Goal: Task Accomplishment & Management: Manage account settings

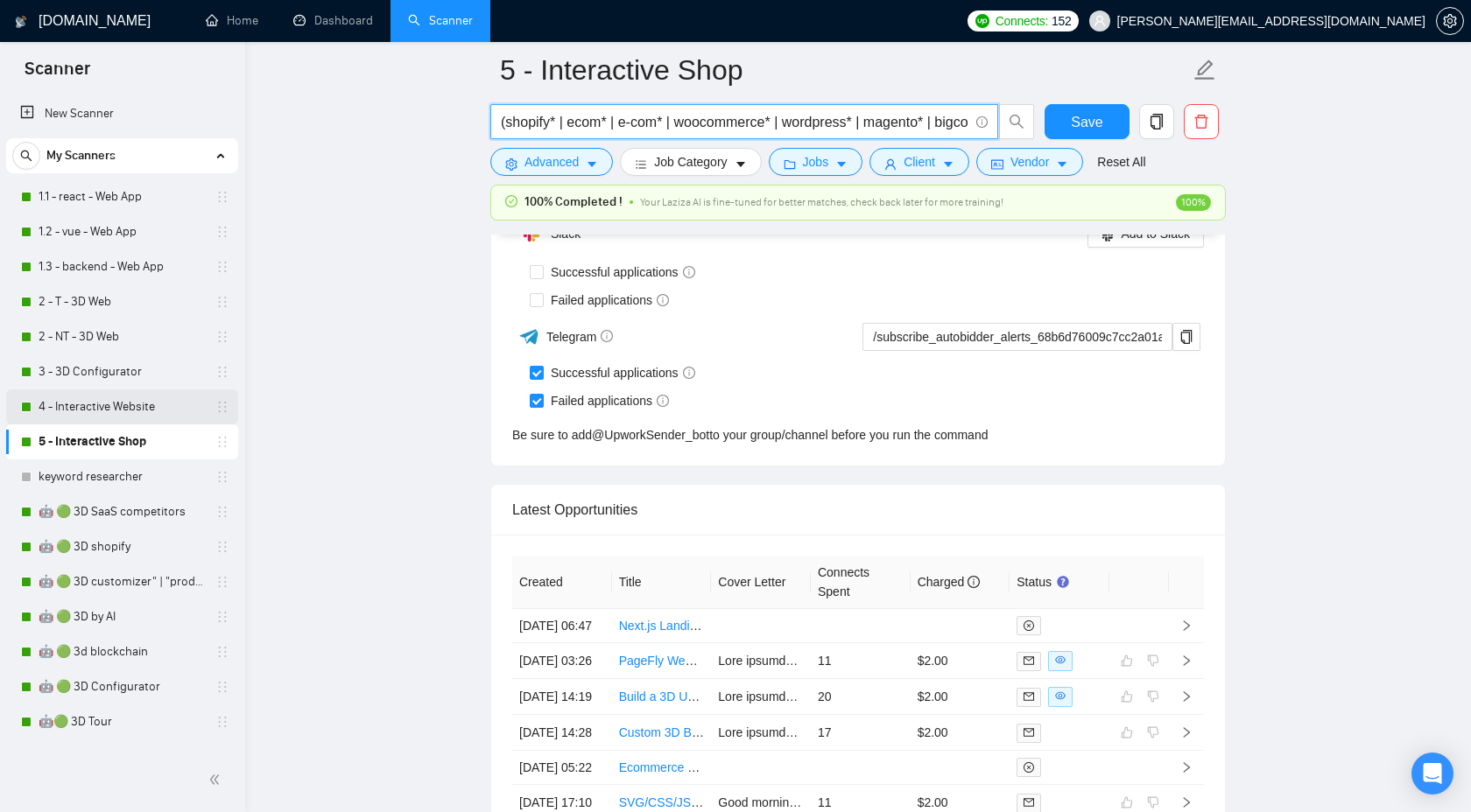
scroll to position [558, 0]
click at [129, 412] on link "4 - Interactive Website" at bounding box center [122, 407] width 167 height 35
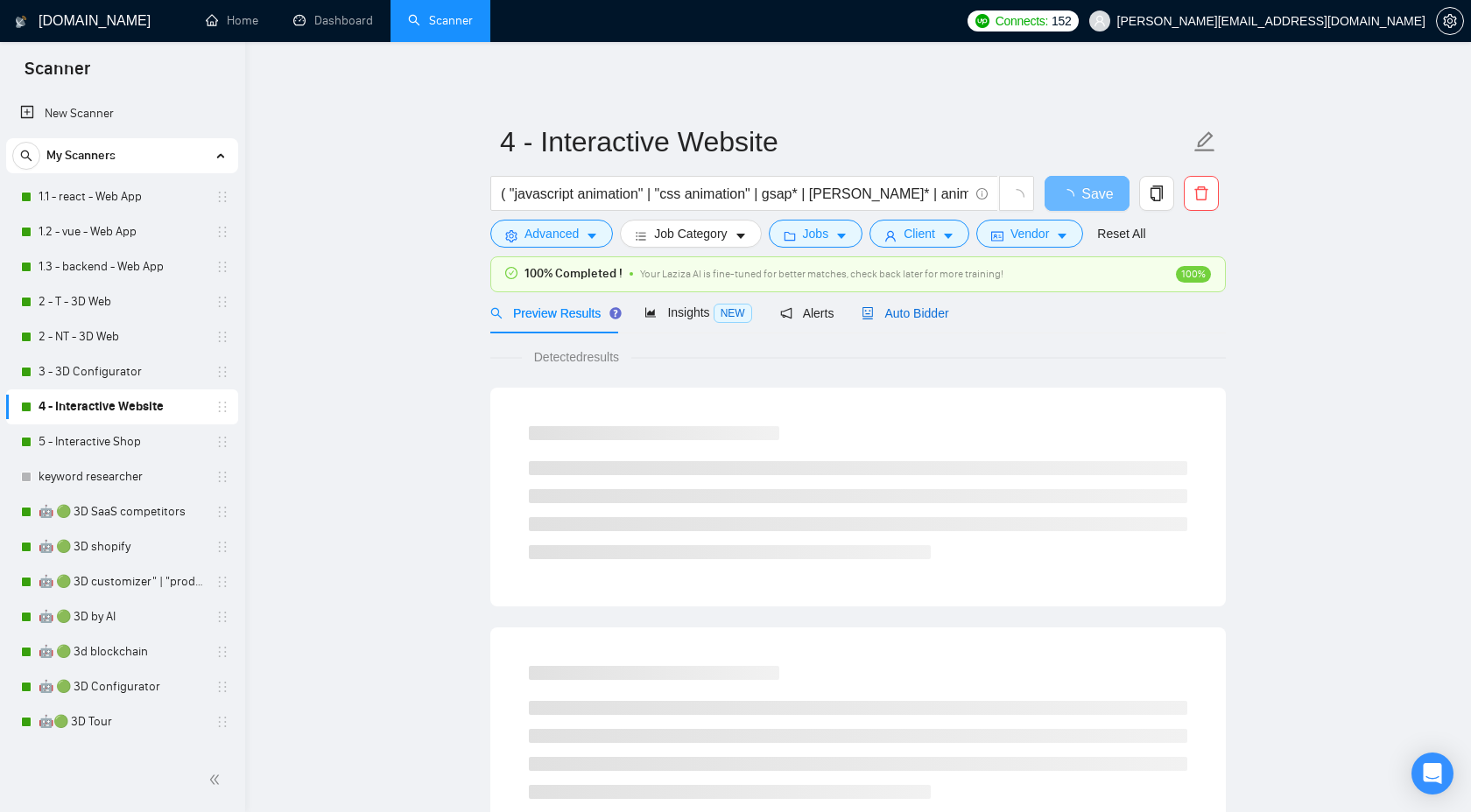
click at [941, 313] on span "Auto Bidder" at bounding box center [905, 313] width 87 height 14
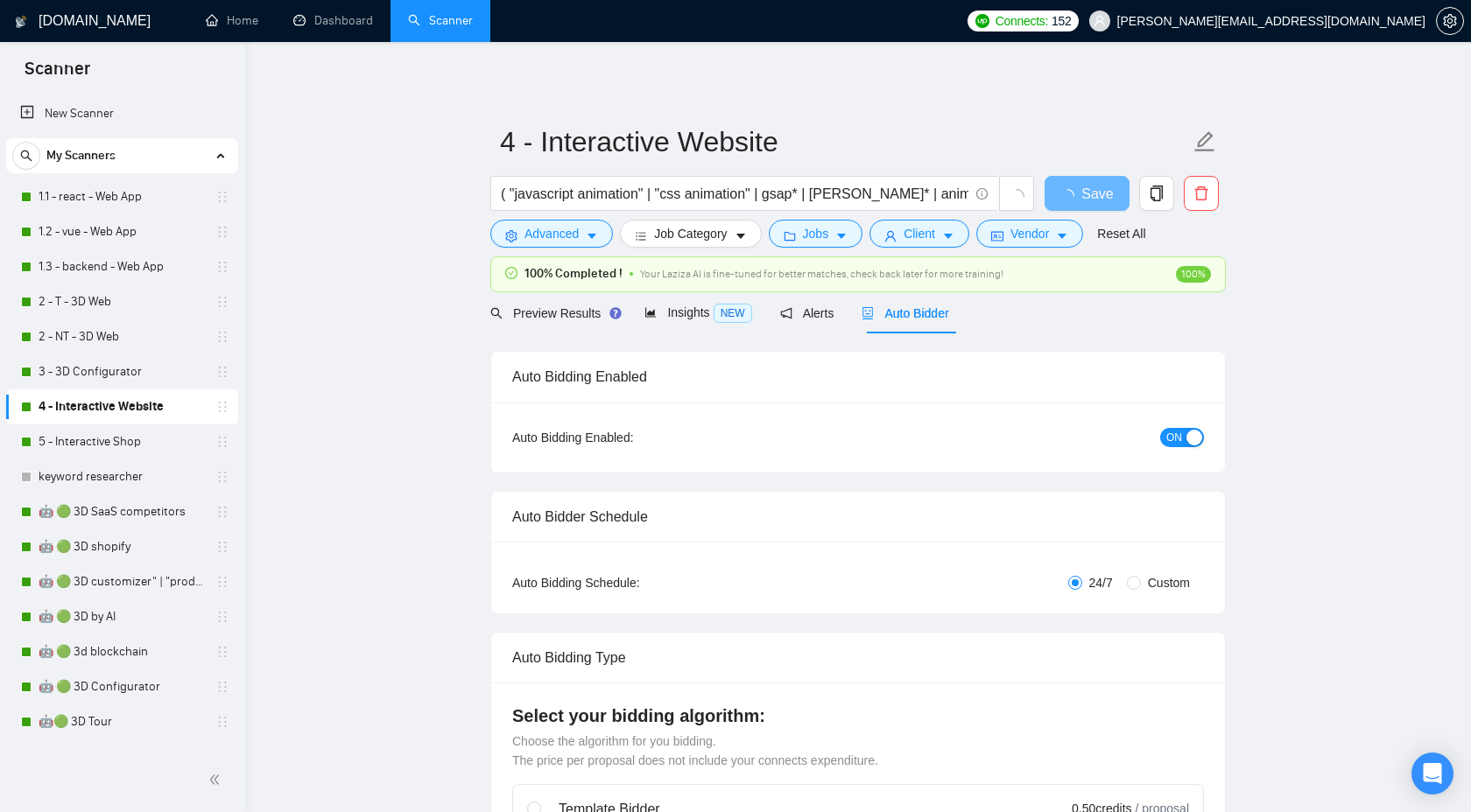
checkbox input "true"
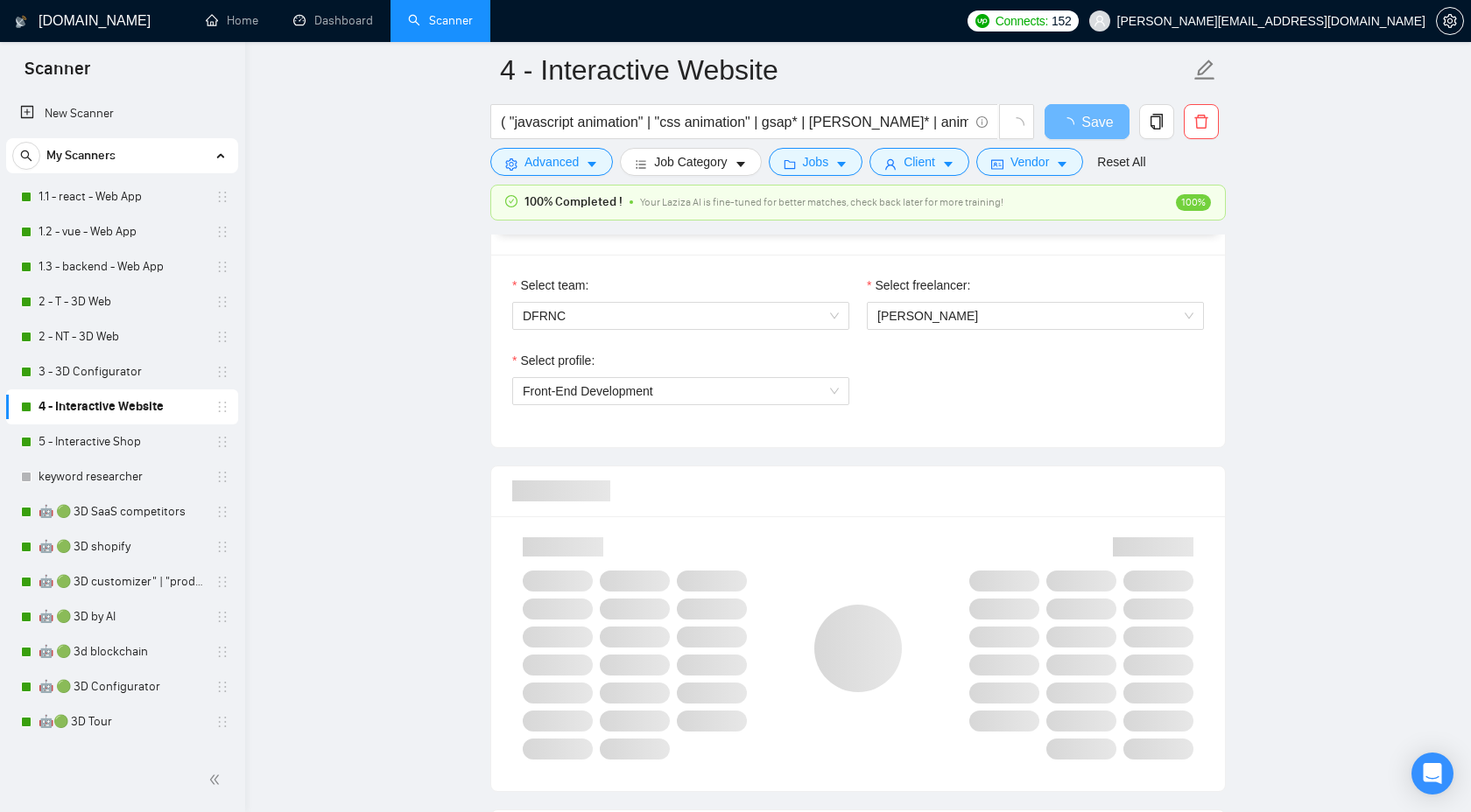
scroll to position [918, 0]
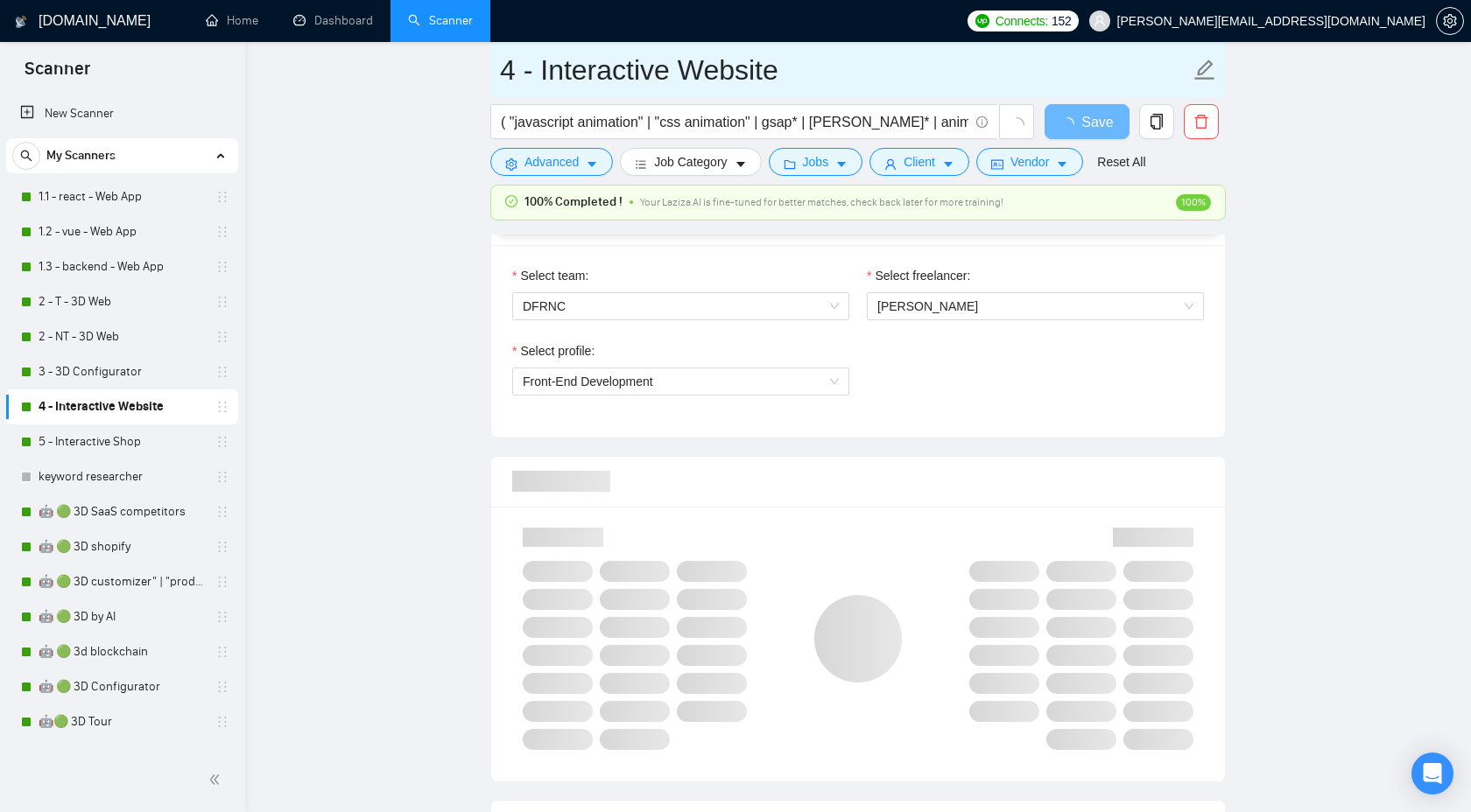
click at [520, 80] on input "4 - Interactive Website" at bounding box center [844, 70] width 690 height 44
click at [520, 79] on input "4 - Interactive Website" at bounding box center [844, 70] width 690 height 44
click at [518, 77] on input "4 - Interactive Website" at bounding box center [844, 70] width 690 height 44
type input "4.1 - - Interactive Website"
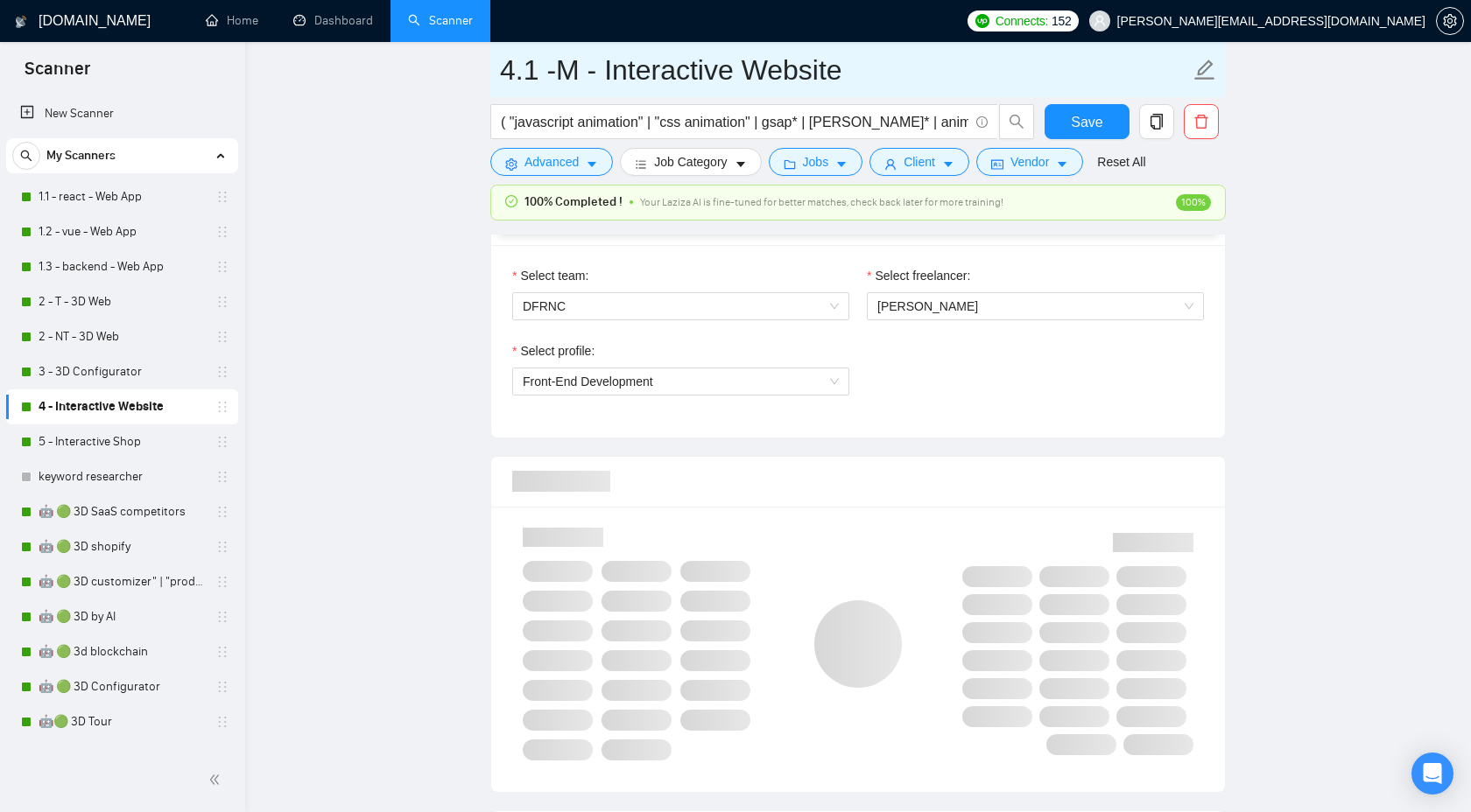
click at [558, 63] on input "4.1 -M - Interactive Website" at bounding box center [844, 70] width 690 height 44
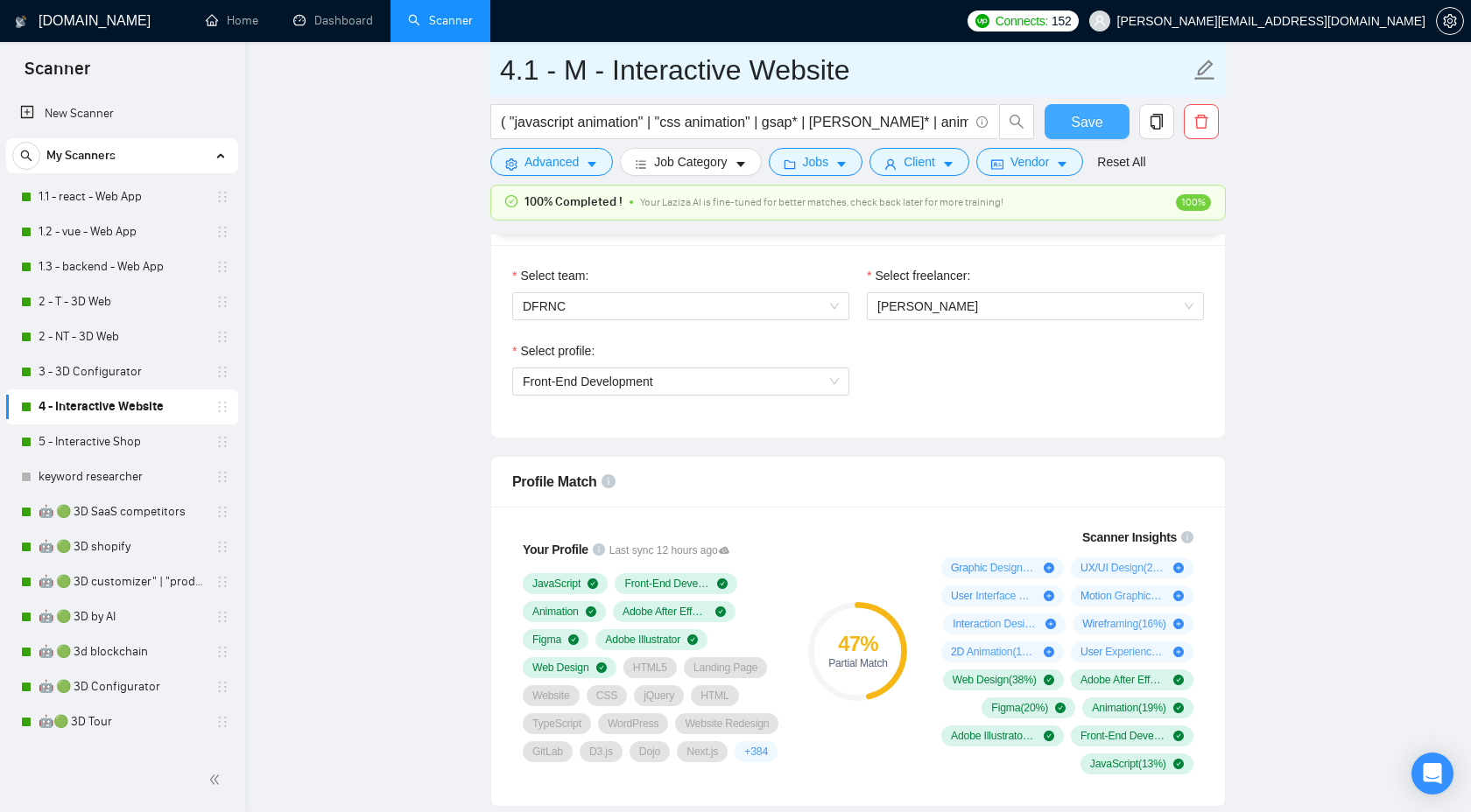
type input "4.1 - M - Interactive Website"
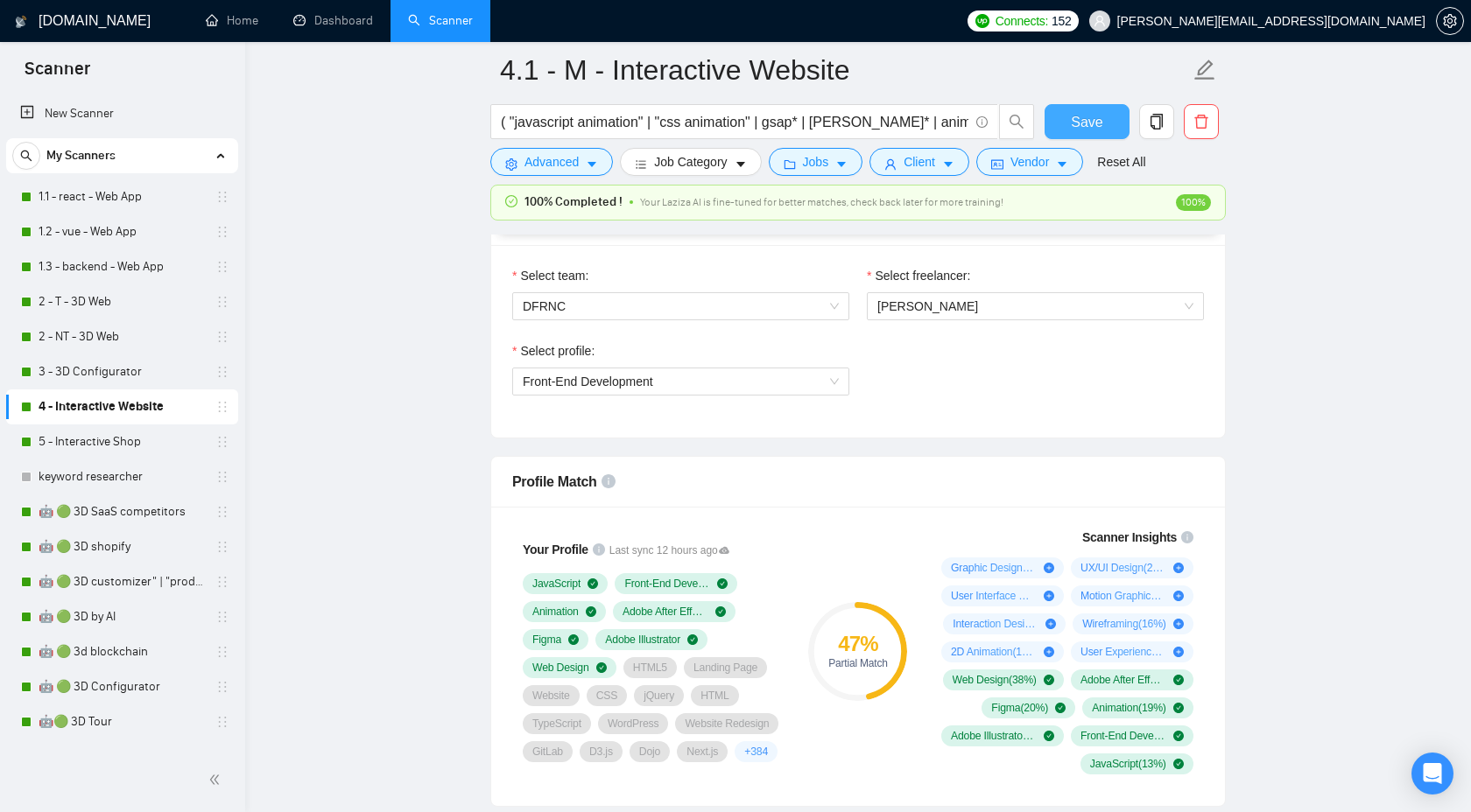
click at [1079, 130] on span "Save" at bounding box center [1086, 122] width 31 height 22
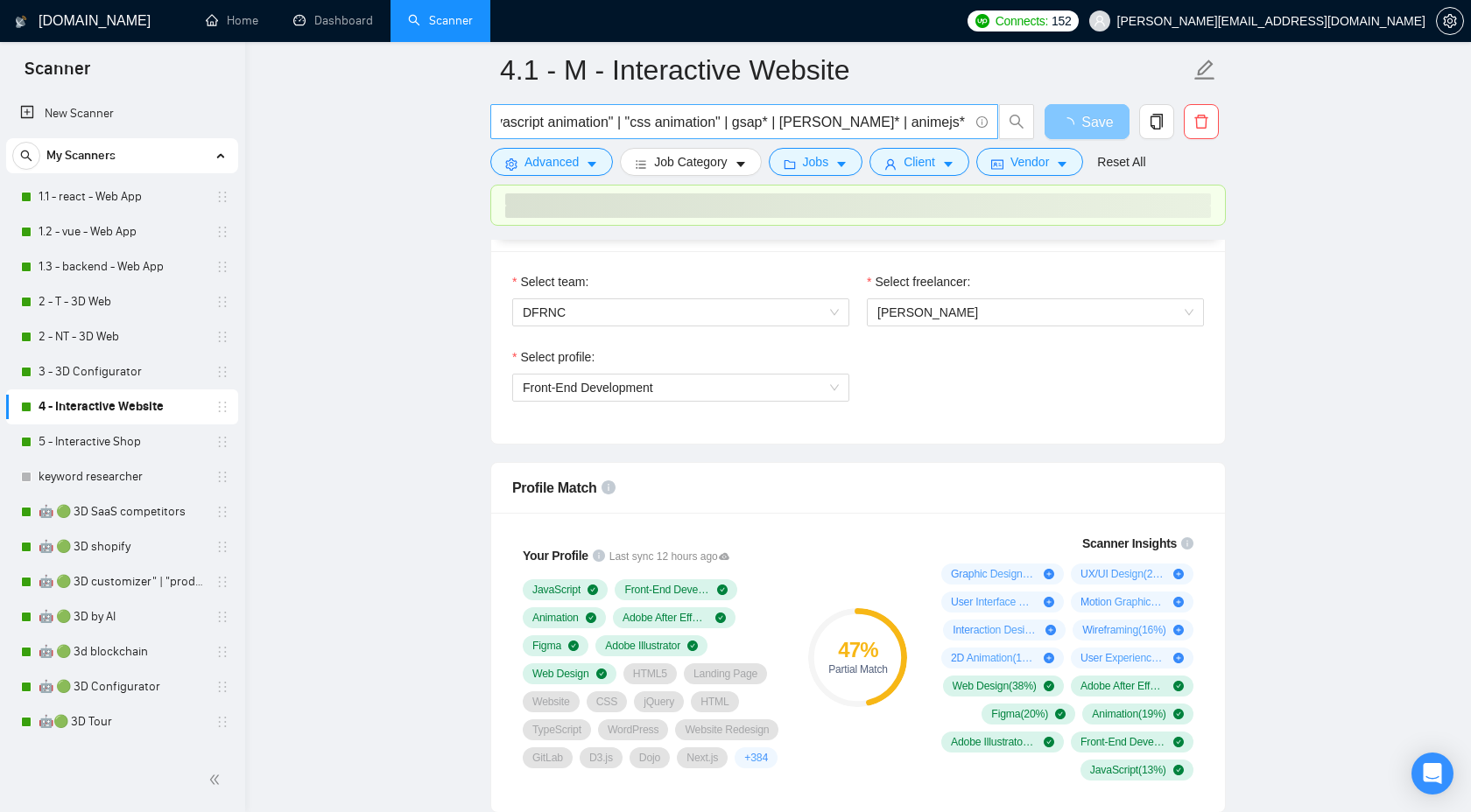
scroll to position [0, 77]
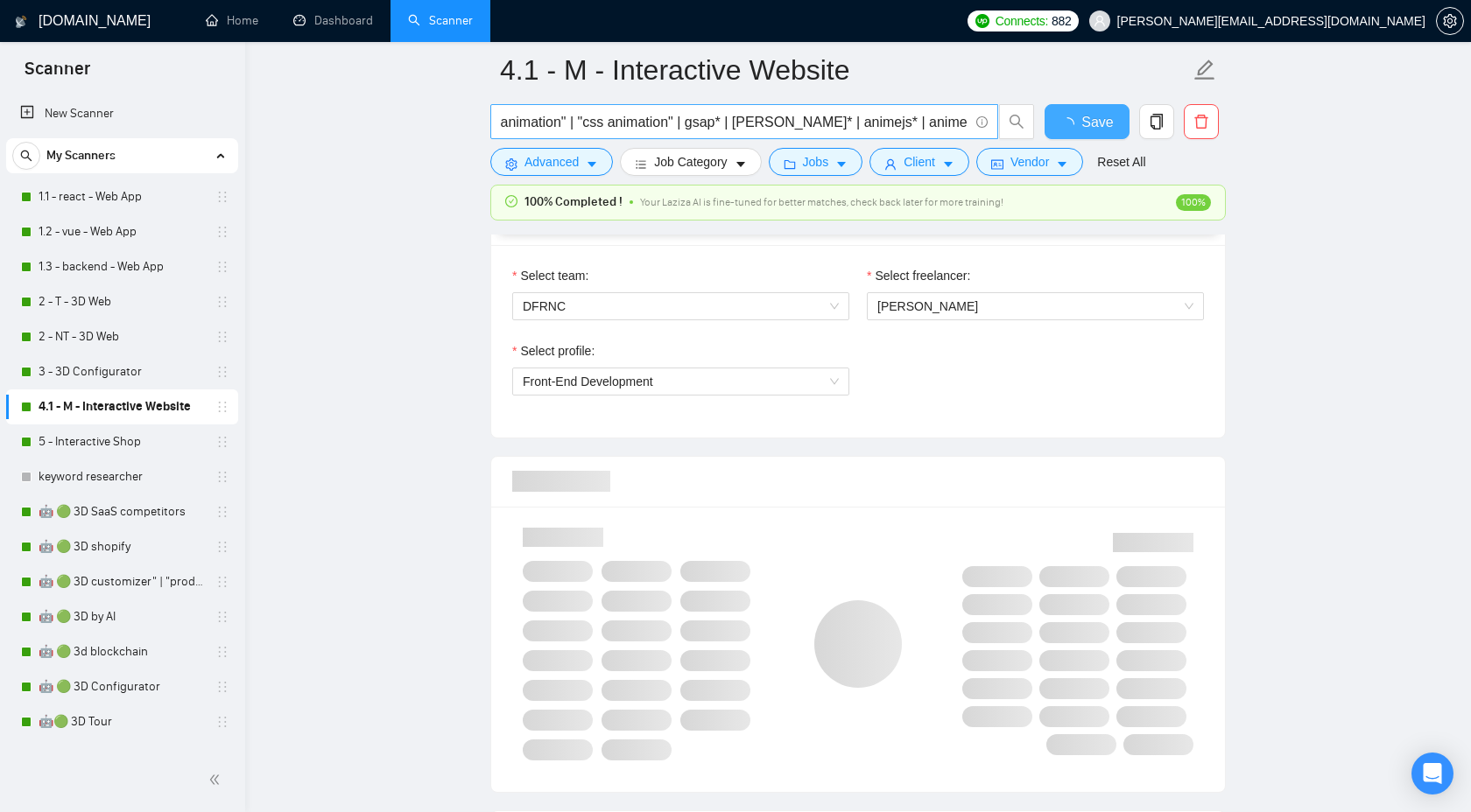
checkbox input "true"
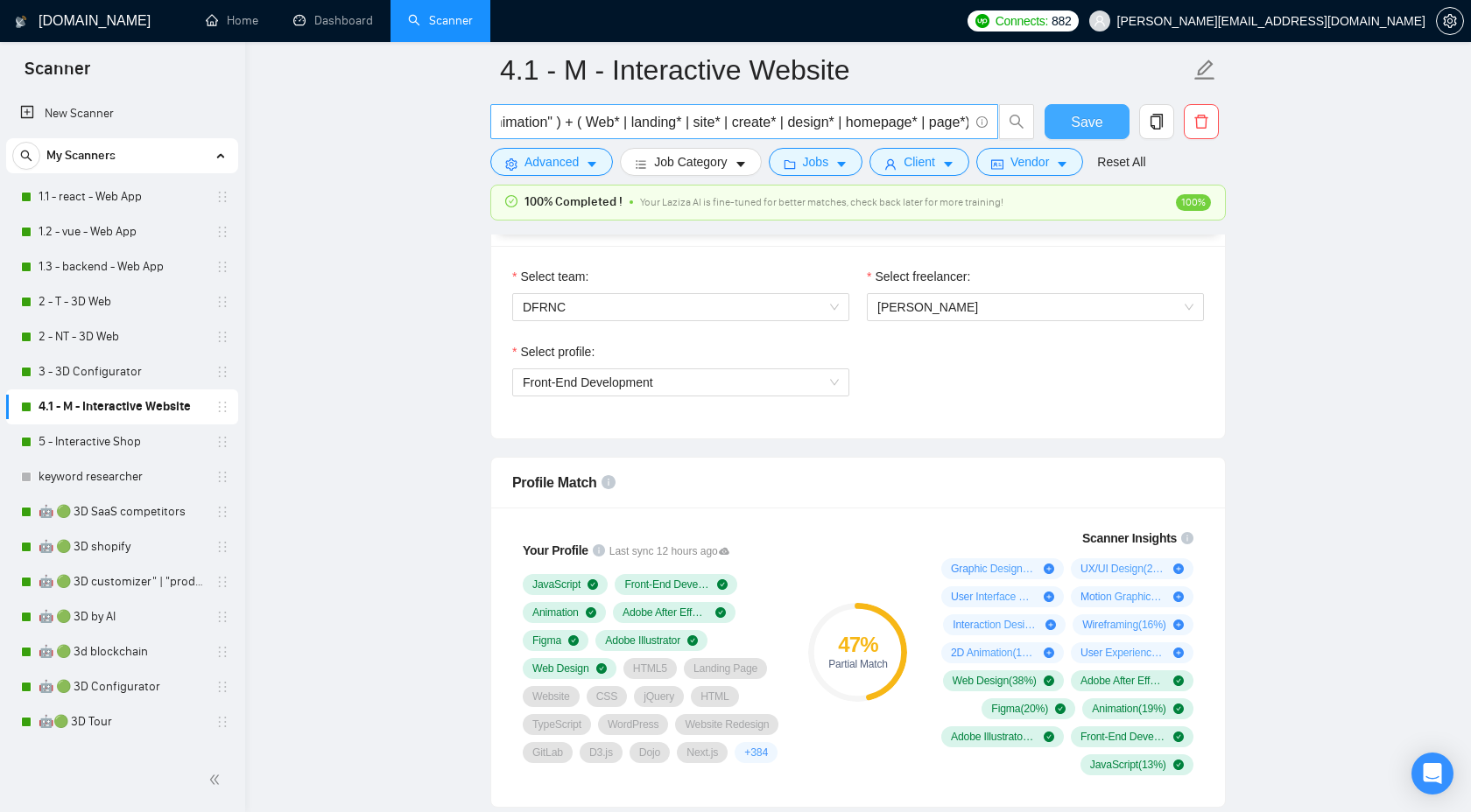
scroll to position [0, 2791]
drag, startPoint x: 725, startPoint y: 129, endPoint x: 836, endPoint y: 120, distance: 111.4
click at [836, 120] on input "( "javascript animation" | "css animation" | gsap* | [PERSON_NAME]* | animejs* …" at bounding box center [735, 122] width 468 height 22
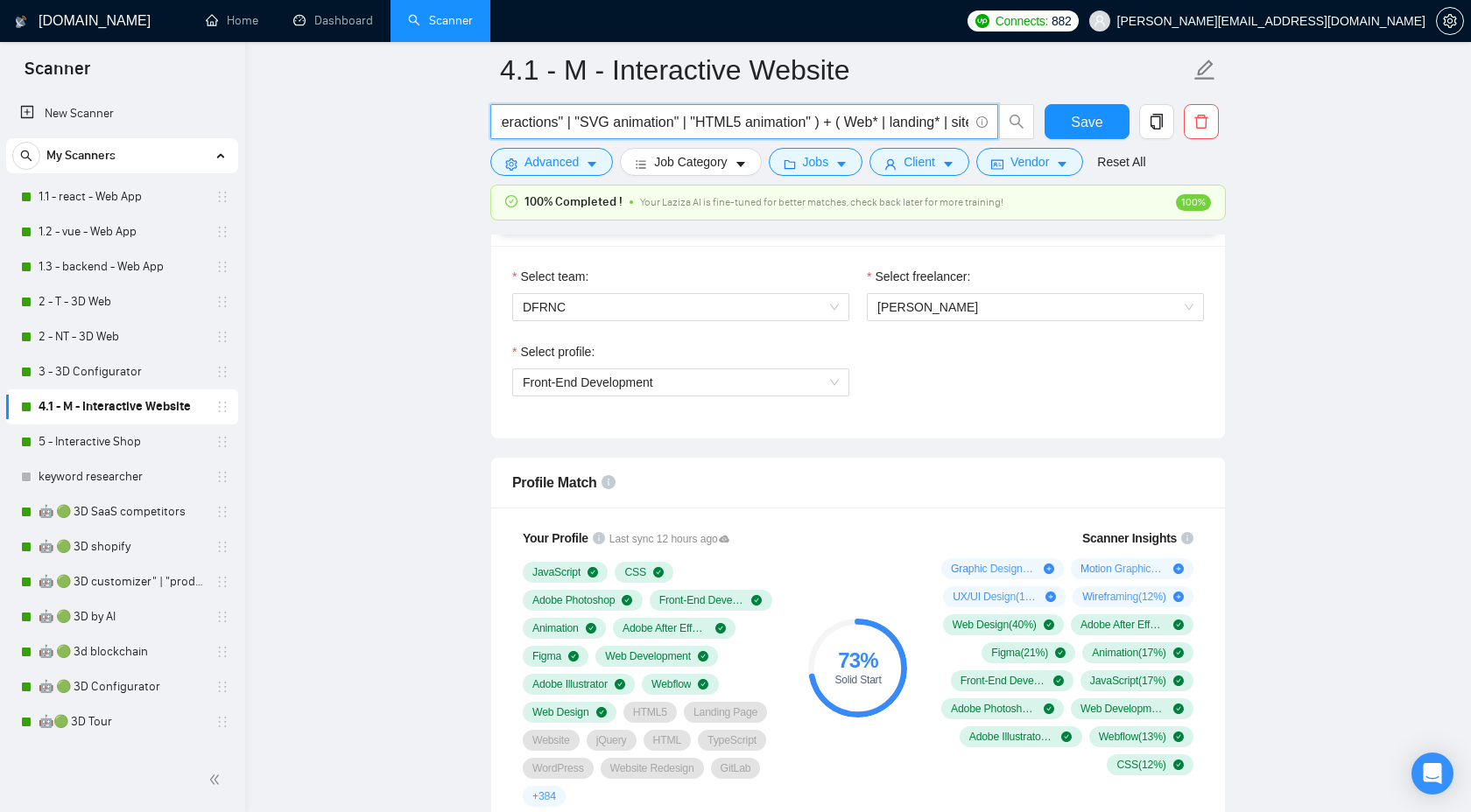
scroll to position [0, 2675]
click at [831, 130] on input "( "javascript animation" | "css animation" | gsap* | [PERSON_NAME]* | animejs* …" at bounding box center [735, 122] width 468 height 22
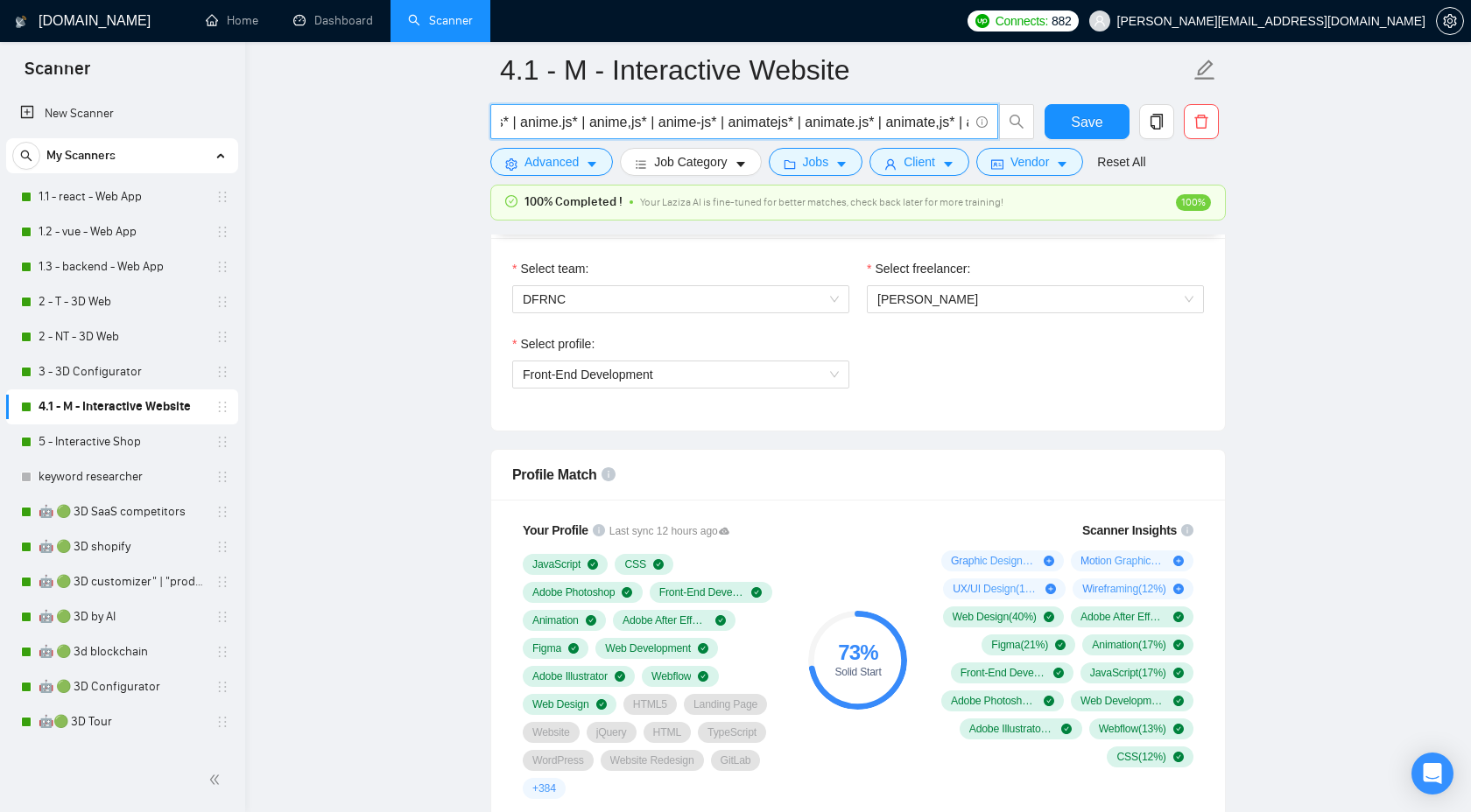
scroll to position [0, 0]
drag, startPoint x: 644, startPoint y: 126, endPoint x: 517, endPoint y: 123, distance: 127.0
click at [517, 123] on input "( "javascript animation" | "css animation" | gsap* | [PERSON_NAME]* | animejs* …" at bounding box center [735, 122] width 468 height 22
drag, startPoint x: 666, startPoint y: 121, endPoint x: 753, endPoint y: 119, distance: 87.0
click at [753, 119] on input "( "javascript animation" | "css animation" | gsap* | [PERSON_NAME]* | animejs* …" at bounding box center [735, 122] width 468 height 22
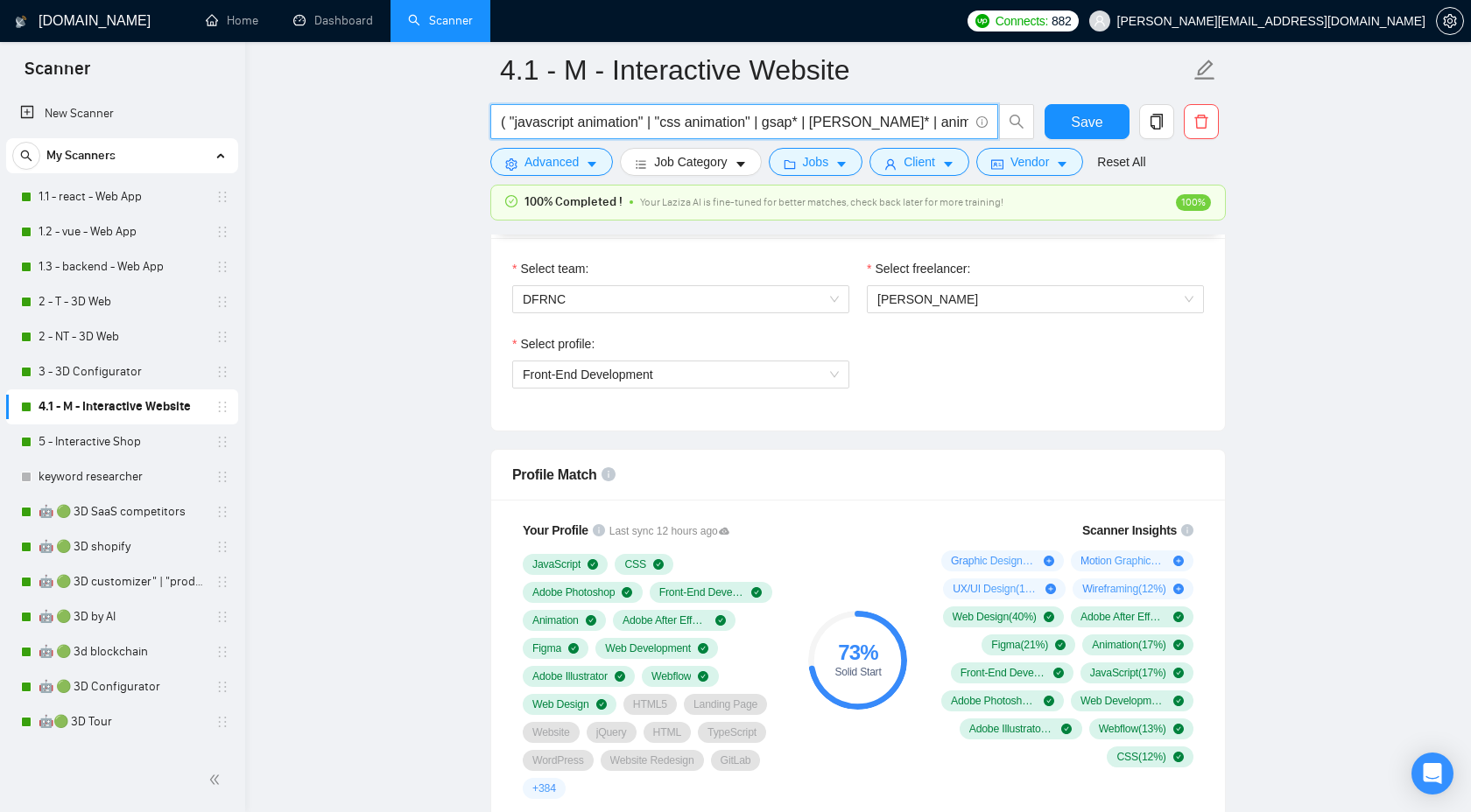
click at [789, 125] on input "( "javascript animation" | "css animation" | gsap* | [PERSON_NAME]* | animejs* …" at bounding box center [735, 122] width 468 height 22
click at [835, 123] on input "( "javascript animation" | "css animation" | gsap* | [PERSON_NAME]* | animejs* …" at bounding box center [735, 122] width 468 height 22
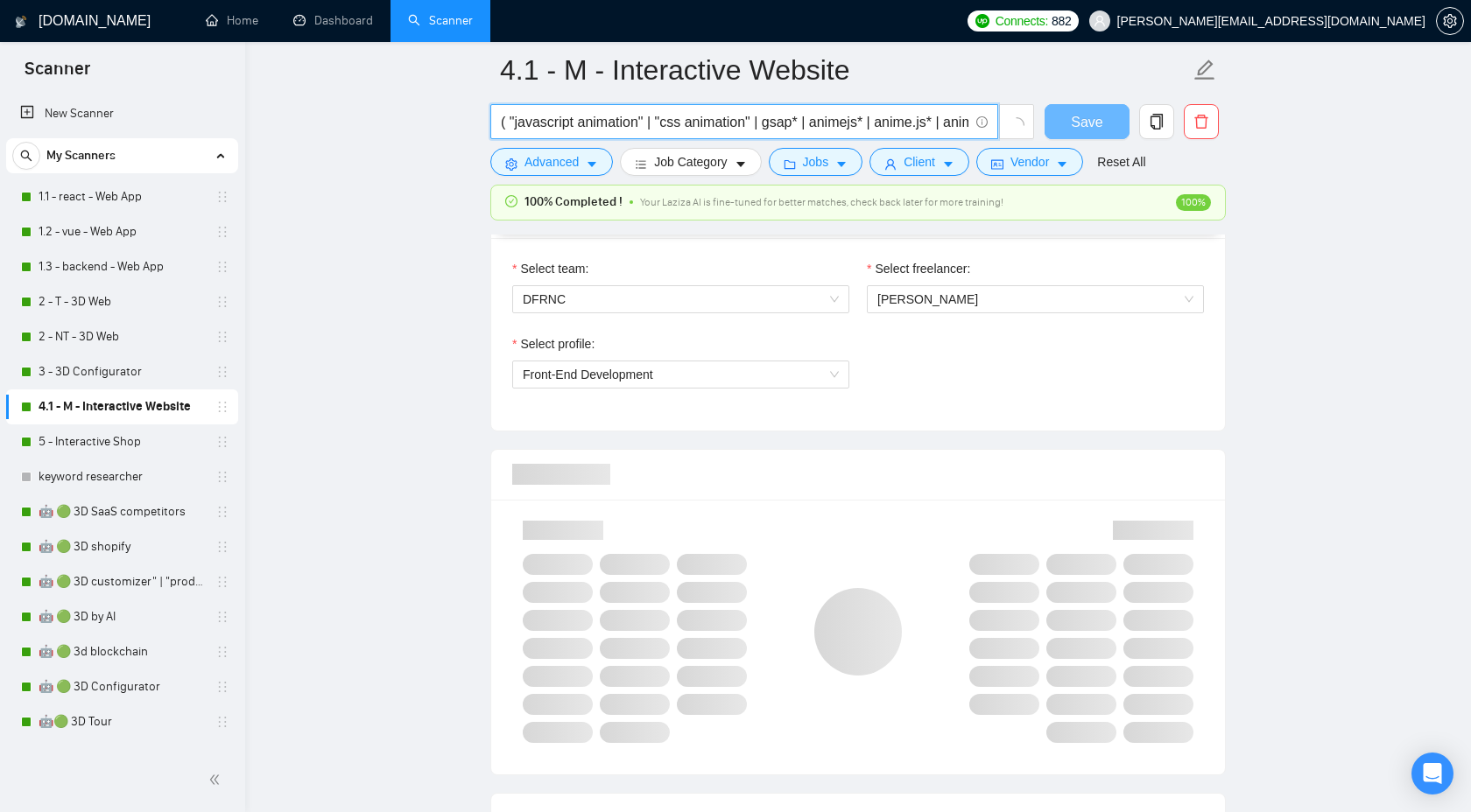
click at [840, 123] on input "( "javascript animation" | "css animation" | gsap* | animejs* | anime.js* | ani…" at bounding box center [735, 122] width 468 height 22
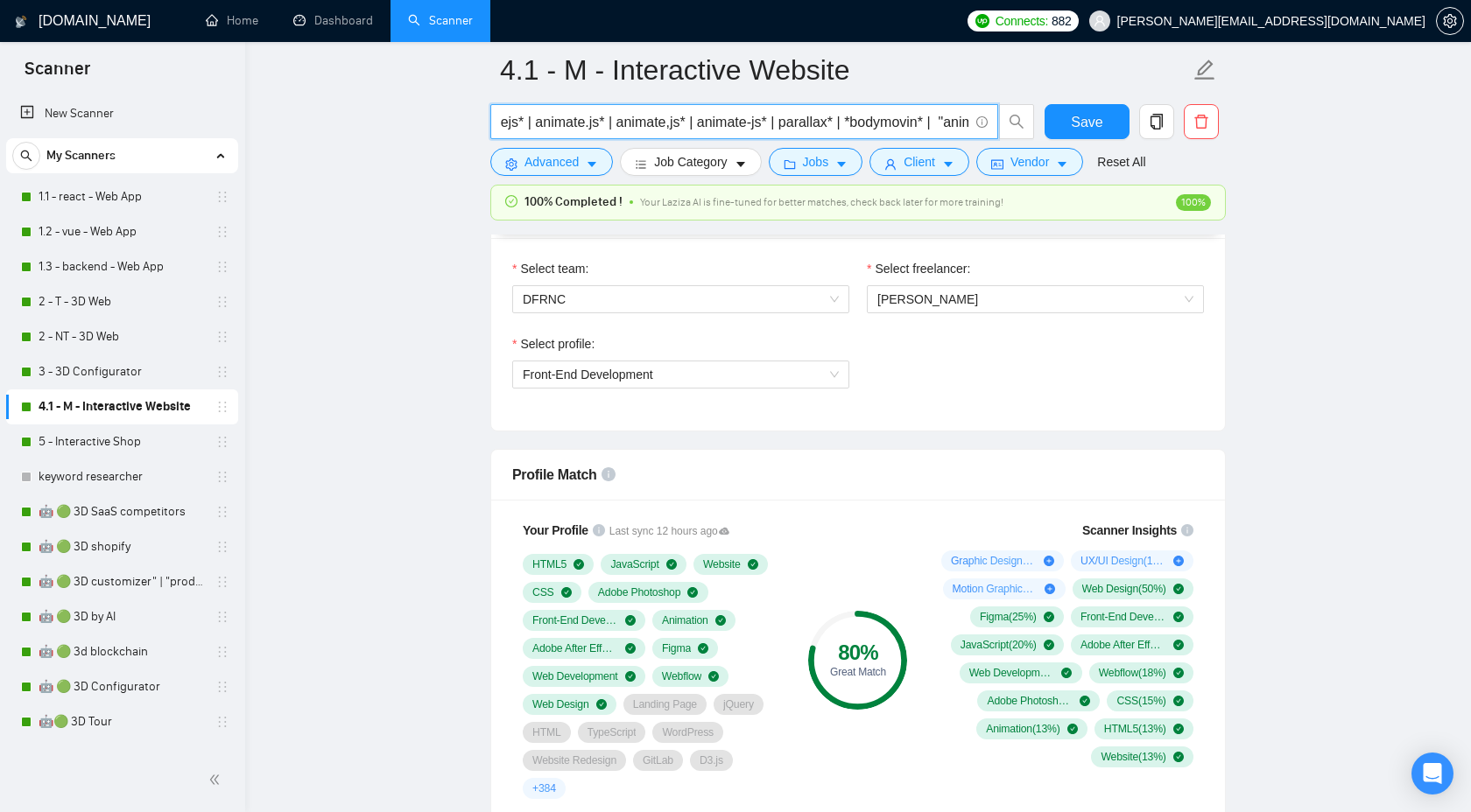
scroll to position [0, 642]
click at [792, 122] on input "( "javascript animation" | "css animation" | gsap* | animejs* | anime.js* | ani…" at bounding box center [735, 122] width 468 height 22
click at [809, 125] on input "( "javascript animation" | "css animation" | gsap* | animejs* | anime.js* | ani…" at bounding box center [735, 122] width 468 height 22
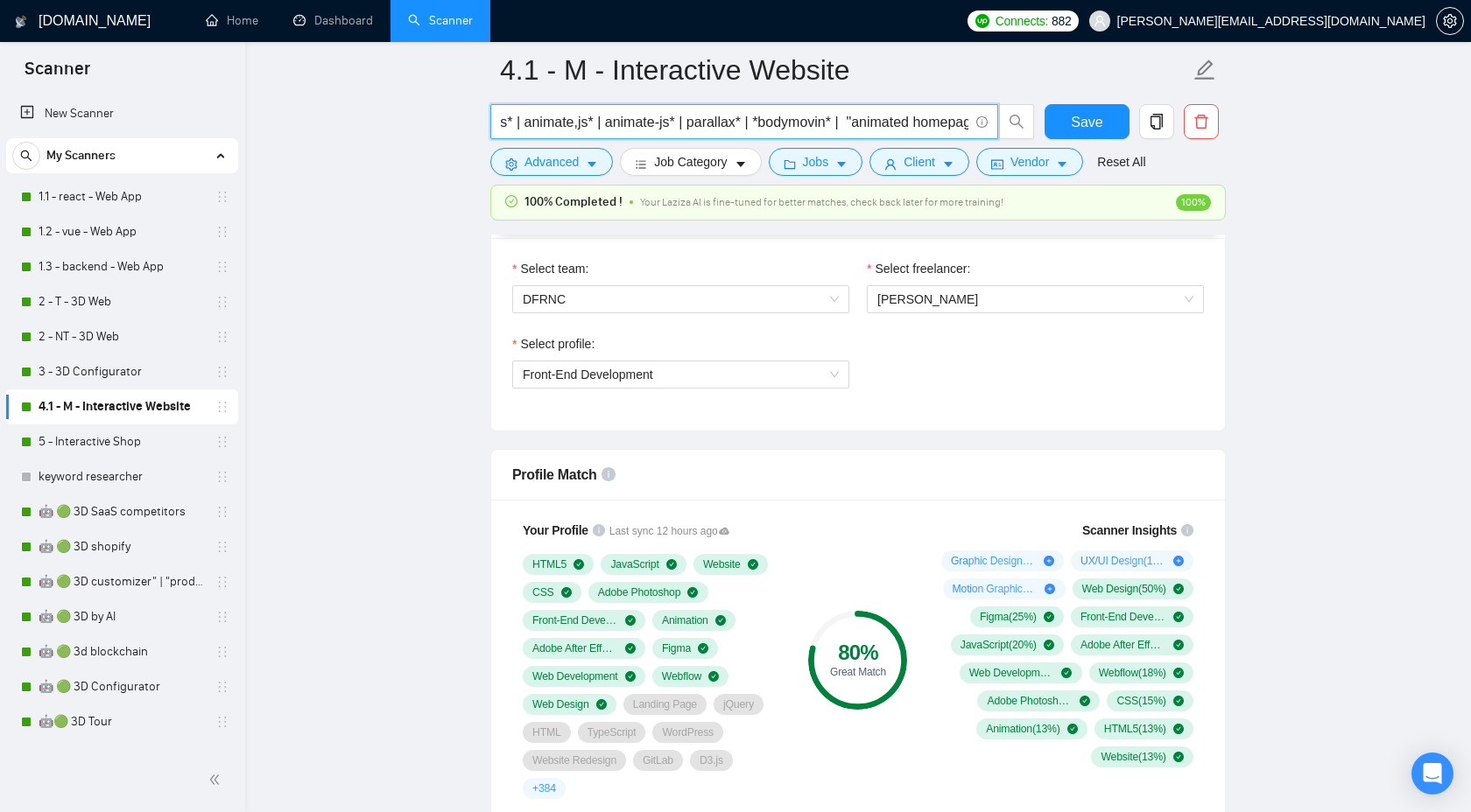
click at [809, 125] on input "( "javascript animation" | "css animation" | gsap* | animejs* | anime.js* | ani…" at bounding box center [735, 122] width 468 height 22
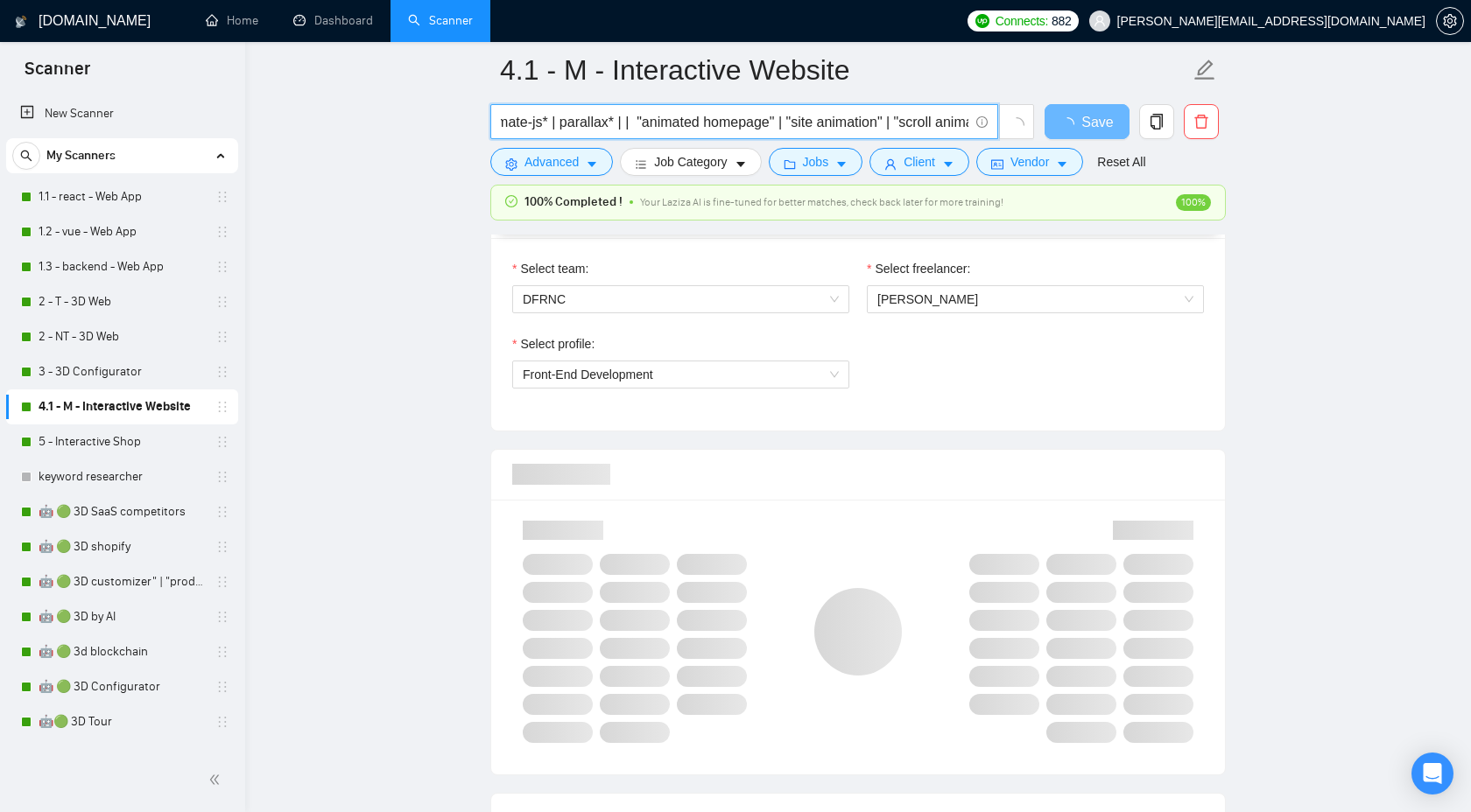
type input "( "javascript animation" | "css animation" | gsap* | animejs* | anime.js* | ani…"
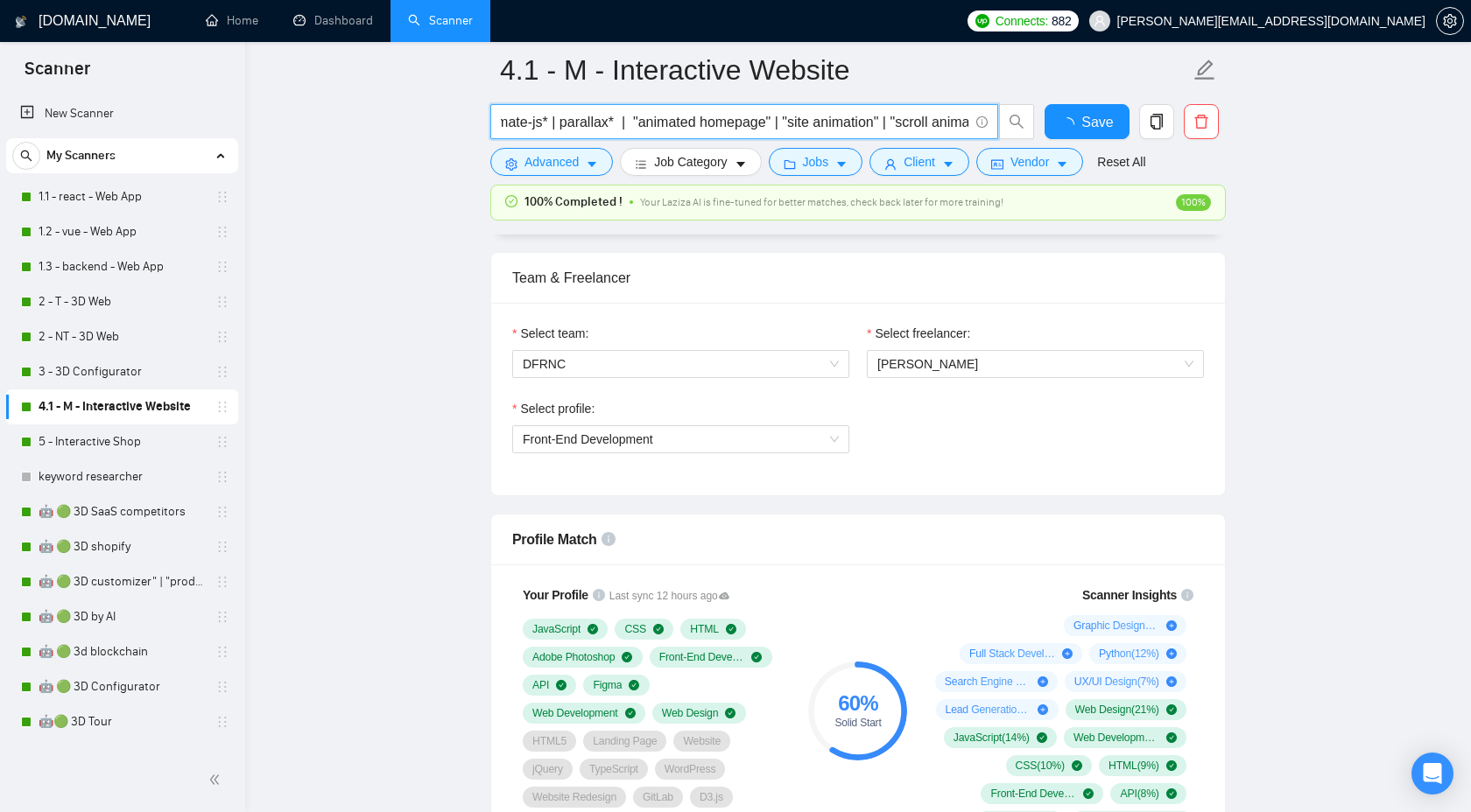
type input "( "javascript animation" | "css animation" | gsap* | animejs* | anime.js* | ani…"
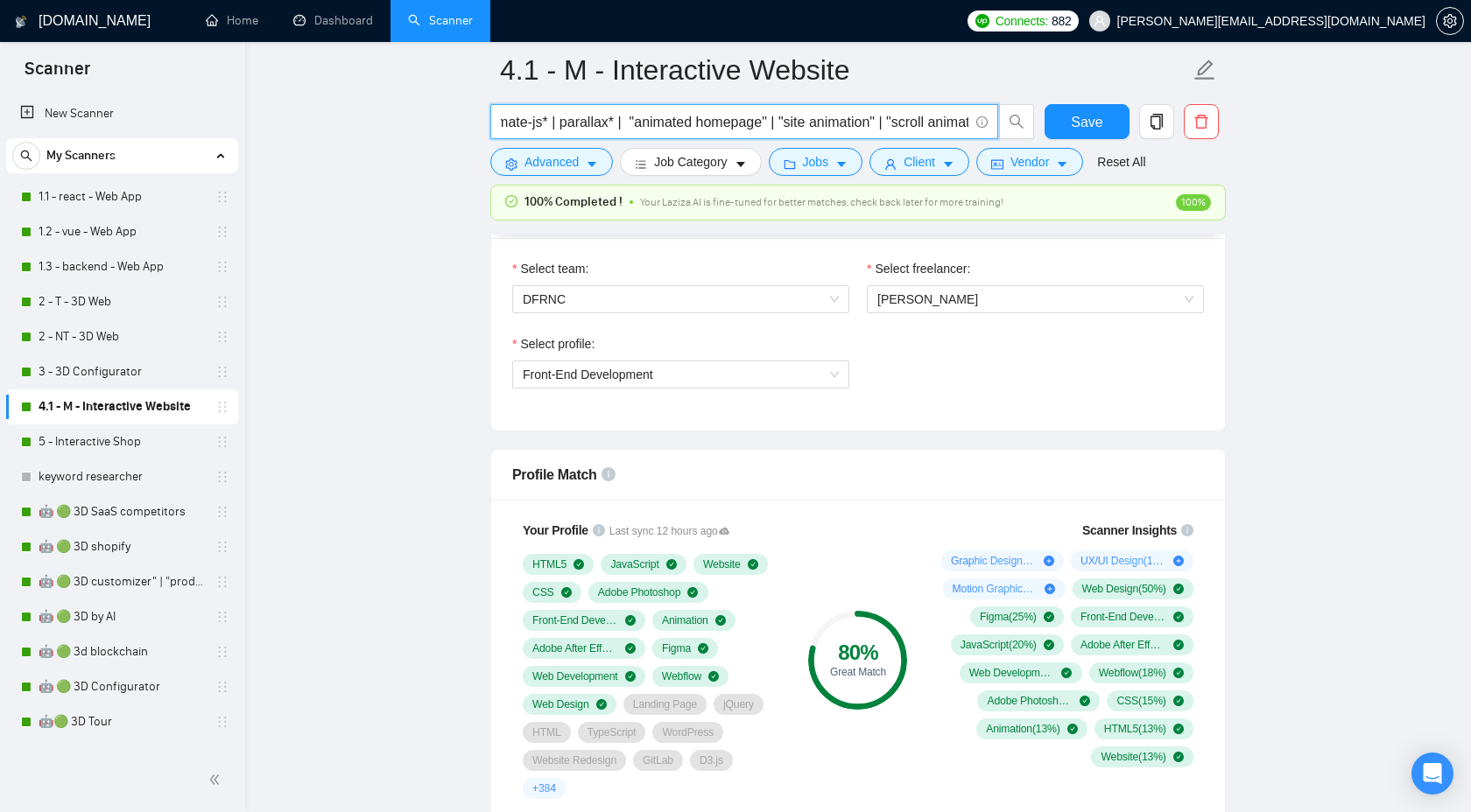
click at [648, 128] on input "( "javascript animation" | "css animation" | gsap* | animejs* | anime.js* | ani…" at bounding box center [735, 122] width 468 height 22
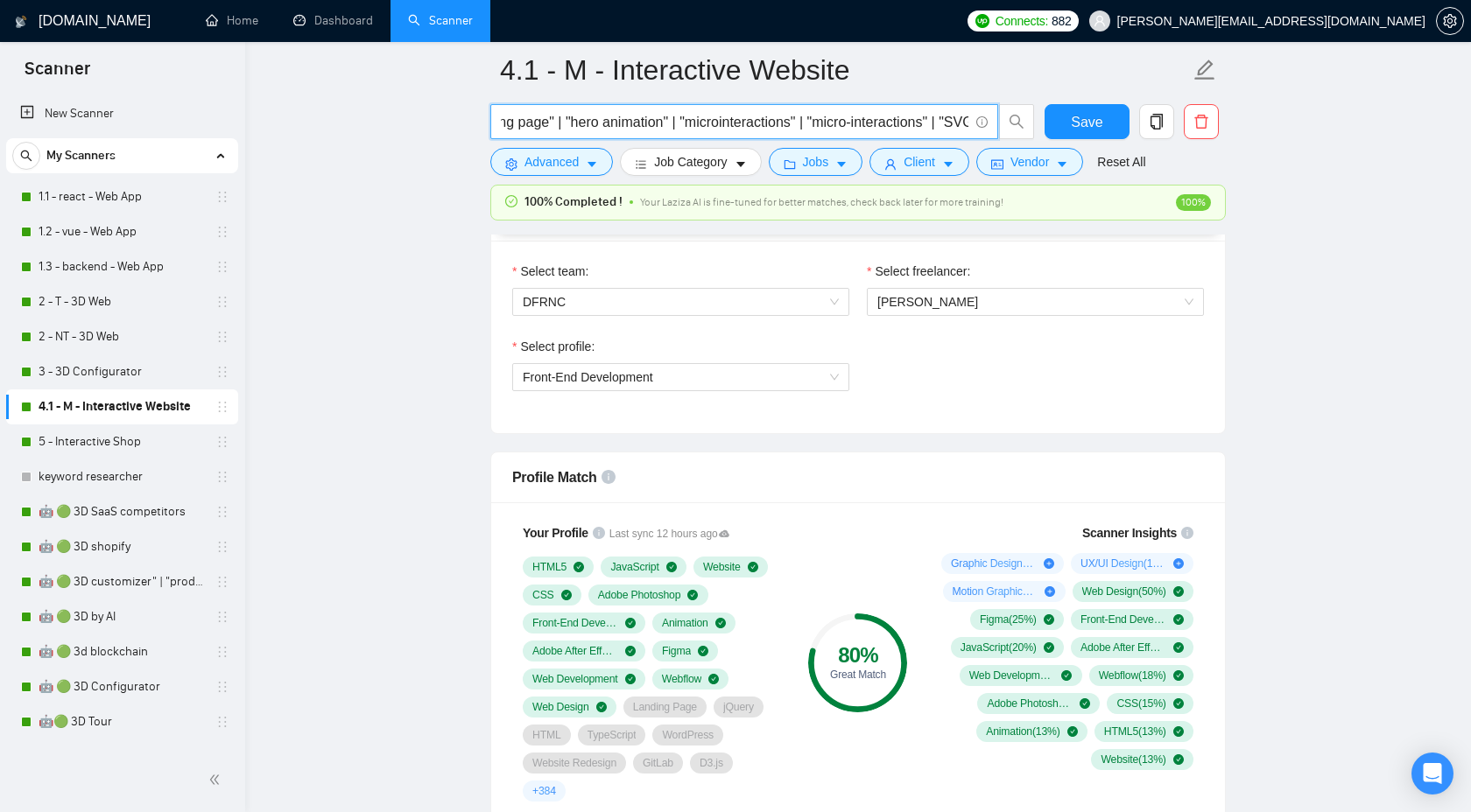
drag, startPoint x: 632, startPoint y: 124, endPoint x: 725, endPoint y: 122, distance: 93.0
click at [725, 122] on input "( "javascript animation" | "css animation" | gsap* | animejs* | anime.js* | ani…" at bounding box center [735, 122] width 468 height 22
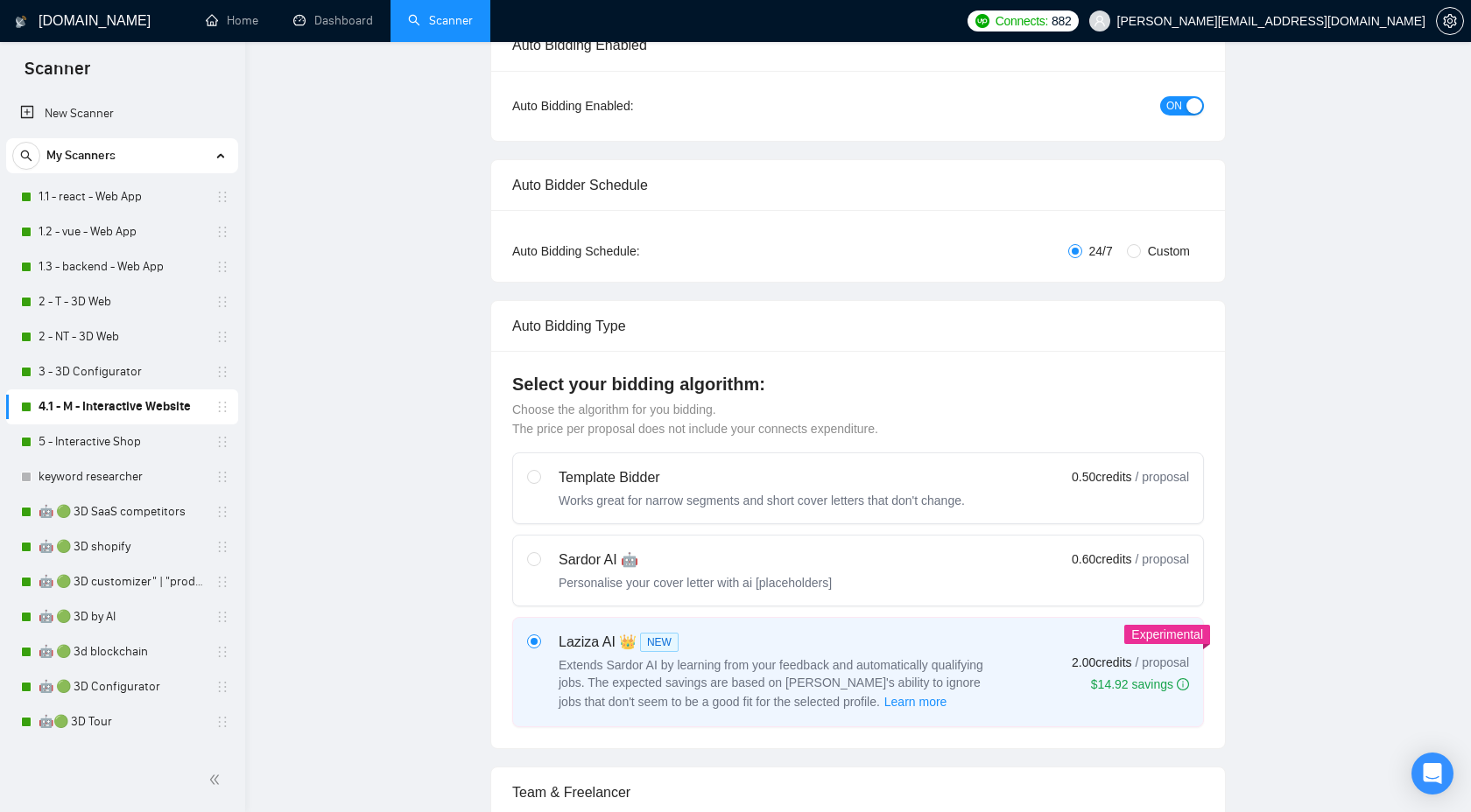
scroll to position [0, 0]
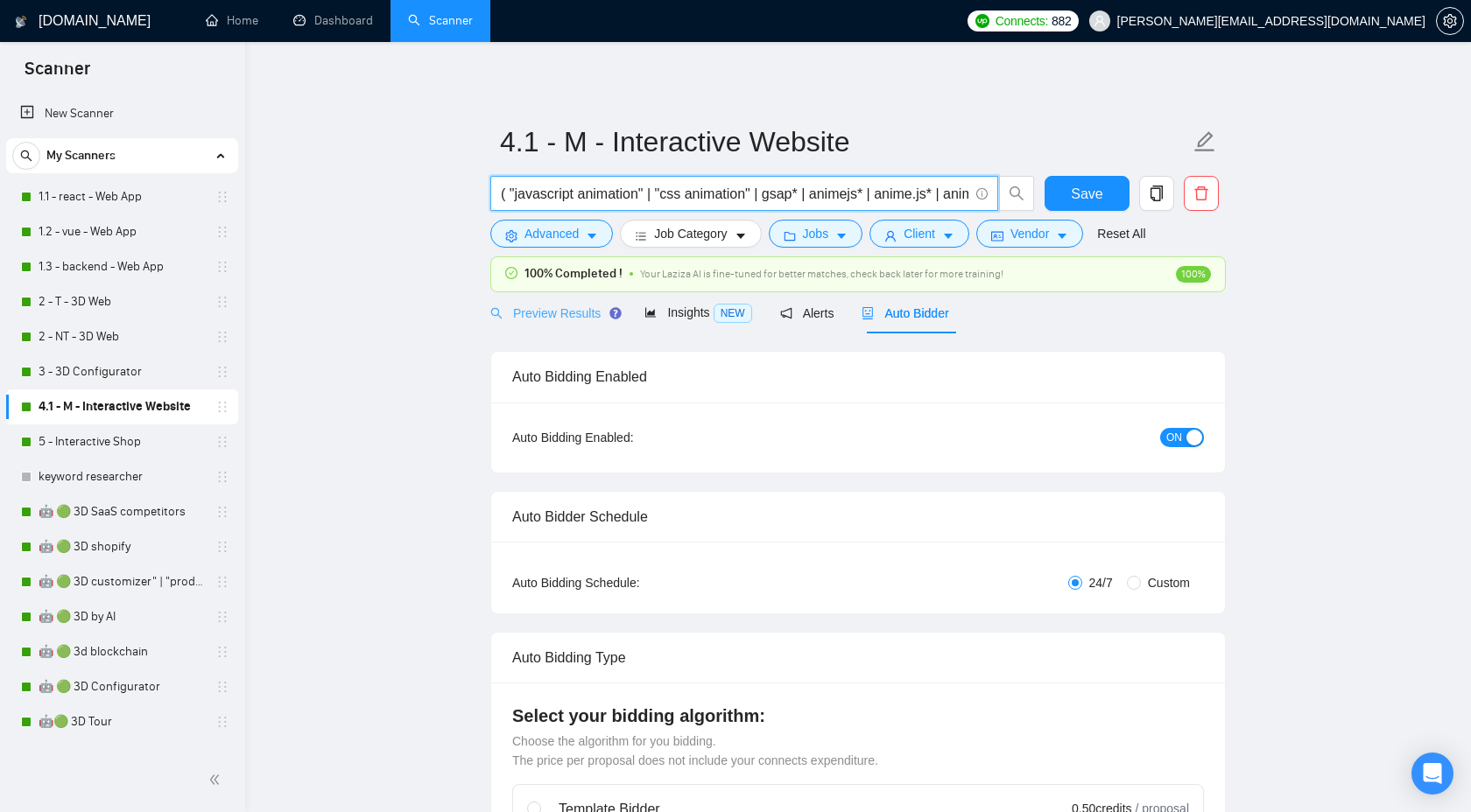
click at [568, 327] on div "Preview Results" at bounding box center [553, 312] width 126 height 41
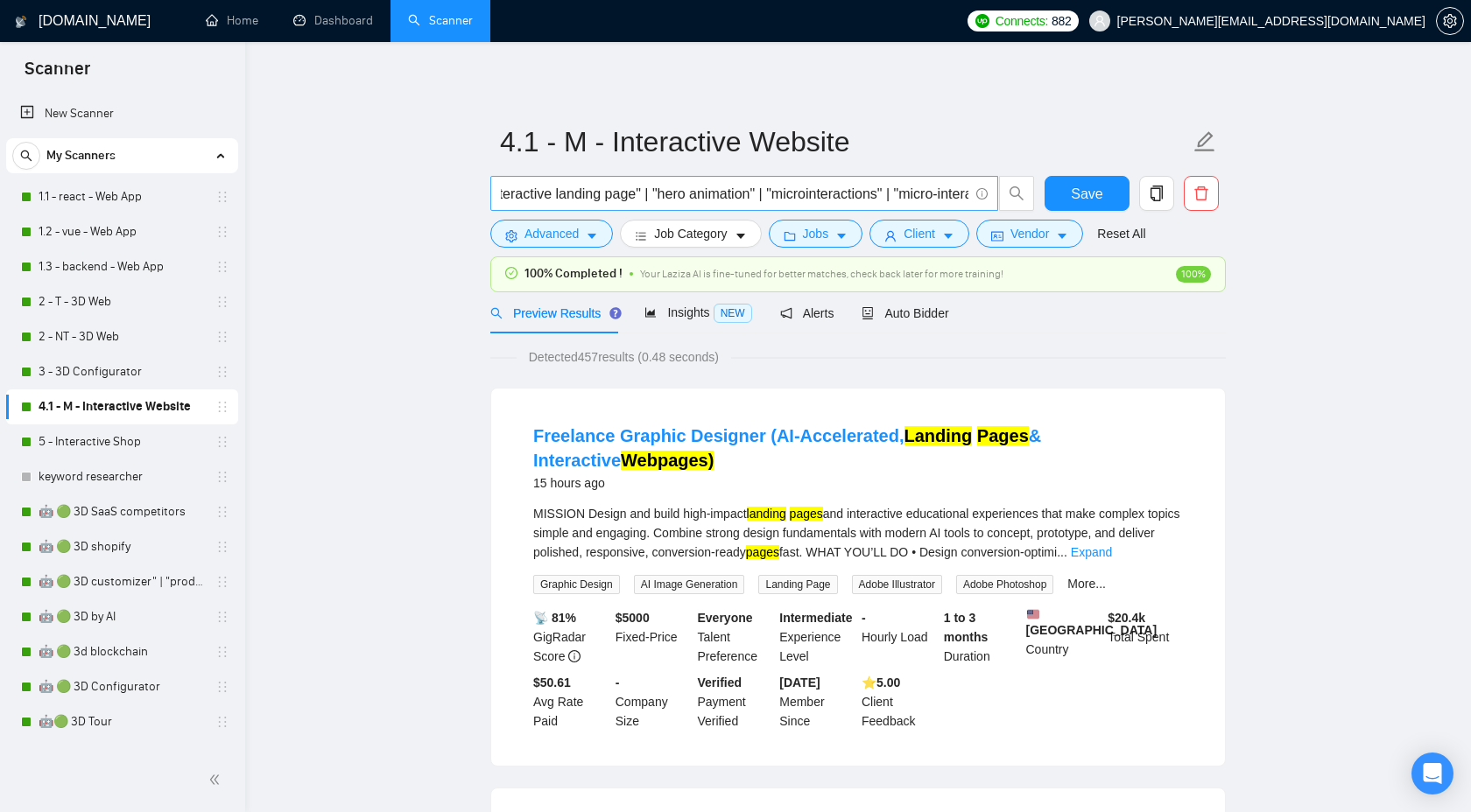
scroll to position [0, 1842]
drag, startPoint x: 823, startPoint y: 195, endPoint x: 711, endPoint y: 190, distance: 112.1
click at [711, 190] on input "( "javascript animation" | "css animation" | gsap* | animejs* | anime.js* | ani…" at bounding box center [735, 194] width 468 height 22
click at [779, 189] on input "( "javascript animation" | "css animation" | gsap* | animejs* | anime.js* | ani…" at bounding box center [735, 194] width 468 height 22
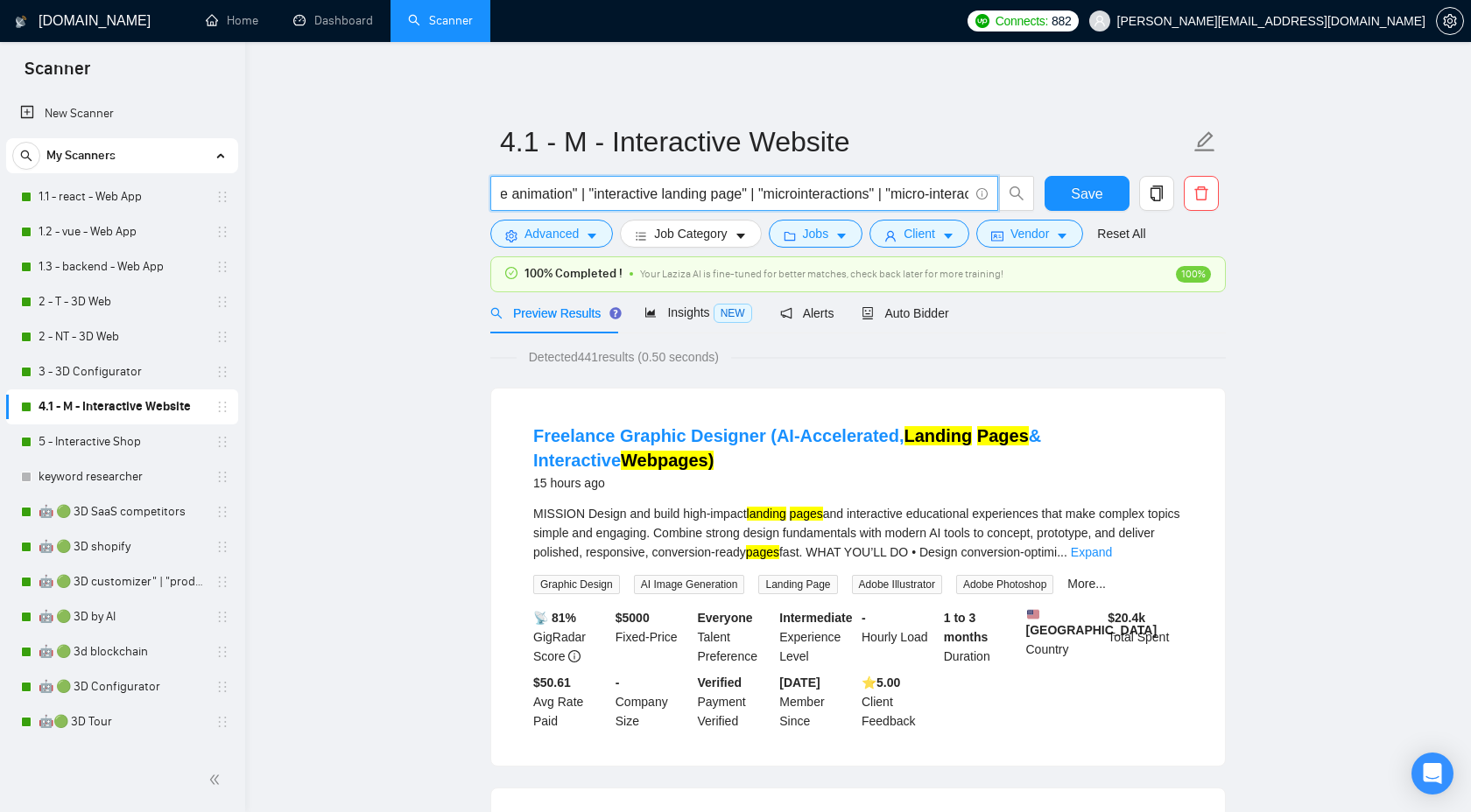
scroll to position [0, 1750]
click at [810, 199] on input "( "javascript animation" | "css animation" | gsap* | animejs* | anime.js* | ani…" at bounding box center [735, 194] width 468 height 22
click at [920, 195] on input "( "javascript animation" | "css animation" | gsap* | animejs* | anime.js* | ani…" at bounding box center [735, 194] width 468 height 22
drag, startPoint x: 681, startPoint y: 194, endPoint x: 773, endPoint y: 193, distance: 92.0
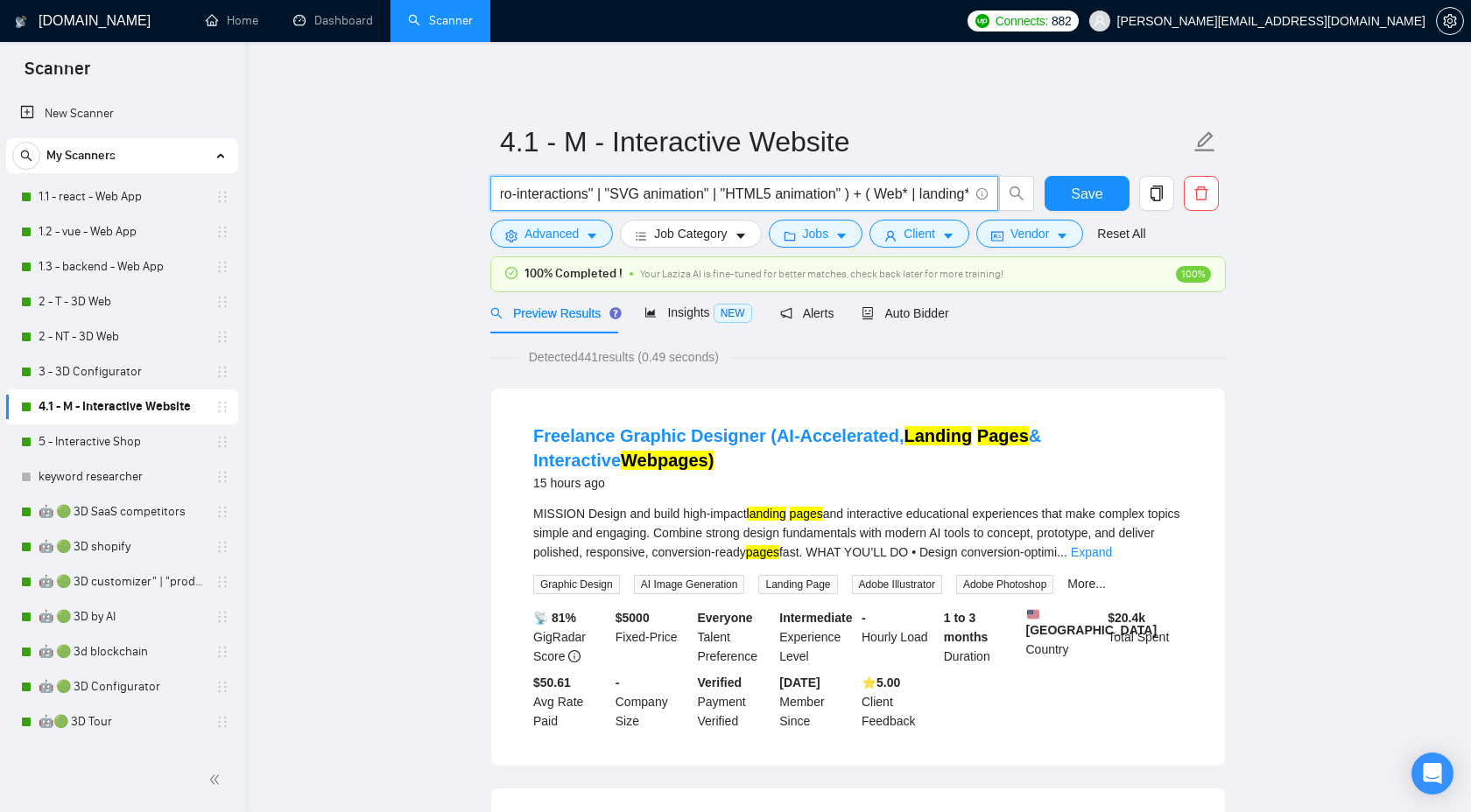
click at [773, 193] on input "( "javascript animation" | "css animation" | gsap* | animejs* | anime.js* | ani…" at bounding box center [735, 194] width 468 height 22
drag, startPoint x: 595, startPoint y: 196, endPoint x: 709, endPoint y: 195, distance: 114.0
click at [709, 195] on input "( "javascript animation" | "css animation" | gsap* | animejs* | anime.js* | ani…" at bounding box center [735, 194] width 468 height 22
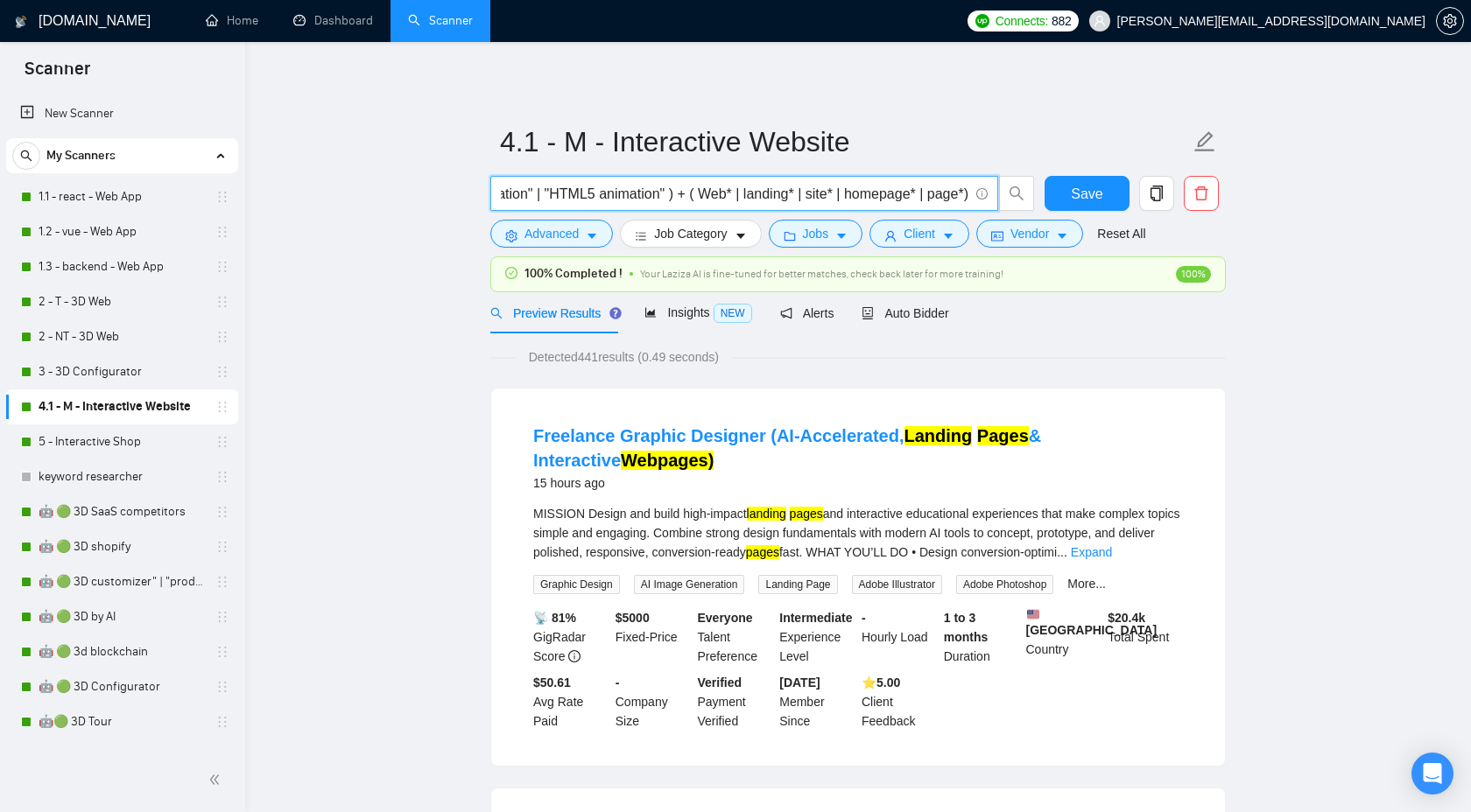
click at [720, 195] on input "( "javascript animation" | "css animation" | gsap* | animejs* | anime.js* | ani…" at bounding box center [735, 194] width 468 height 22
drag, startPoint x: 690, startPoint y: 195, endPoint x: 726, endPoint y: 197, distance: 36.1
click at [726, 197] on input "( "javascript animation" | "css animation" | gsap* | animejs* | anime.js* | ani…" at bounding box center [735, 194] width 468 height 22
click at [728, 195] on input "( "javascript animation" | "css animation" | gsap* | animejs* | anime.js* | ani…" at bounding box center [735, 194] width 468 height 22
click at [963, 189] on input "( "javascript animation" | "css animation" | gsap* | animejs* | anime.js* | ani…" at bounding box center [735, 194] width 468 height 22
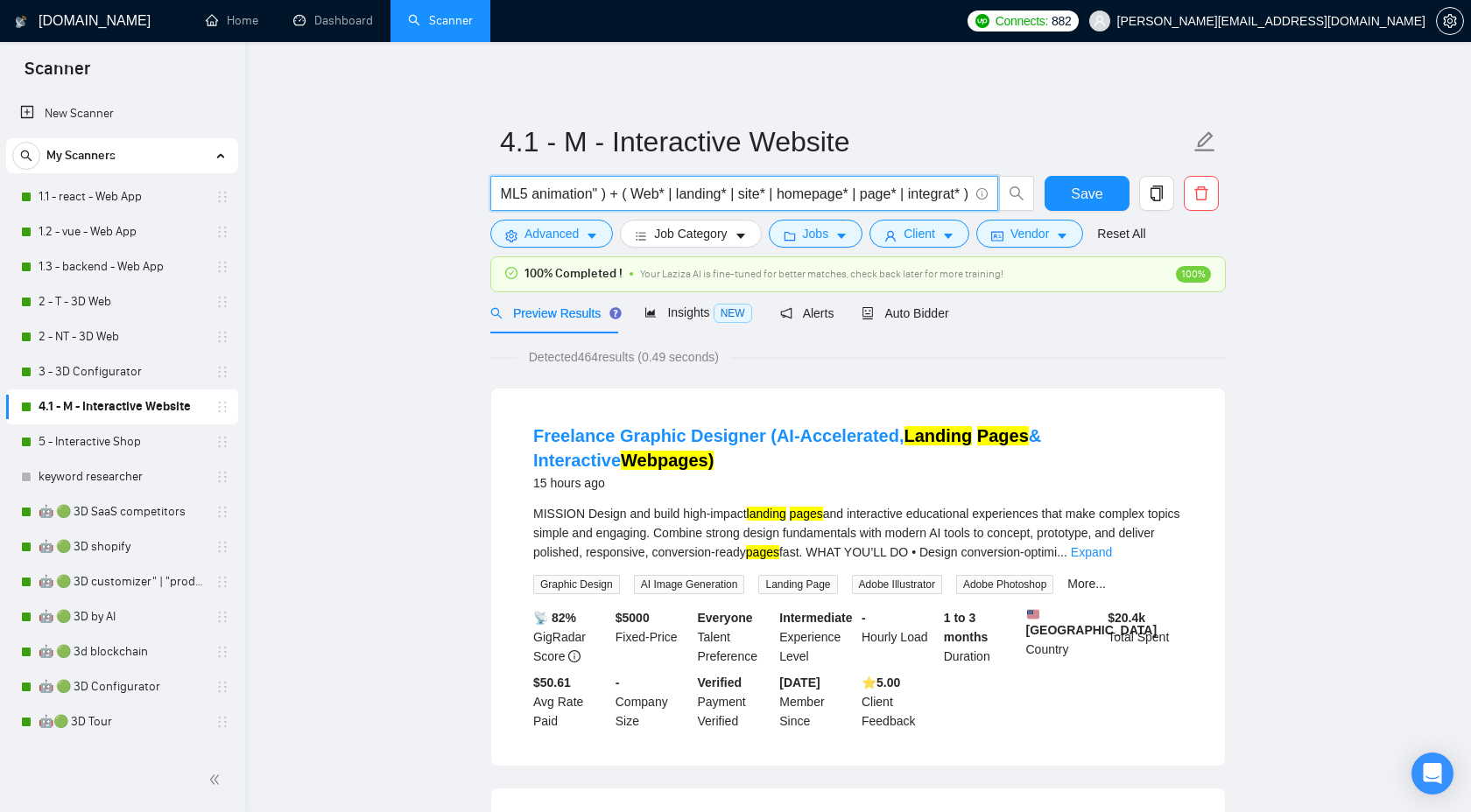
scroll to position [0, 2468]
click at [951, 197] on input "( "javascript animation" | "css animation" | gsap* | animejs* | anime.js* | ani…" at bounding box center [735, 194] width 468 height 22
click at [966, 197] on input "( "javascript animation" | "css animation" | gsap* | animejs* | anime.js* | ani…" at bounding box center [735, 194] width 468 height 22
type input "( "javascript animation" | "css animation" | gsap* | animejs* | anime.js* | ani…"
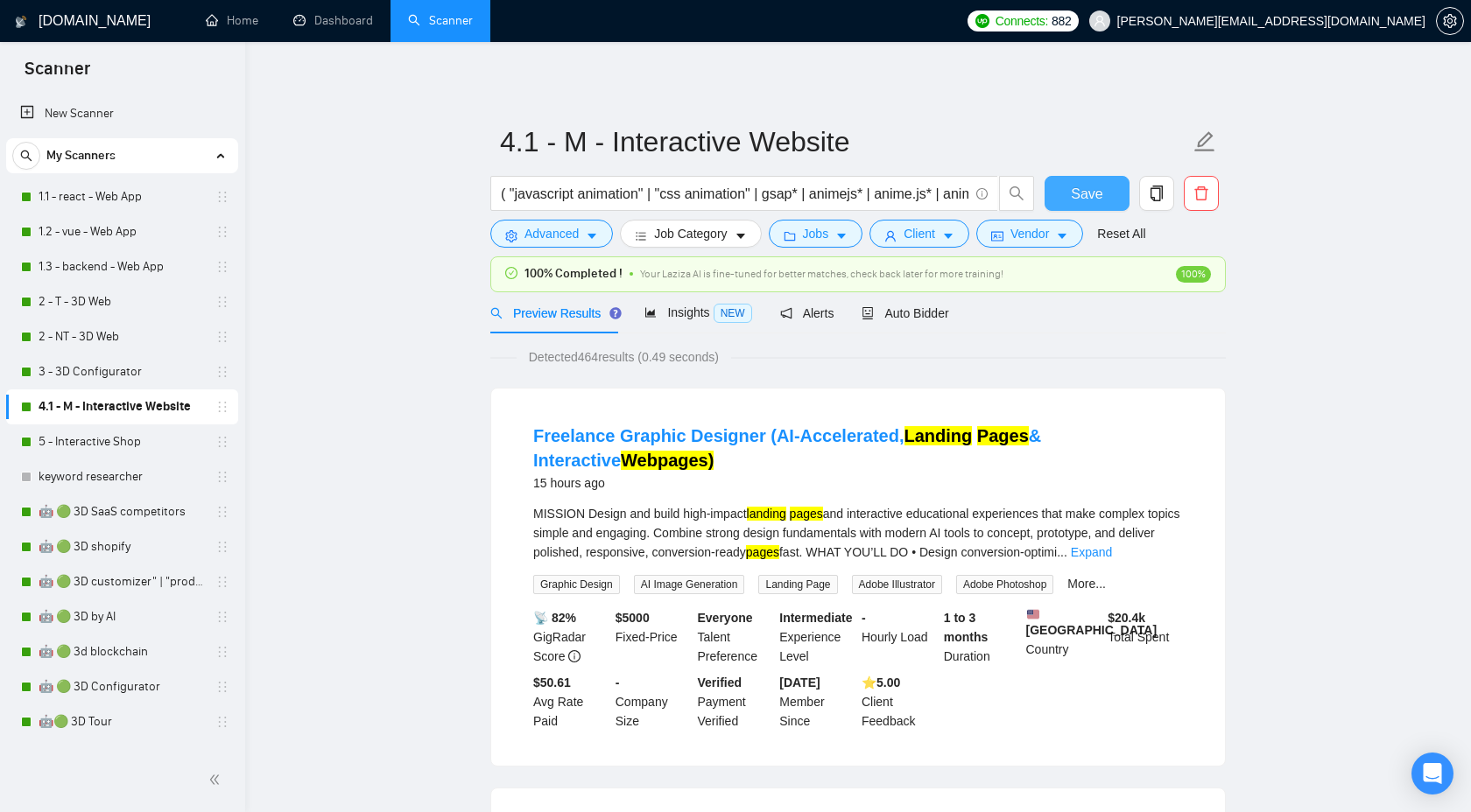
click at [1071, 192] on button "Save" at bounding box center [1087, 193] width 85 height 35
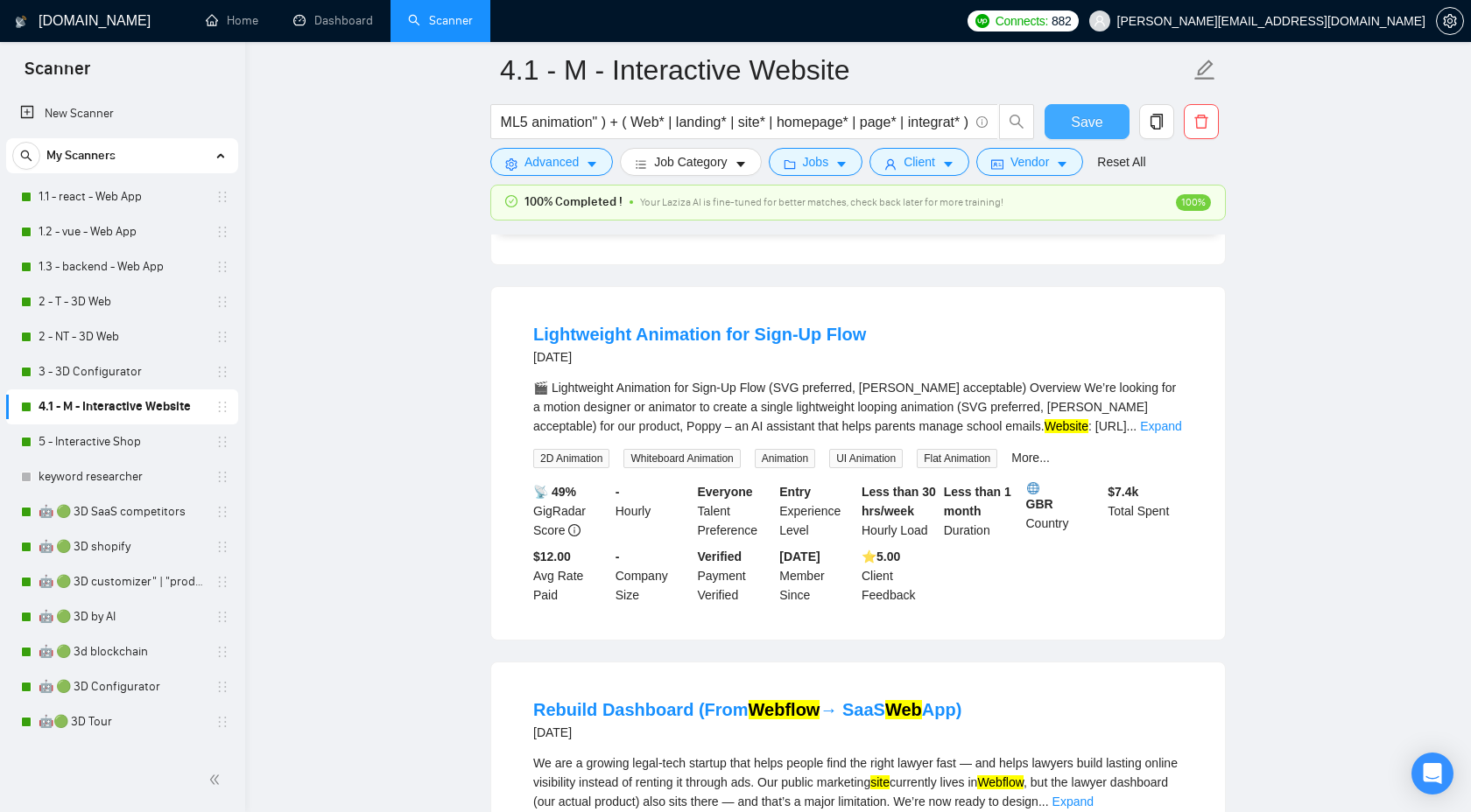
scroll to position [1734, 0]
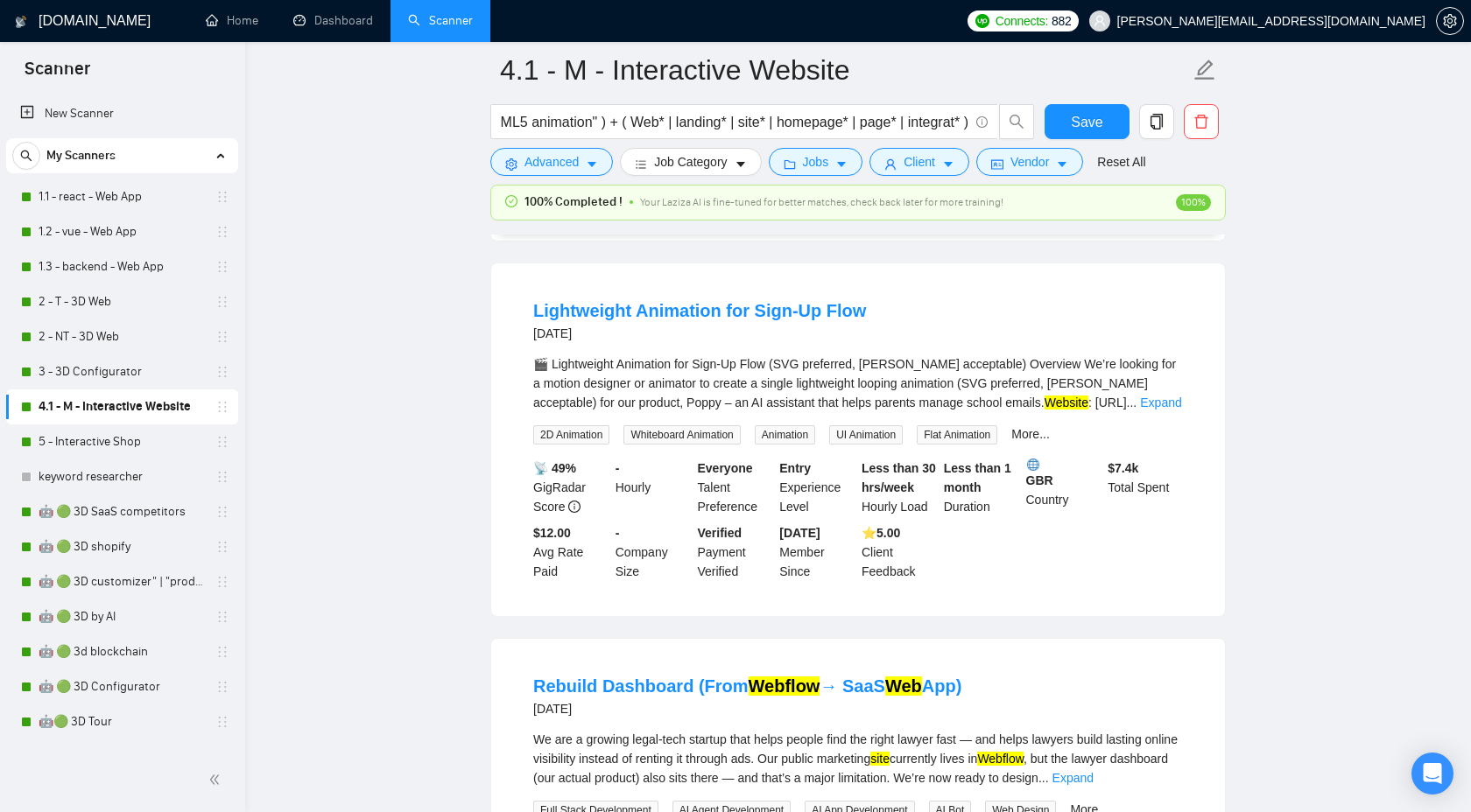
click at [1158, 412] on div "🎬 Lightweight Animation for Sign-Up Flow (SVG preferred, [PERSON_NAME] acceptab…" at bounding box center [858, 383] width 650 height 58
click at [1159, 410] on link "Expand" at bounding box center [1160, 402] width 41 height 14
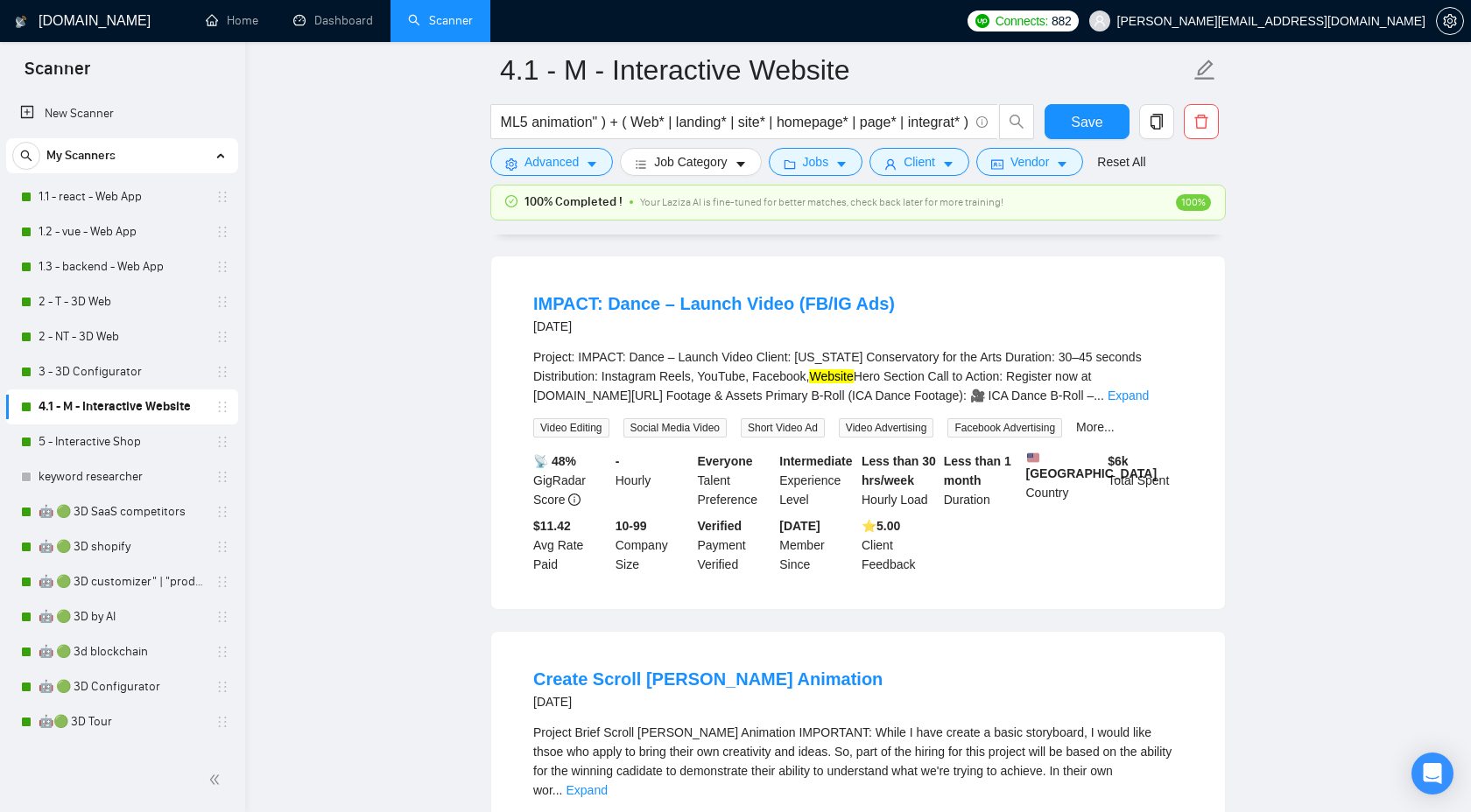
scroll to position [3162, 0]
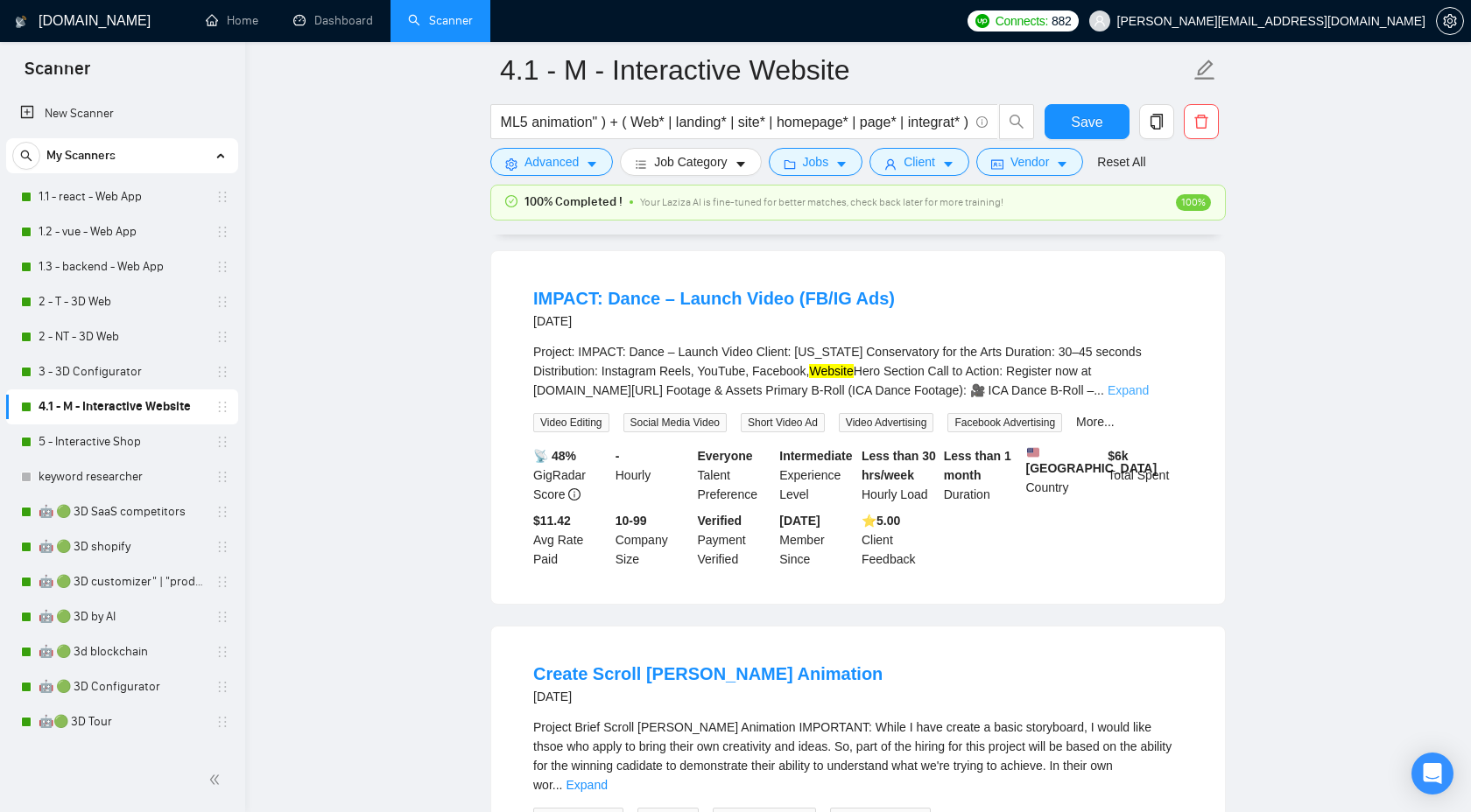
click at [1150, 397] on link "Expand" at bounding box center [1128, 390] width 41 height 14
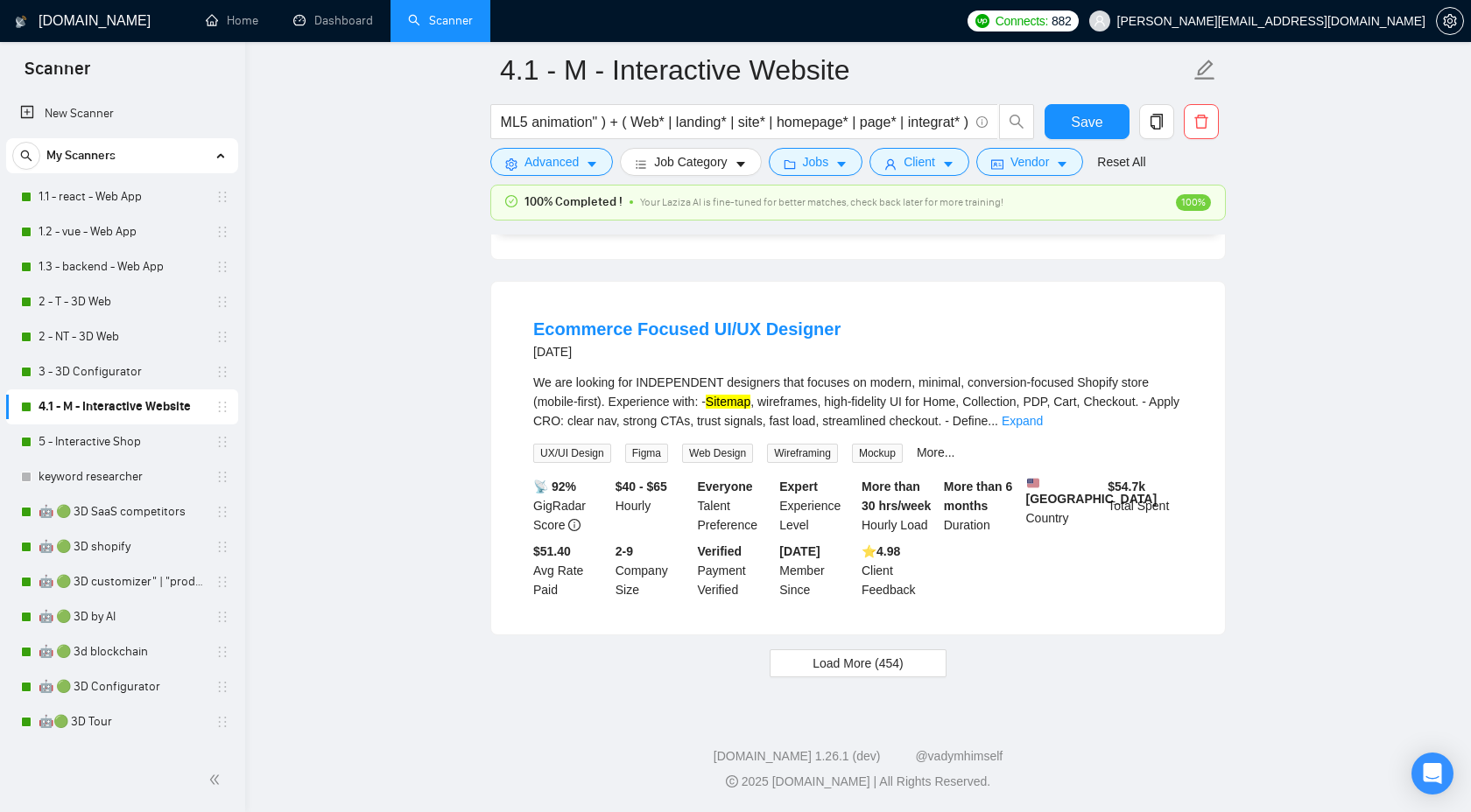
scroll to position [4661, 0]
click at [1043, 428] on link "Expand" at bounding box center [1022, 420] width 41 height 14
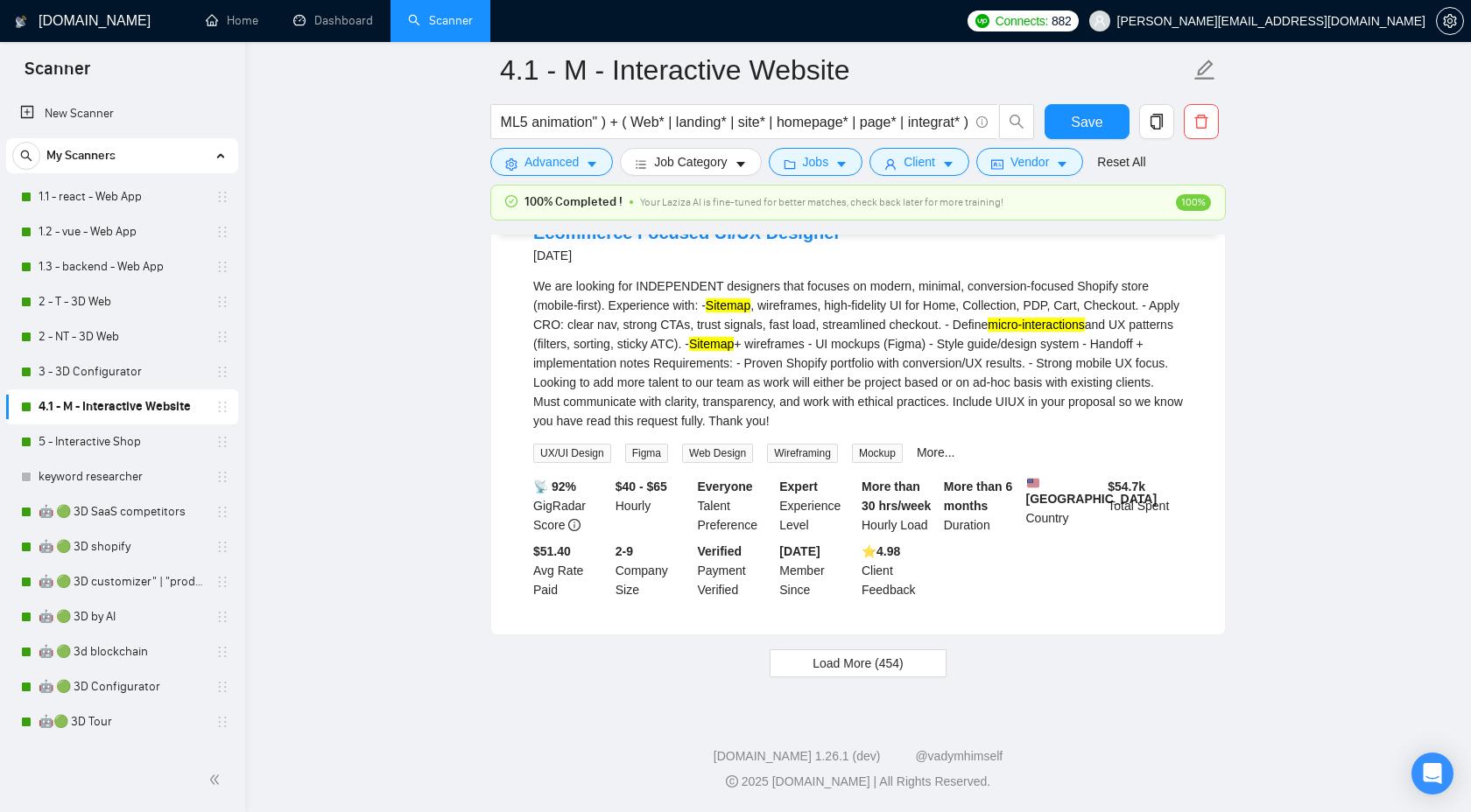
scroll to position [4843, 0]
click at [1081, 125] on span "Save" at bounding box center [1086, 122] width 31 height 22
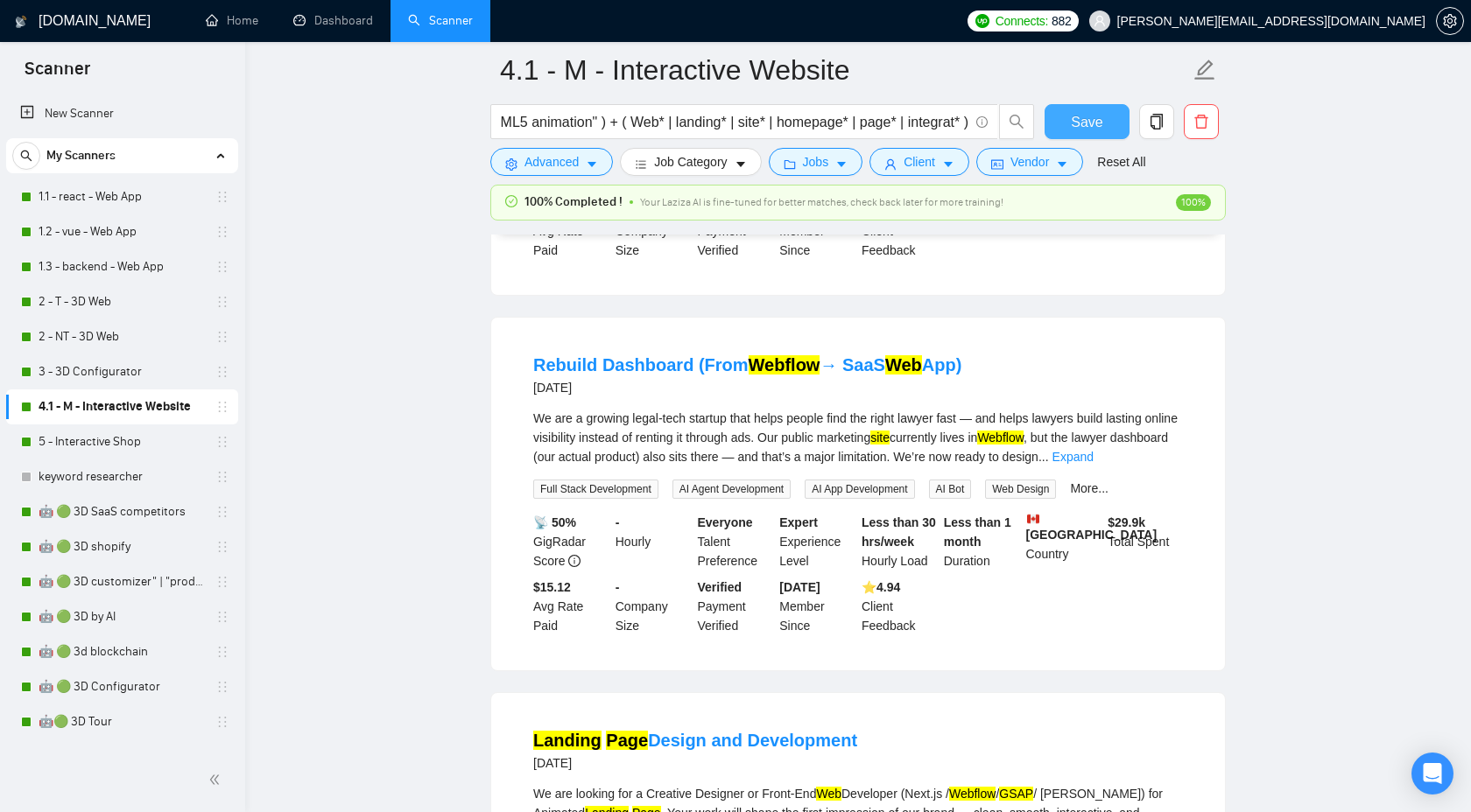
scroll to position [0, 0]
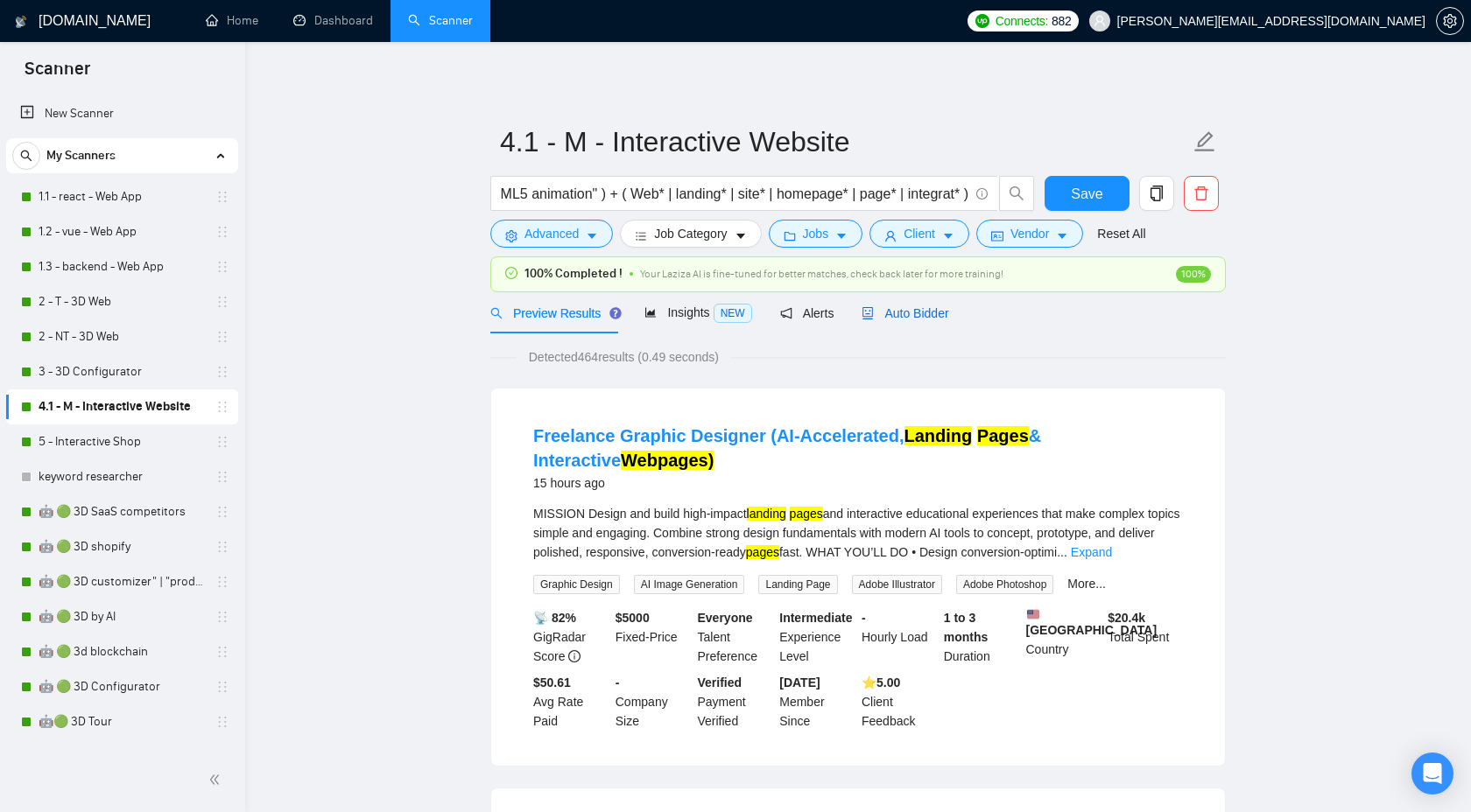
click at [906, 317] on span "Auto Bidder" at bounding box center [905, 313] width 87 height 14
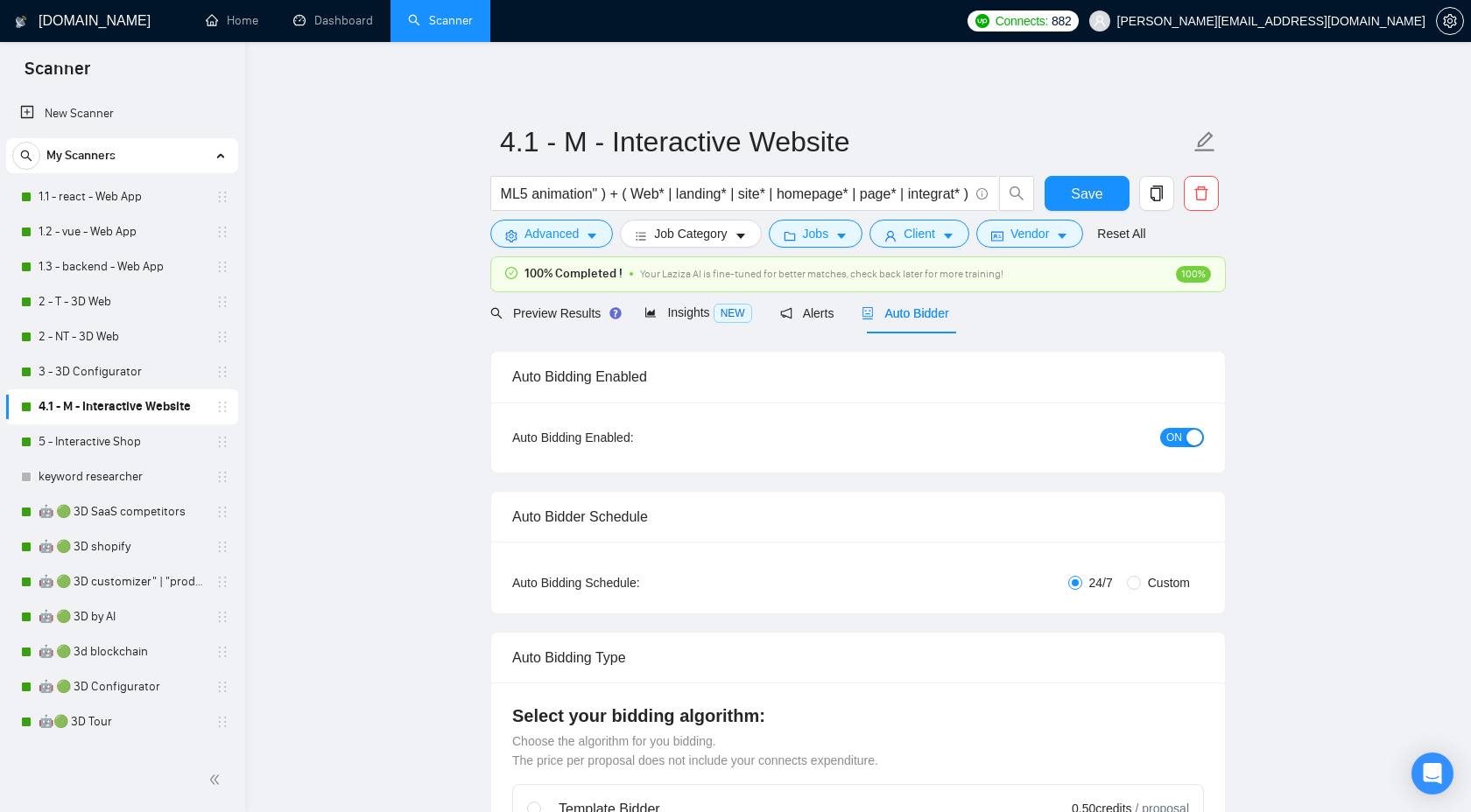
checkbox input "true"
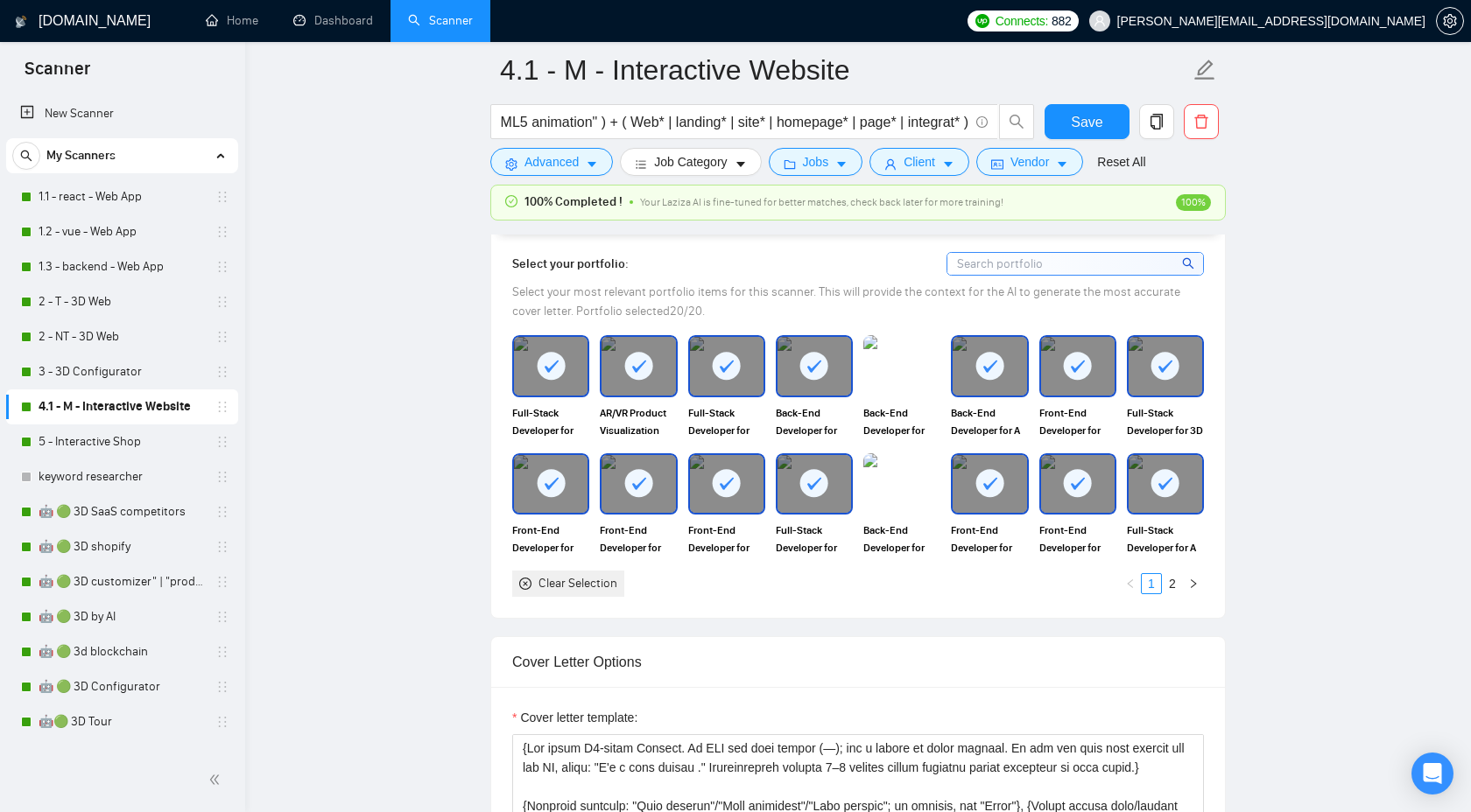
scroll to position [1443, 0]
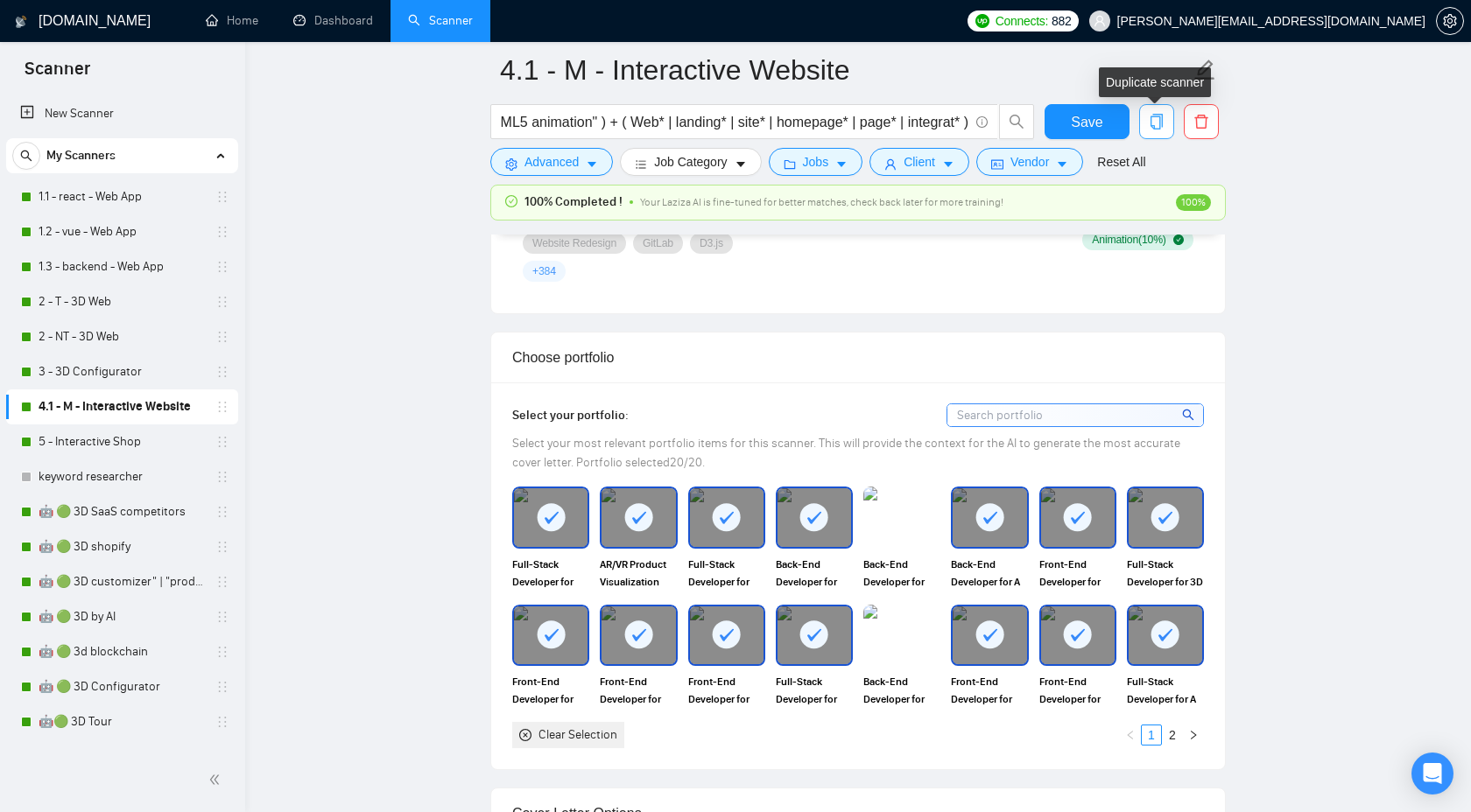
click at [1155, 127] on icon "copy" at bounding box center [1157, 121] width 16 height 16
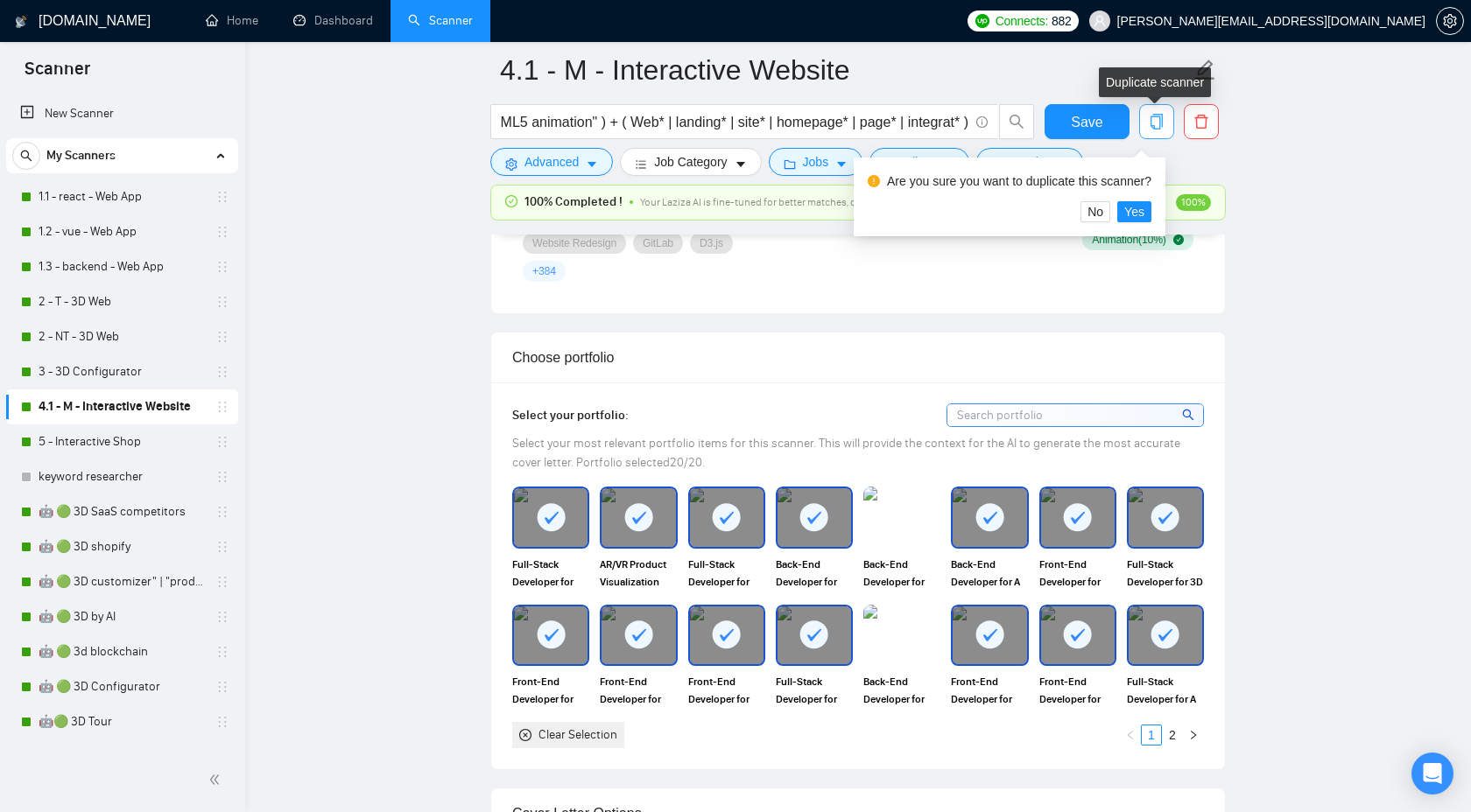
click at [1155, 127] on icon "copy" at bounding box center [1157, 121] width 16 height 16
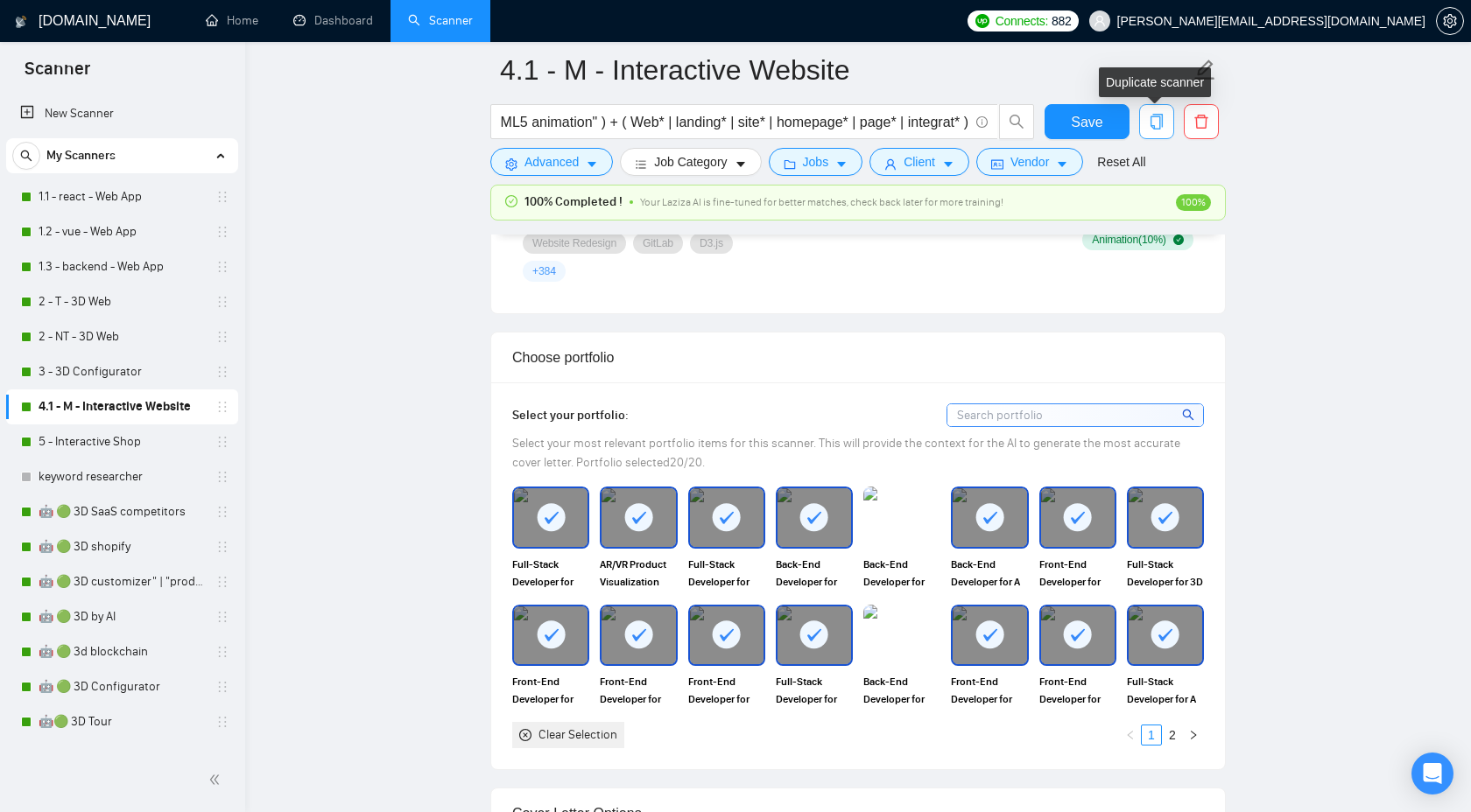
click at [1151, 126] on icon "copy" at bounding box center [1156, 121] width 12 height 16
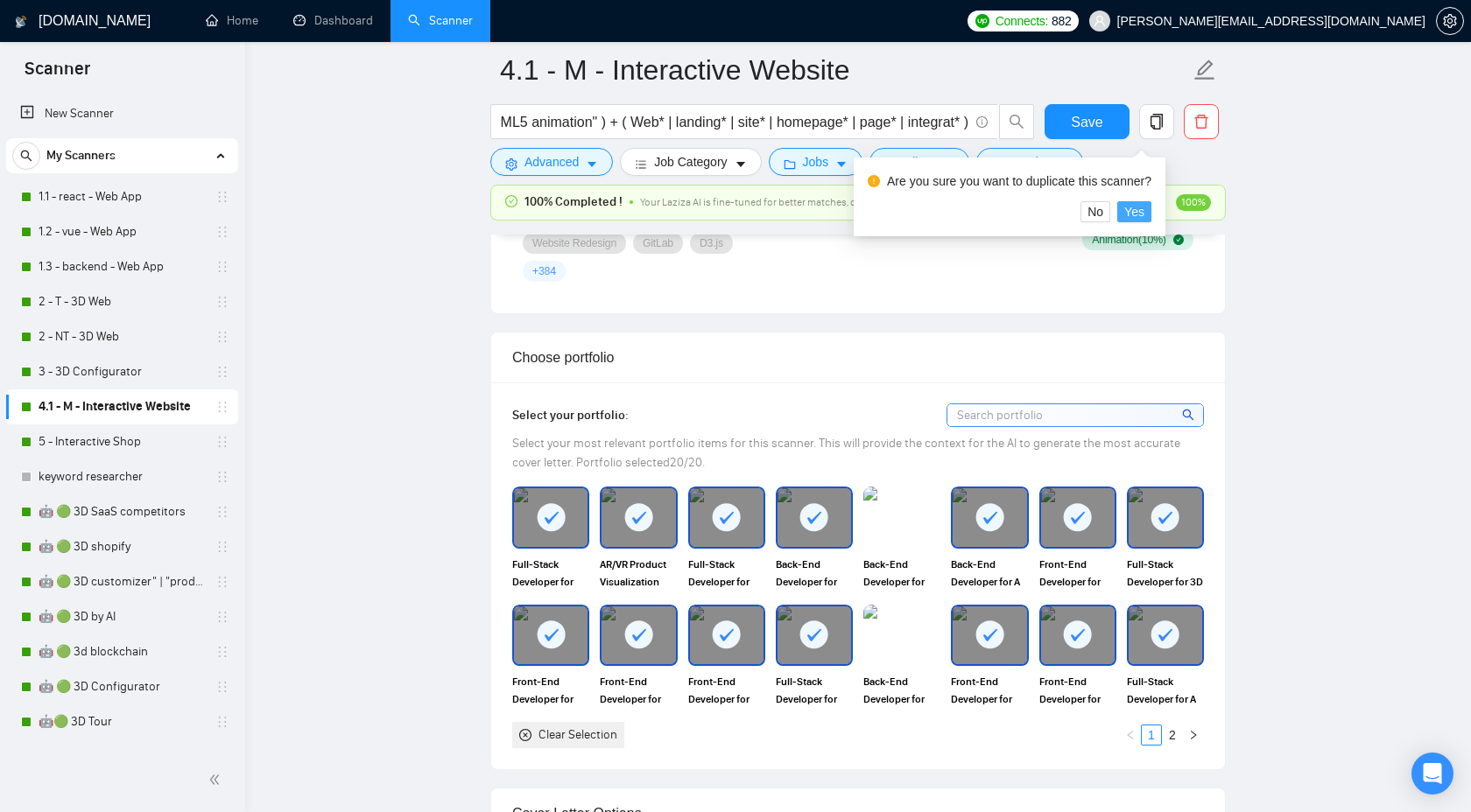
click at [1140, 211] on span "Yes" at bounding box center [1135, 211] width 20 height 19
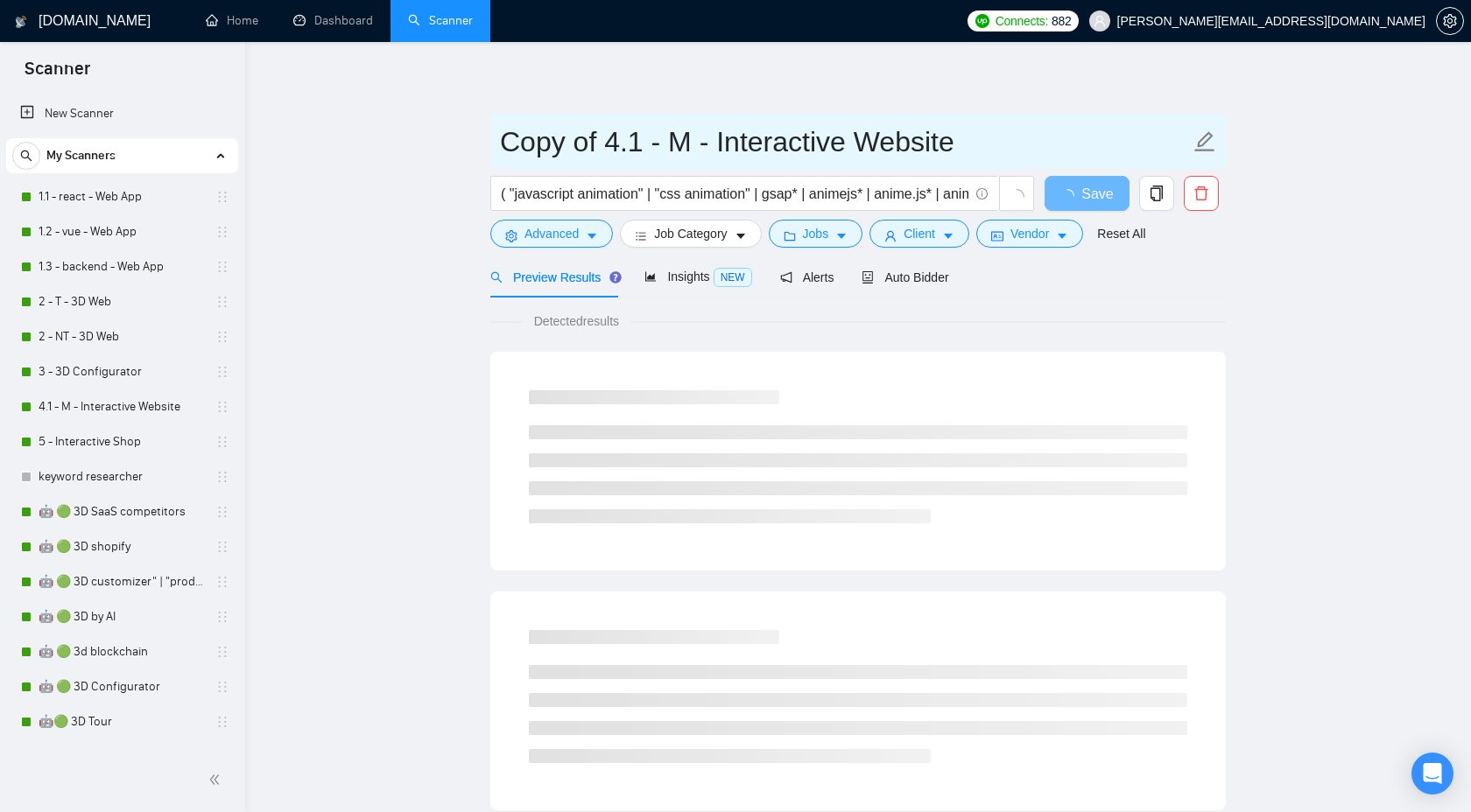
drag, startPoint x: 604, startPoint y: 145, endPoint x: 471, endPoint y: 144, distance: 133.0
click at [471, 144] on main "Copy of 4.1 - M - Interactive Website ( "javascript animation" | "css animation…" at bounding box center [857, 799] width 1170 height 1460
click at [587, 146] on input "4.1 - M - Interactive Website" at bounding box center [844, 142] width 690 height 44
type input "4.1 - B - Interactive Website"
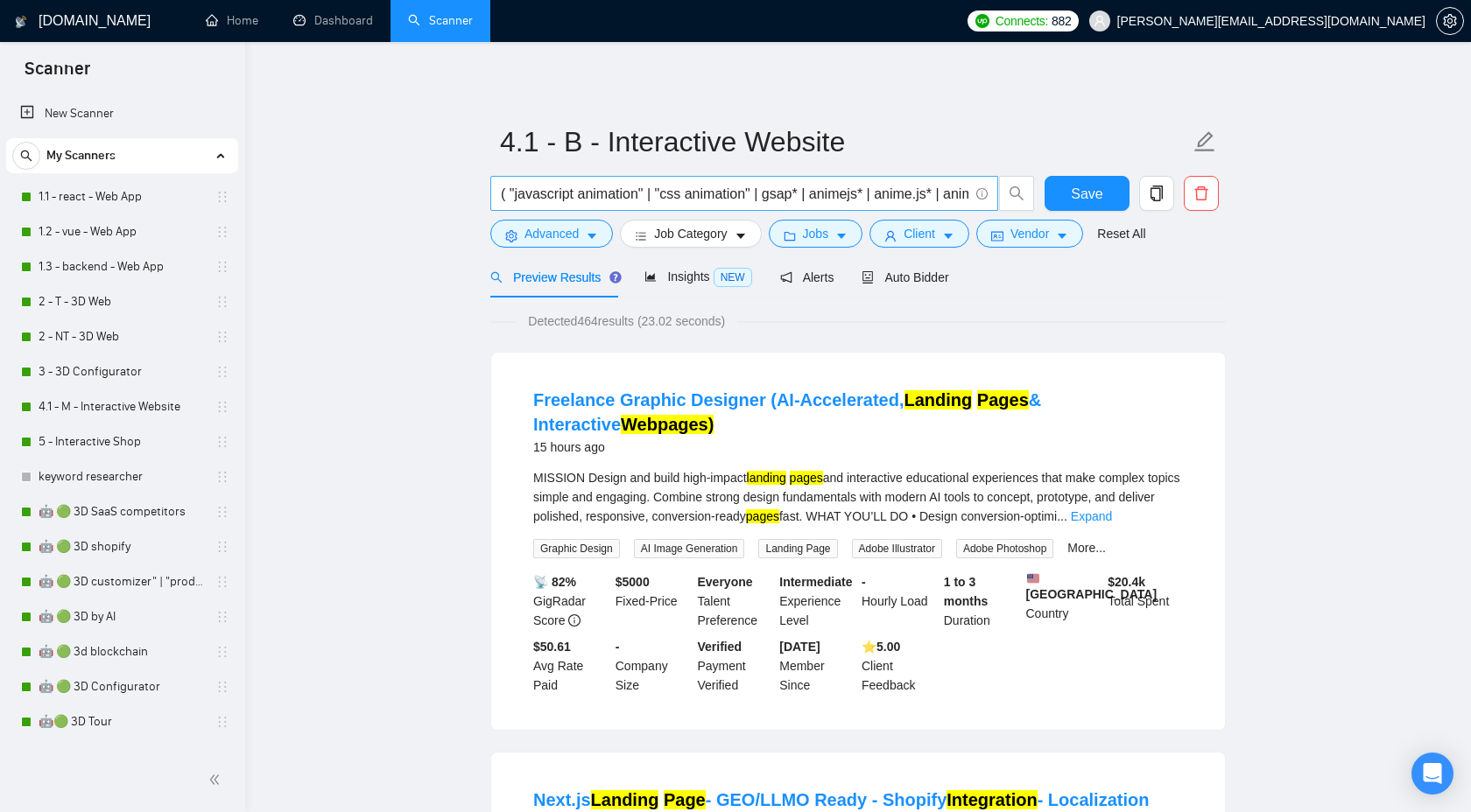
click at [834, 188] on input "( "javascript animation" | "css animation" | gsap* | animejs* | anime.js* | ani…" at bounding box center [735, 194] width 468 height 22
paste input "([PERSON_NAME]* | bodymovin*) + ( Web* | landing* | site* | create* | design* |…"
type input "([PERSON_NAME]* | bodymovin*) + ( Web* | landing* | site* | create* | design* |…"
click at [1154, 322] on div "Detected 464 results (23.02 seconds)" at bounding box center [857, 320] width 736 height 19
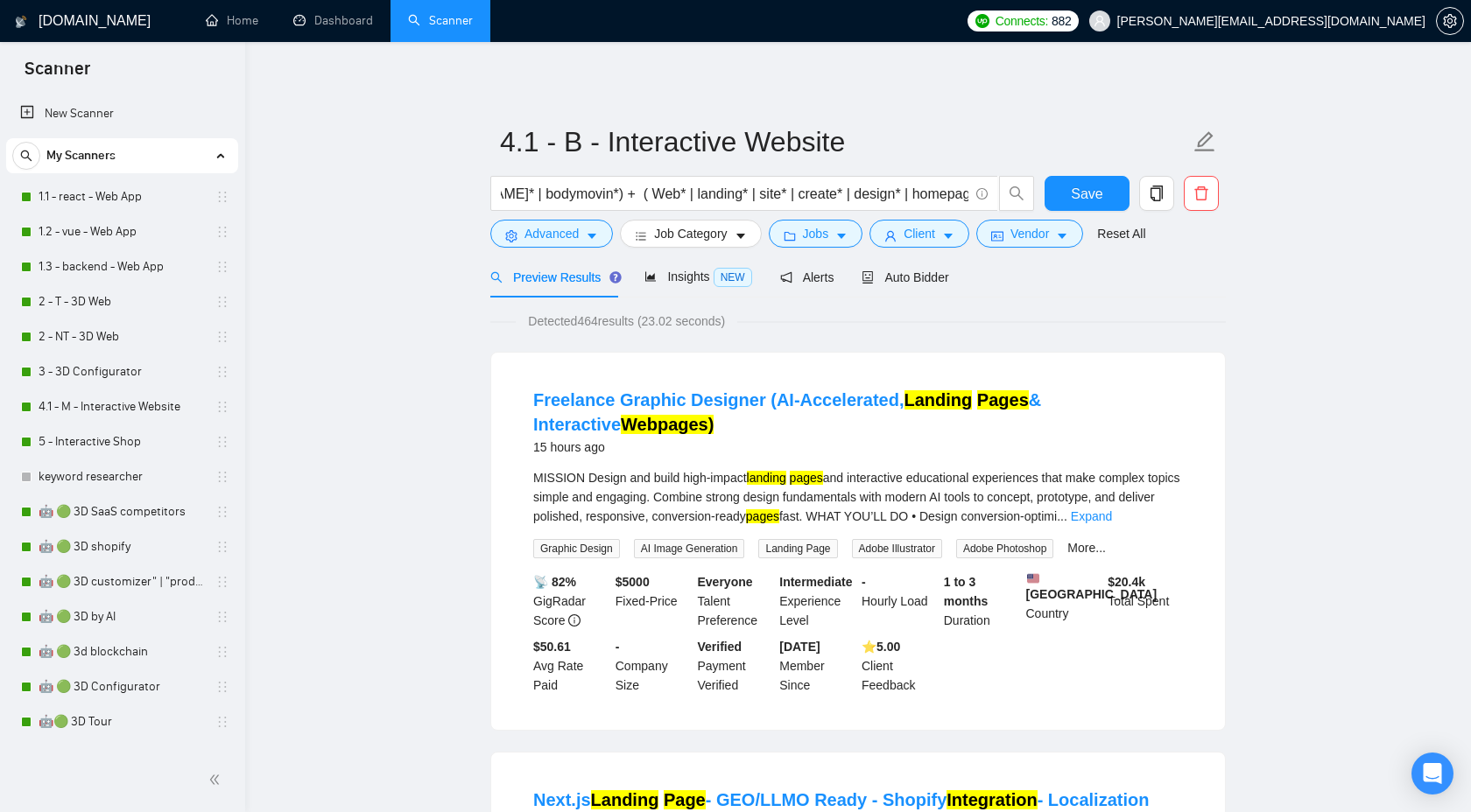
scroll to position [0, 0]
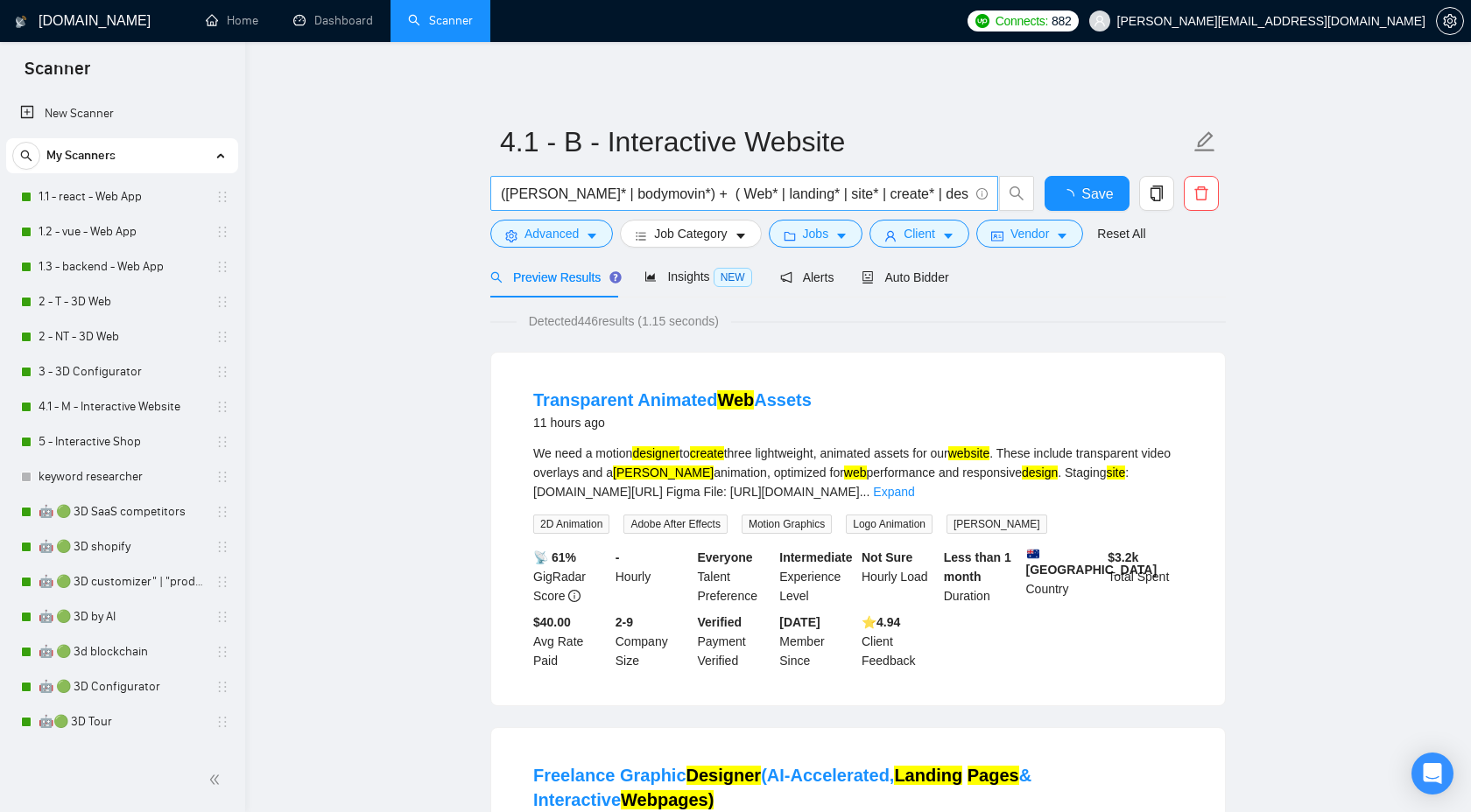
click at [578, 200] on input "([PERSON_NAME]* | bodymovin*) + ( Web* | landing* | site* | create* | design* |…" at bounding box center [735, 194] width 468 height 22
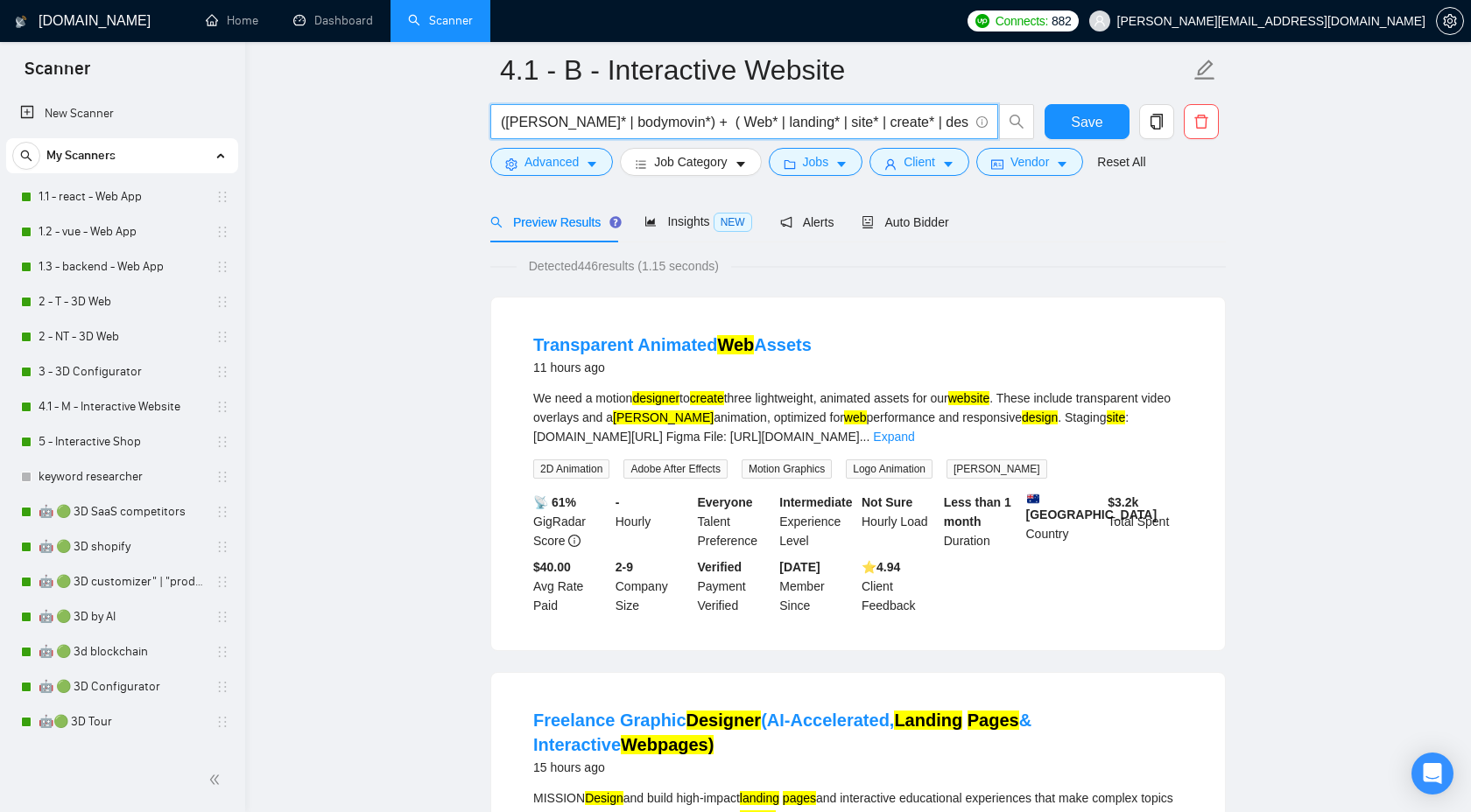
scroll to position [81, 0]
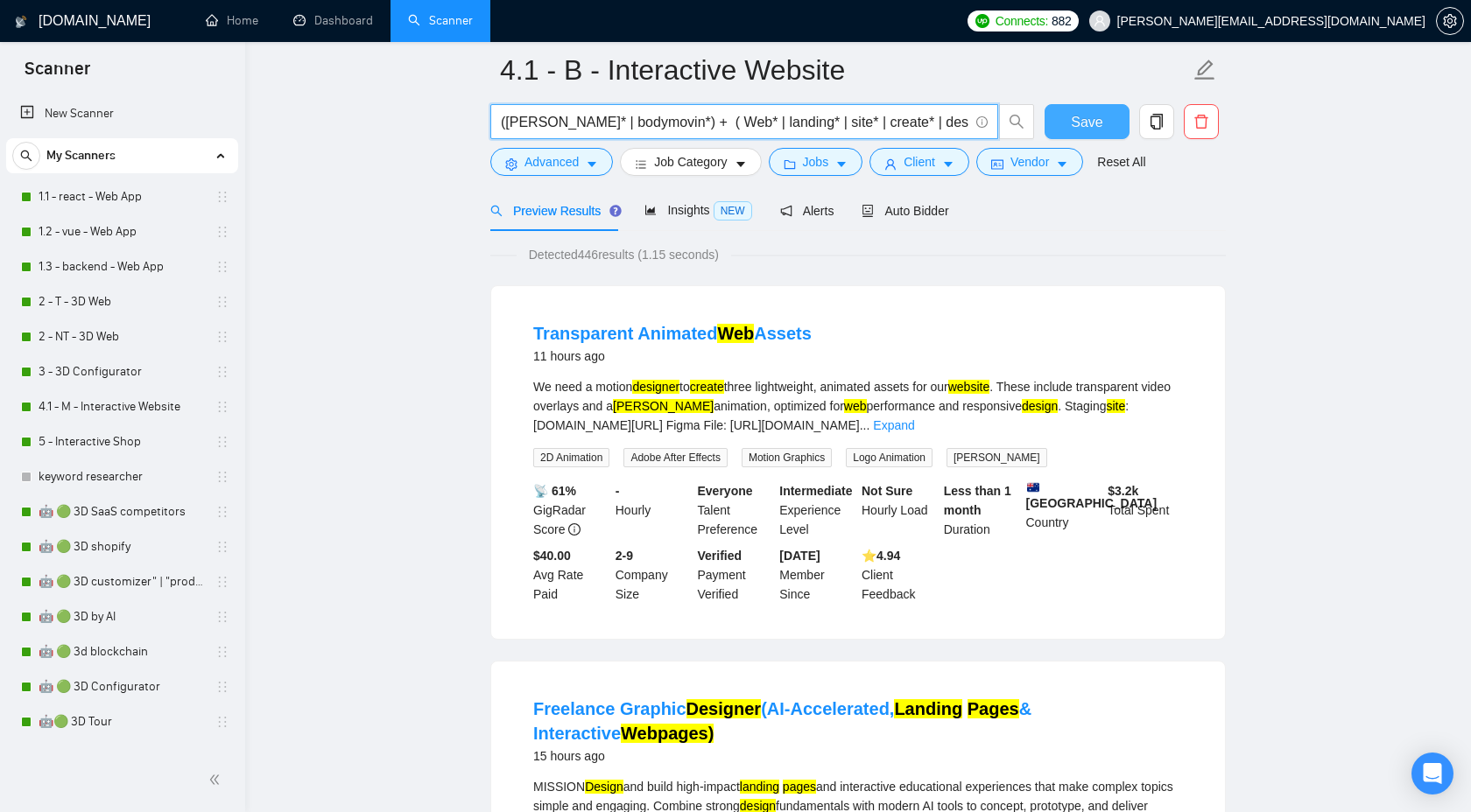
click at [1084, 130] on span "Save" at bounding box center [1086, 122] width 31 height 22
click at [911, 213] on span "Auto Bidder" at bounding box center [905, 211] width 87 height 14
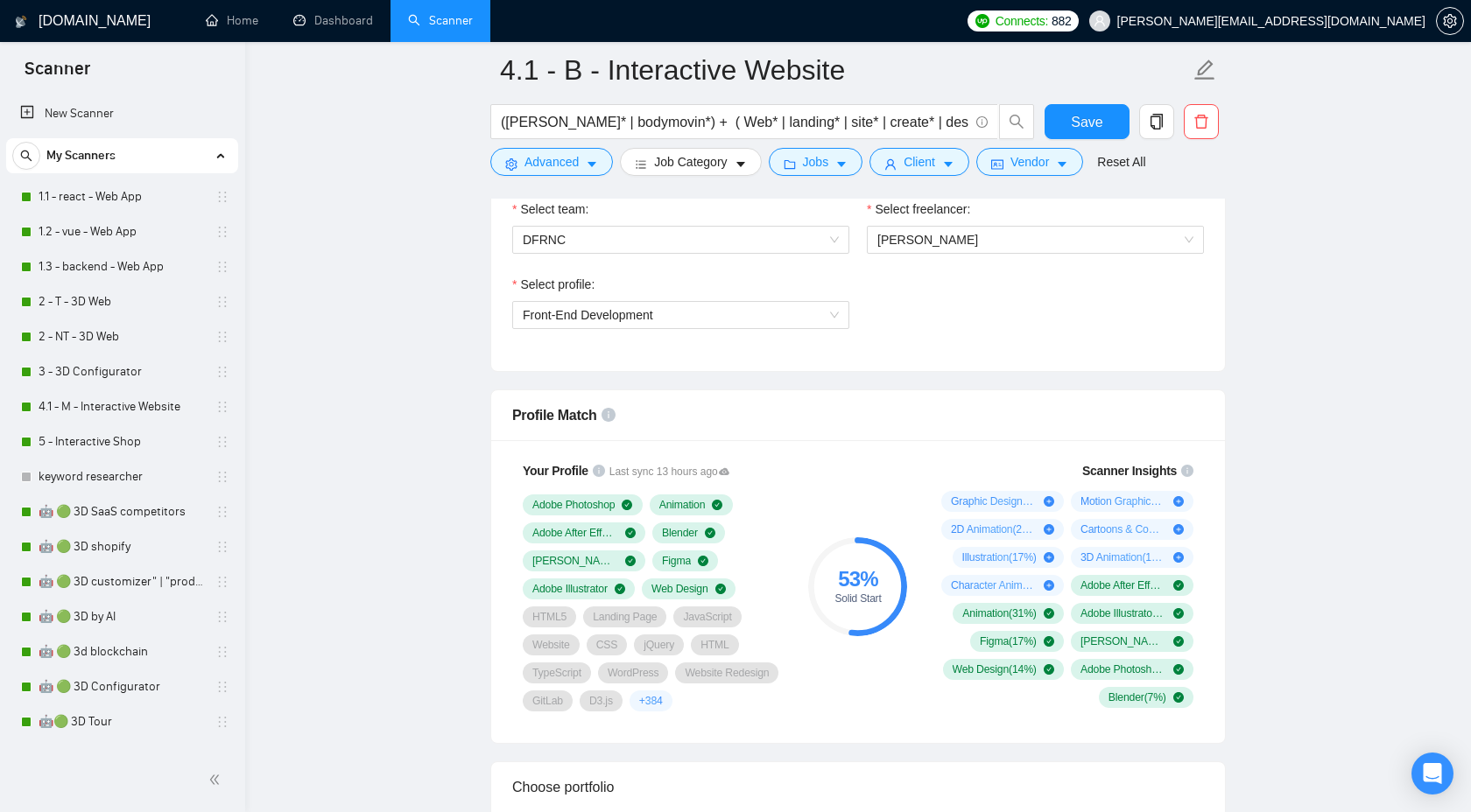
scroll to position [956, 0]
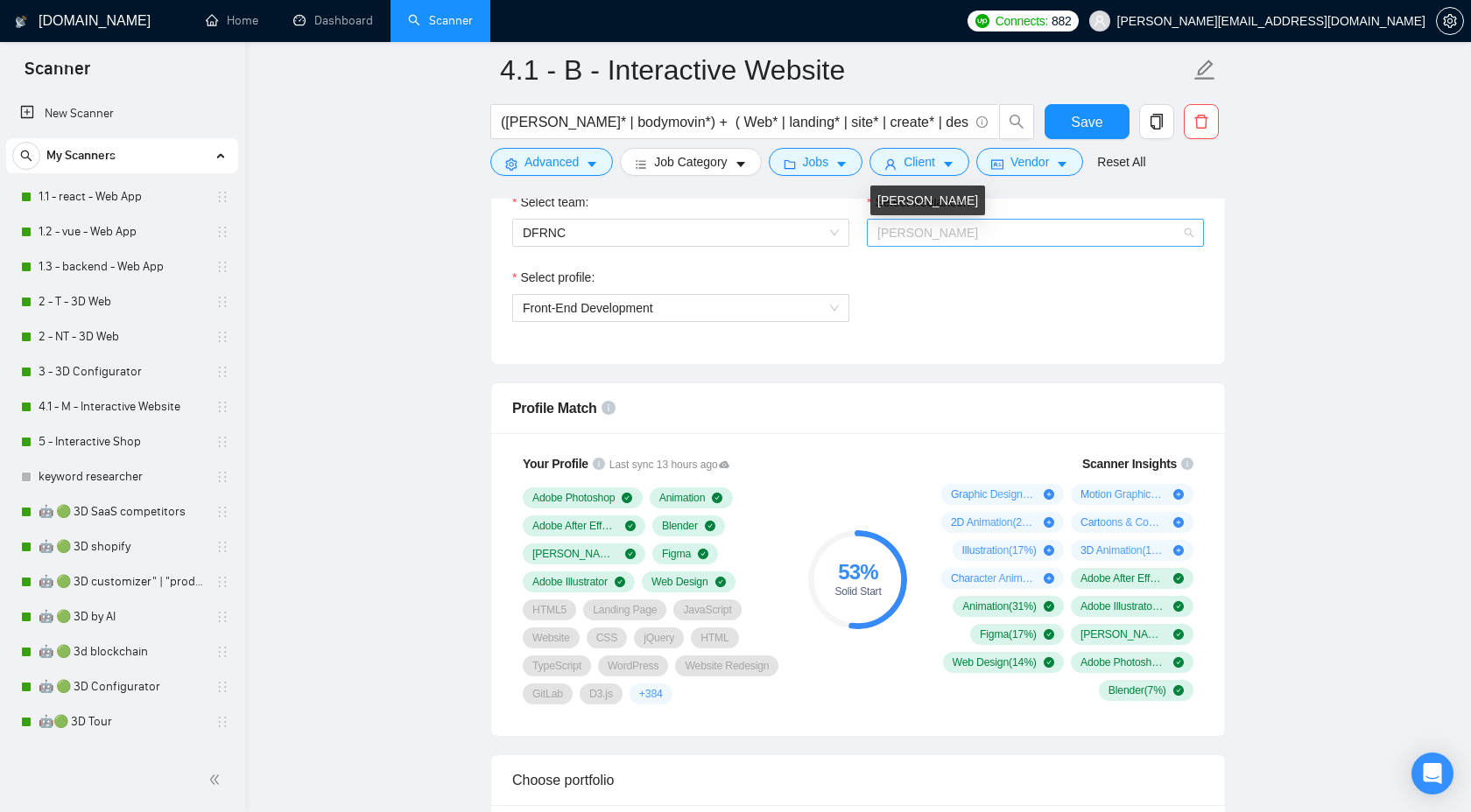
click at [943, 222] on span "[PERSON_NAME]" at bounding box center [1035, 233] width 316 height 27
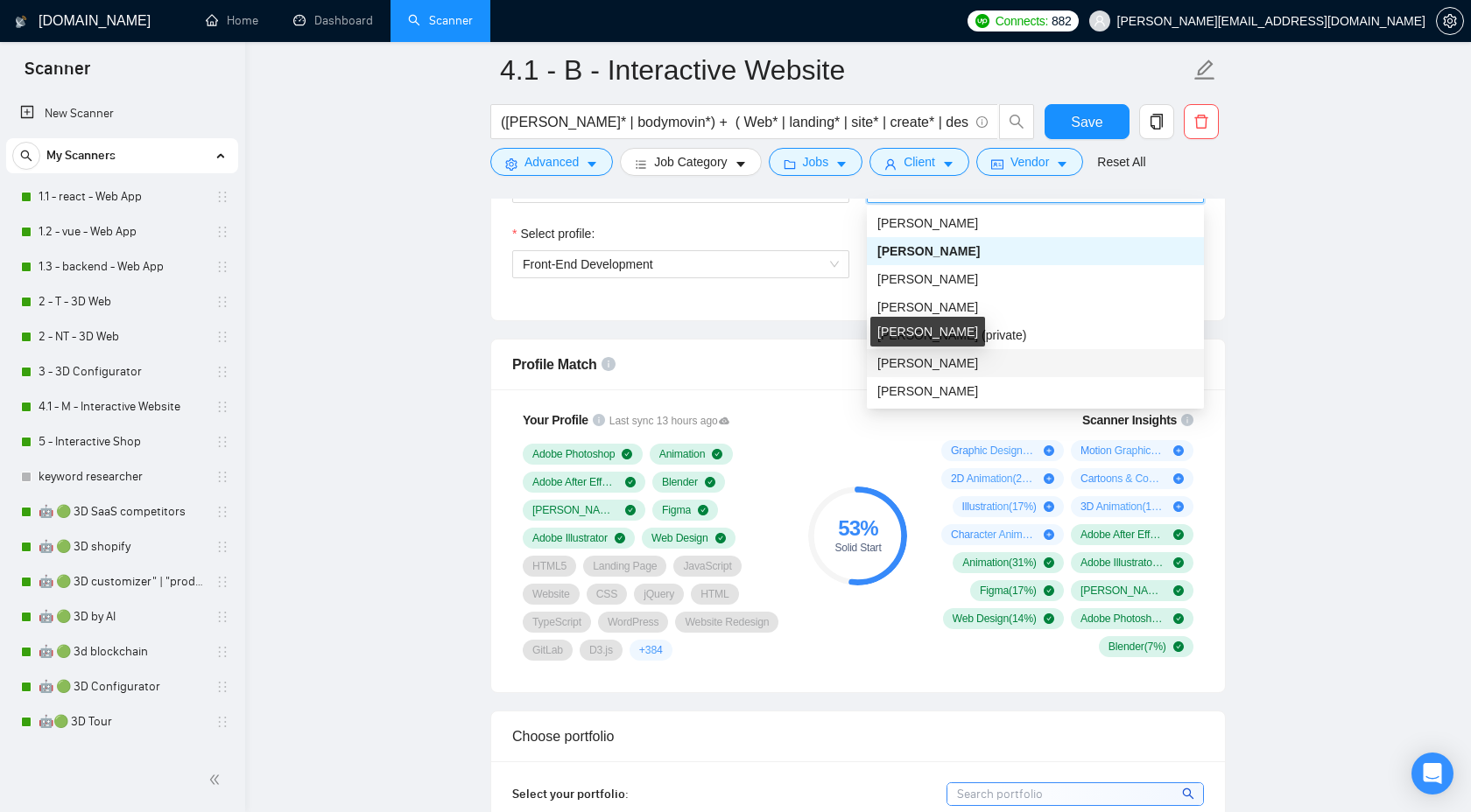
scroll to position [1001, 0]
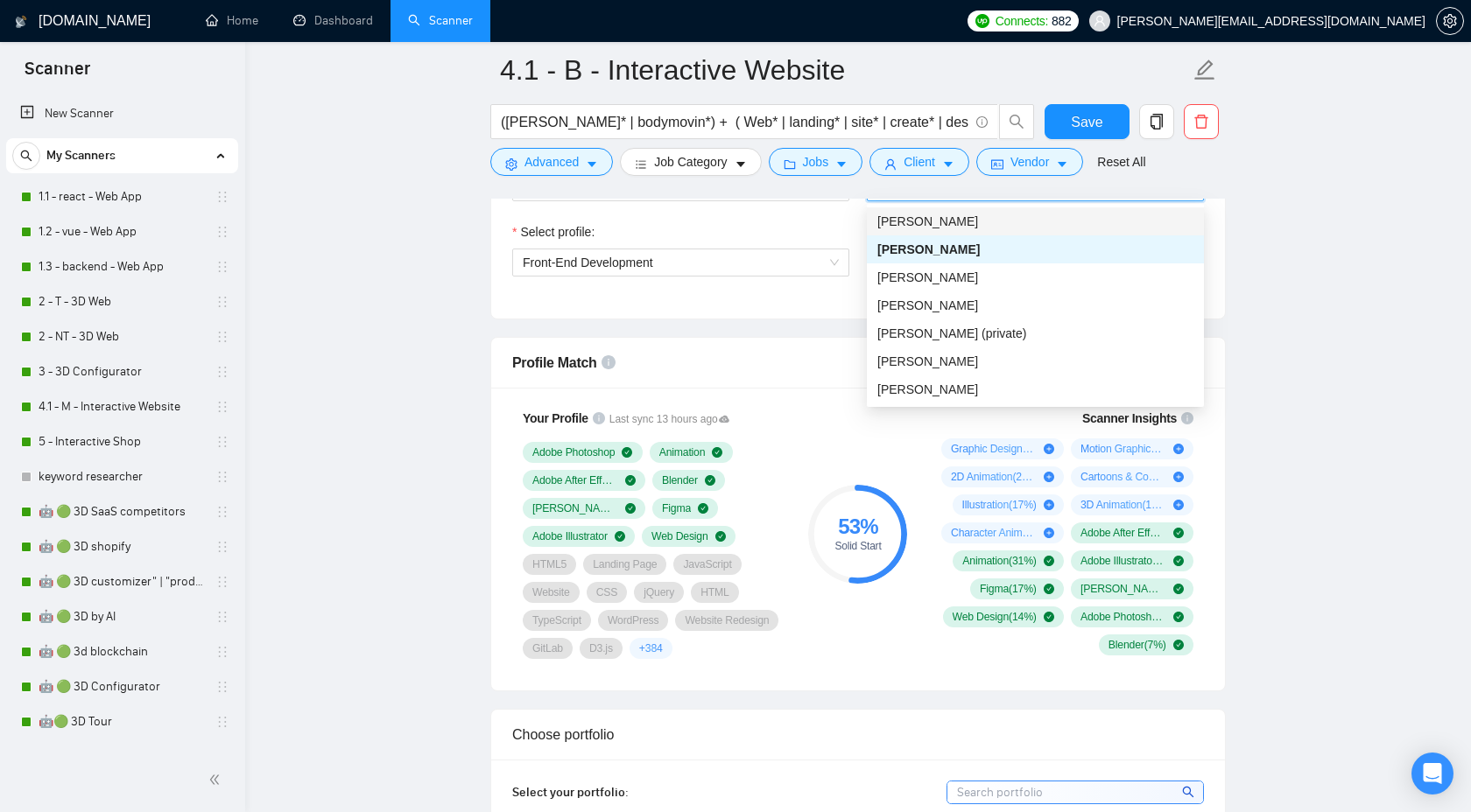
click at [964, 222] on span "[PERSON_NAME]" at bounding box center [928, 221] width 101 height 14
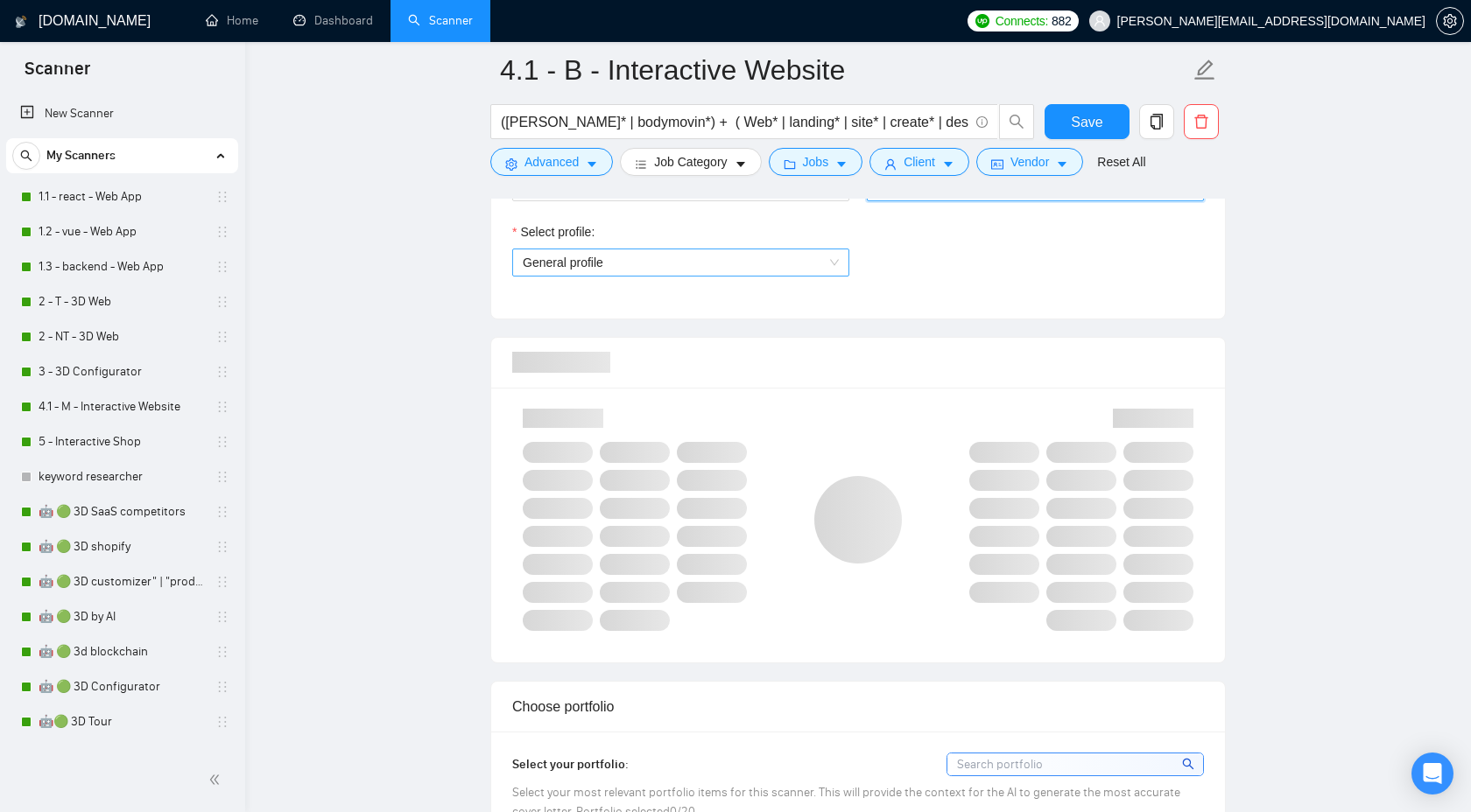
click at [650, 265] on span "General profile" at bounding box center [681, 263] width 316 height 27
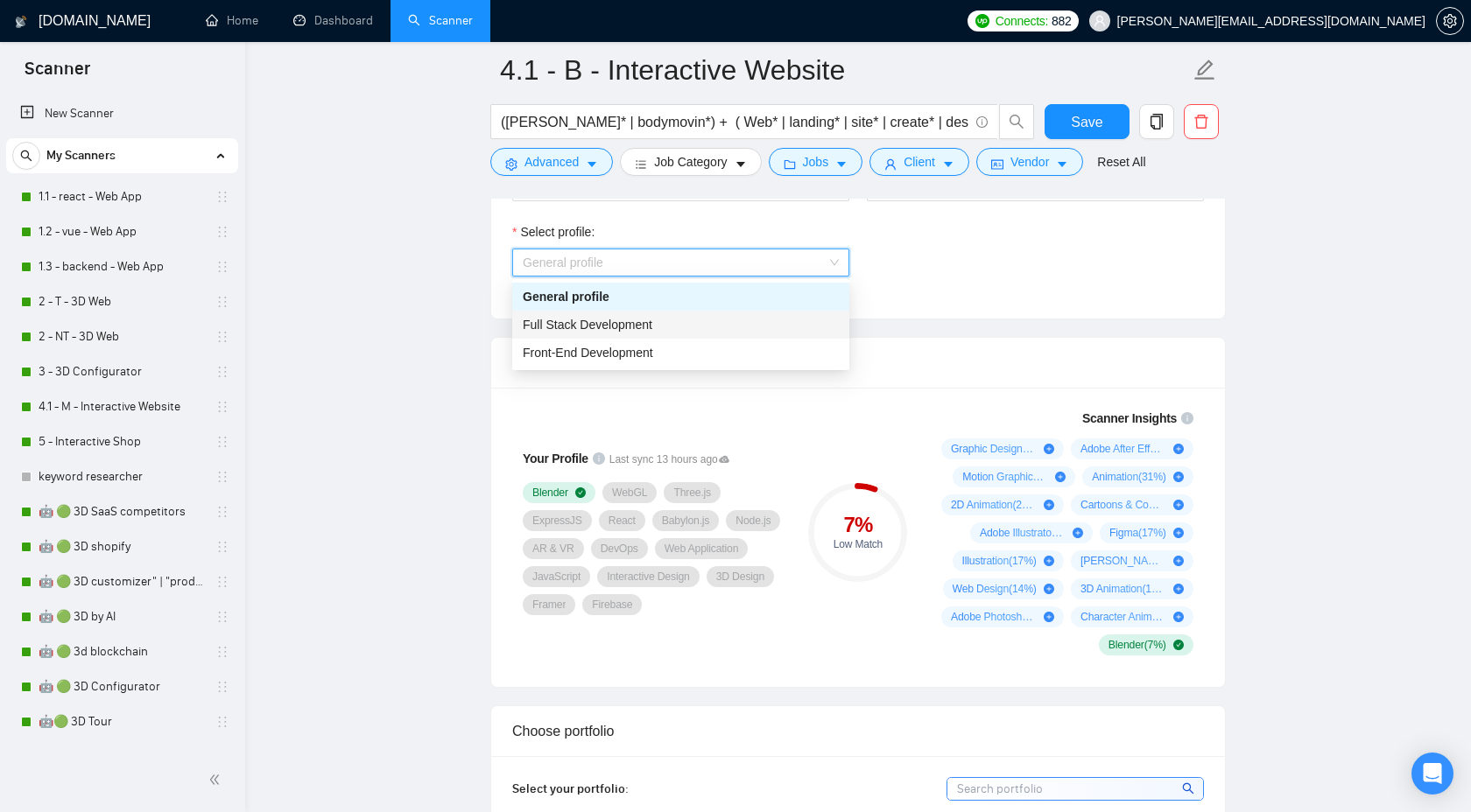
click at [659, 323] on div "Full Stack Development" at bounding box center [681, 324] width 316 height 19
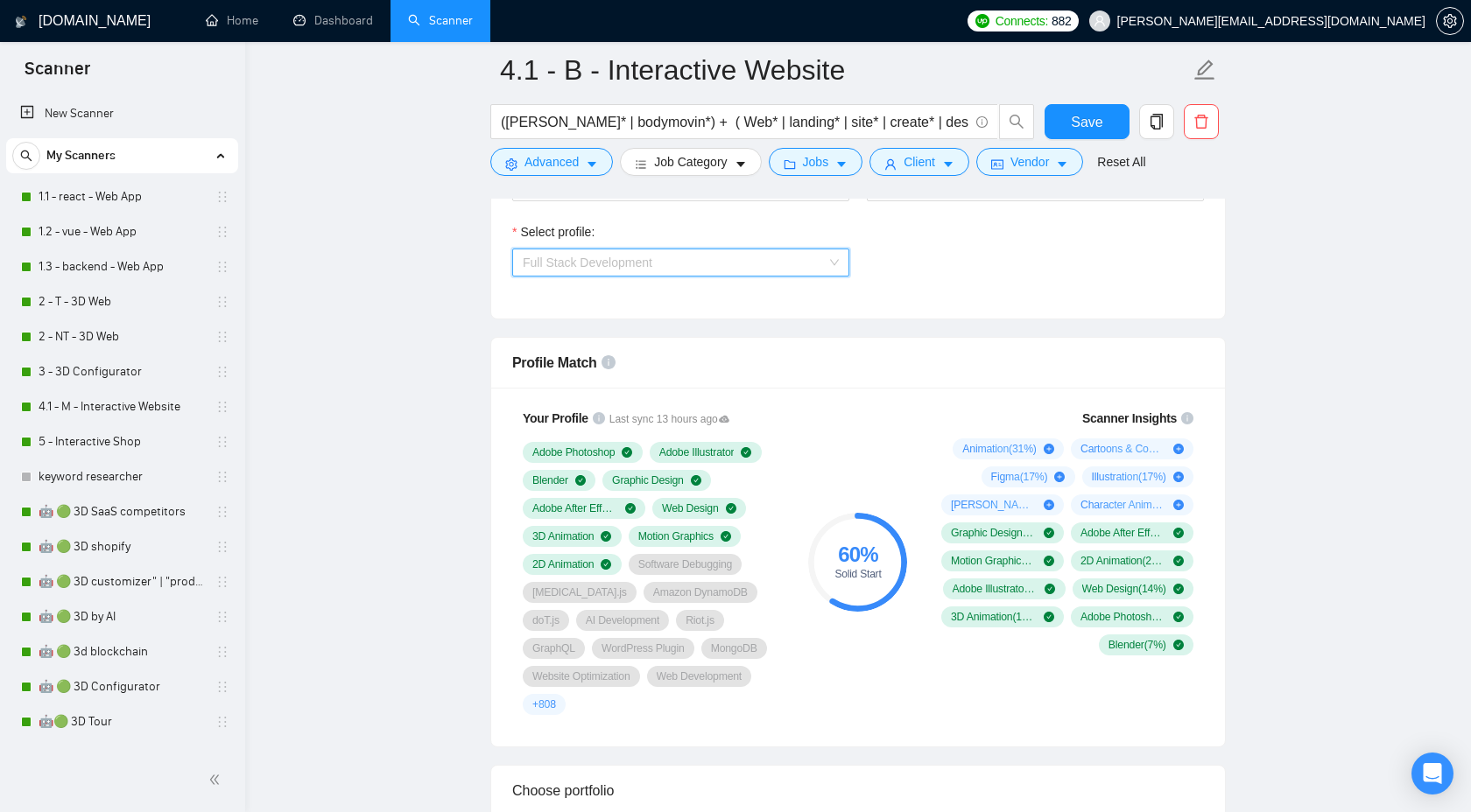
click at [768, 264] on span "Full Stack Development" at bounding box center [681, 263] width 316 height 27
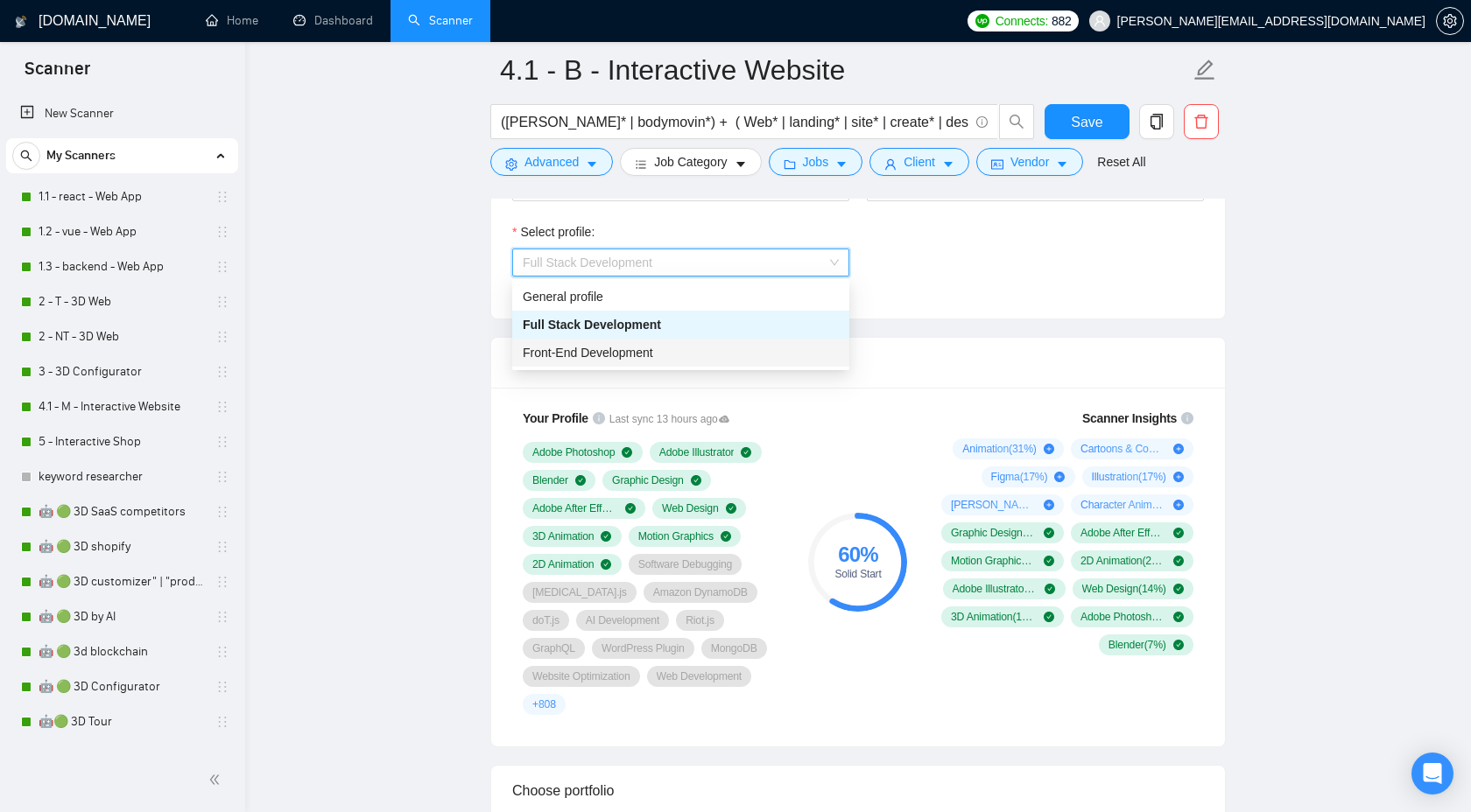
click at [741, 355] on div "Front-End Development" at bounding box center [681, 352] width 316 height 19
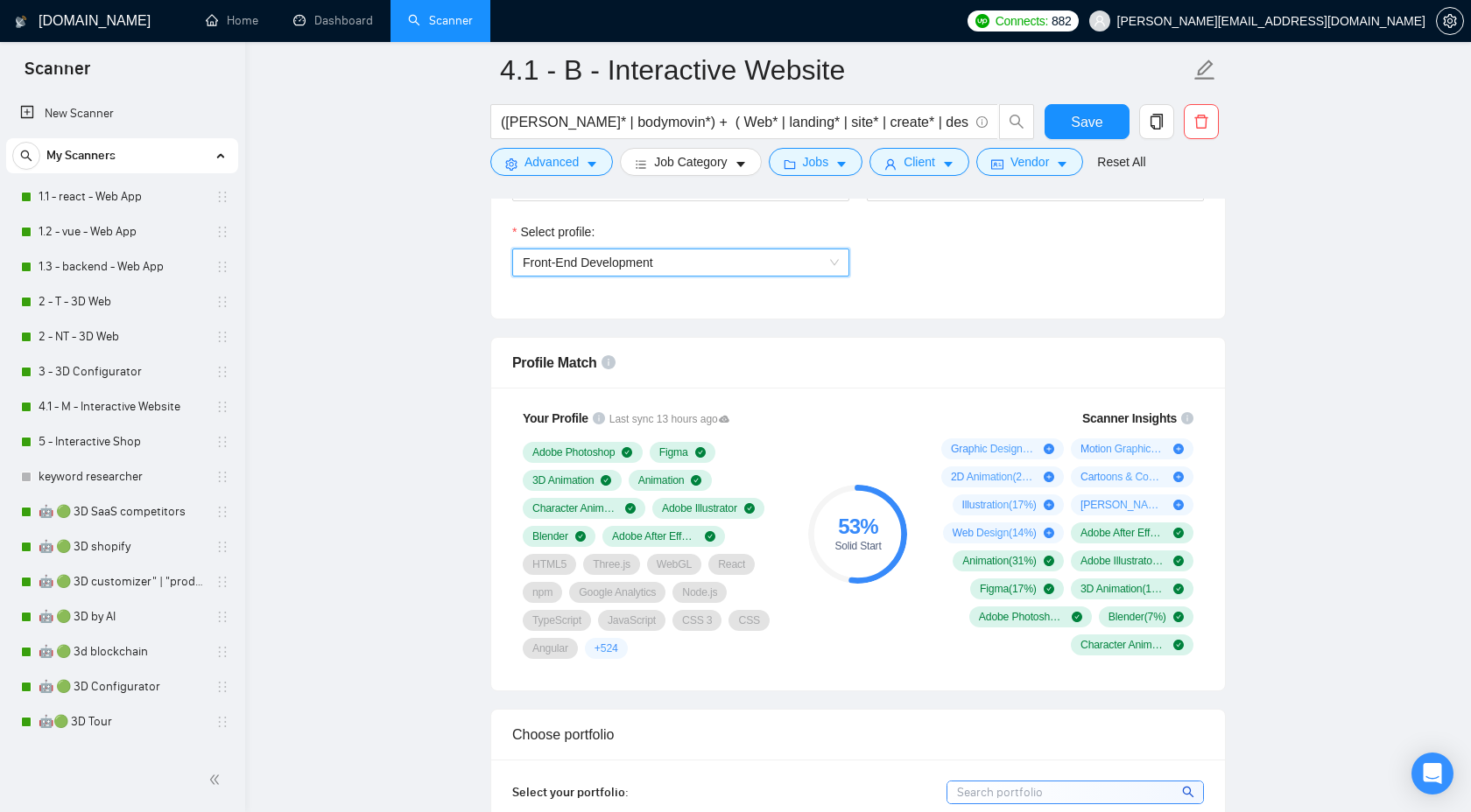
click at [770, 263] on span "Front-End Development" at bounding box center [681, 263] width 316 height 27
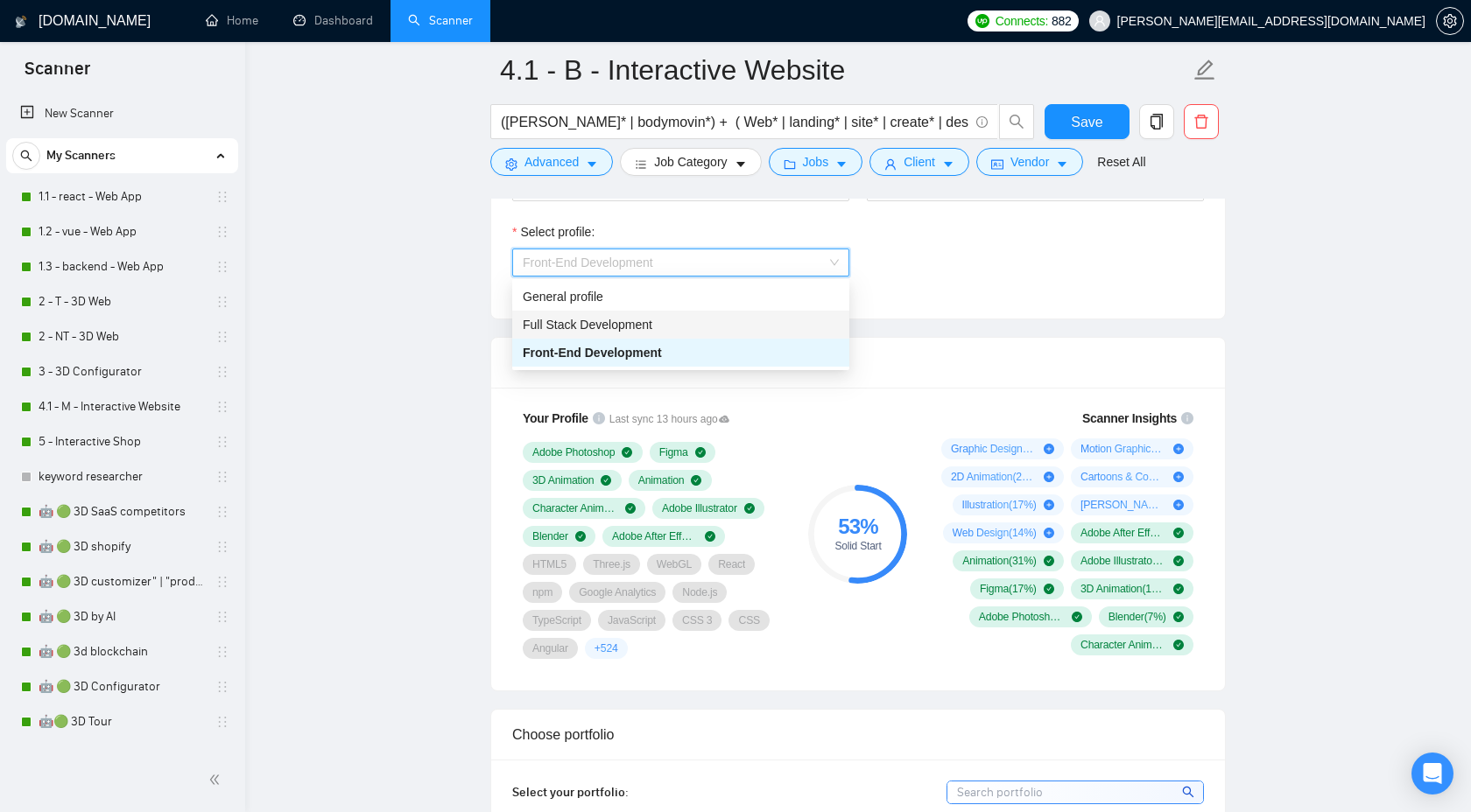
click at [741, 336] on div "Full Stack Development" at bounding box center [681, 324] width 337 height 28
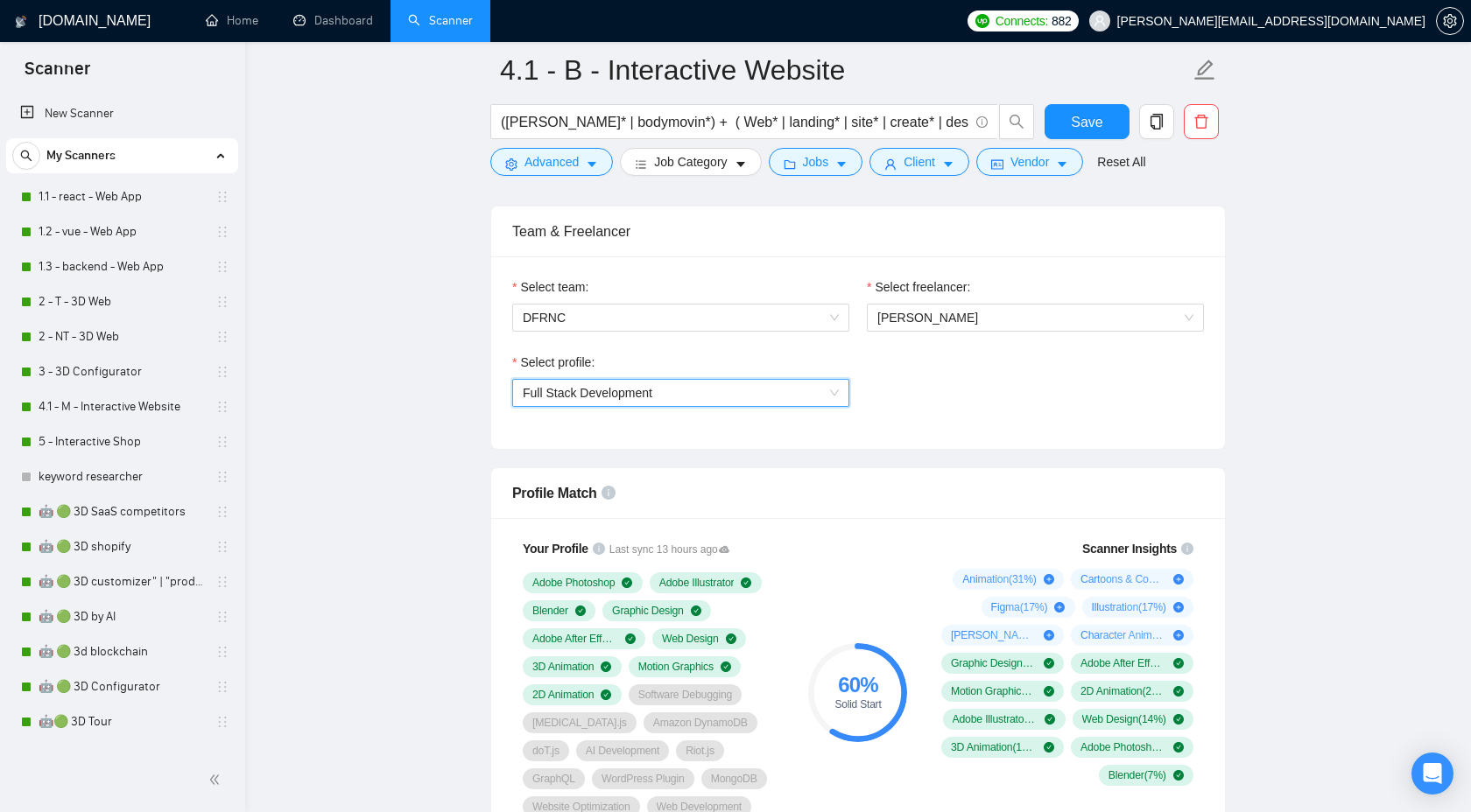
scroll to position [873, 0]
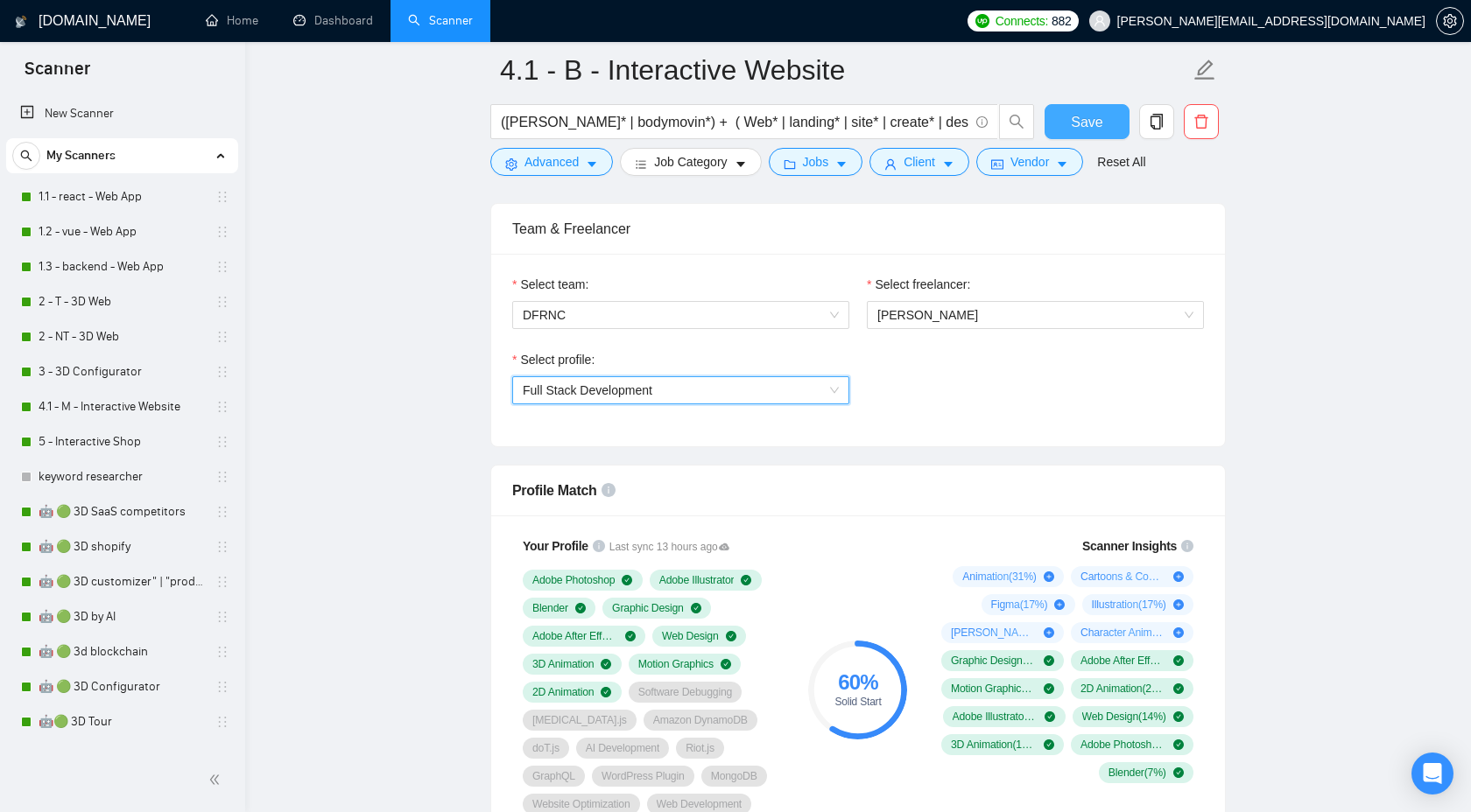
click at [1074, 113] on span "Save" at bounding box center [1086, 122] width 31 height 22
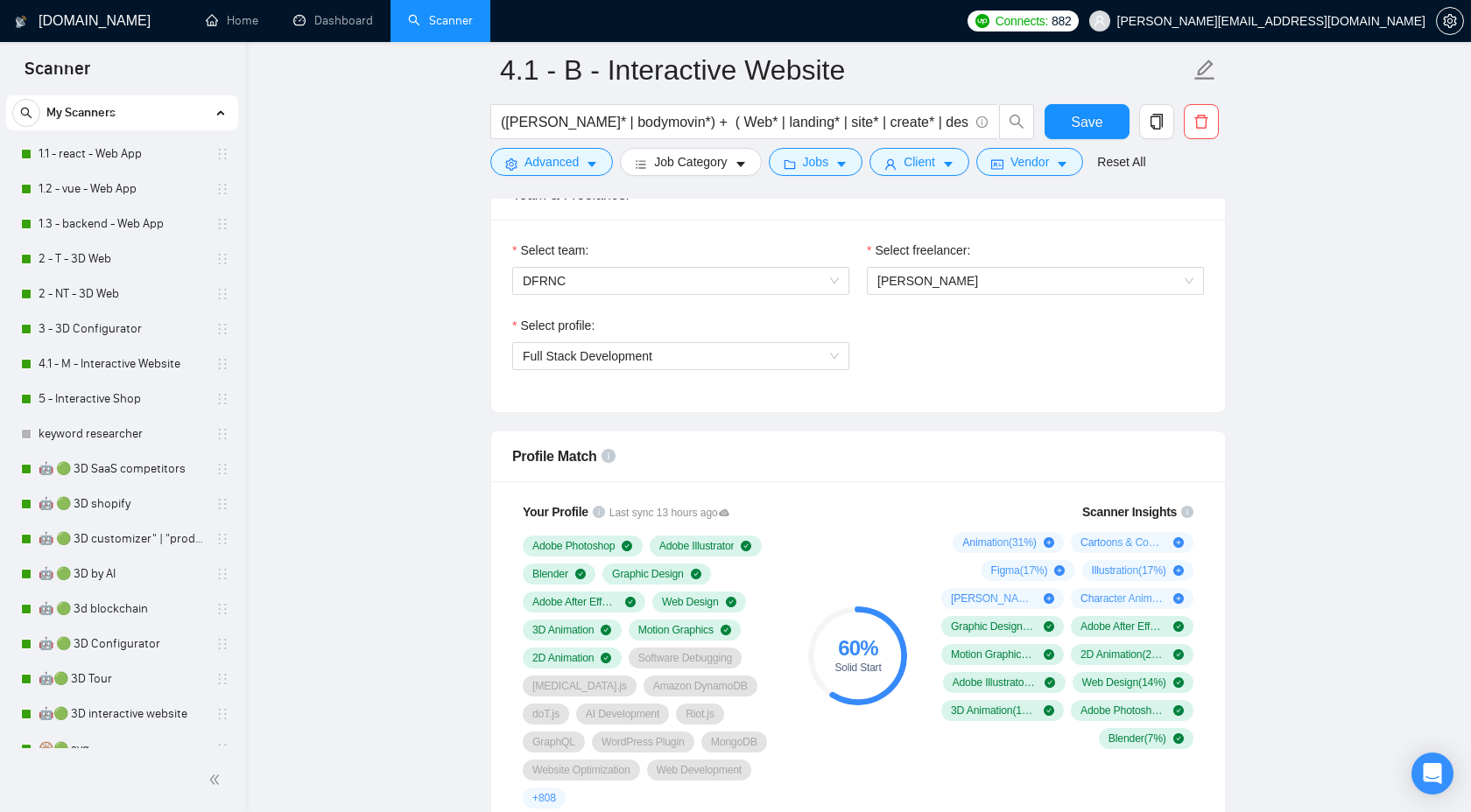
scroll to position [0, 0]
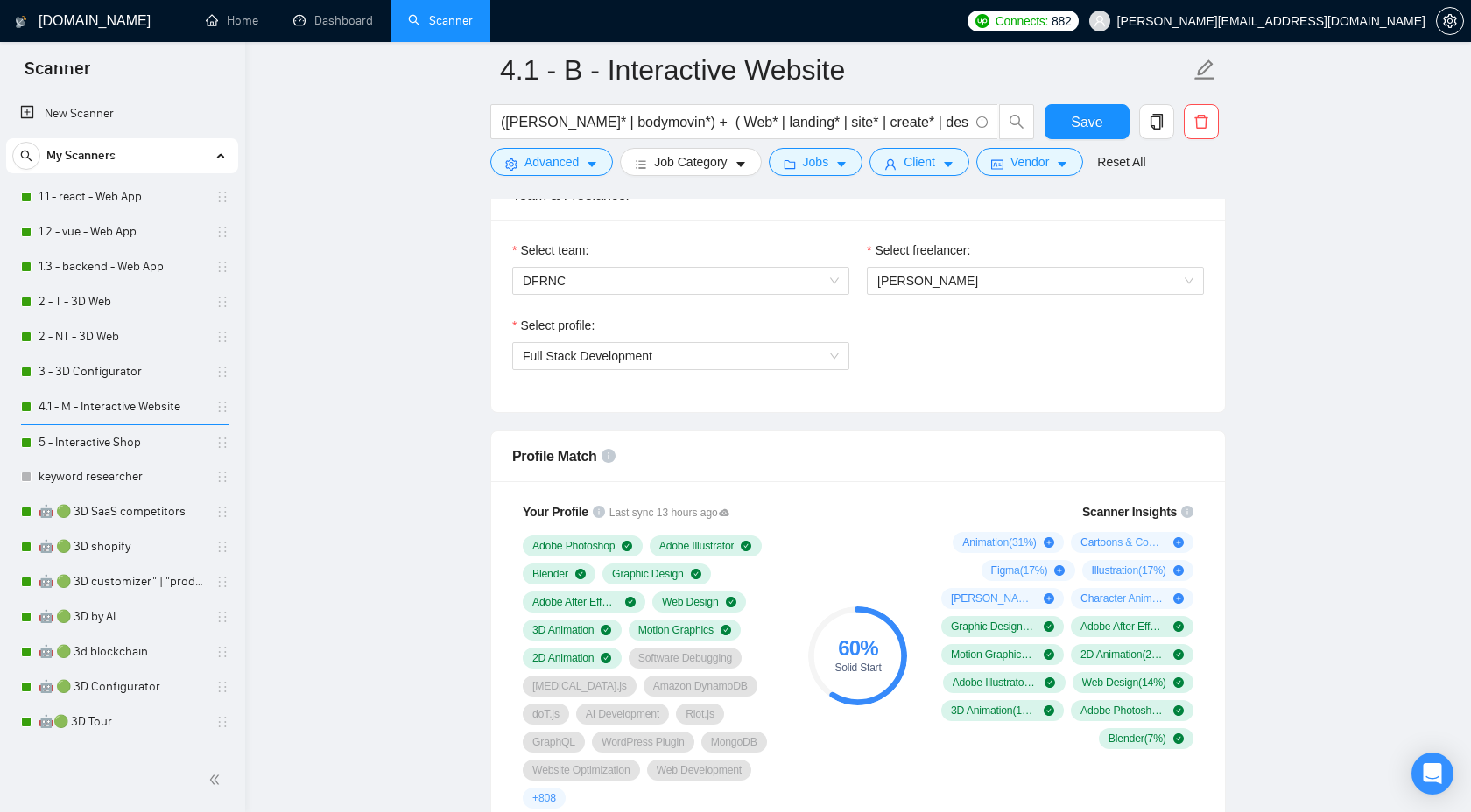
drag, startPoint x: 213, startPoint y: 734, endPoint x: 174, endPoint y: 189, distance: 546.4
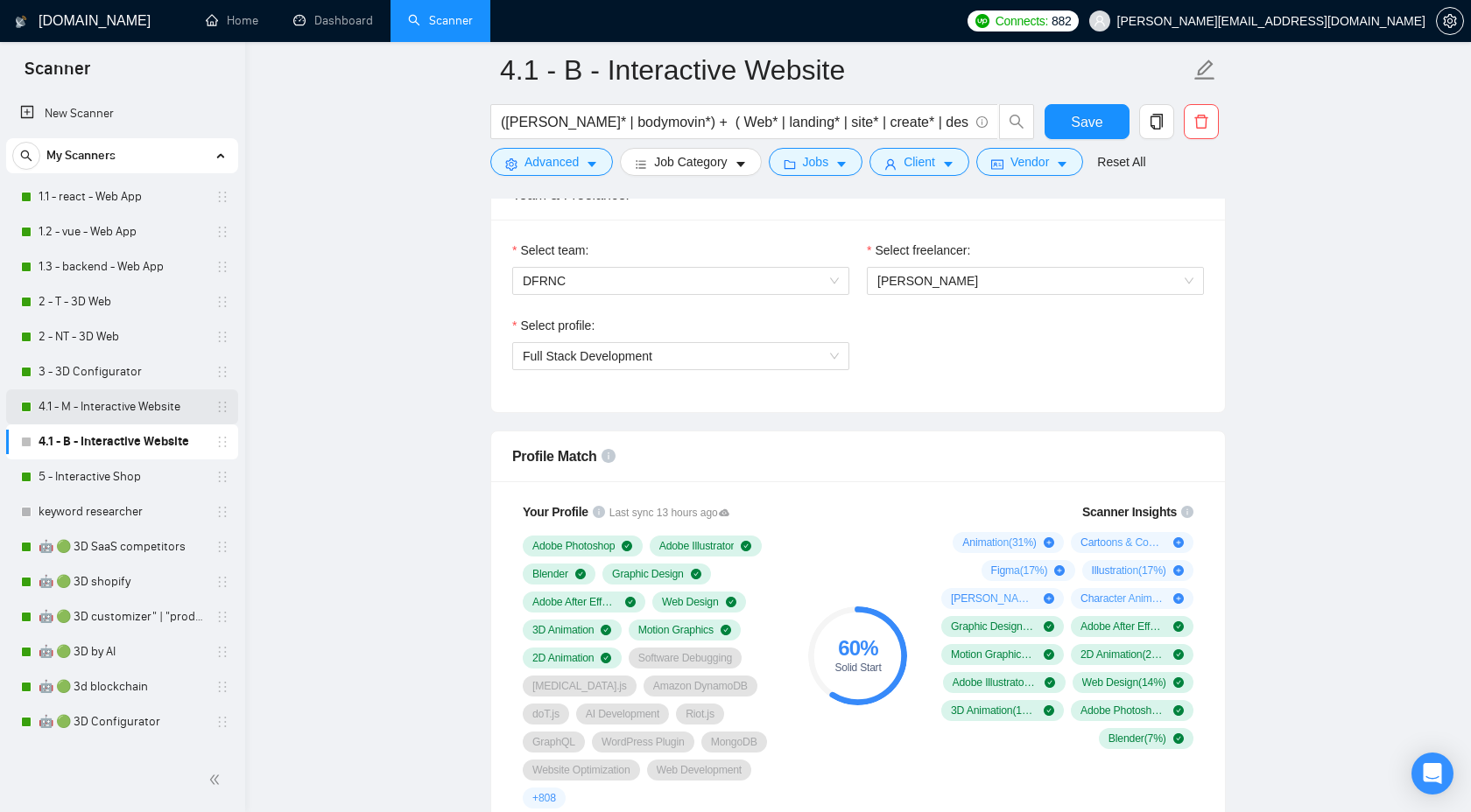
click at [106, 410] on link "4.1 - M - Interactive Website" at bounding box center [122, 407] width 167 height 35
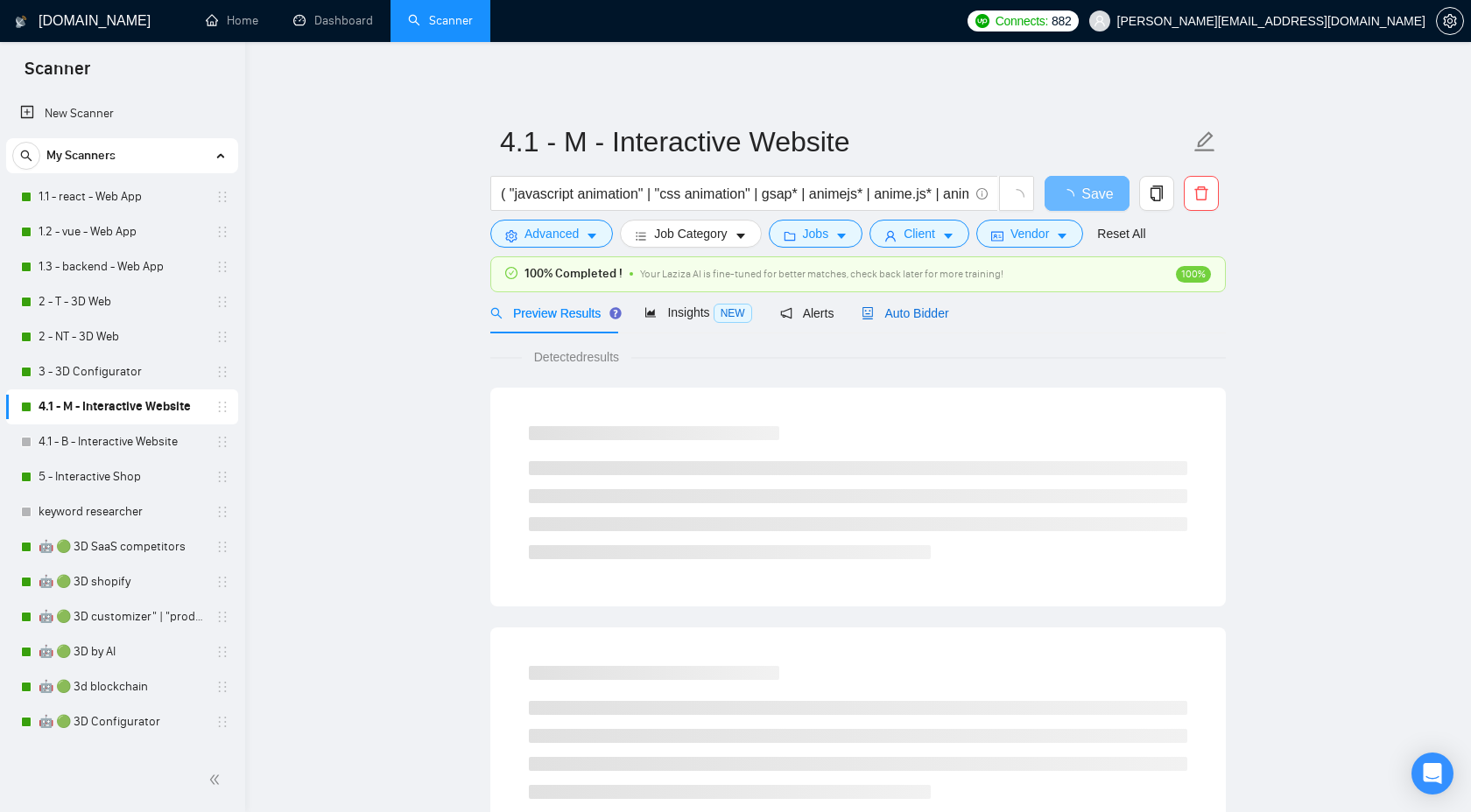
click at [921, 304] on div "Auto Bidder" at bounding box center [905, 313] width 87 height 19
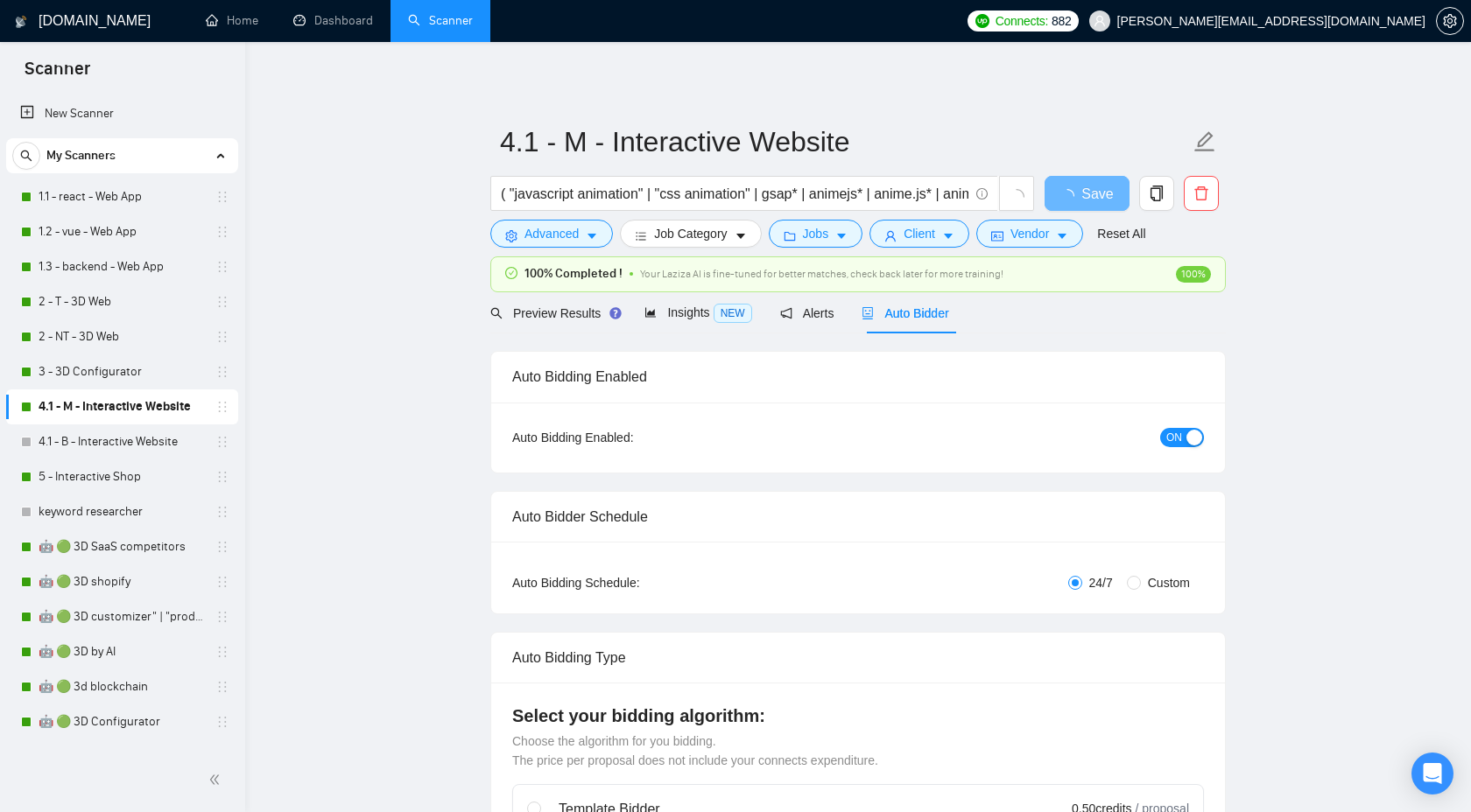
checkbox input "true"
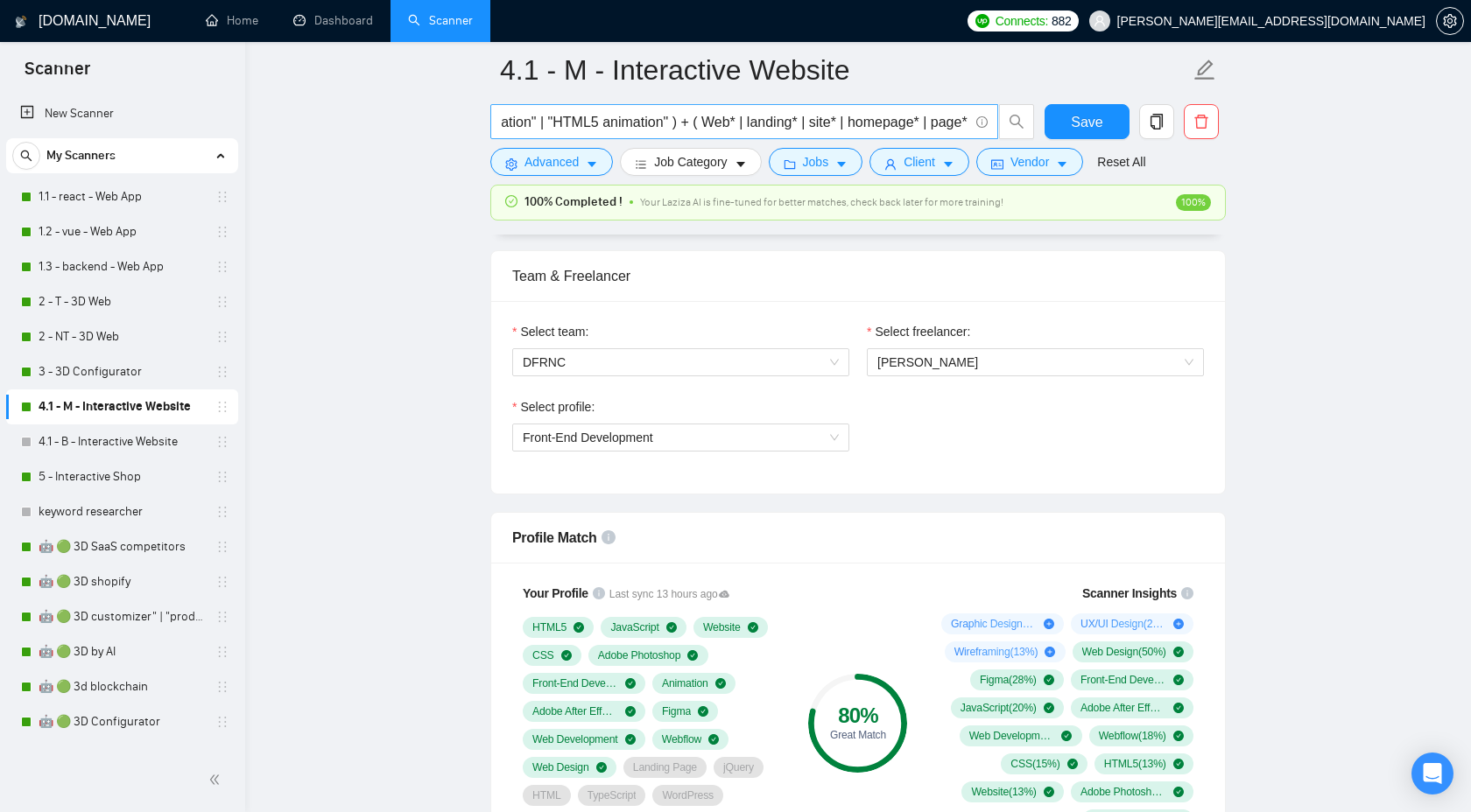
scroll to position [0, 2468]
drag, startPoint x: 613, startPoint y: 124, endPoint x: 1071, endPoint y: 133, distance: 458.1
click at [1071, 133] on div "( "javascript animation" | "css animation" | gsap* | animejs* | anime.js* | ani…" at bounding box center [855, 126] width 736 height 44
click at [925, 121] on input "( "javascript animation" | "css animation" | gsap* | animejs* | anime.js* | ani…" at bounding box center [735, 122] width 468 height 22
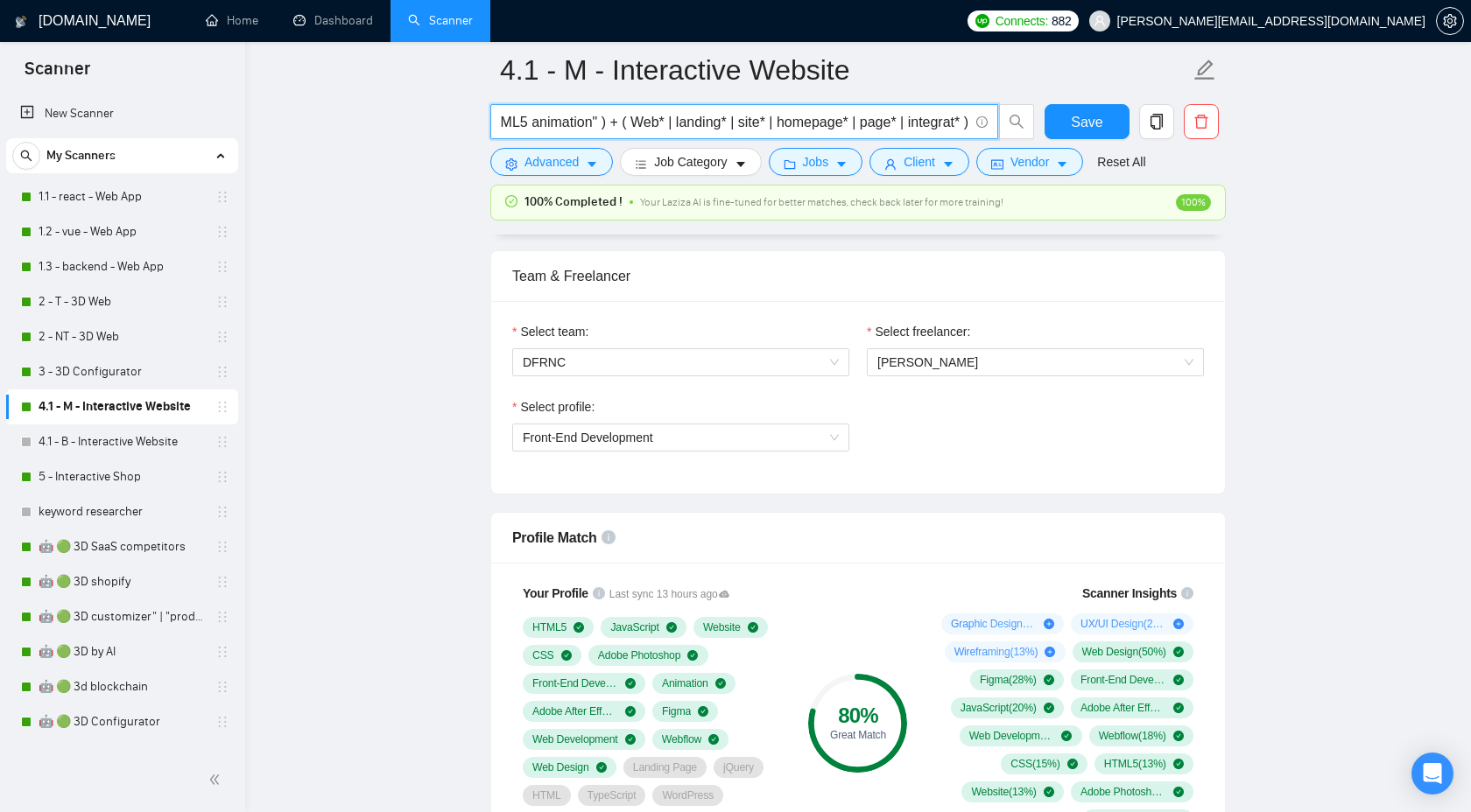
drag, startPoint x: 612, startPoint y: 126, endPoint x: 993, endPoint y: 135, distance: 381.1
click at [993, 136] on span "( "javascript animation" | "css animation" | gsap* | animejs* | anime.js* | ani…" at bounding box center [744, 122] width 508 height 35
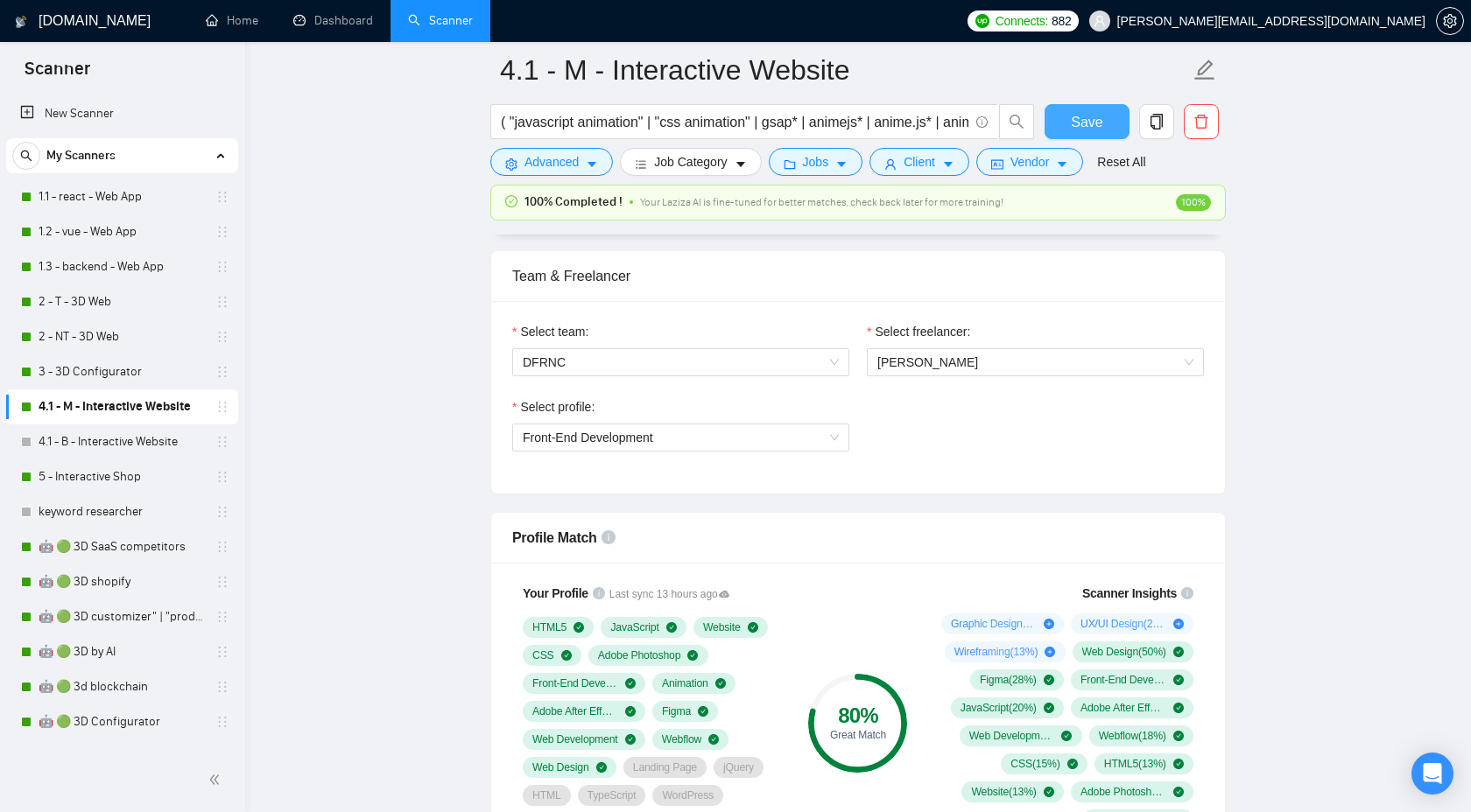
click at [1095, 111] on span "Save" at bounding box center [1086, 122] width 31 height 22
click at [85, 438] on link "4.1 - B - Interactive Website" at bounding box center [122, 442] width 167 height 35
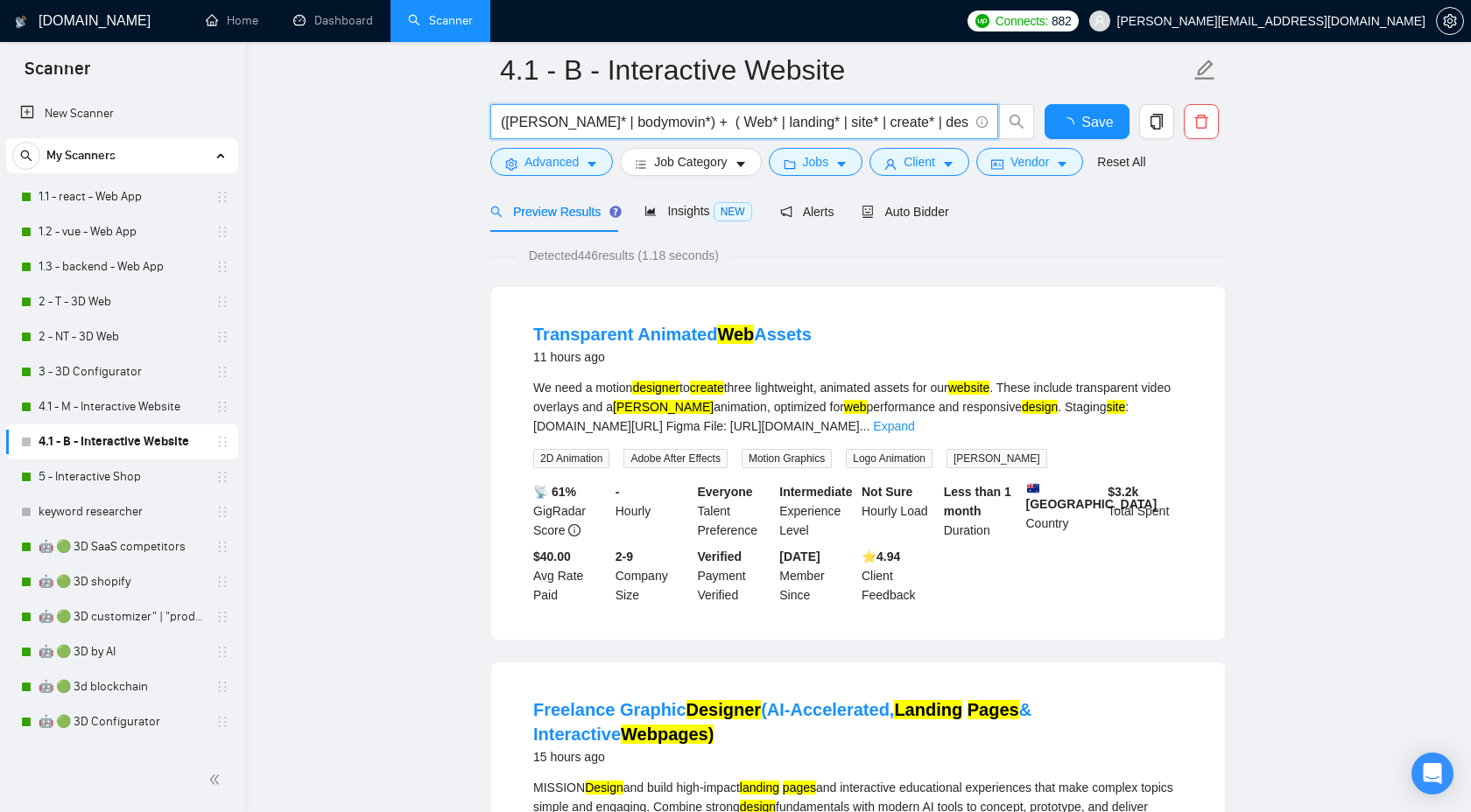
scroll to position [0, 92]
drag, startPoint x: 660, startPoint y: 122, endPoint x: 1243, endPoint y: 123, distance: 583.0
click at [132, 409] on link "4.1 - M - Interactive Website" at bounding box center [122, 407] width 167 height 35
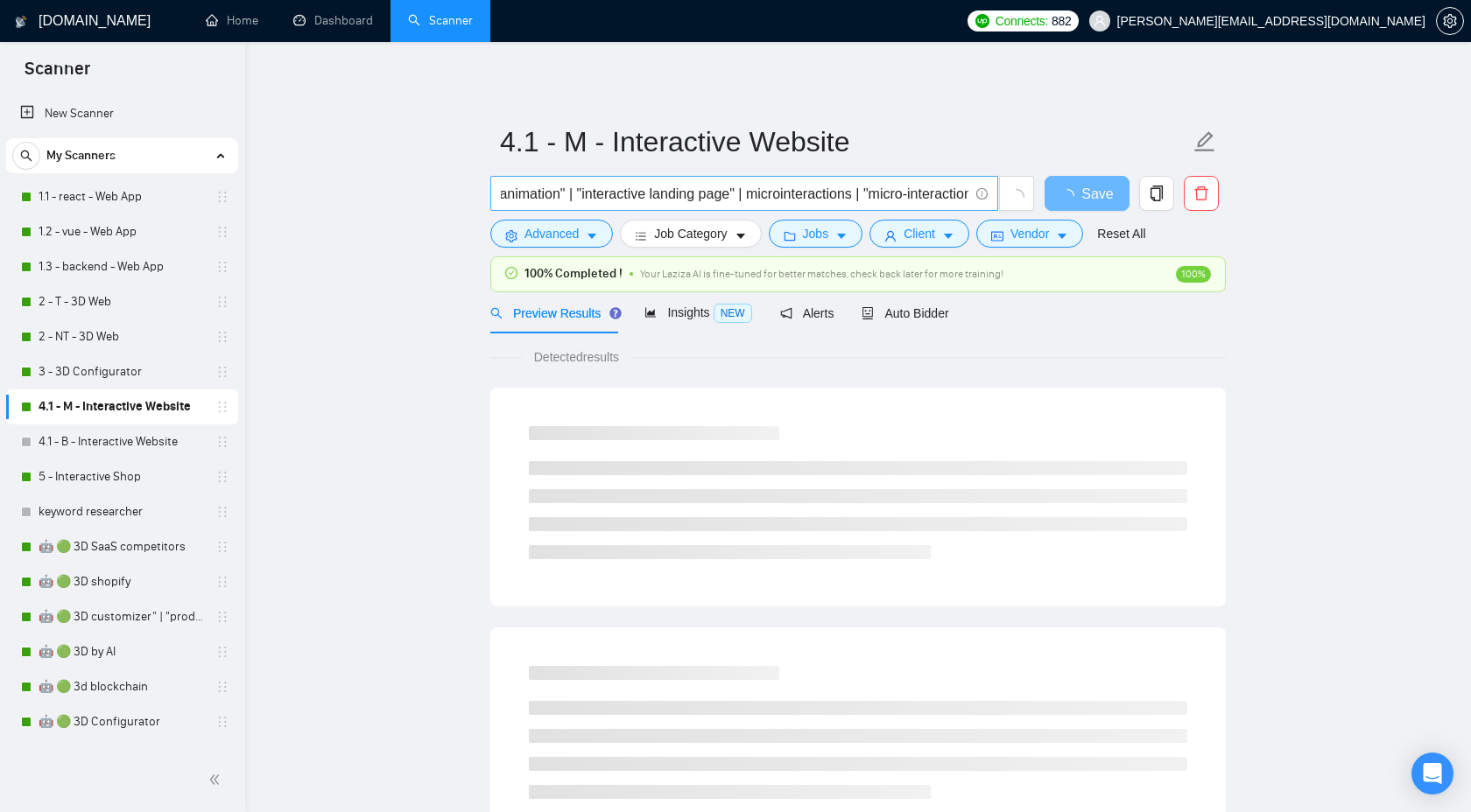
scroll to position [0, 2468]
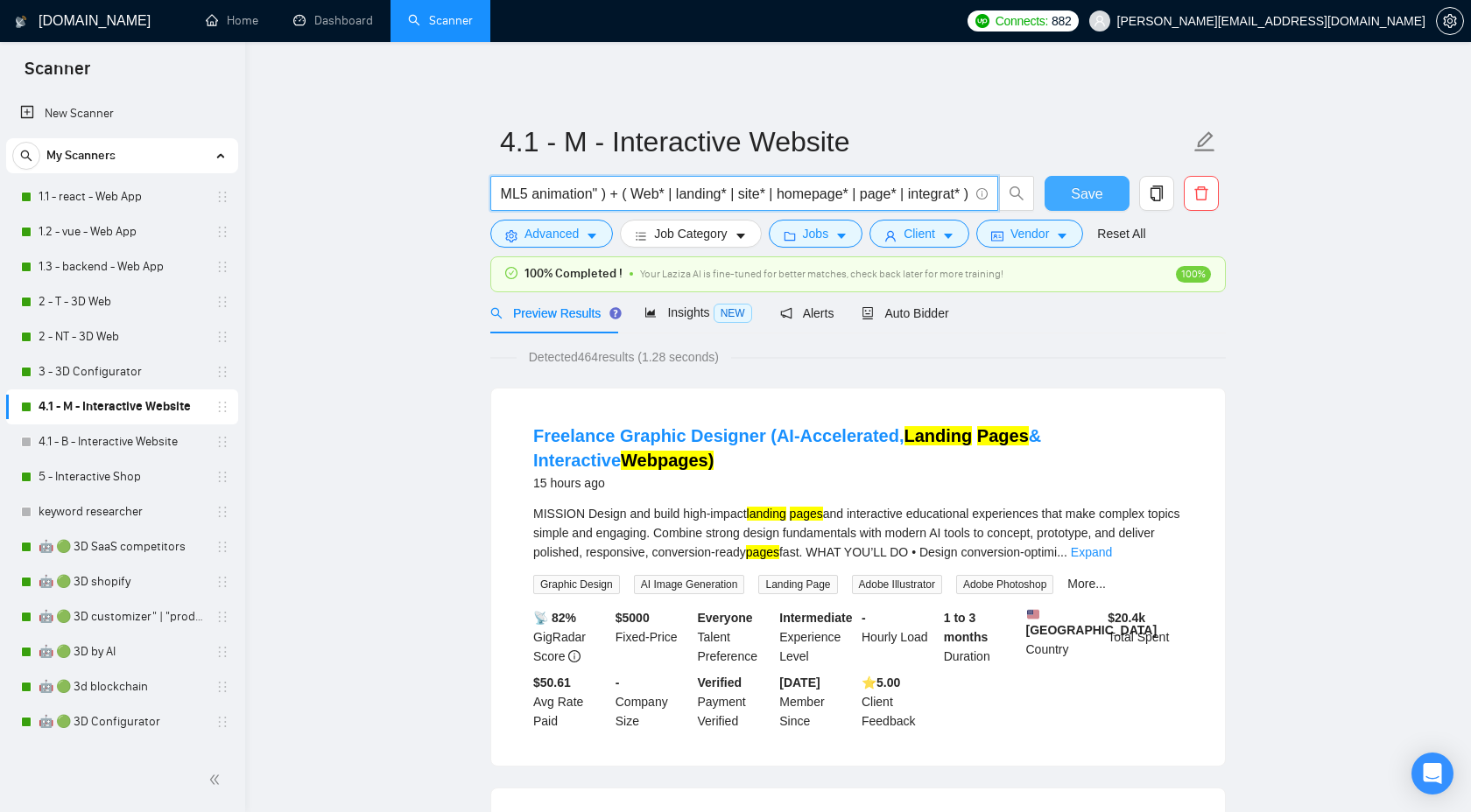
drag, startPoint x: 611, startPoint y: 198, endPoint x: 1067, endPoint y: 200, distance: 456.0
click at [1067, 200] on div "( "javascript animation" | "css animation" | gsap* | animejs* | anime.js* | ani…" at bounding box center [855, 198] width 736 height 44
click at [99, 444] on link "4.1 - B - Interactive Website" at bounding box center [122, 442] width 167 height 35
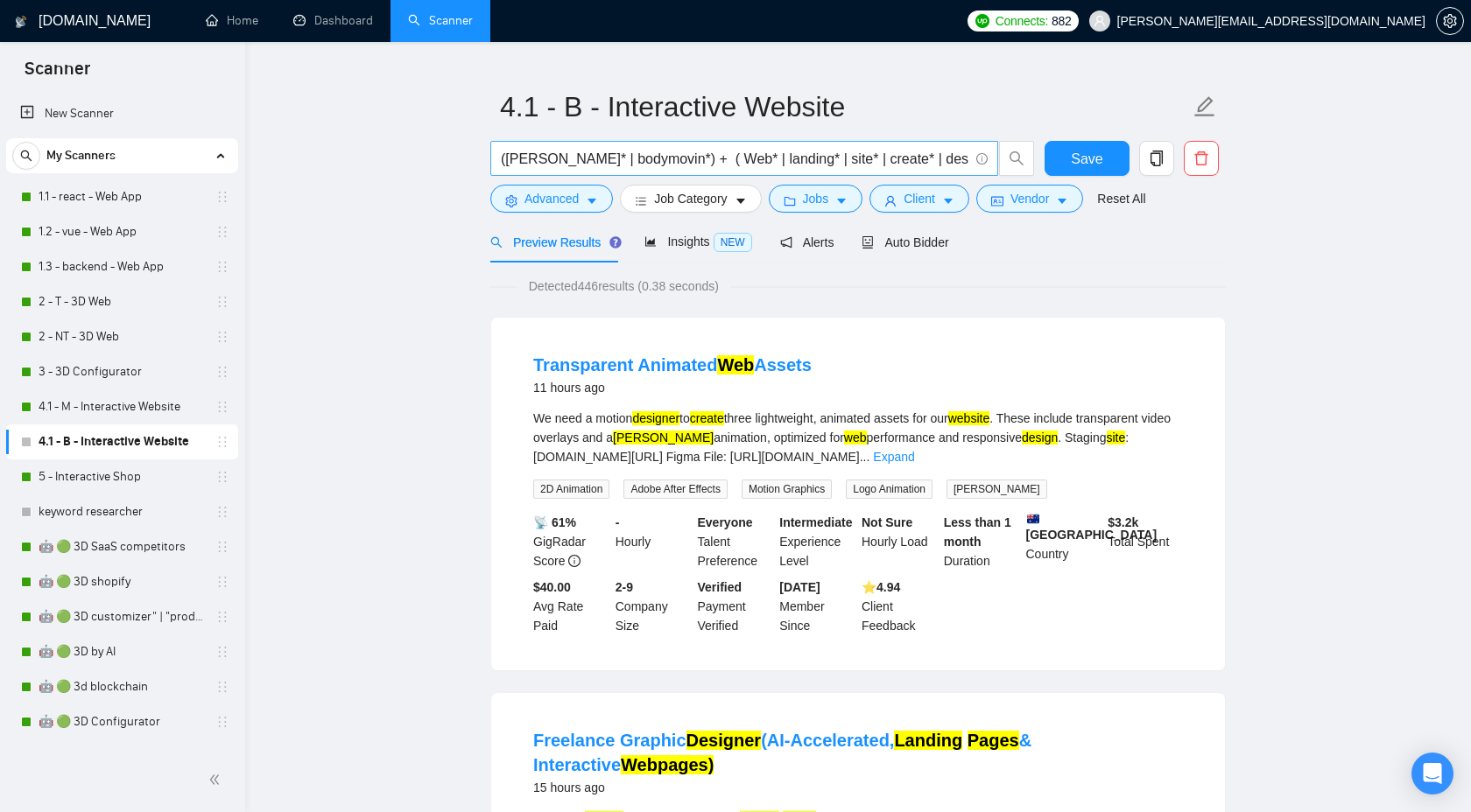
scroll to position [0, 92]
drag, startPoint x: 566, startPoint y: 160, endPoint x: 1055, endPoint y: 160, distance: 489.0
click at [1056, 161] on div "([PERSON_NAME]* | bodymovin*) + ( Web* | landing* | site* | create* | design* |…" at bounding box center [855, 163] width 736 height 44
paste input "( Web* | landing* | site* | homepage* | page* | integrat*"
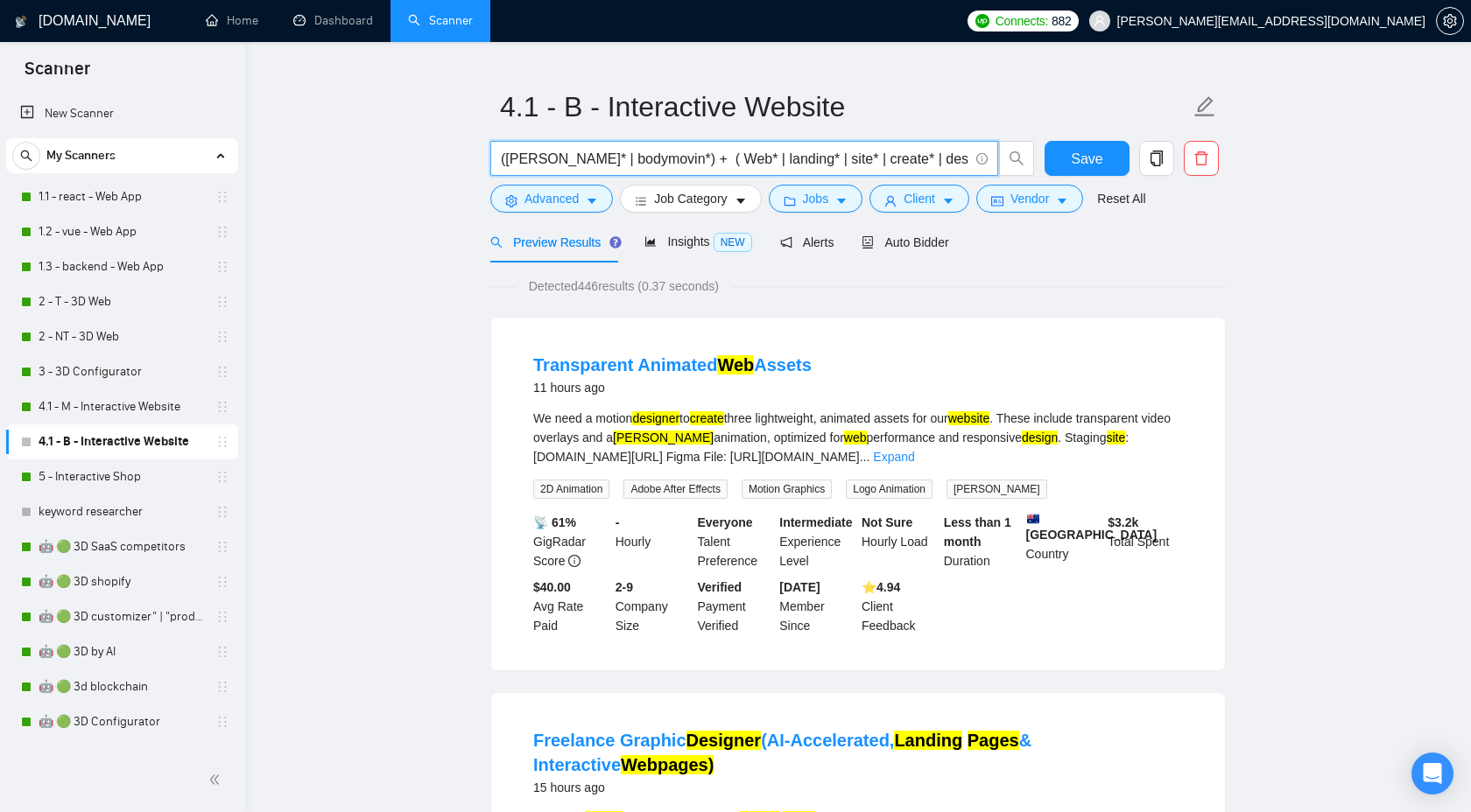
paste input "( Web* | landing* | site* | create* | design* | homepage* | page* | integrat*"
type input "([PERSON_NAME]* | bodymovin*) + ( Web* | landing* | site* | create* | design* |…"
click at [1109, 161] on button "Save" at bounding box center [1087, 158] width 85 height 35
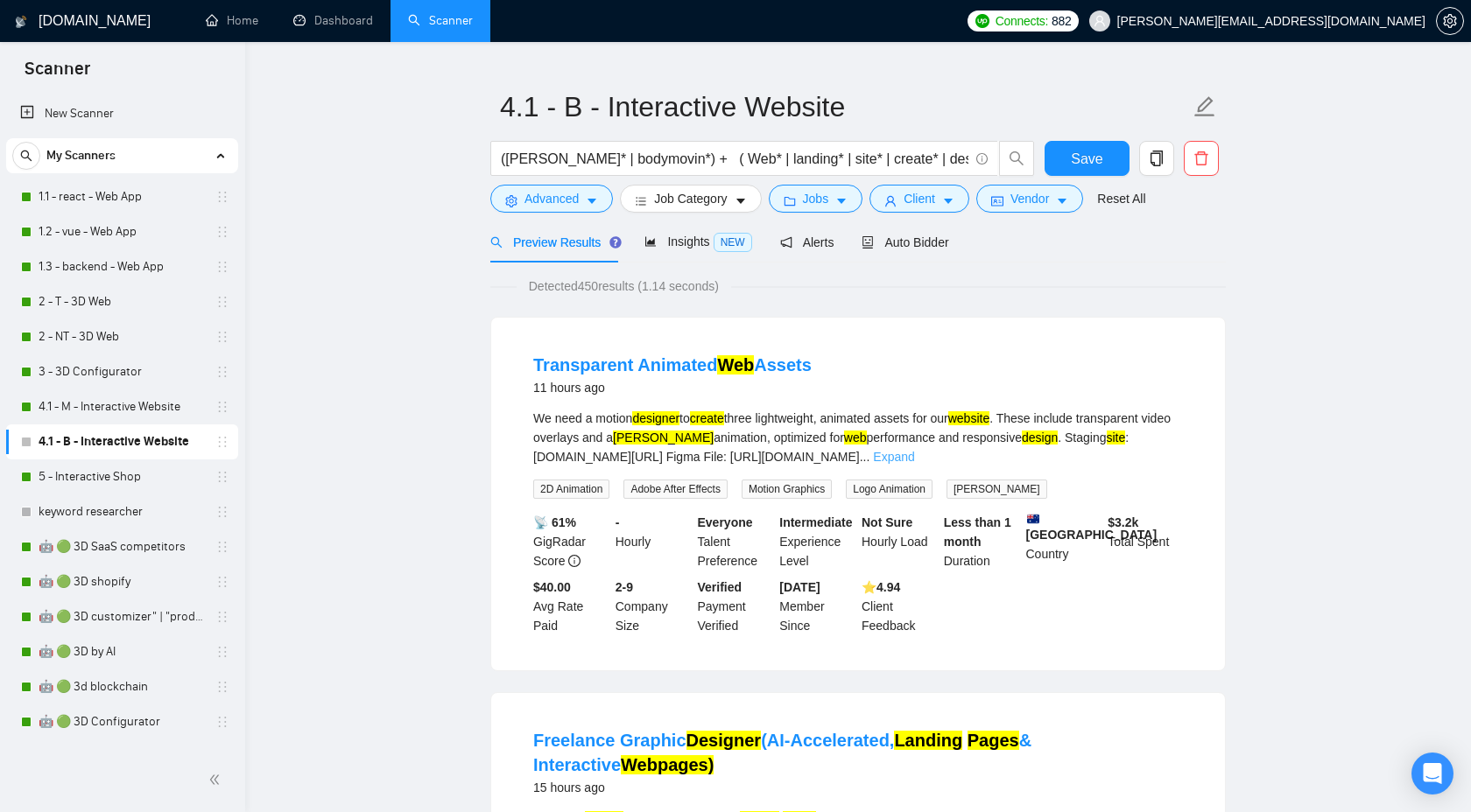
click at [914, 456] on link "Expand" at bounding box center [893, 456] width 41 height 14
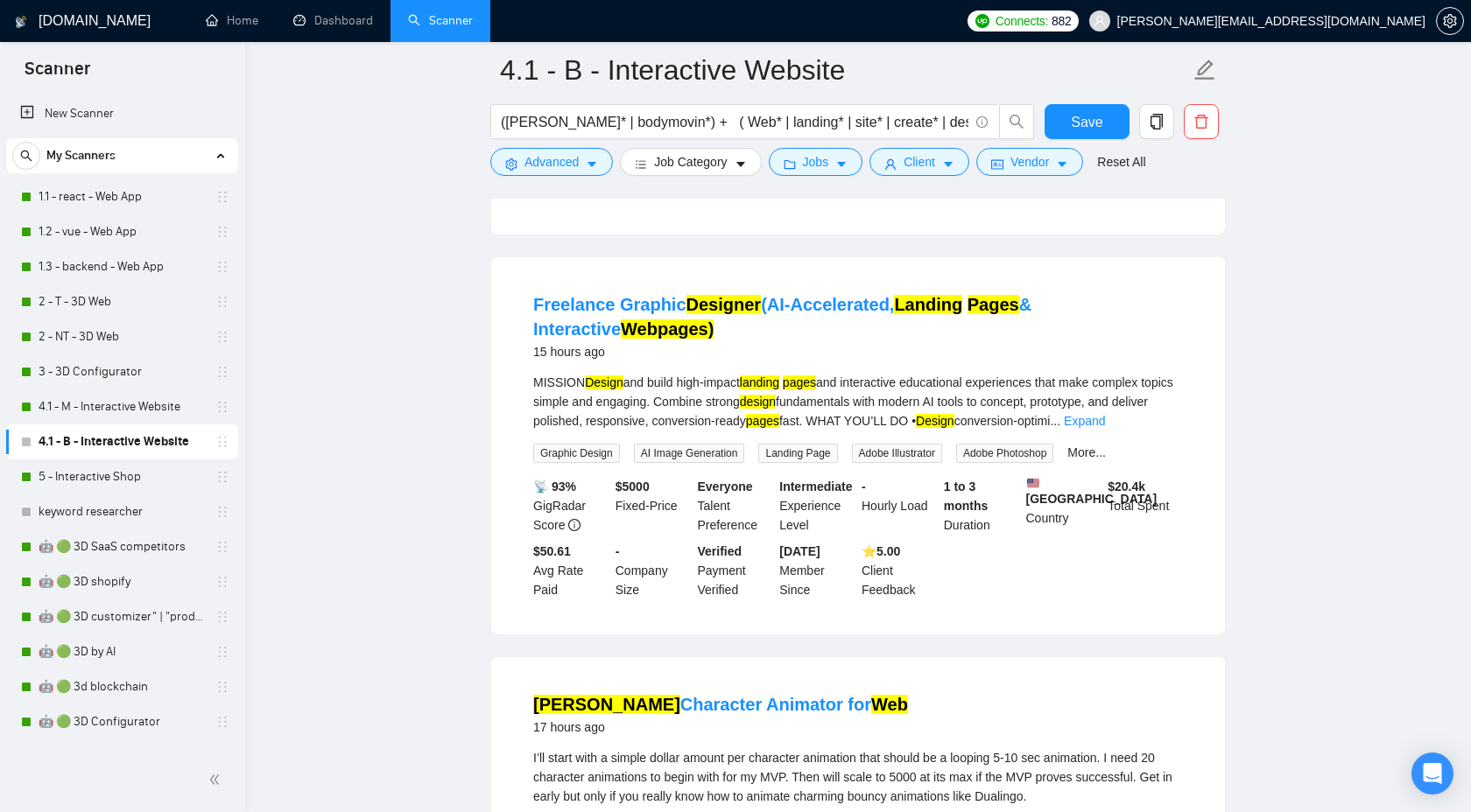
scroll to position [493, 0]
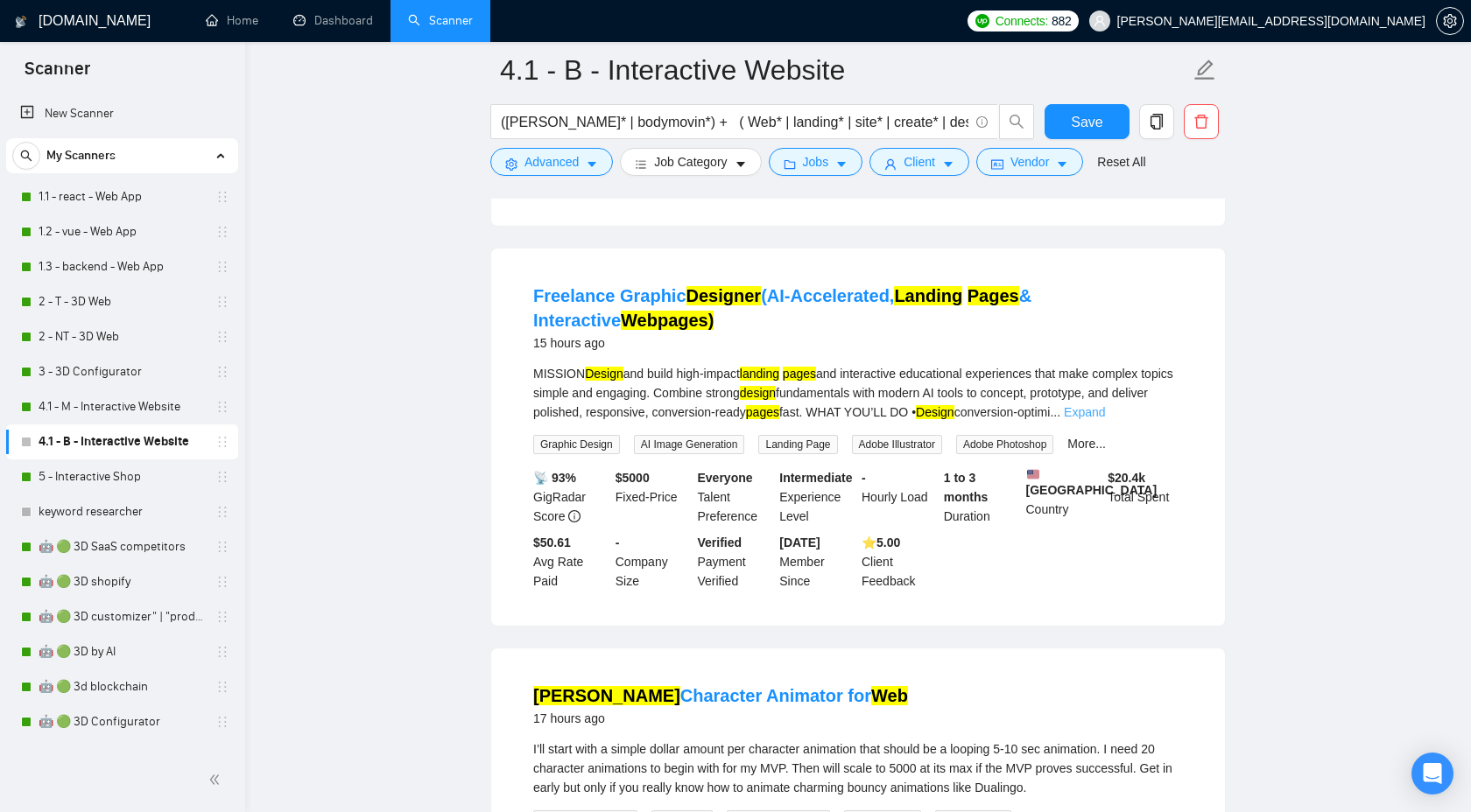
click at [1106, 419] on link "Expand" at bounding box center [1084, 412] width 41 height 14
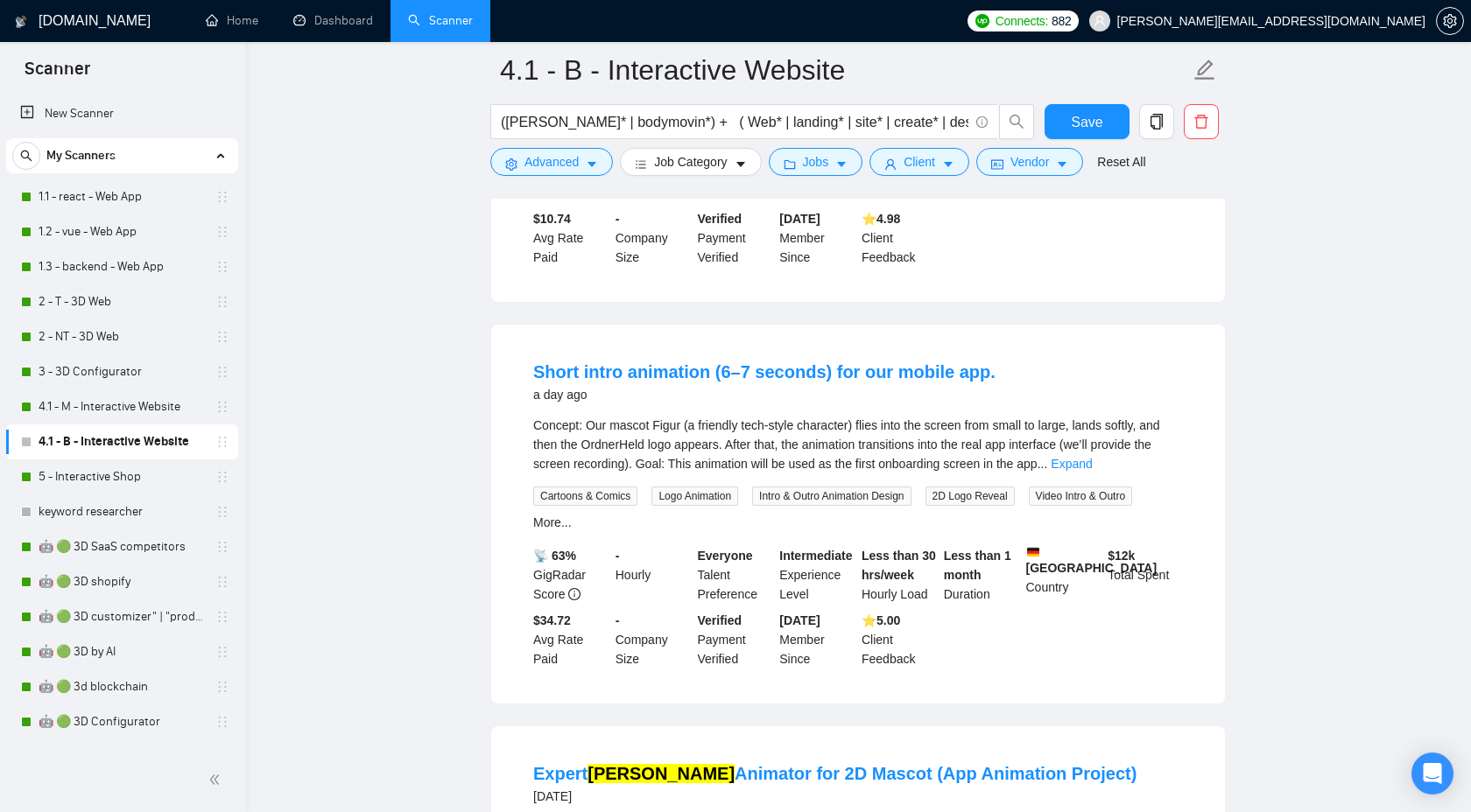
scroll to position [1525, 0]
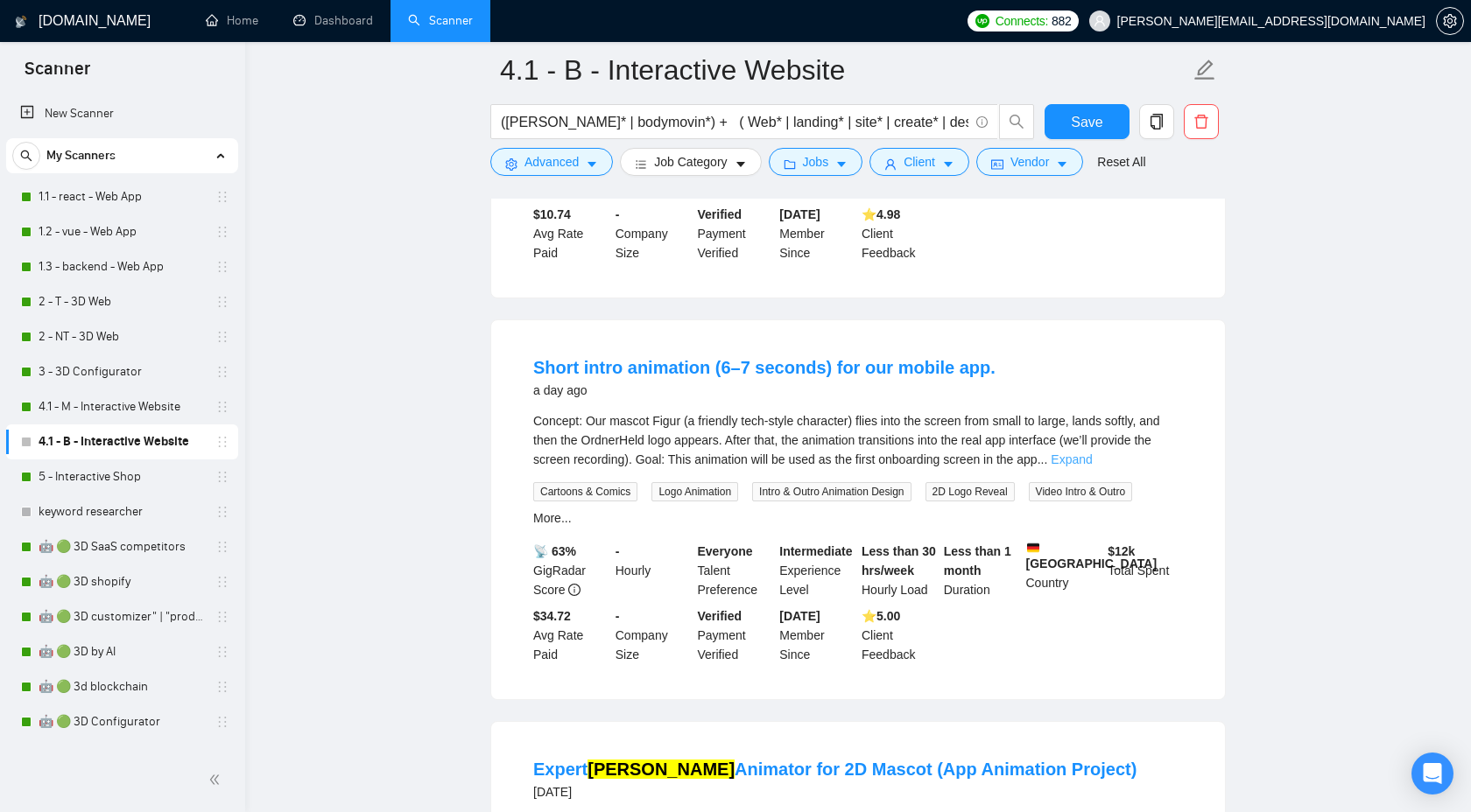
click at [1092, 467] on link "Expand" at bounding box center [1071, 459] width 41 height 14
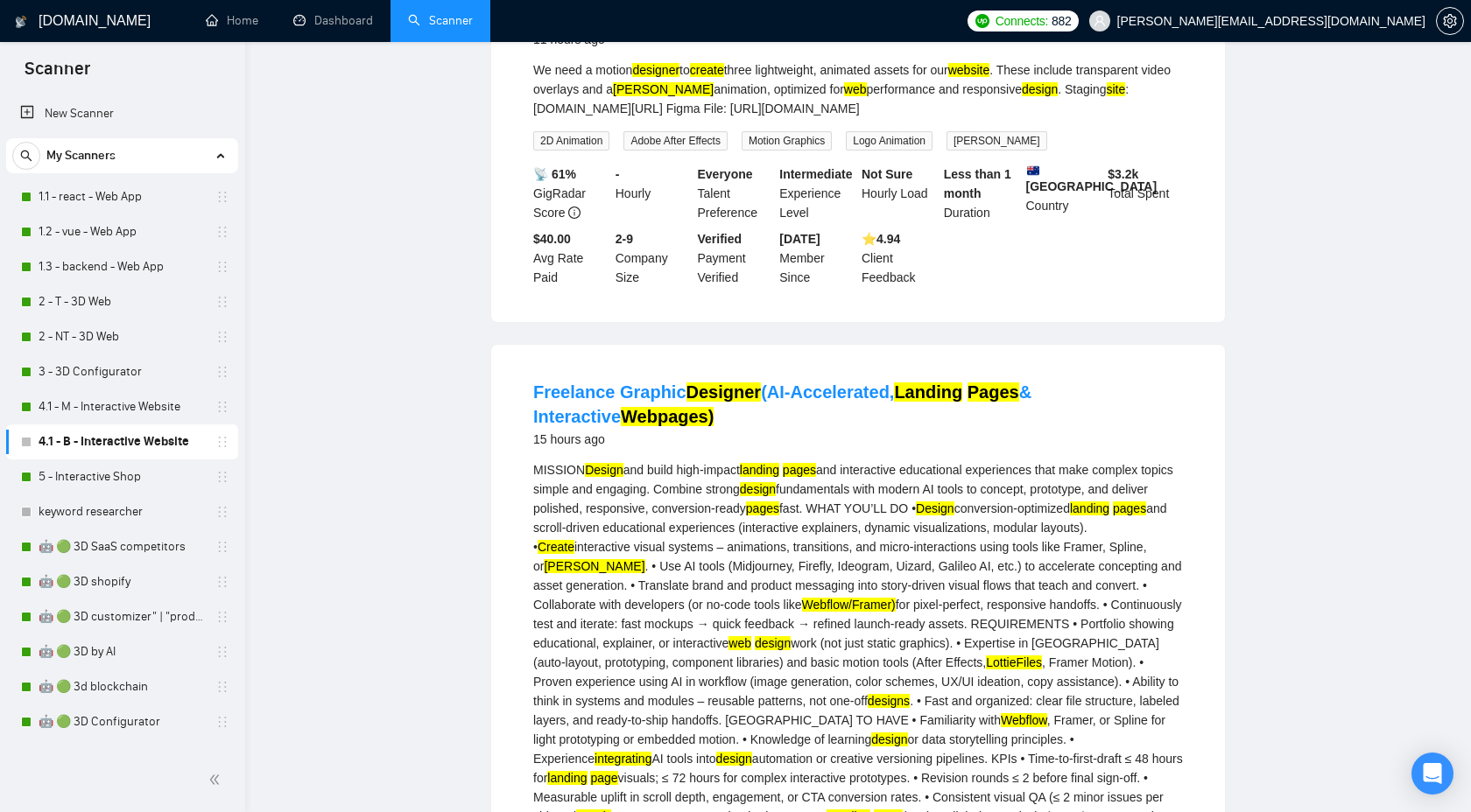
scroll to position [0, 0]
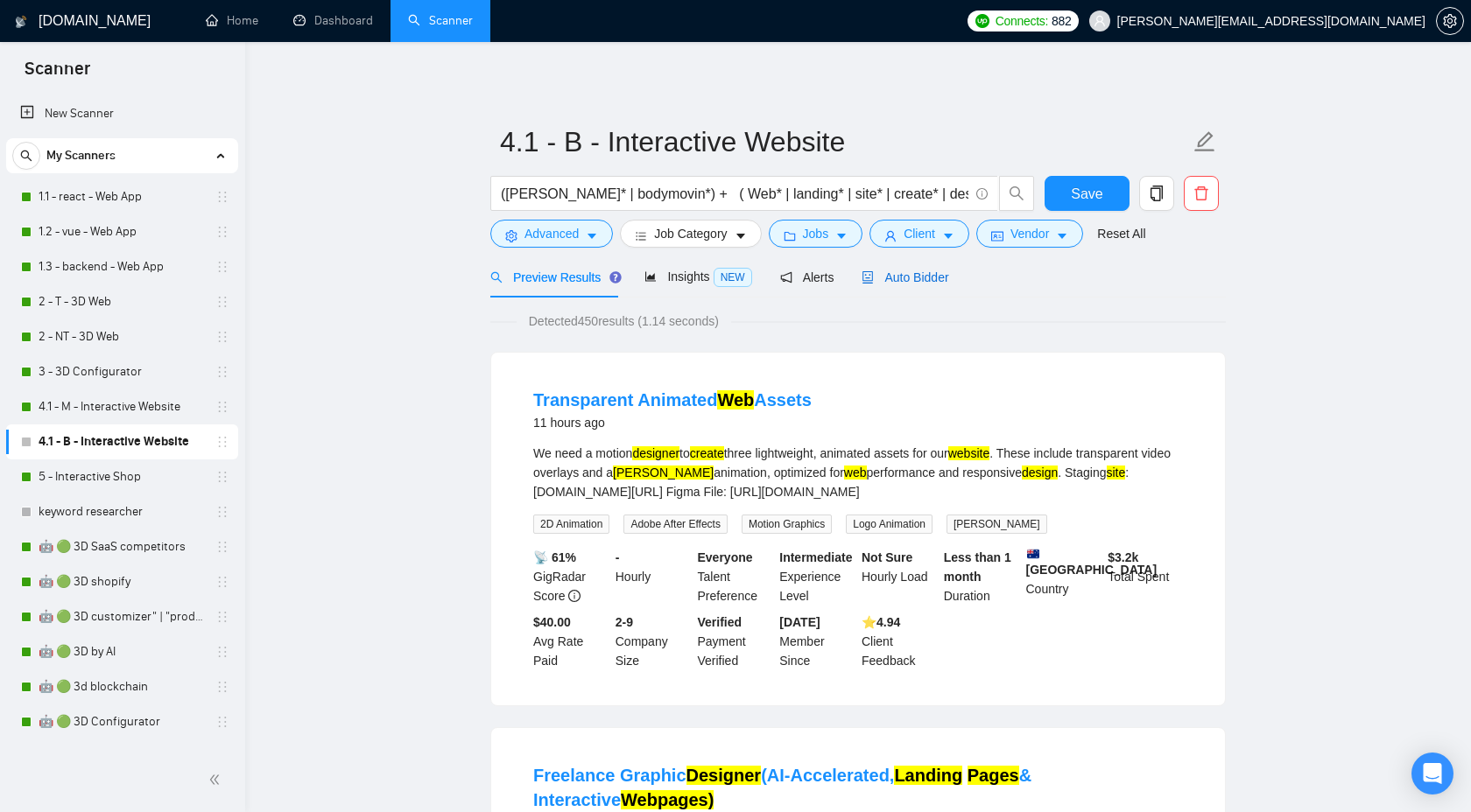
click at [921, 275] on span "Auto Bidder" at bounding box center [905, 276] width 87 height 14
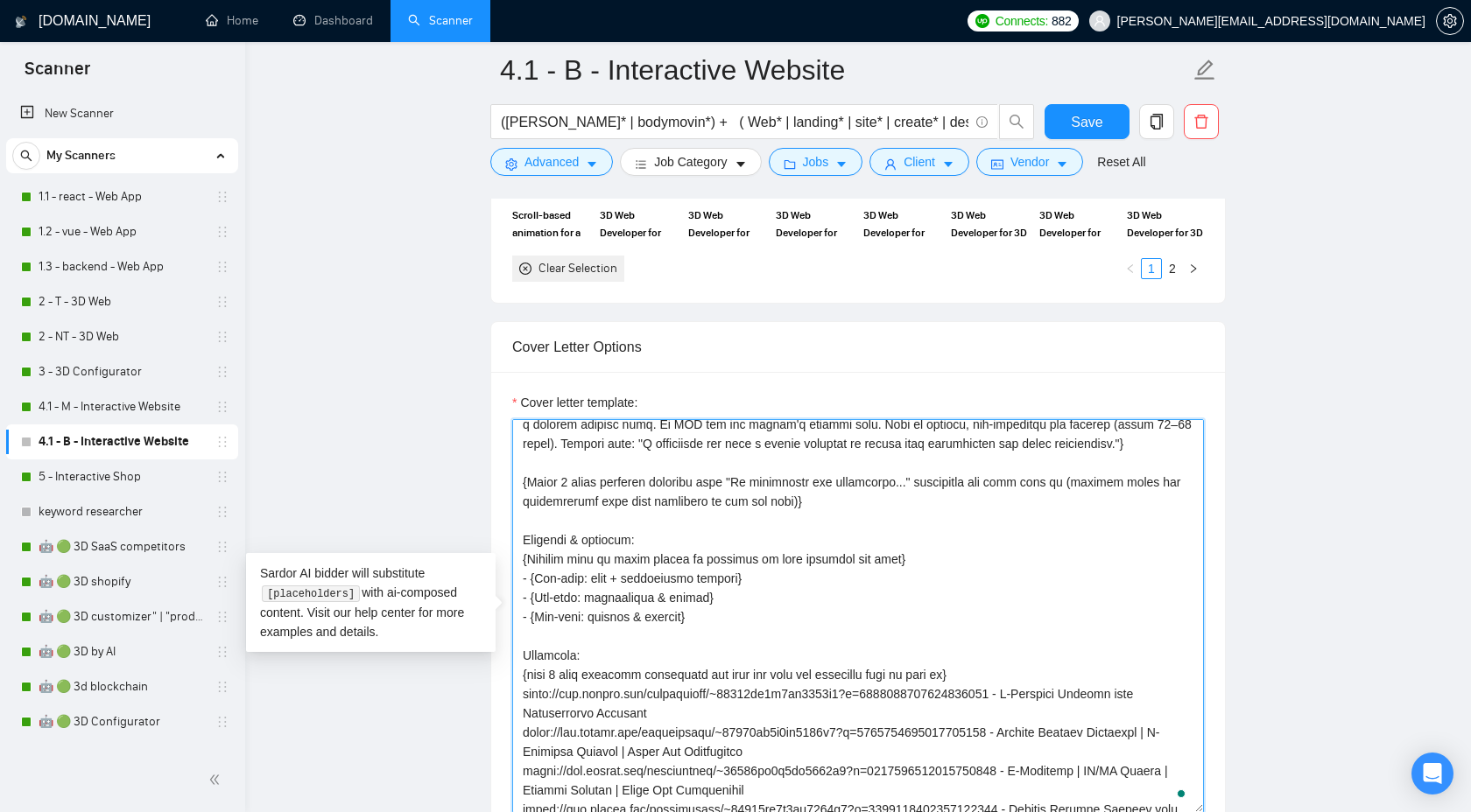
drag, startPoint x: 704, startPoint y: 727, endPoint x: 506, endPoint y: 730, distance: 198.0
click at [507, 731] on div "Cover letter template:" at bounding box center [857, 613] width 734 height 483
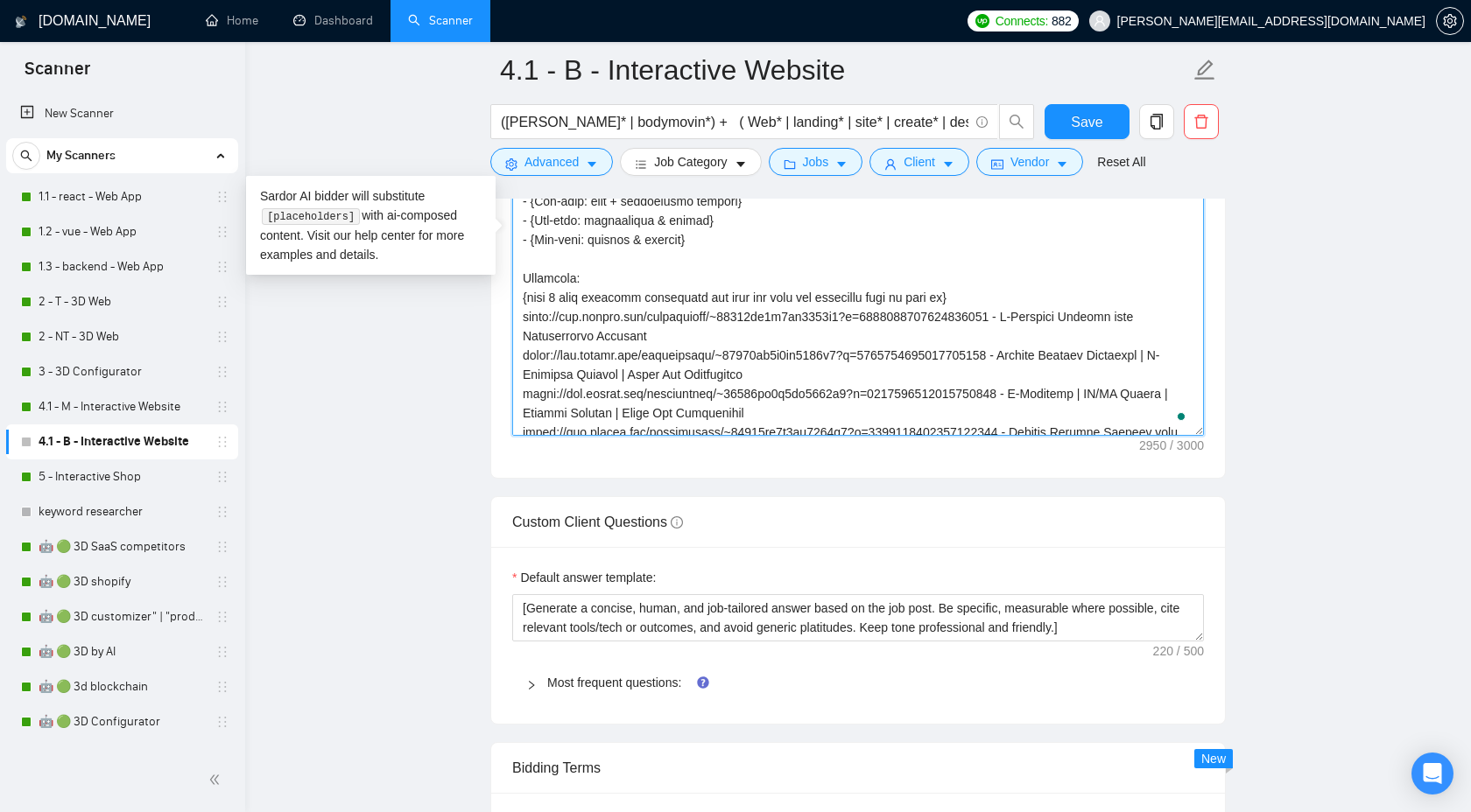
click at [754, 392] on textarea "Cover letter template:" at bounding box center [857, 239] width 692 height 394
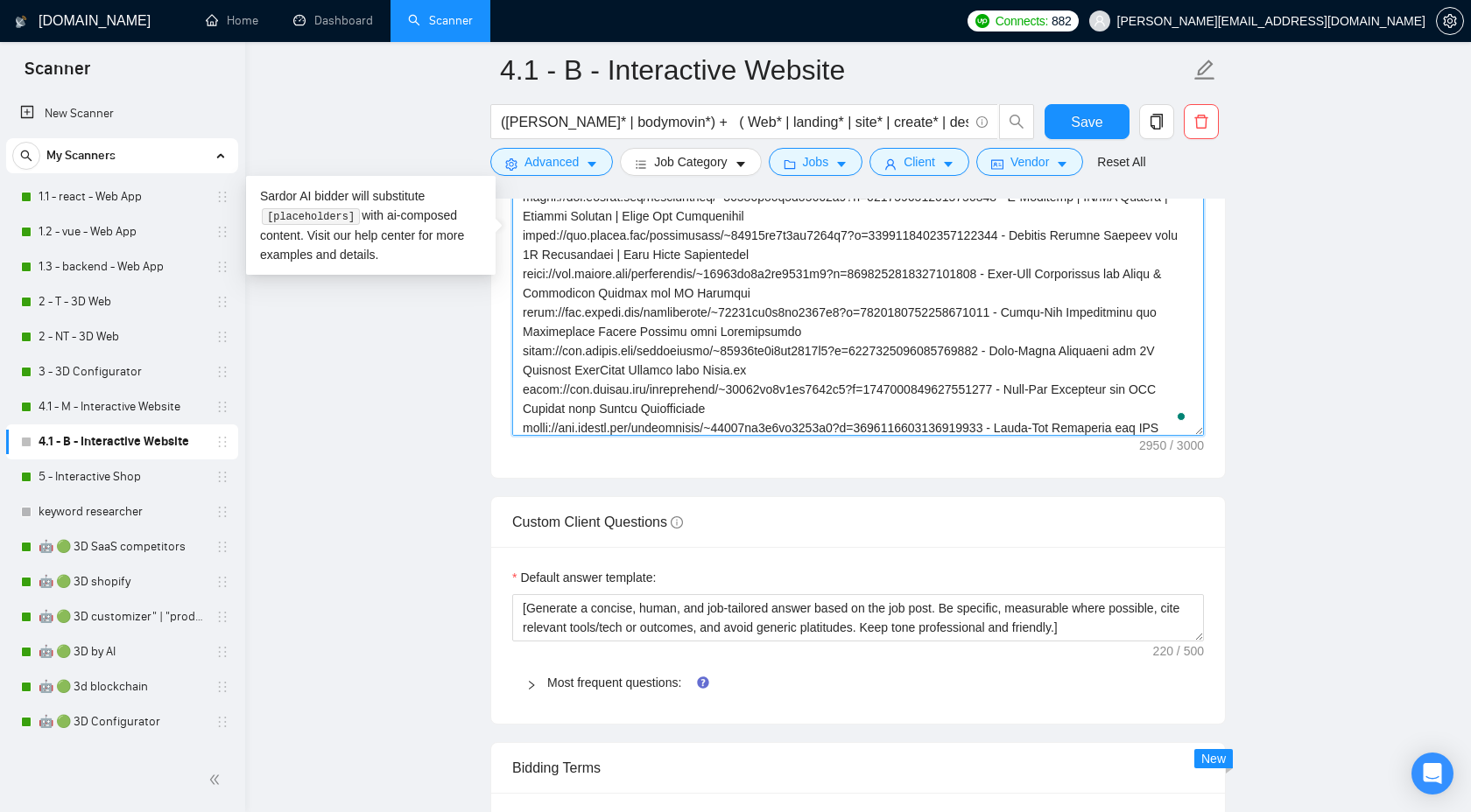
drag, startPoint x: 745, startPoint y: 402, endPoint x: 648, endPoint y: 189, distance: 234.0
click at [648, 189] on div "4.1 - B - Interactive Website ([PERSON_NAME]* | bodymovin*) + ( Web* | landing*…" at bounding box center [857, 243] width 736 height 4902
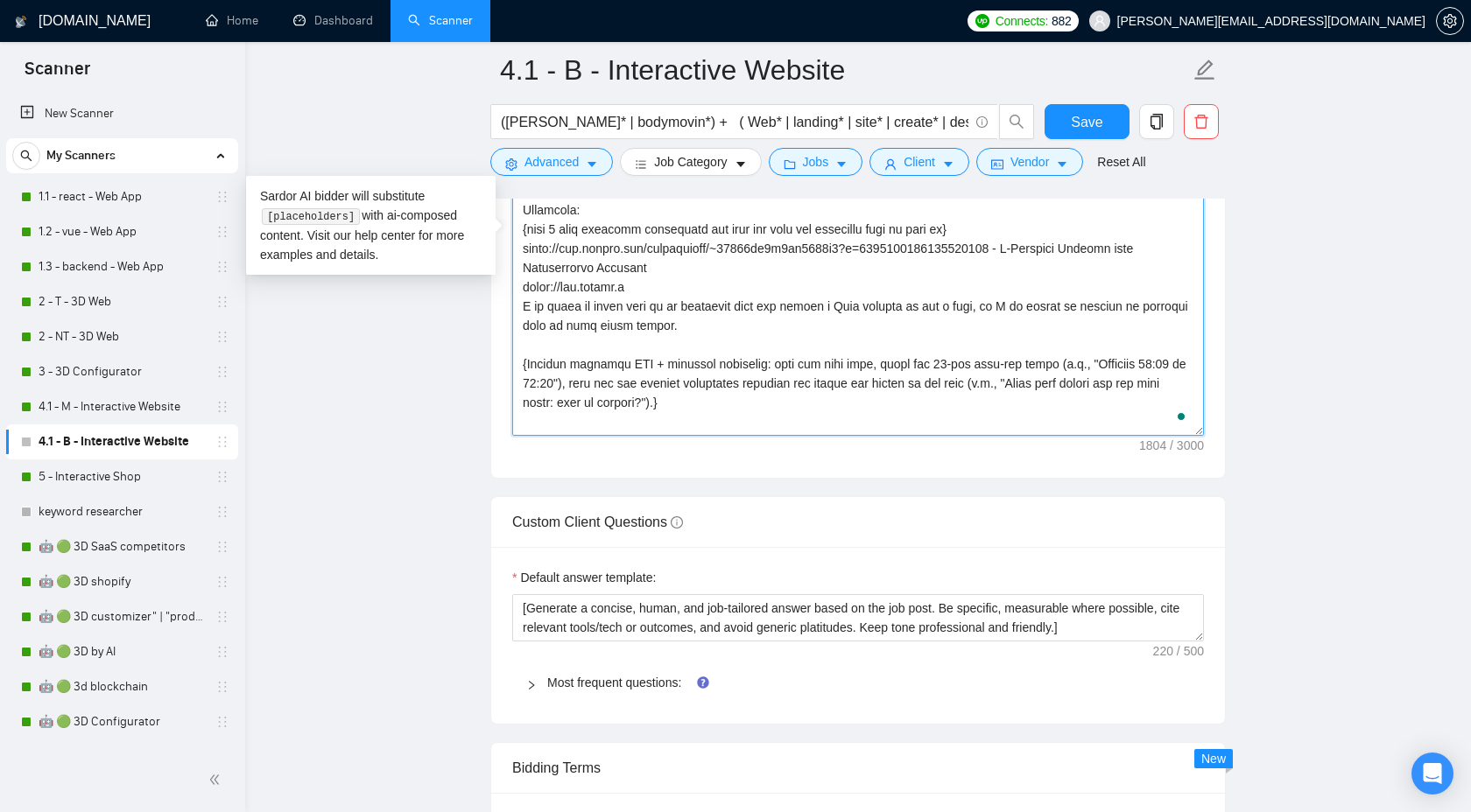
drag, startPoint x: 661, startPoint y: 326, endPoint x: 454, endPoint y: 287, distance: 210.6
click at [454, 287] on main "4.1 - B - Interactive Website ([PERSON_NAME]* | bodymovin*) + ( Web* | landing*…" at bounding box center [857, 243] width 1170 height 4902
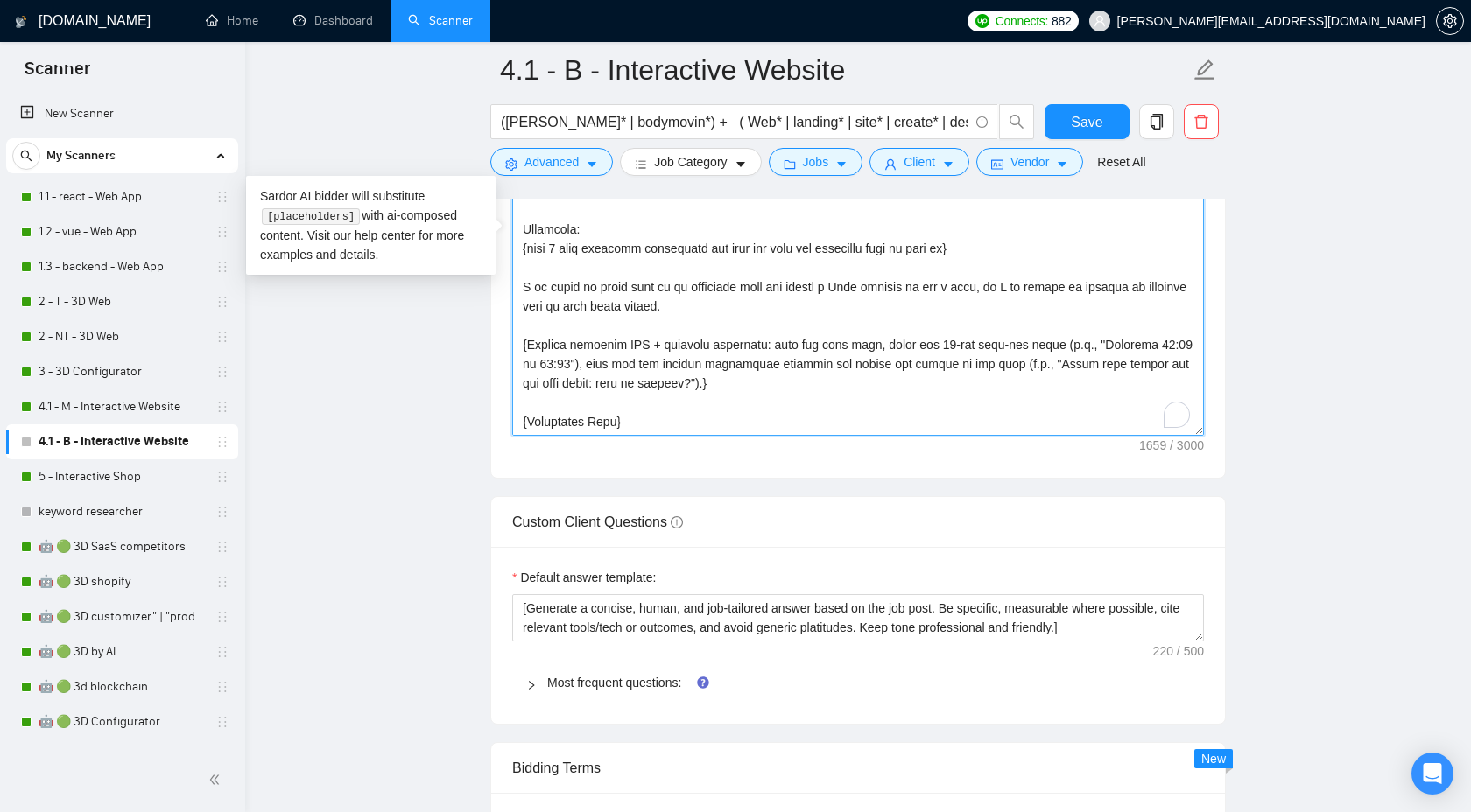
paste textarea "[URL][DOMAIN_NAME]"
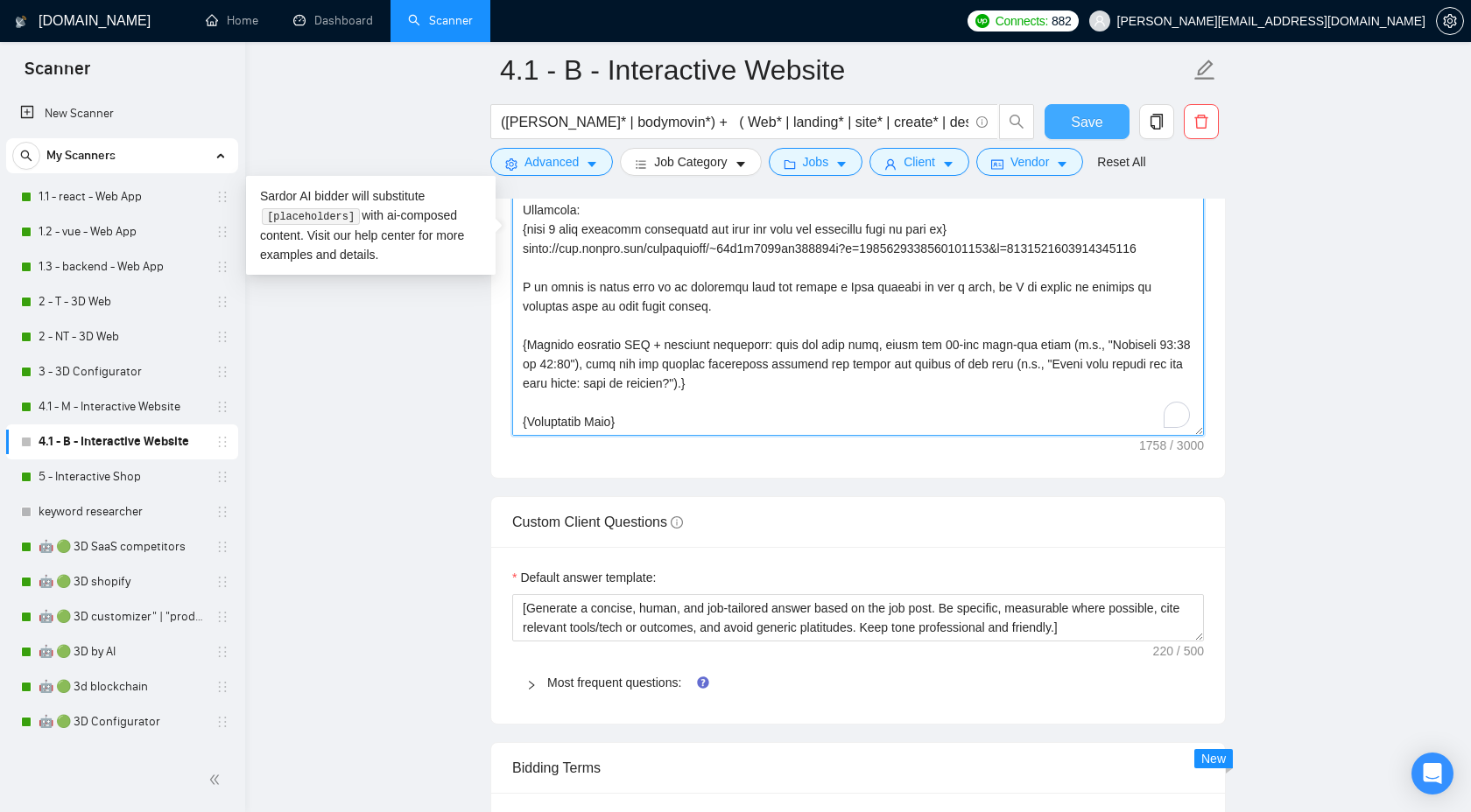
type textarea "{Lor ipsum D3-sitam Consect. Ad ELI sed doei tempor (—); inc u labore et dolor …"
click at [1063, 119] on button "Save" at bounding box center [1087, 122] width 85 height 35
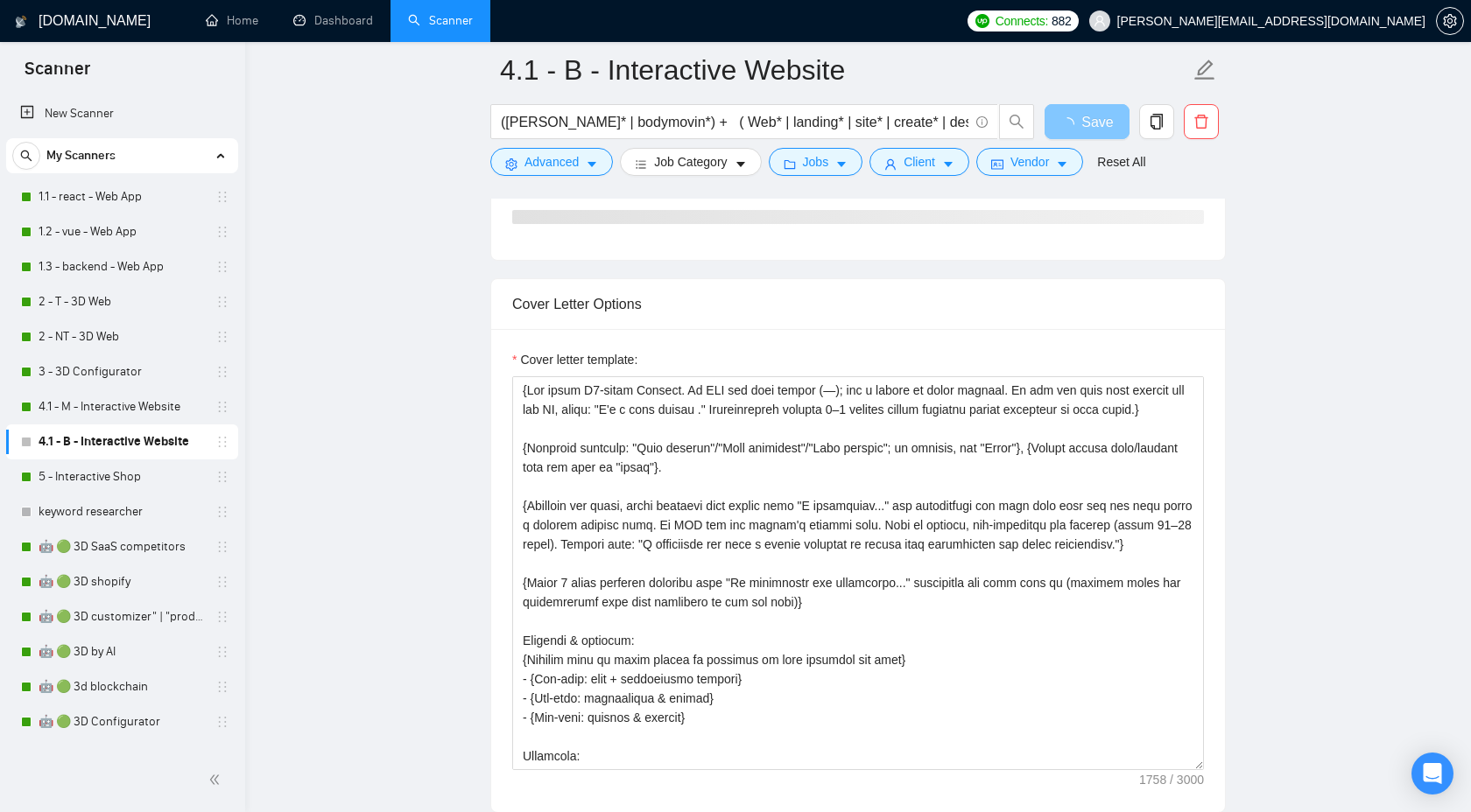
scroll to position [1633, 0]
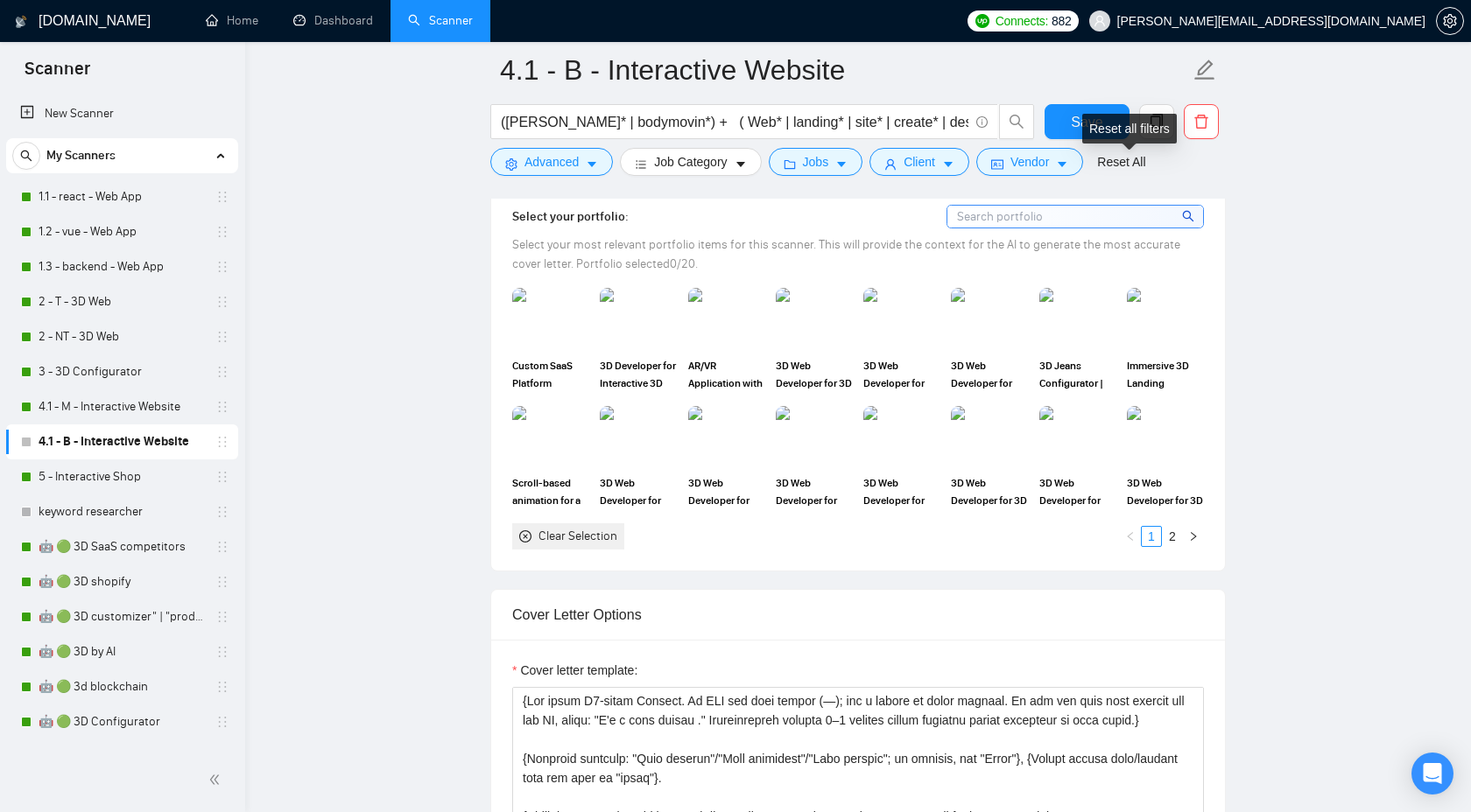
click at [1084, 118] on div "Reset all filters" at bounding box center [1129, 128] width 94 height 30
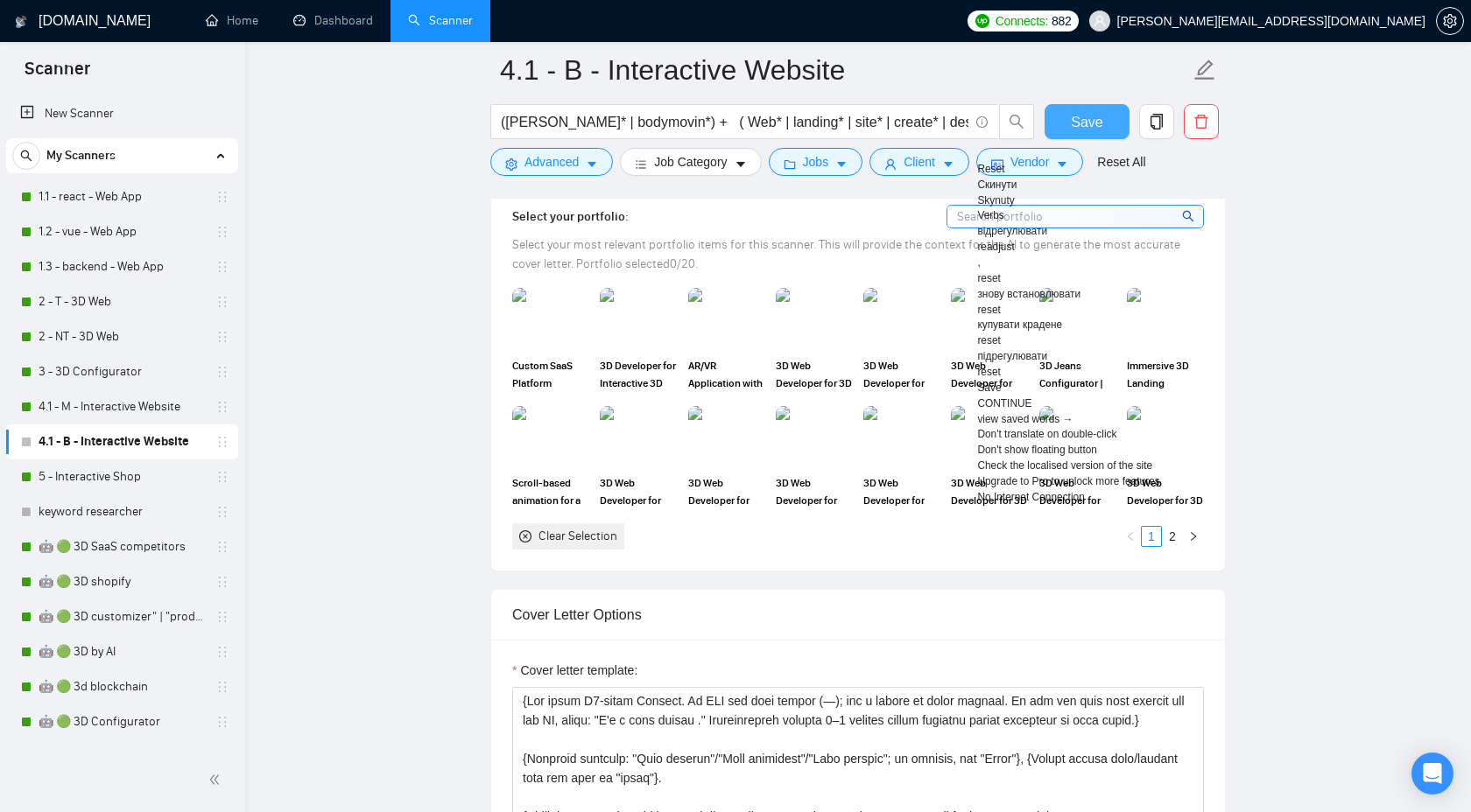
click at [1072, 118] on span "Save" at bounding box center [1086, 122] width 31 height 22
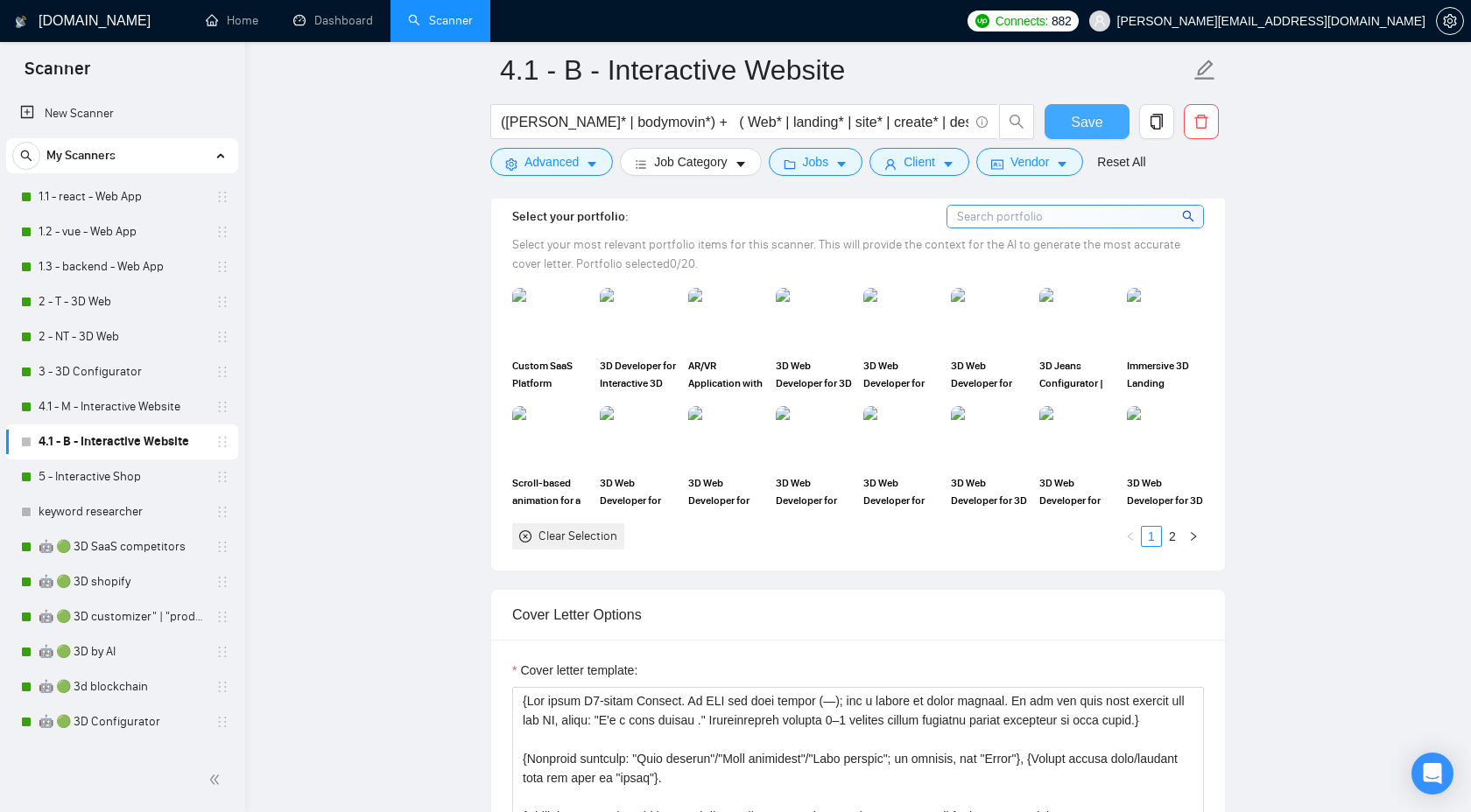
scroll to position [1590, 0]
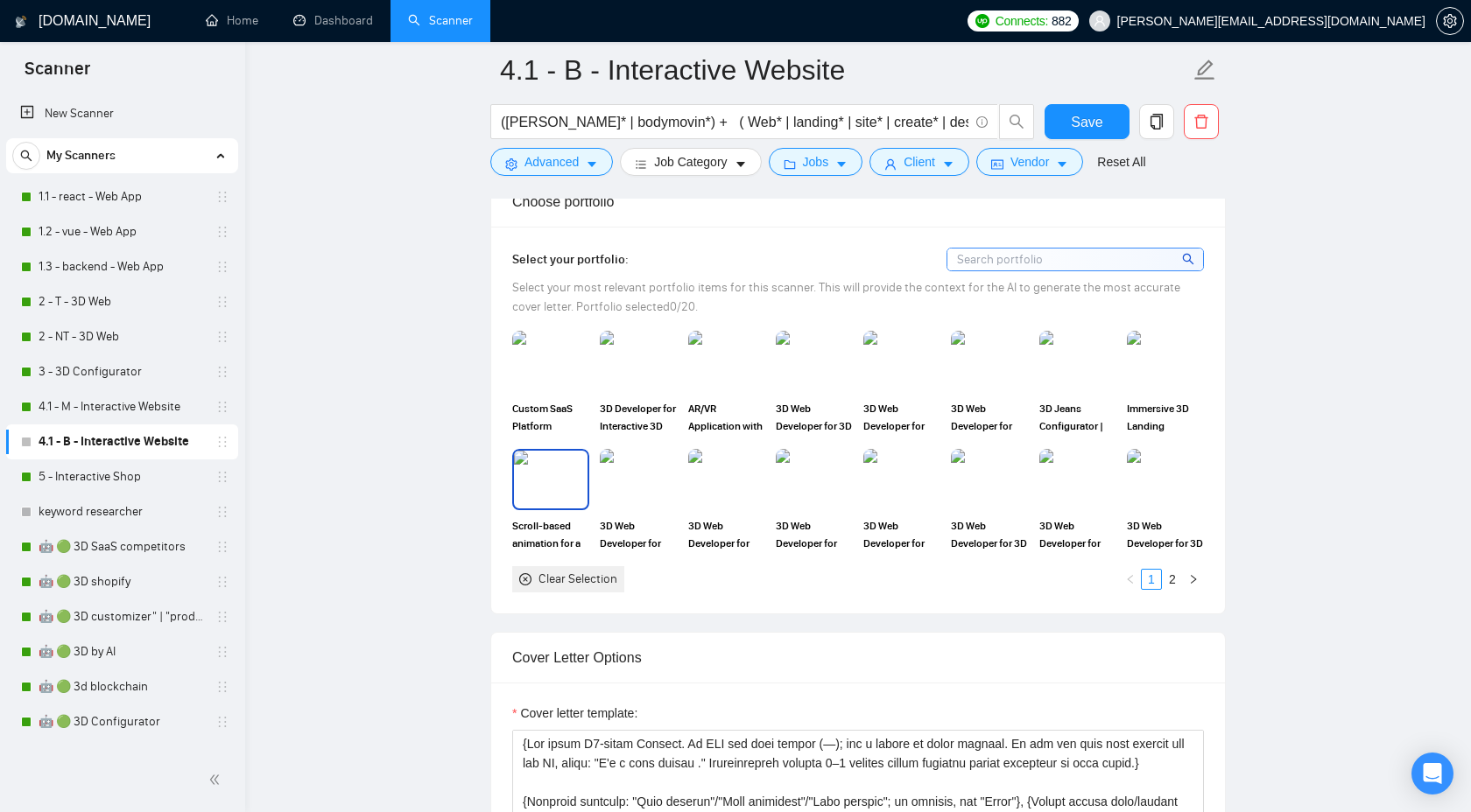
click at [538, 490] on img at bounding box center [550, 479] width 73 height 58
click at [1175, 579] on link "2" at bounding box center [1172, 579] width 19 height 19
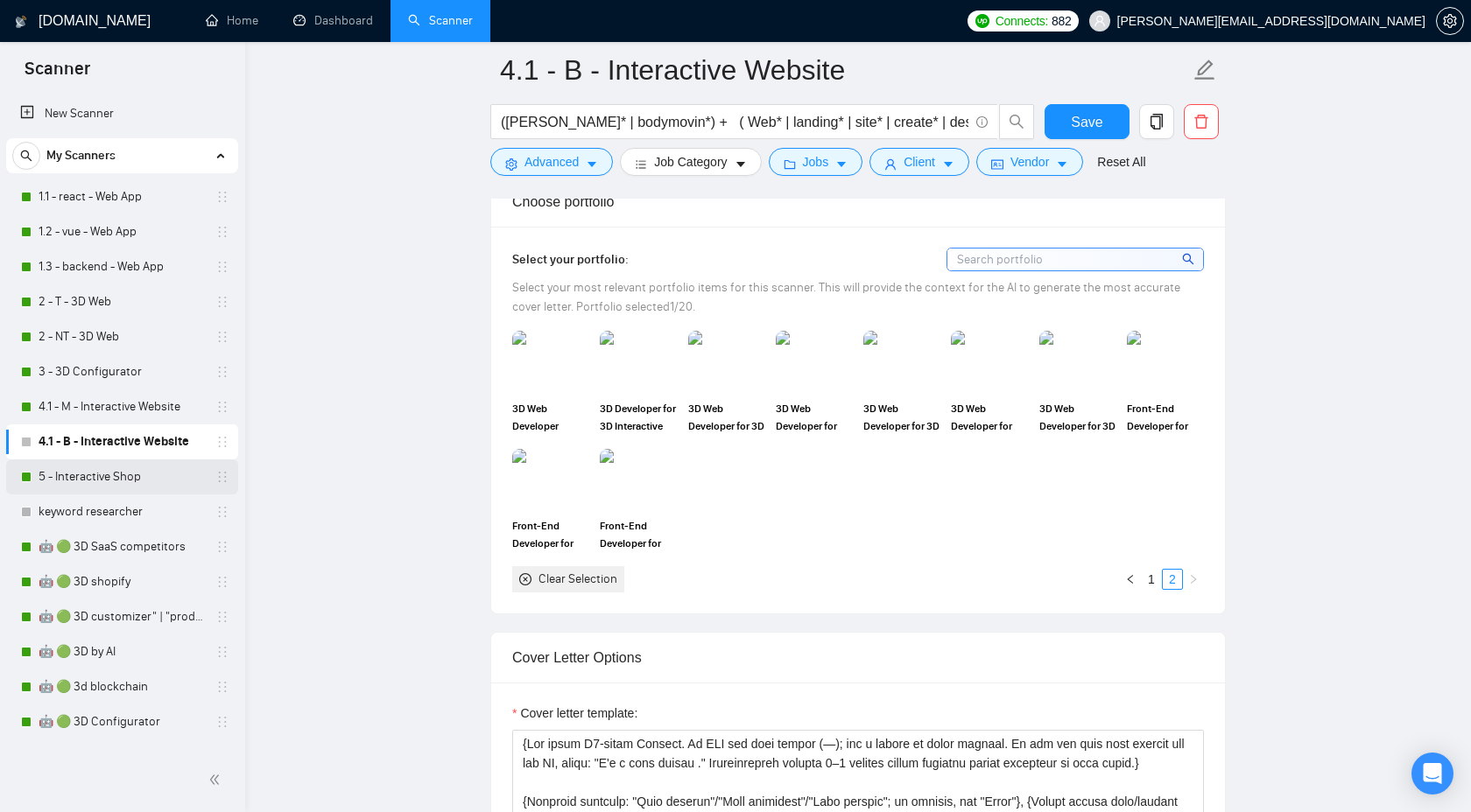
click at [151, 461] on link "5 - Interactive Shop" at bounding box center [122, 477] width 167 height 35
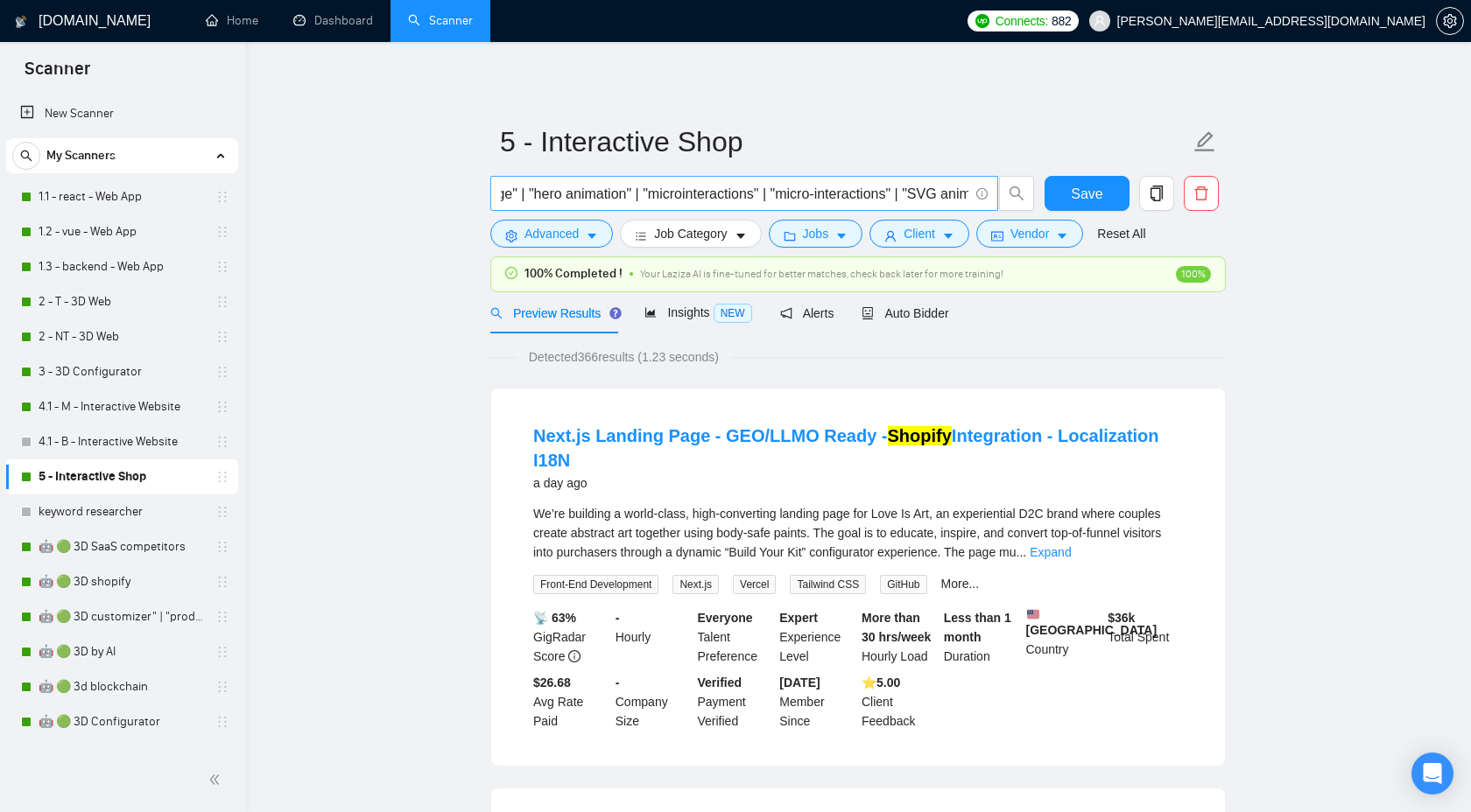
scroll to position [0, 4310]
click at [773, 197] on input "(shopify* | ecom* | e-com* | woocommerce* | wordpress* | magento* | bigcommerce…" at bounding box center [735, 194] width 468 height 22
click at [766, 195] on input "(shopify* | ecom* | e-com* | woocommerce* | wordpress* | magento* | bigcommerce…" at bounding box center [735, 194] width 468 height 22
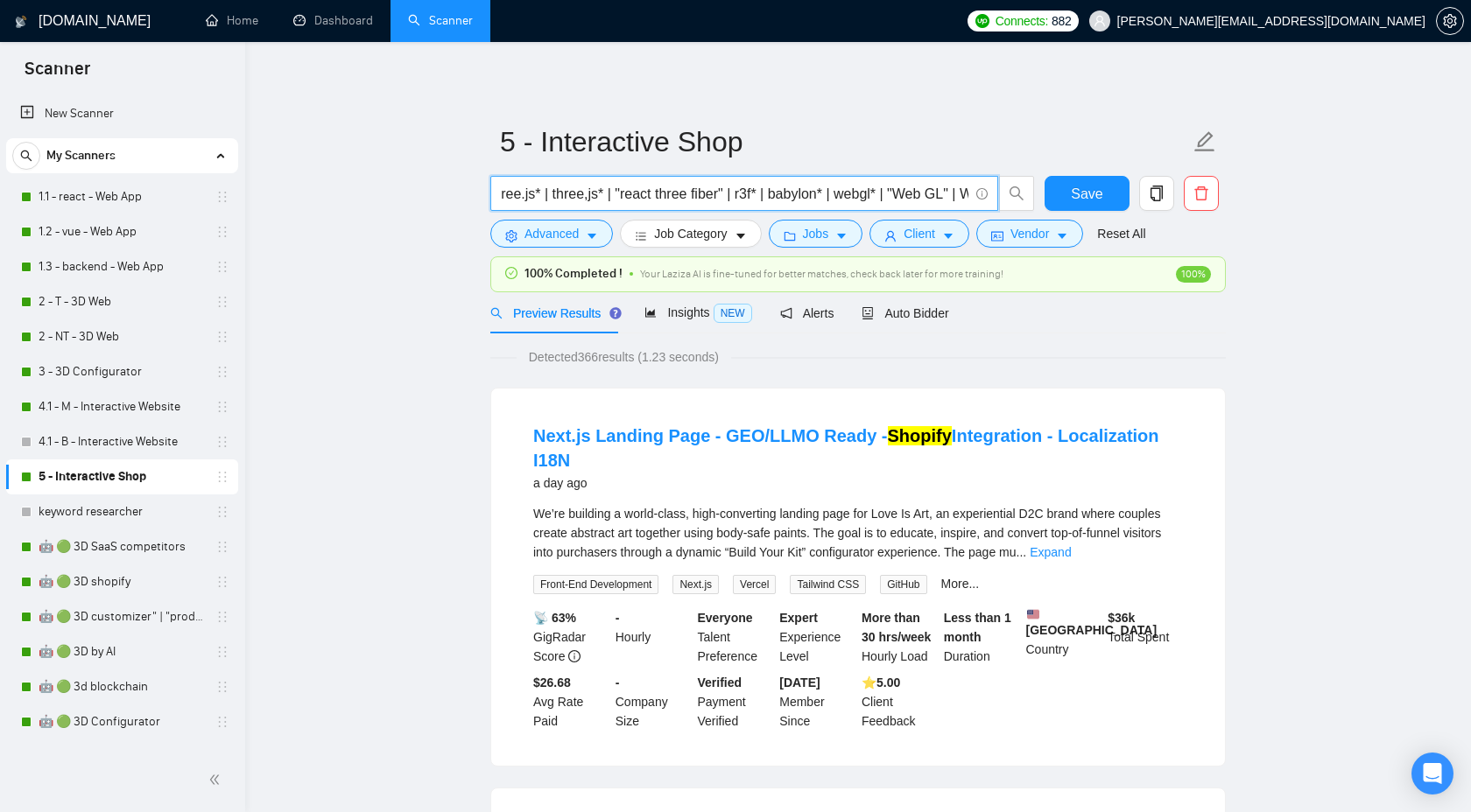
click at [787, 194] on input "(shopify* | ecom* | e-com* | woocommerce* | wordpress* | magento* | bigcommerce…" at bounding box center [735, 194] width 468 height 22
click at [845, 198] on input "(shopify* | ecom* | e-com* | woocommerce* | wordpress* | magento* | bigcommerce…" at bounding box center [735, 194] width 468 height 22
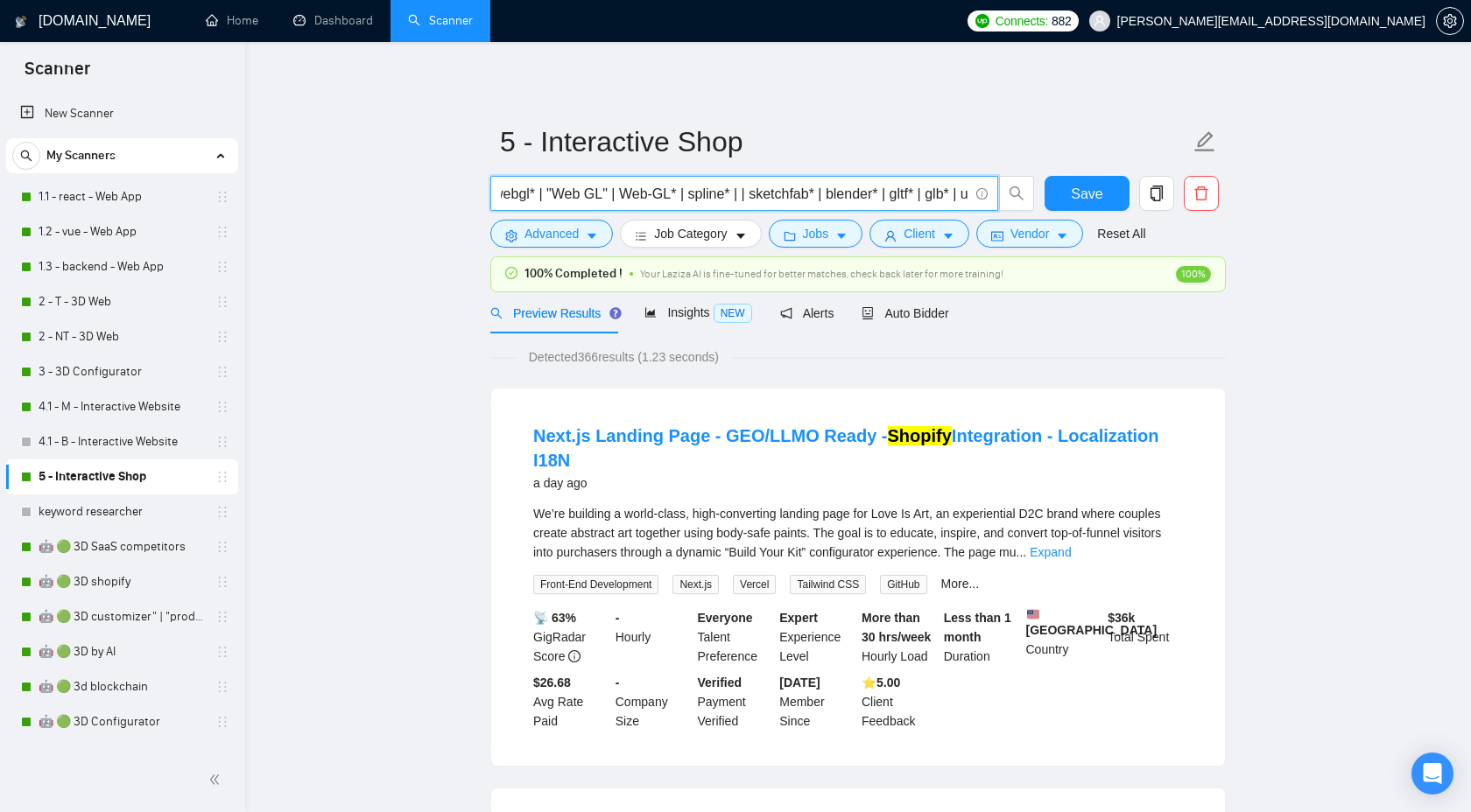
click at [742, 194] on input "(shopify* | ecom* | e-com* | woocommerce* | wordpress* | magento* | bigcommerce…" at bounding box center [735, 194] width 468 height 22
click at [745, 197] on input "(shopify* | ecom* | e-com* | woocommerce* | wordpress* | magento* | bigcommerce…" at bounding box center [735, 194] width 468 height 22
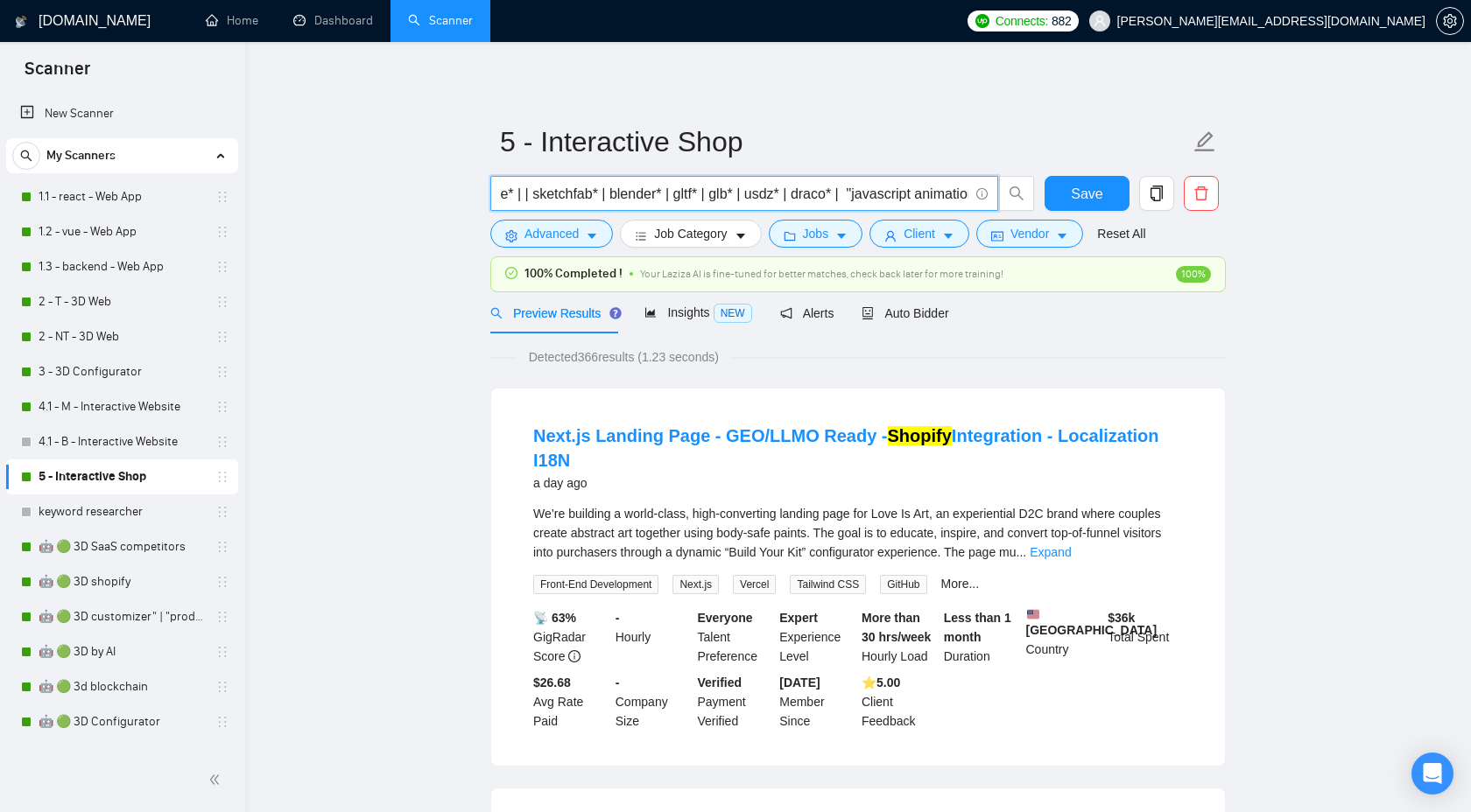
scroll to position [0, 1546]
click at [805, 195] on input "(shopify* | ecom* | e-com* | woocommerce* | wordpress* | magento* | bigcommerce…" at bounding box center [735, 194] width 468 height 22
click at [818, 194] on input "(shopify* | ecom* | e-com* | woocommerce* | wordpress* | magento* | bigcommerce…" at bounding box center [735, 194] width 468 height 22
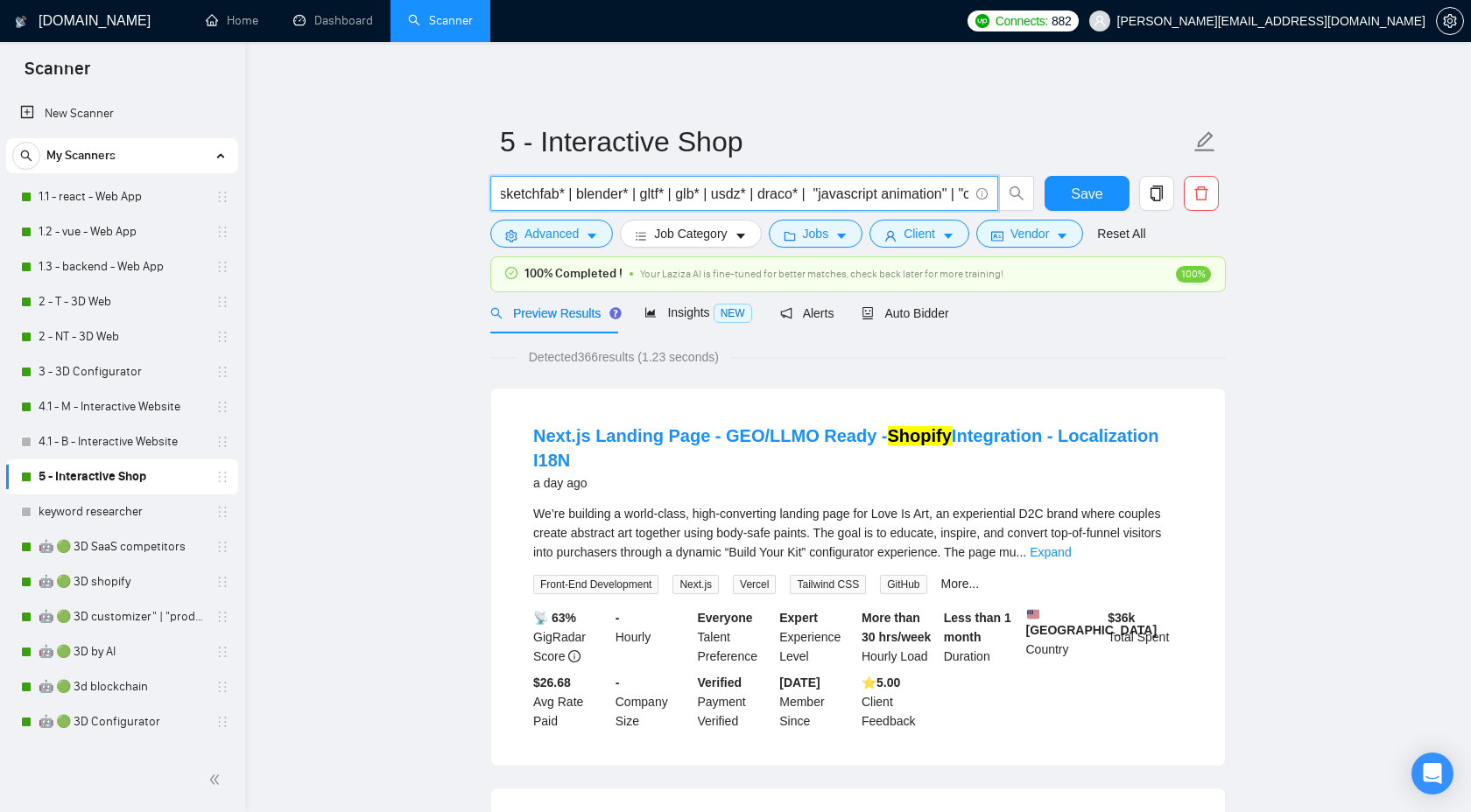
click at [818, 194] on input "(shopify* | ecom* | e-com* | woocommerce* | wordpress* | magento* | bigcommerce…" at bounding box center [735, 194] width 468 height 22
drag, startPoint x: 617, startPoint y: 196, endPoint x: 965, endPoint y: 199, distance: 348.0
click at [965, 199] on input "(shopify* | ecom* | e-com* | woocommerce* | wordpress* | magento* | bigcommerce…" at bounding box center [735, 194] width 468 height 22
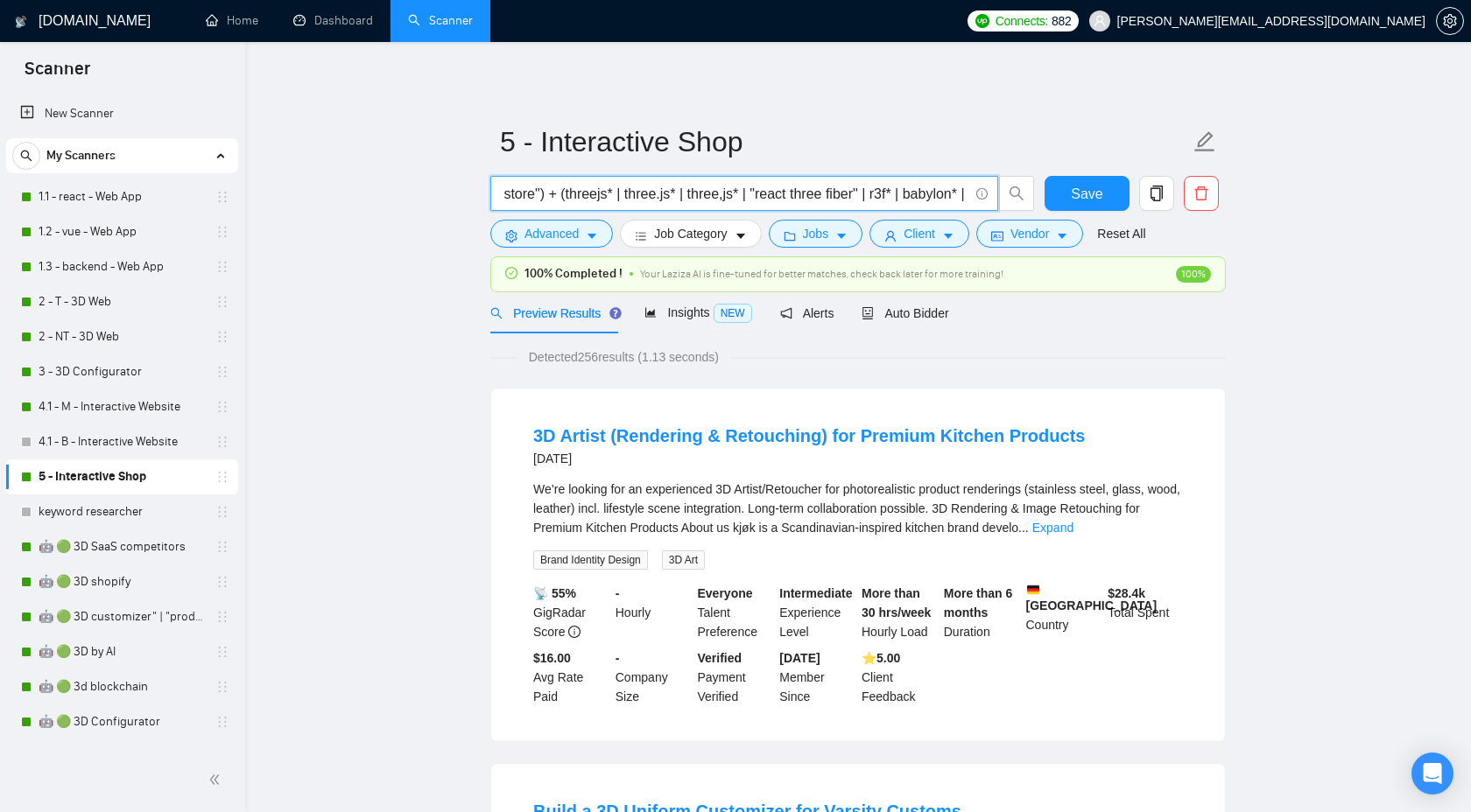
scroll to position [0, 1483]
click at [959, 195] on input "(shopify* | ecom* | e-com* | woocommerce* | wordpress* | magento* | bigcommerce…" at bounding box center [735, 194] width 468 height 22
paste input "[PERSON_NAME]*"
paste input "bodymovin*"
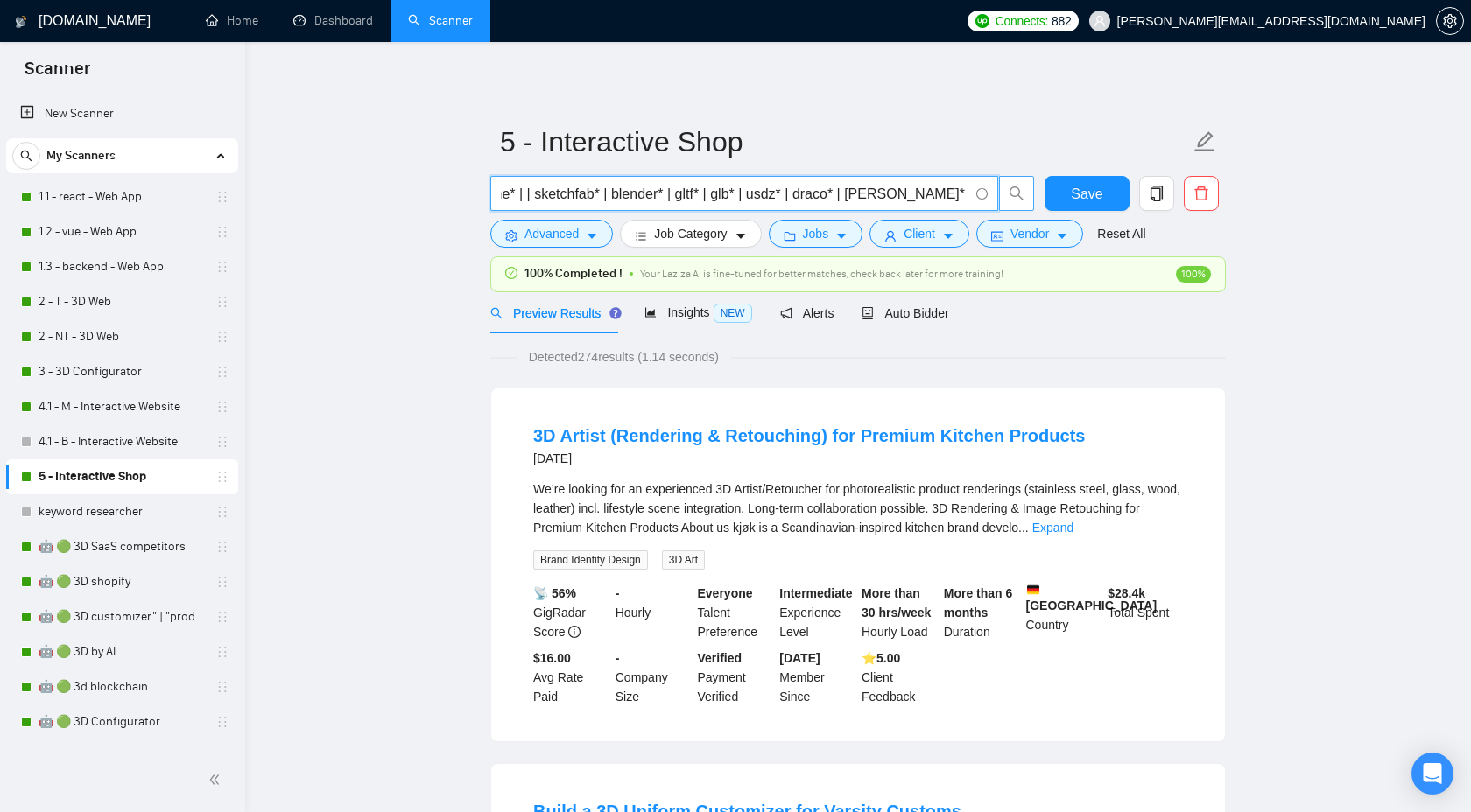
scroll to position [0, 1542]
click at [575, 198] on input "(shopify* | ecom* | e-com* | woocommerce* | wordpress* | magento* | bigcommerce…" at bounding box center [735, 194] width 468 height 22
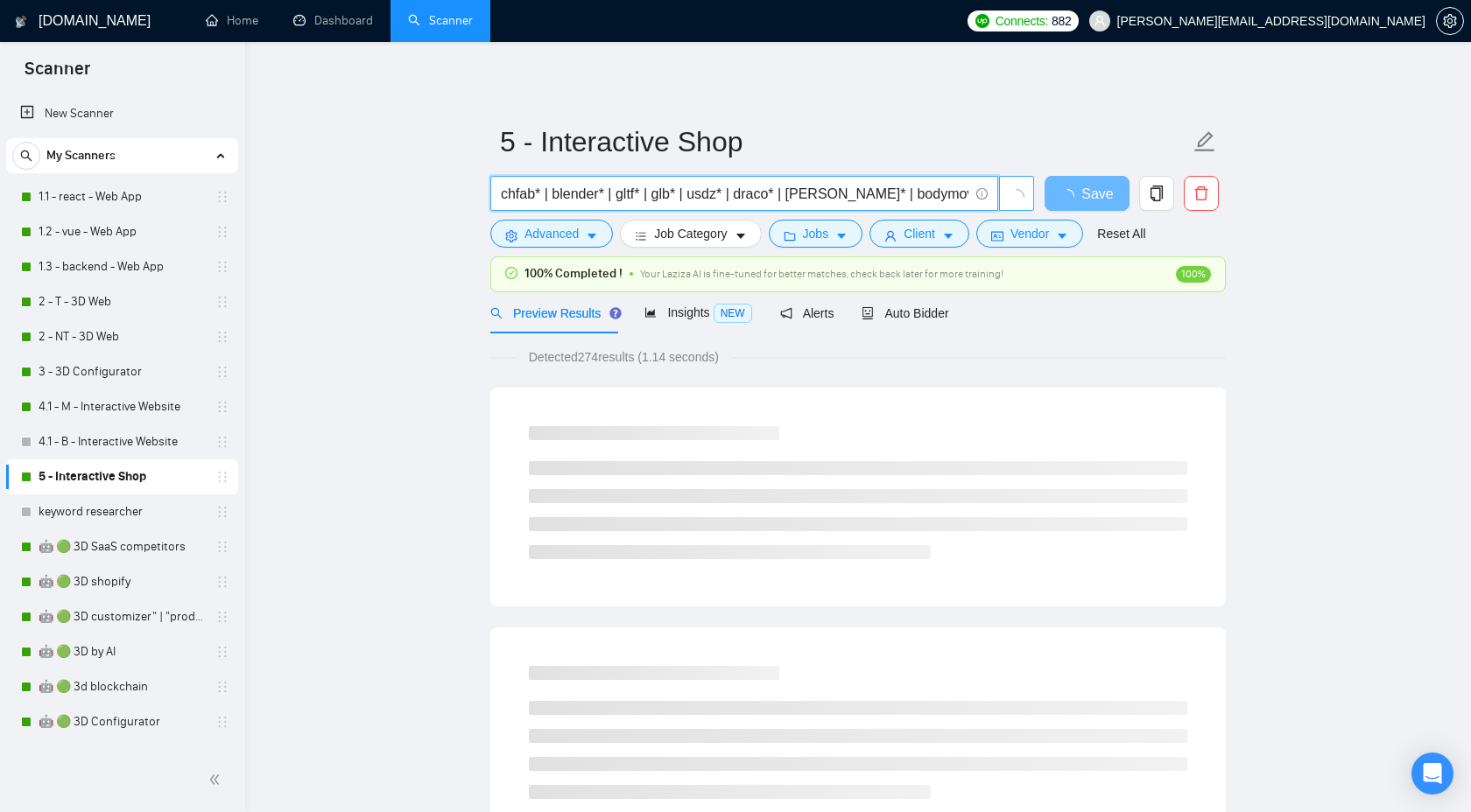
scroll to position [0, 1601]
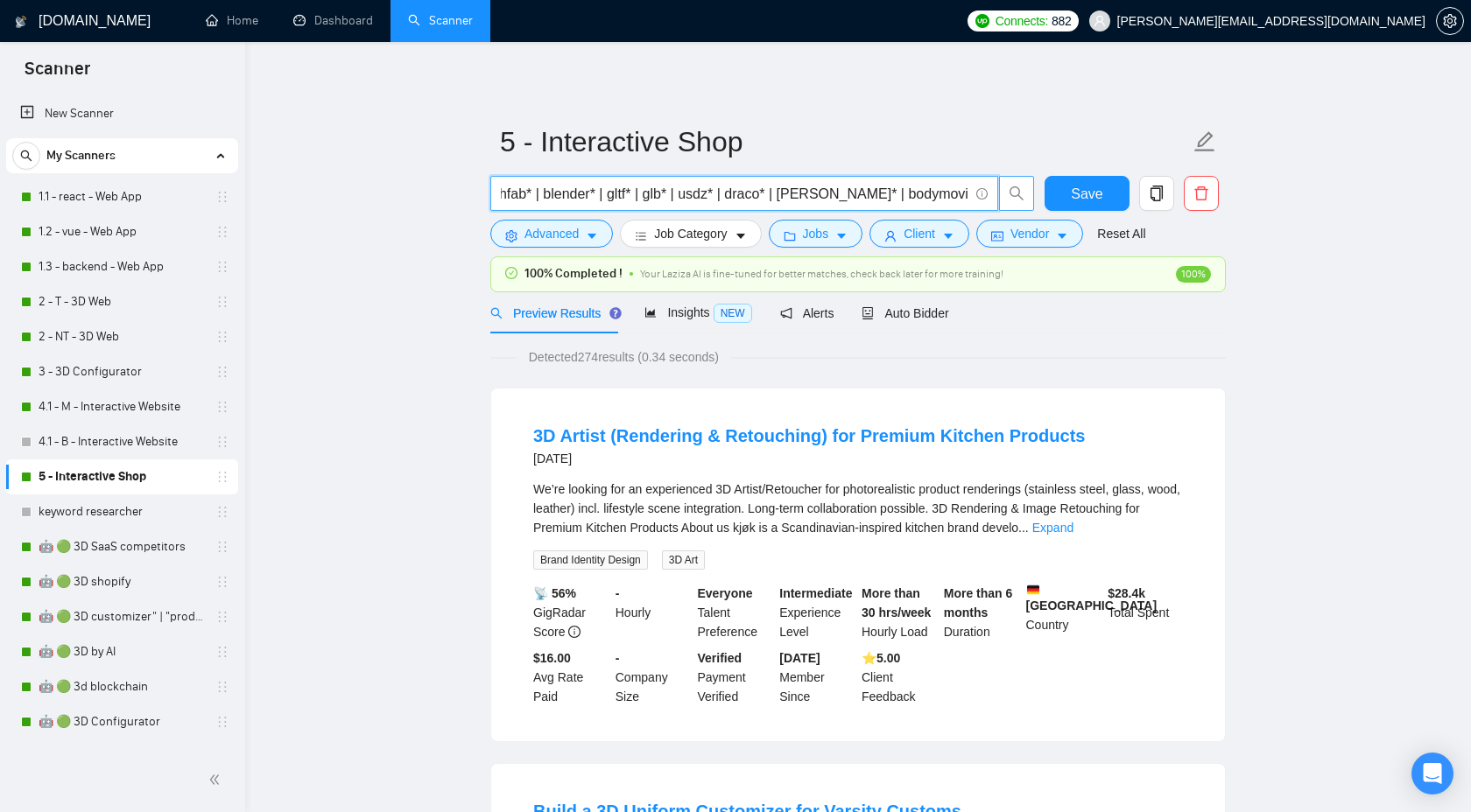
click at [962, 193] on input "(shopify* | ecom* | e-com* | woocommerce* | wordpress* | magento* | bigcommerce…" at bounding box center [735, 194] width 468 height 22
type input "(shopify* | ecom* | e-com* | woocommerce* | wordpress* | magento* | bigcommerce…"
click at [903, 316] on span "Auto Bidder" at bounding box center [905, 313] width 87 height 14
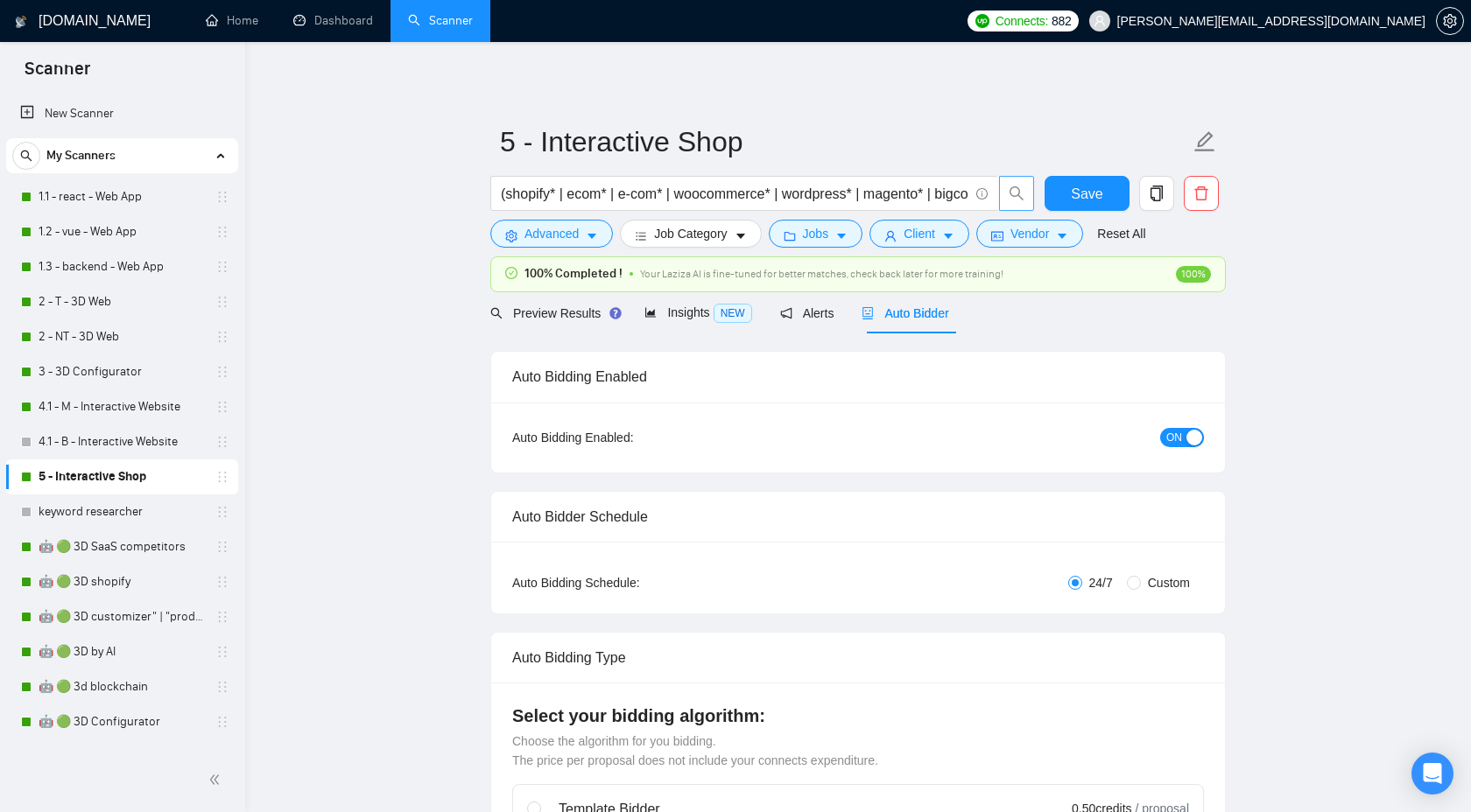
checkbox input "true"
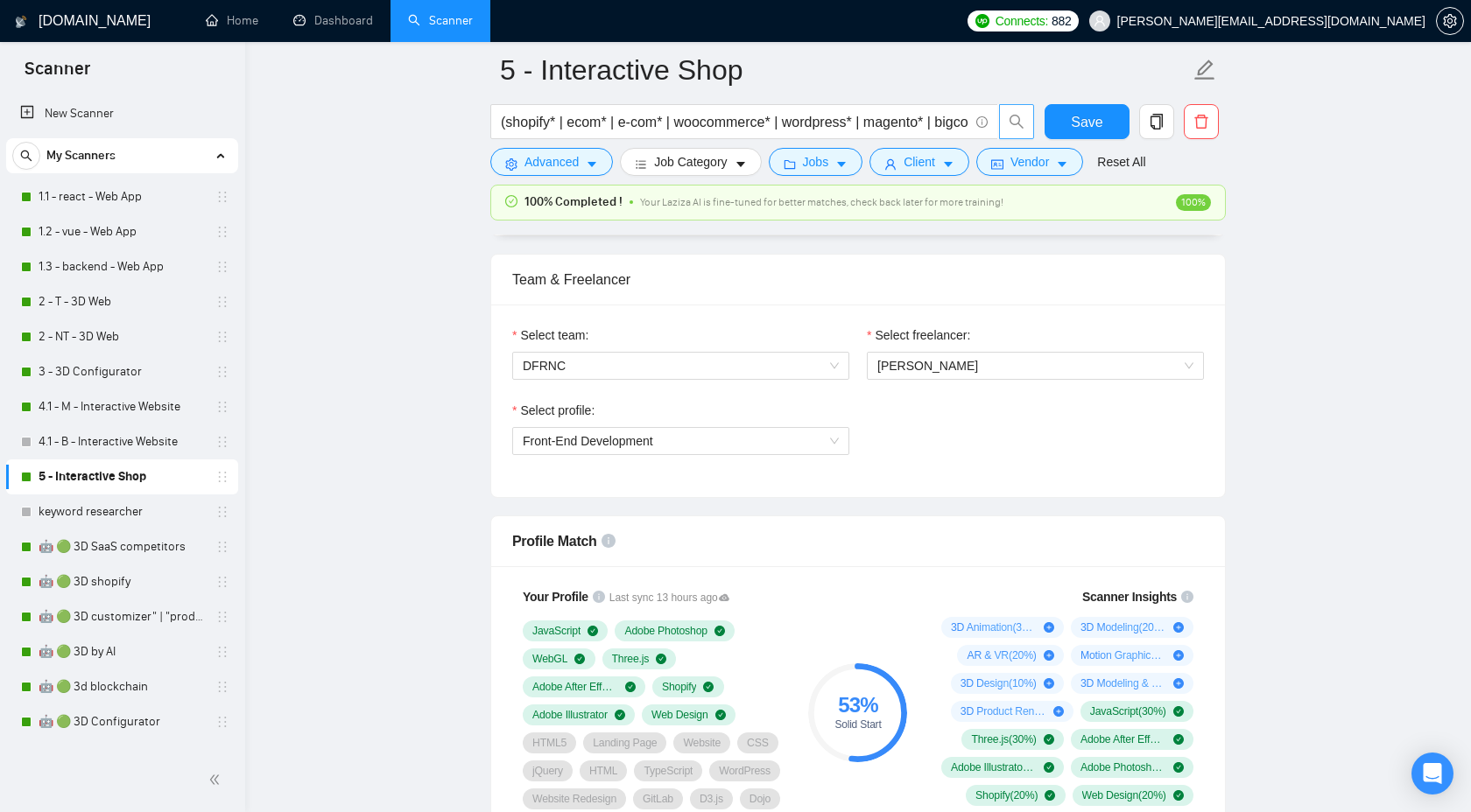
scroll to position [770, 0]
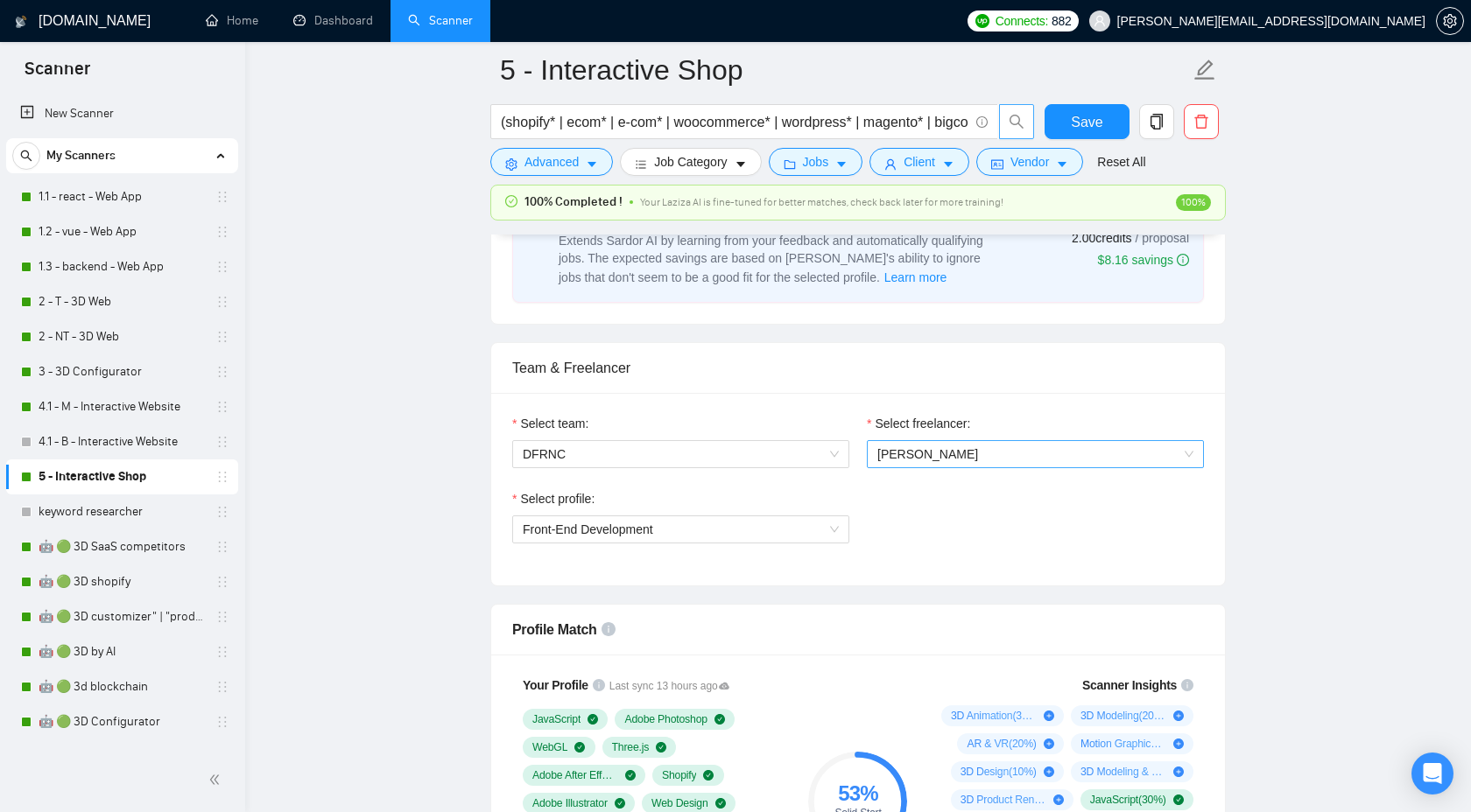
click at [890, 456] on span "[PERSON_NAME]" at bounding box center [928, 454] width 101 height 14
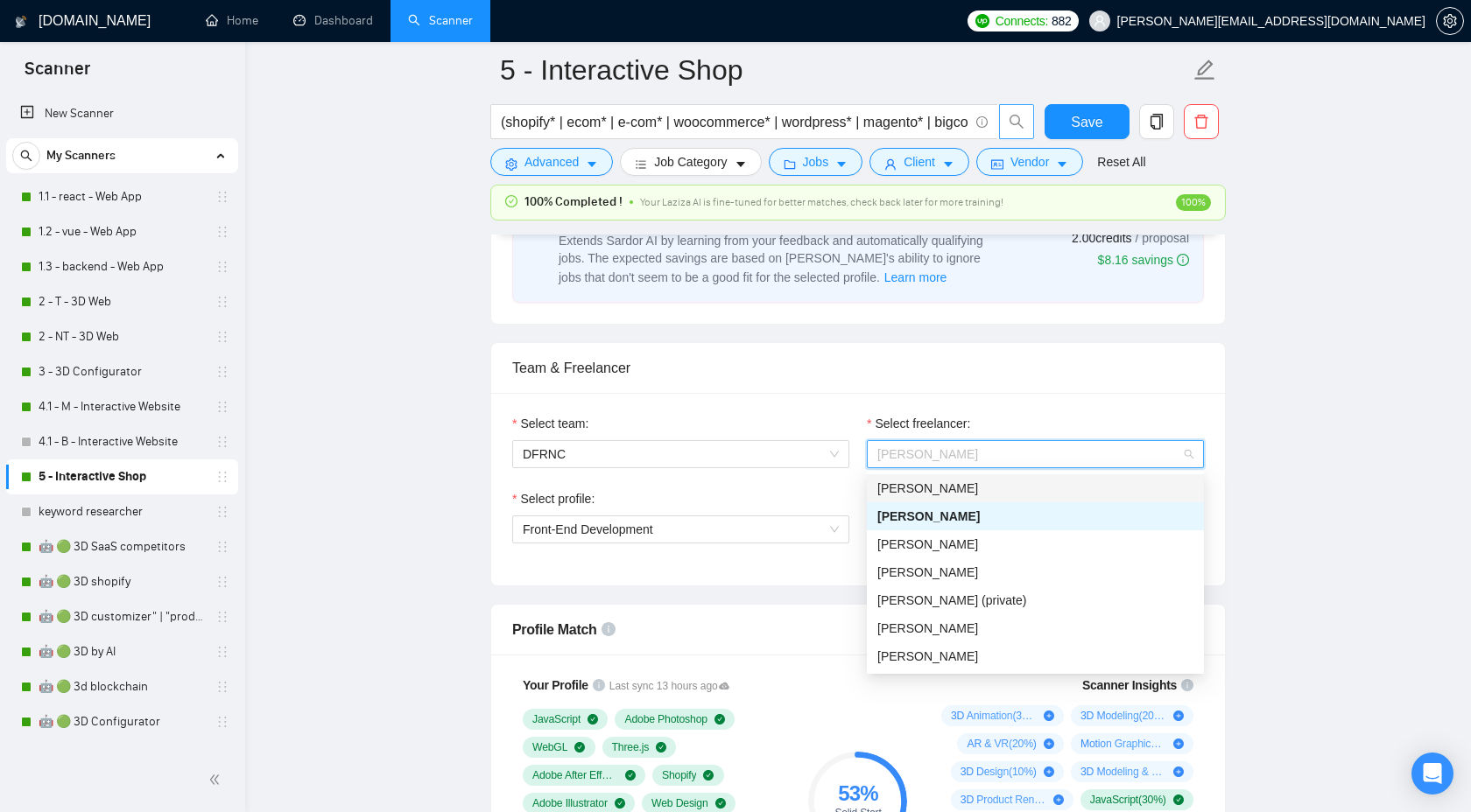
click at [947, 490] on span "[PERSON_NAME]" at bounding box center [928, 488] width 101 height 14
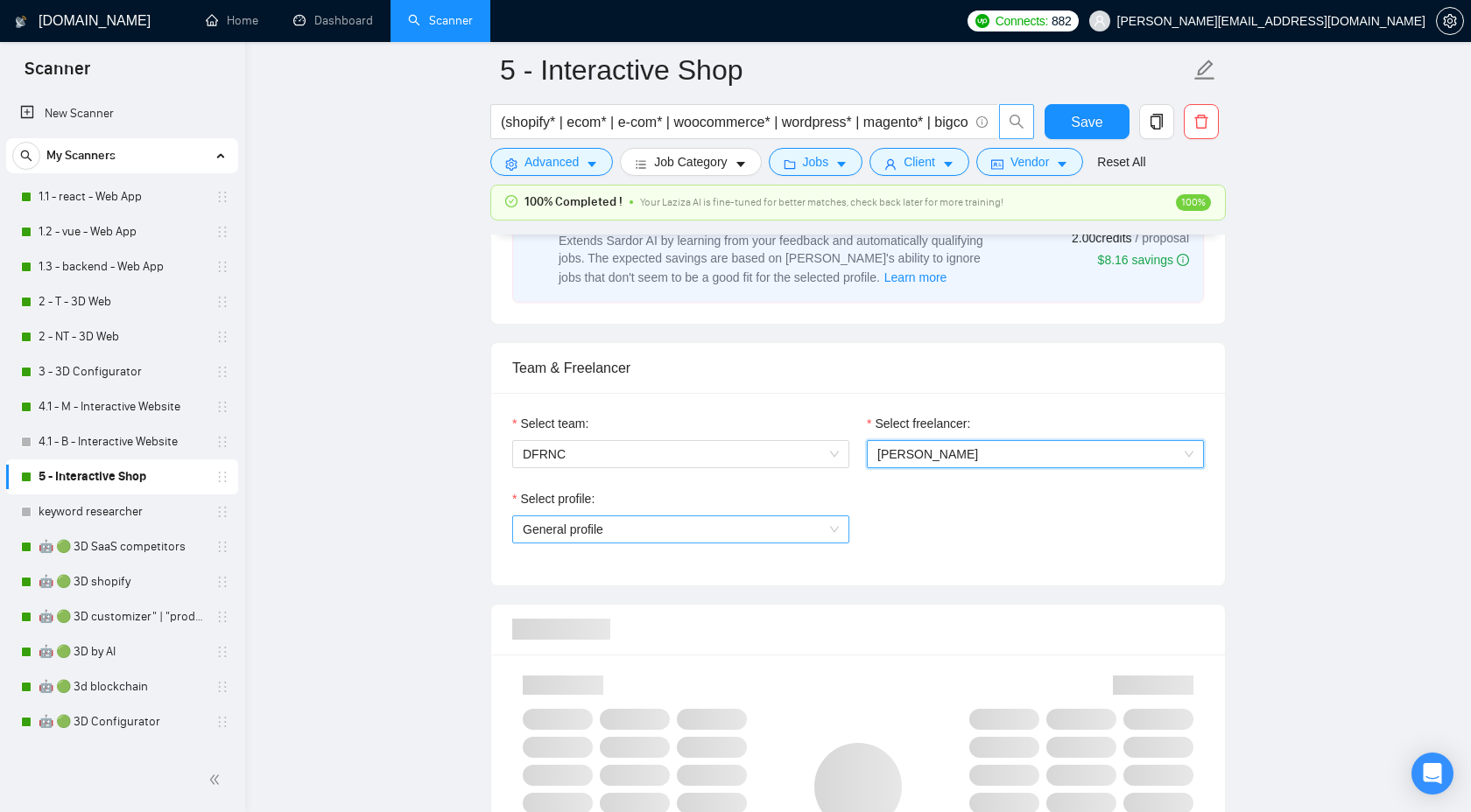
click at [751, 537] on span "General profile" at bounding box center [681, 529] width 316 height 27
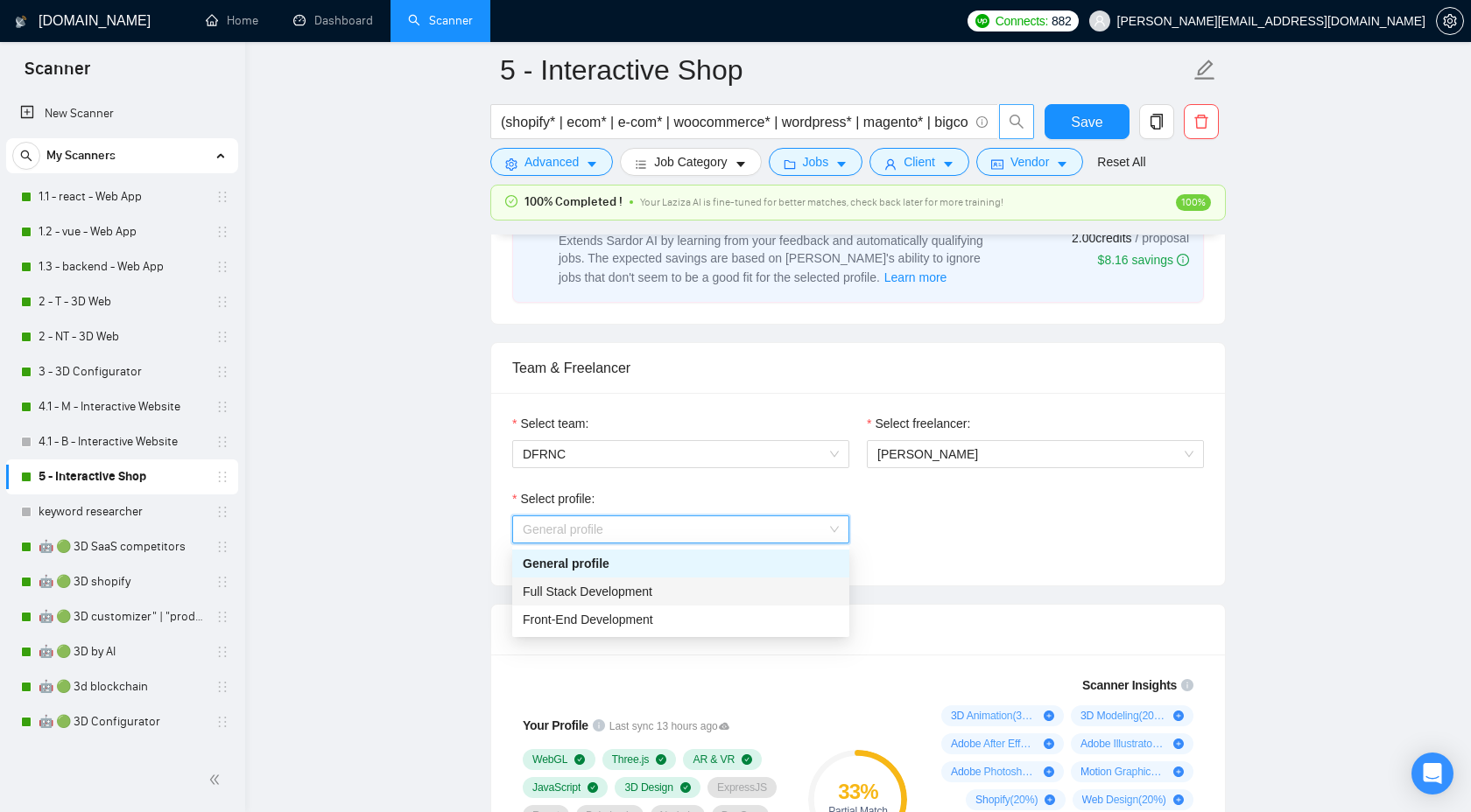
click at [682, 583] on div "Full Stack Development" at bounding box center [681, 591] width 316 height 19
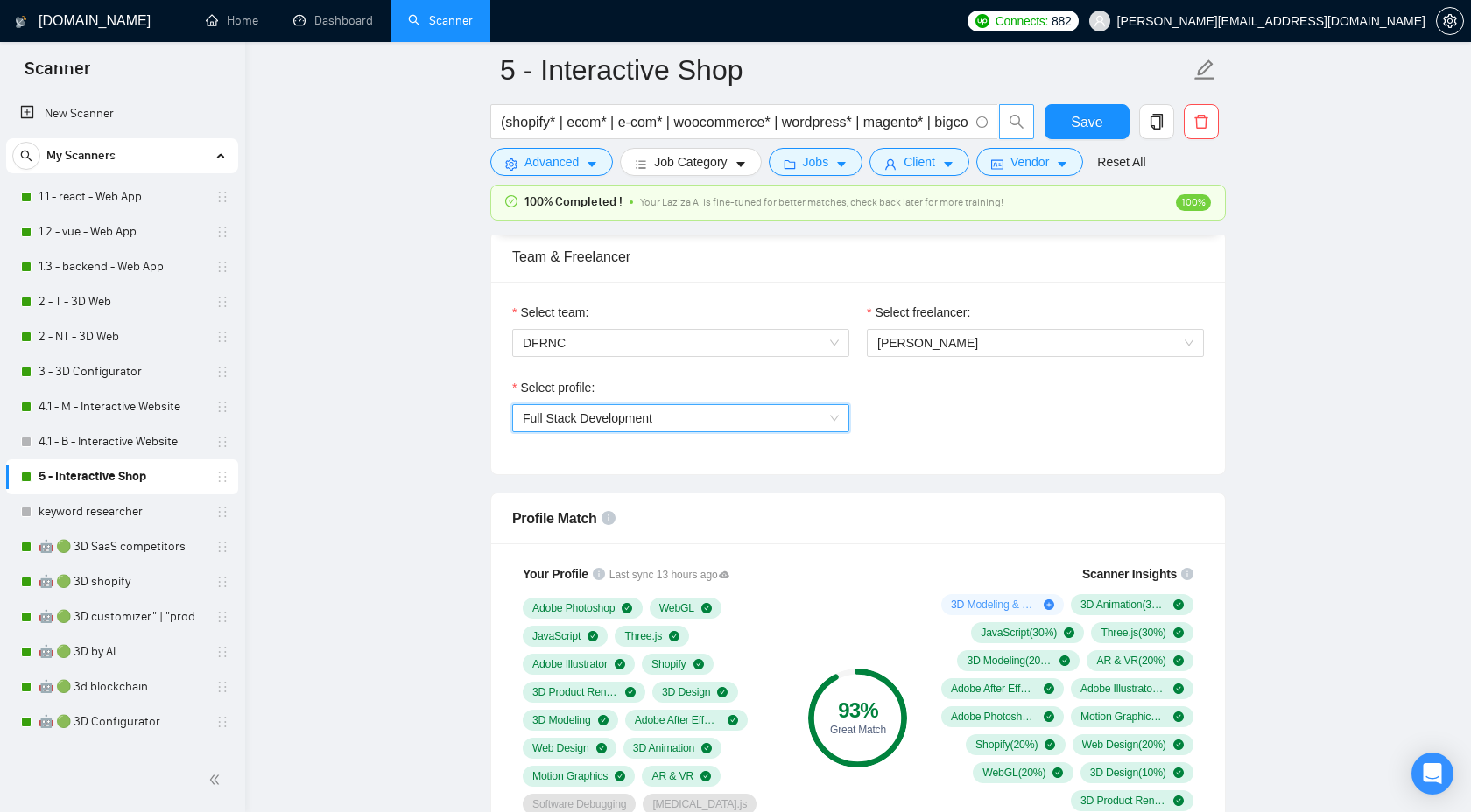
scroll to position [893, 0]
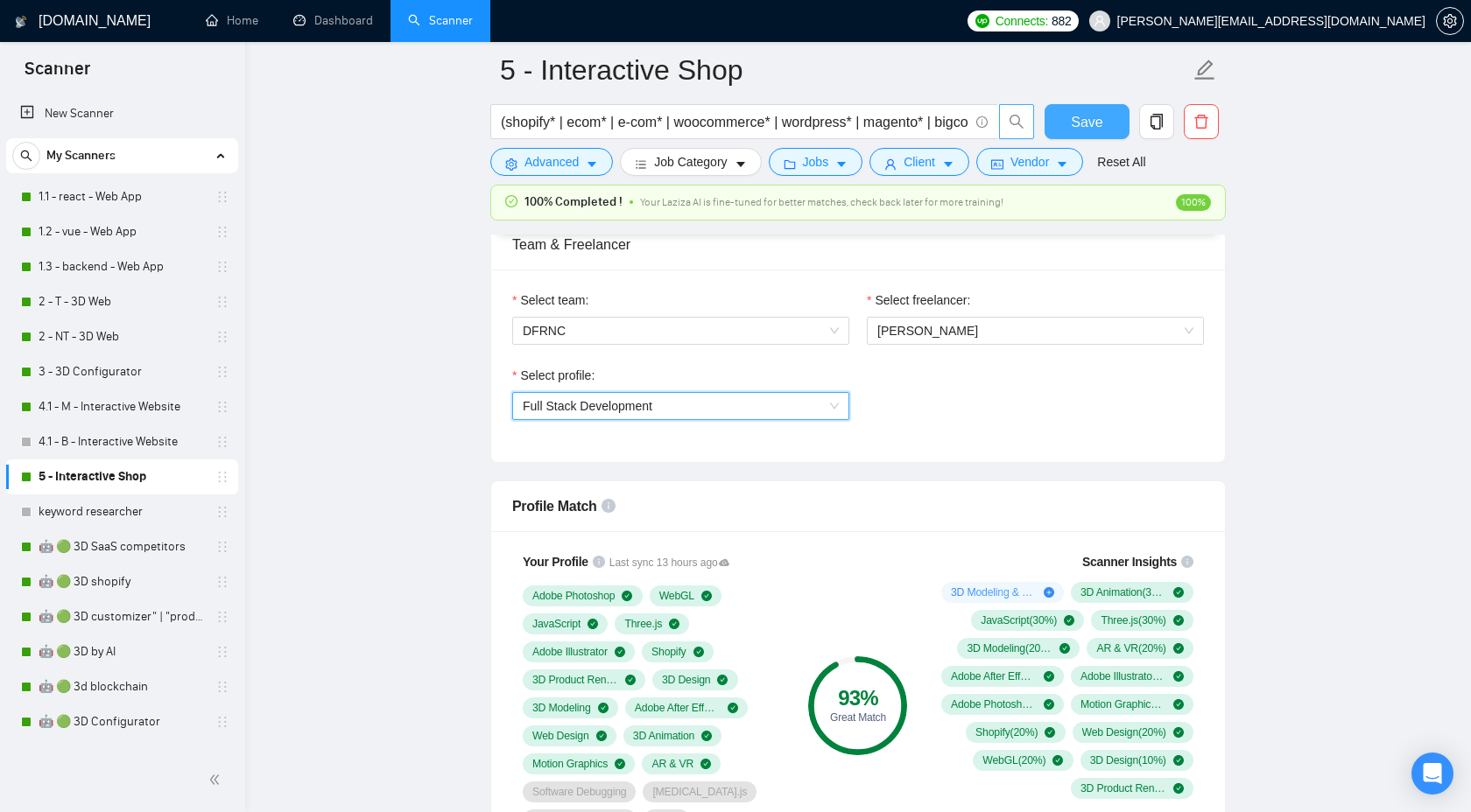
click at [1076, 117] on span "Save" at bounding box center [1086, 122] width 31 height 22
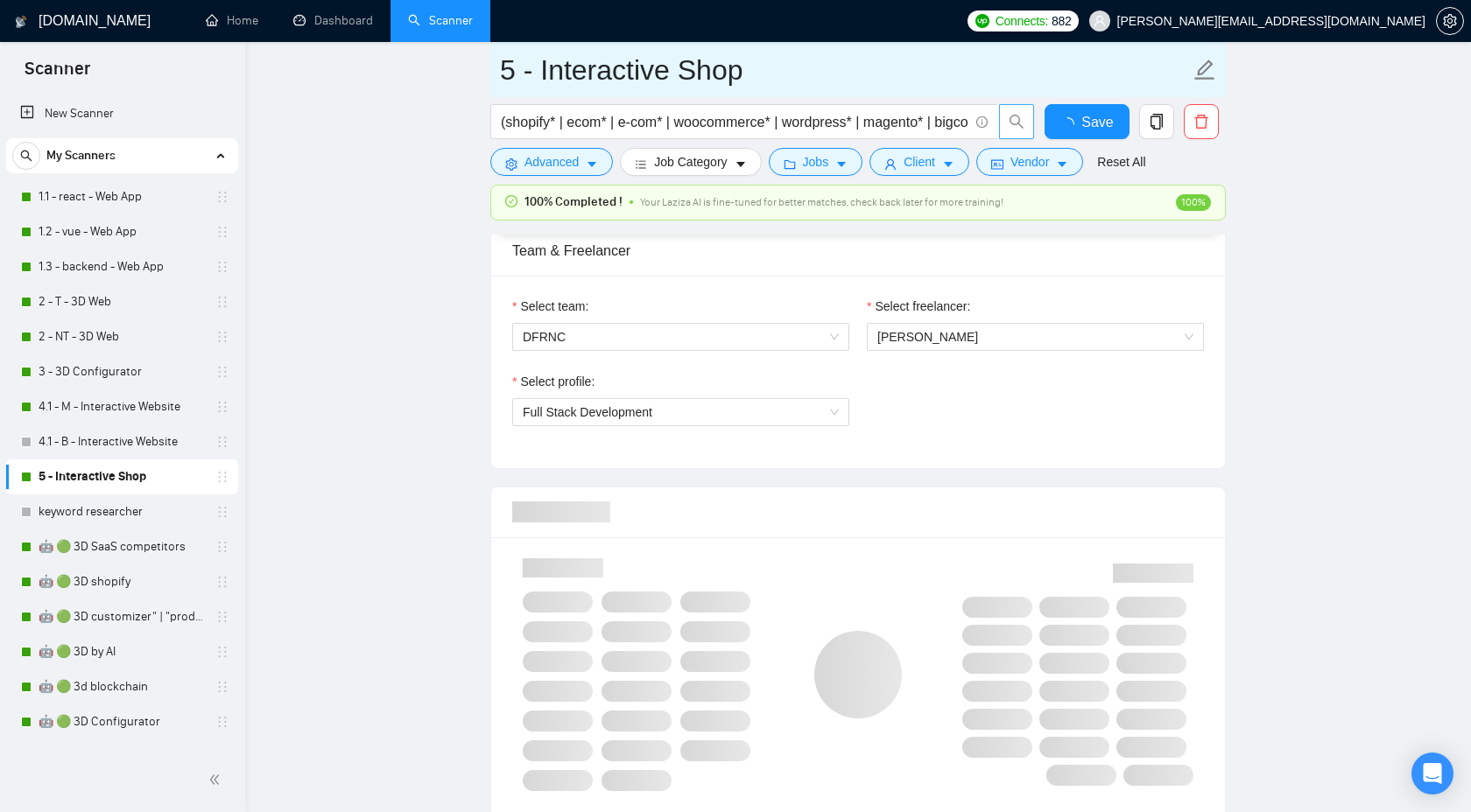
click at [534, 73] on input "5 - Interactive Shop" at bounding box center [844, 70] width 690 height 44
checkbox input "true"
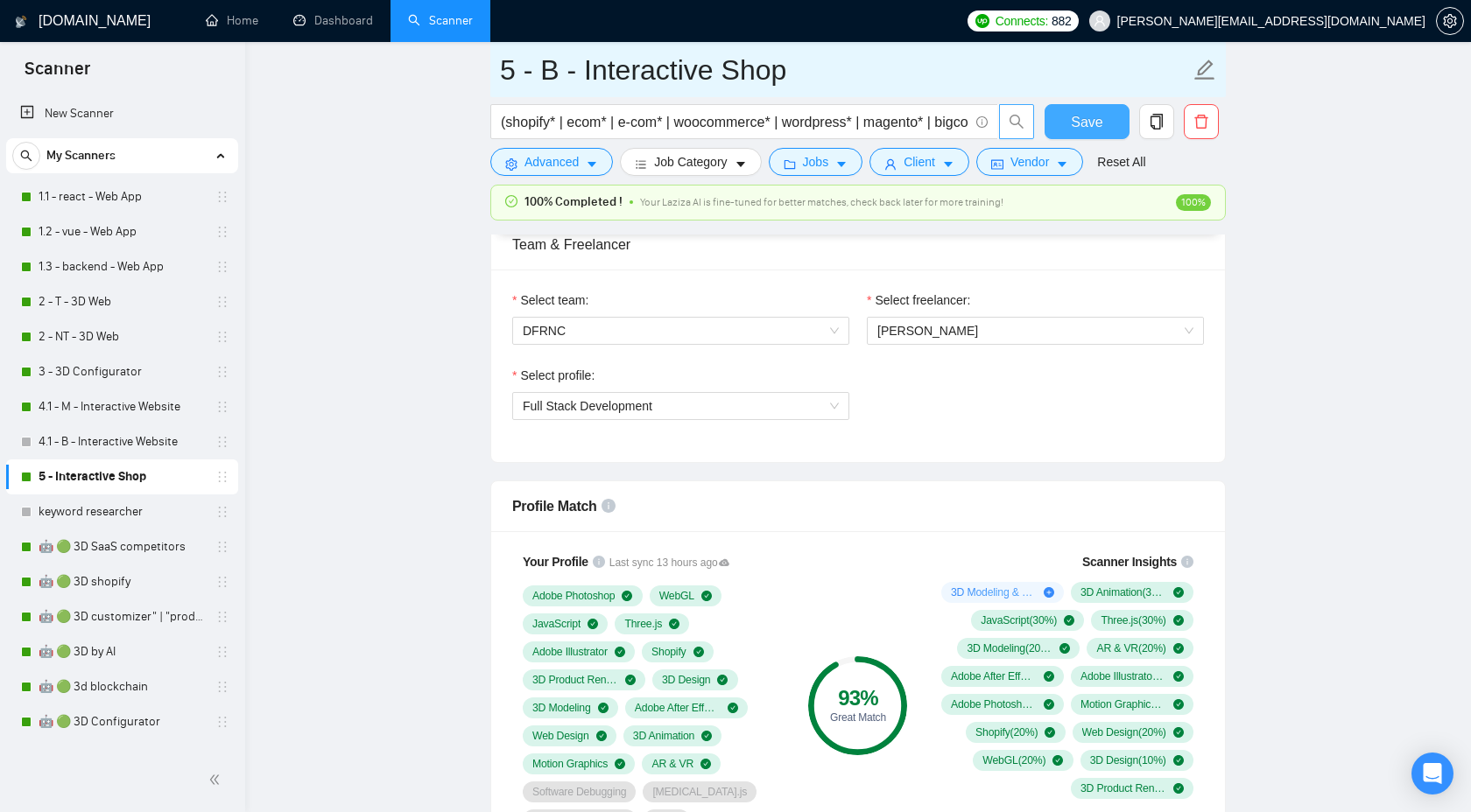
type input "5 - B - Interactive Shop"
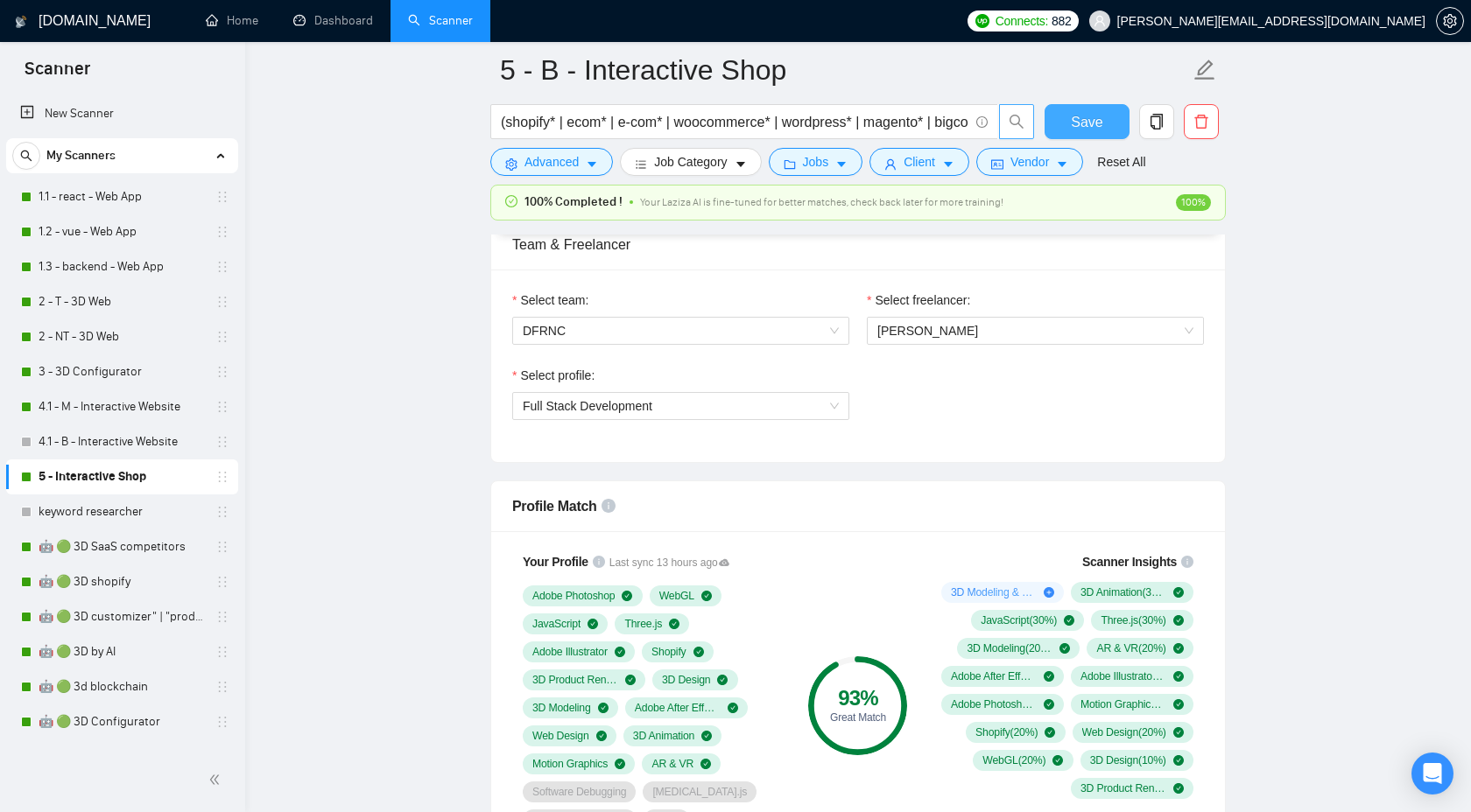
click at [1078, 127] on span "Save" at bounding box center [1086, 122] width 31 height 22
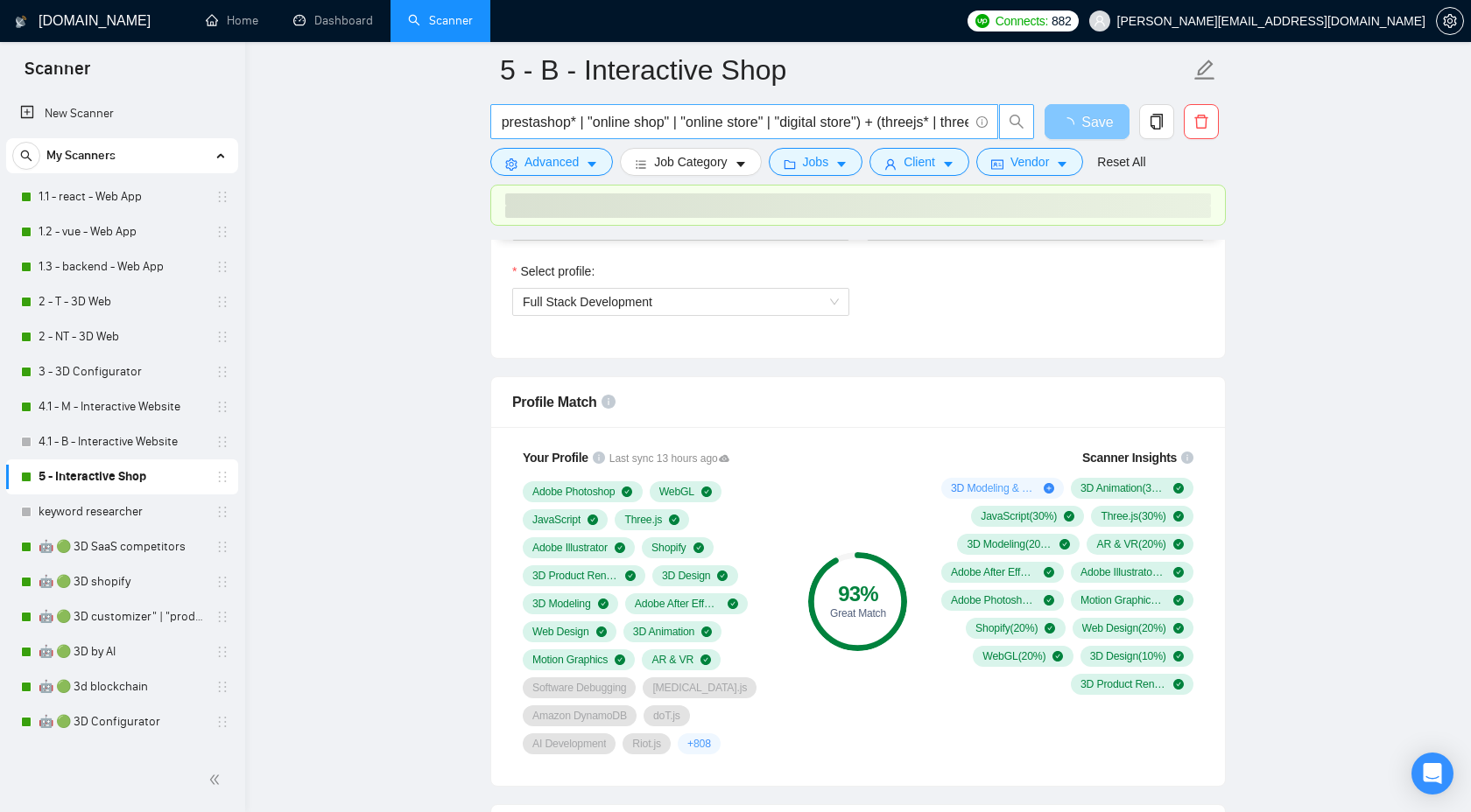
scroll to position [0, 548]
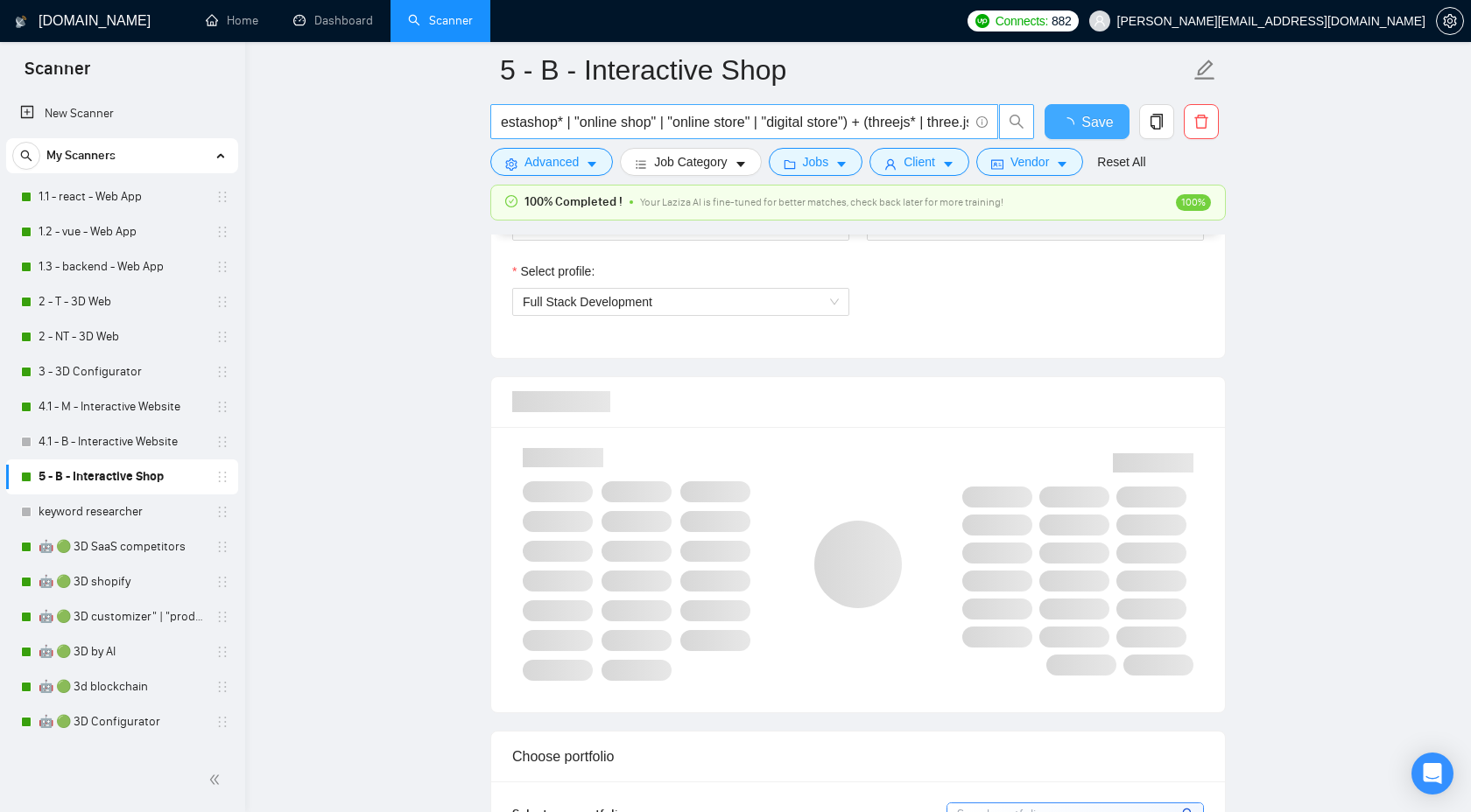
checkbox input "true"
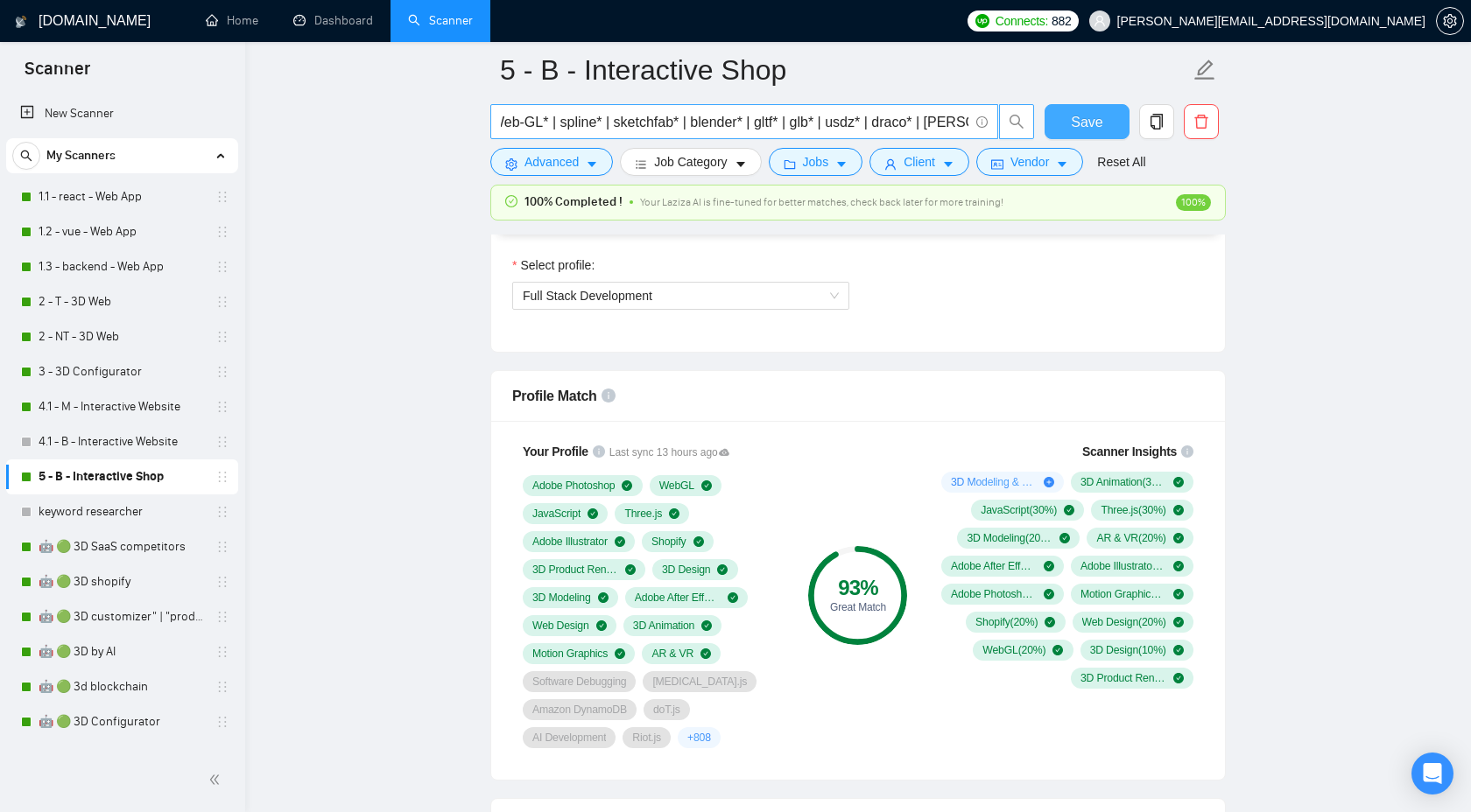
scroll to position [0, 1417]
click at [1076, 124] on span "Save" at bounding box center [1086, 122] width 31 height 22
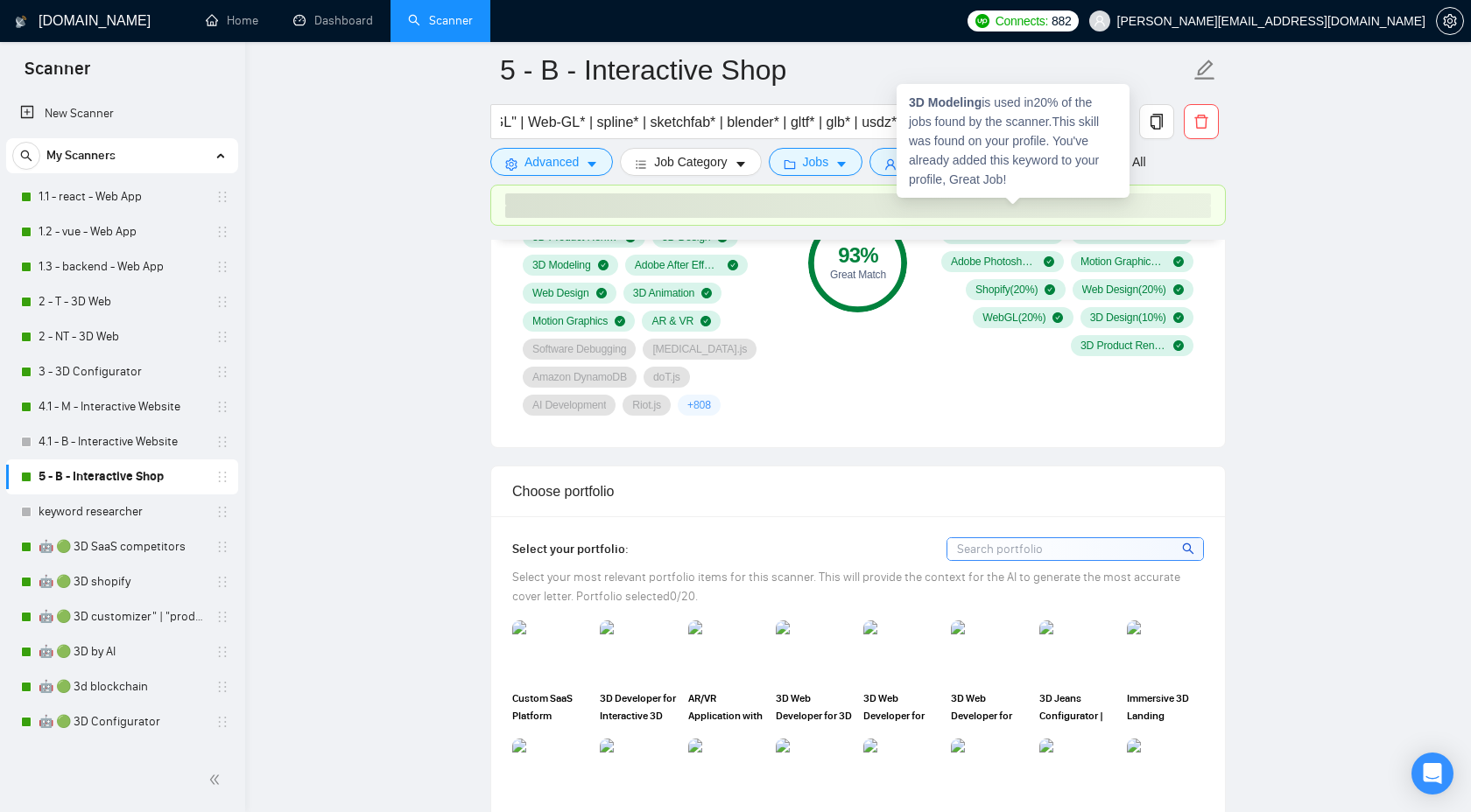
scroll to position [1433, 0]
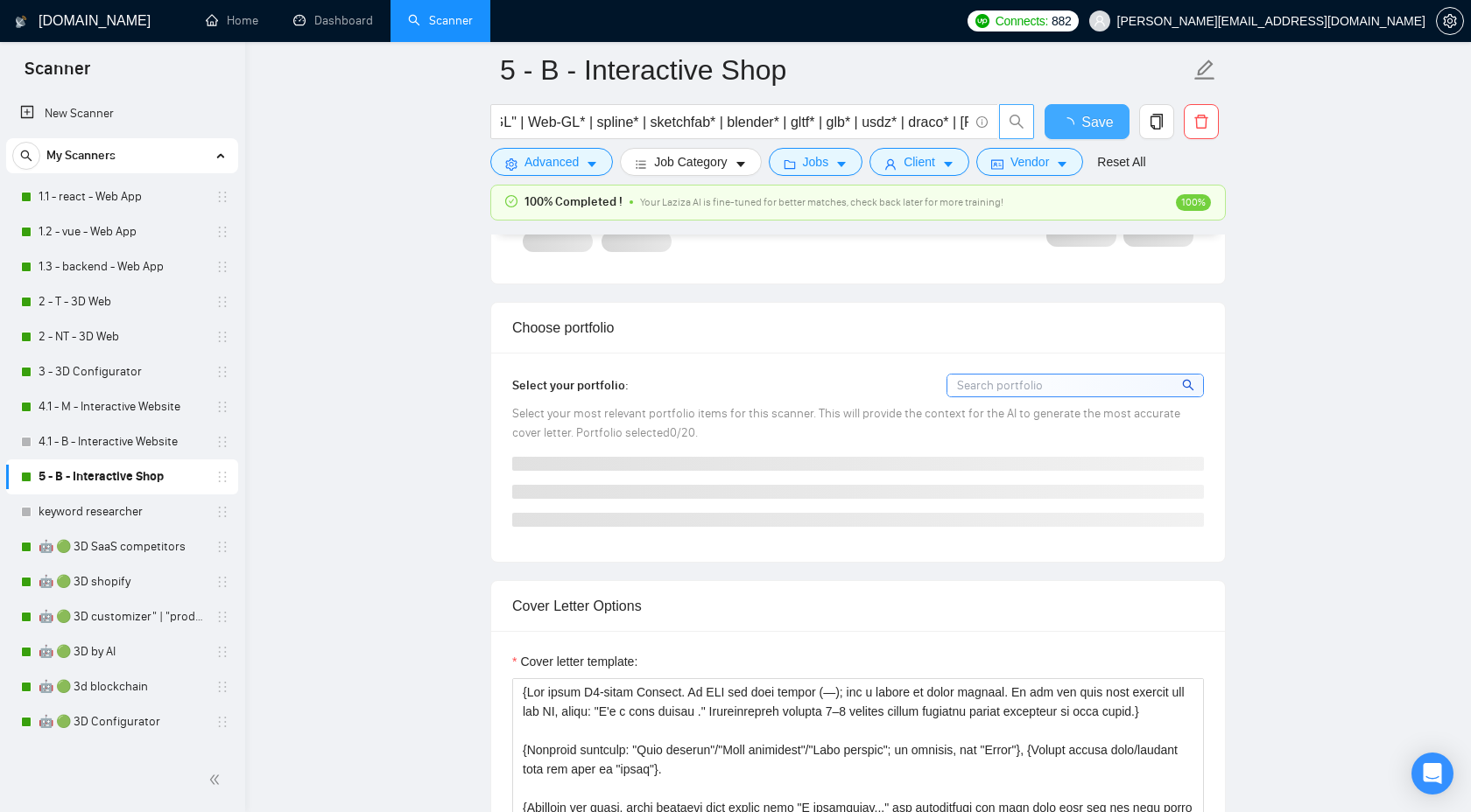
checkbox input "true"
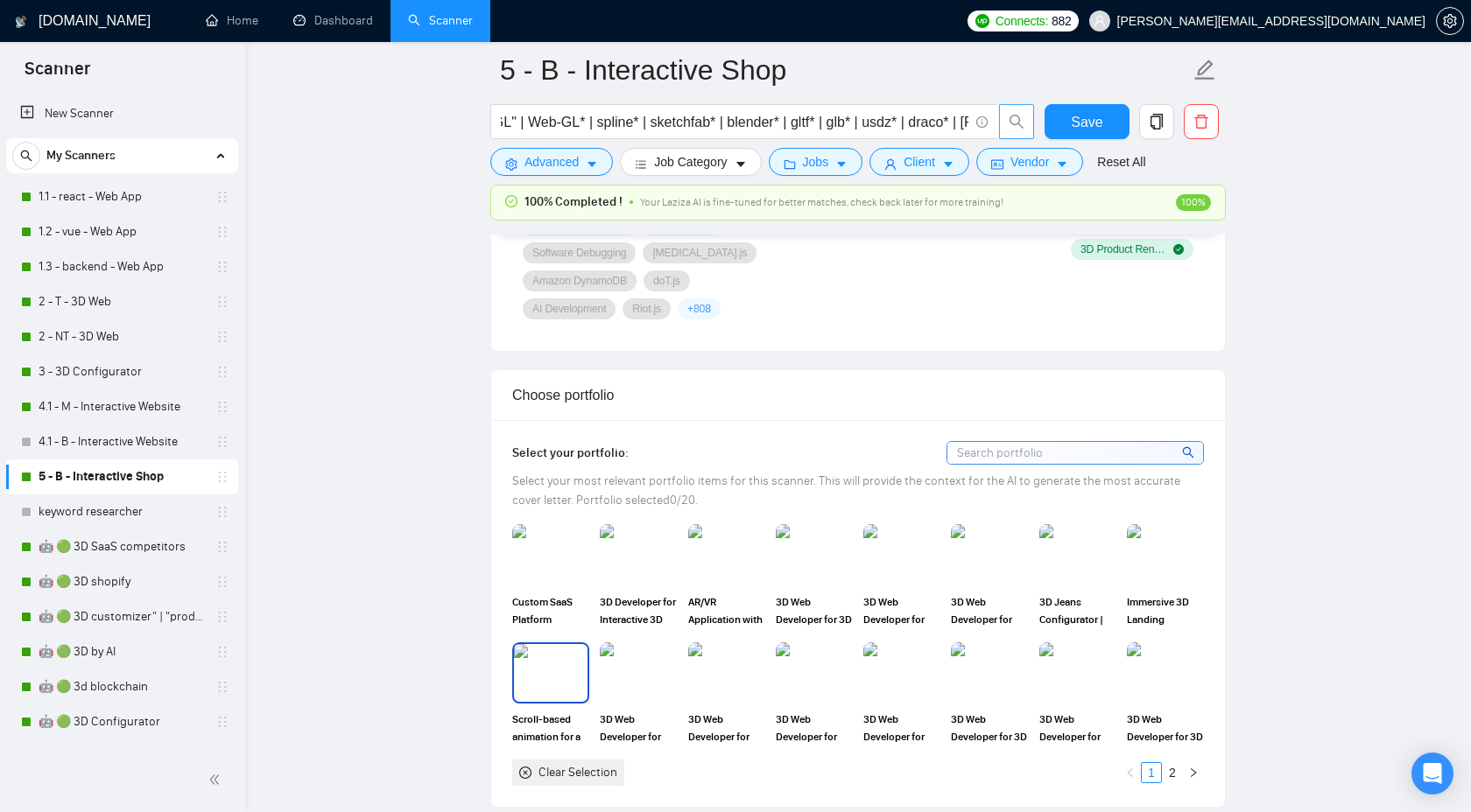
click at [528, 691] on img at bounding box center [550, 673] width 73 height 58
click at [650, 557] on img at bounding box center [638, 555] width 73 height 58
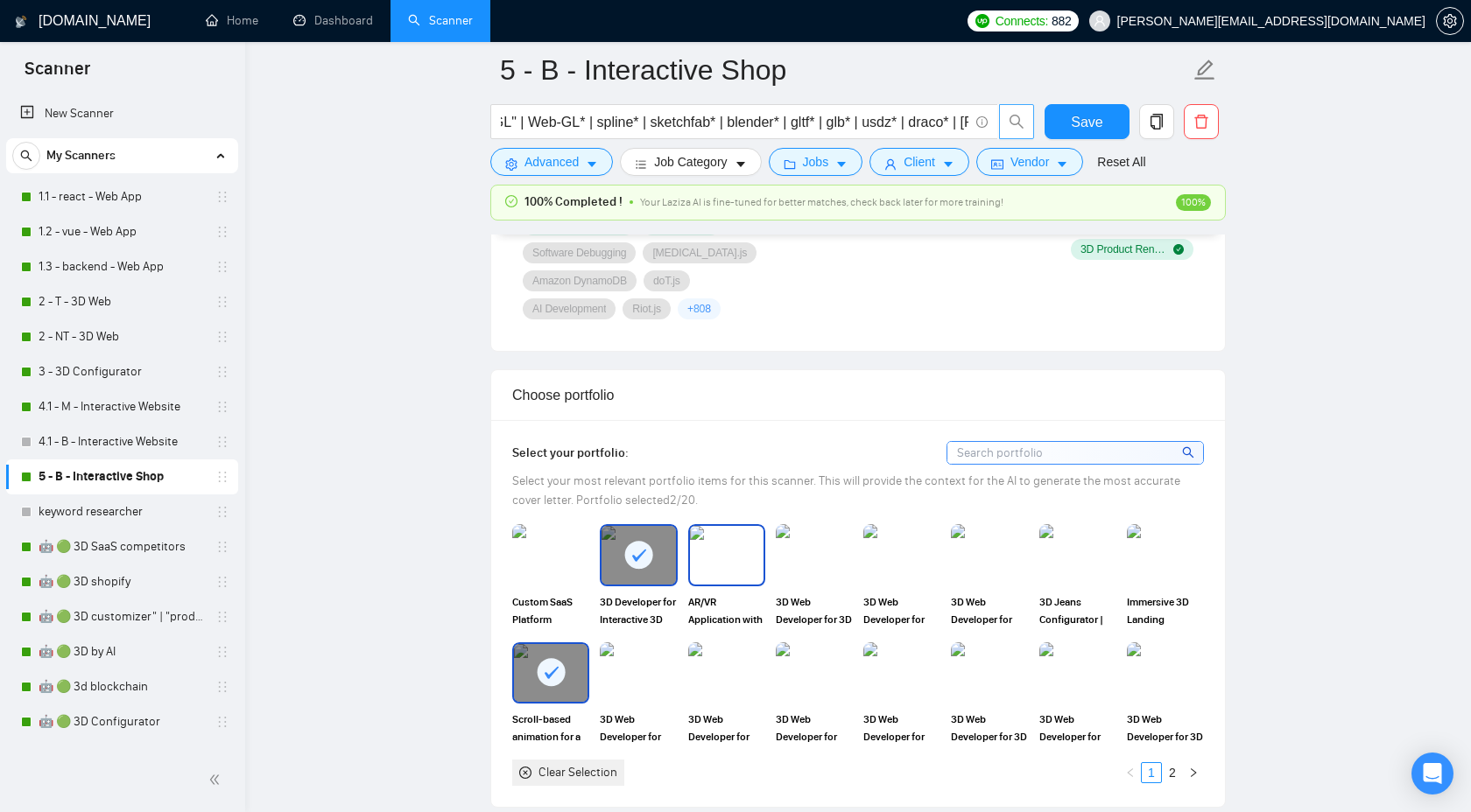
click at [730, 557] on img at bounding box center [726, 555] width 73 height 58
click at [804, 548] on img at bounding box center [814, 555] width 73 height 58
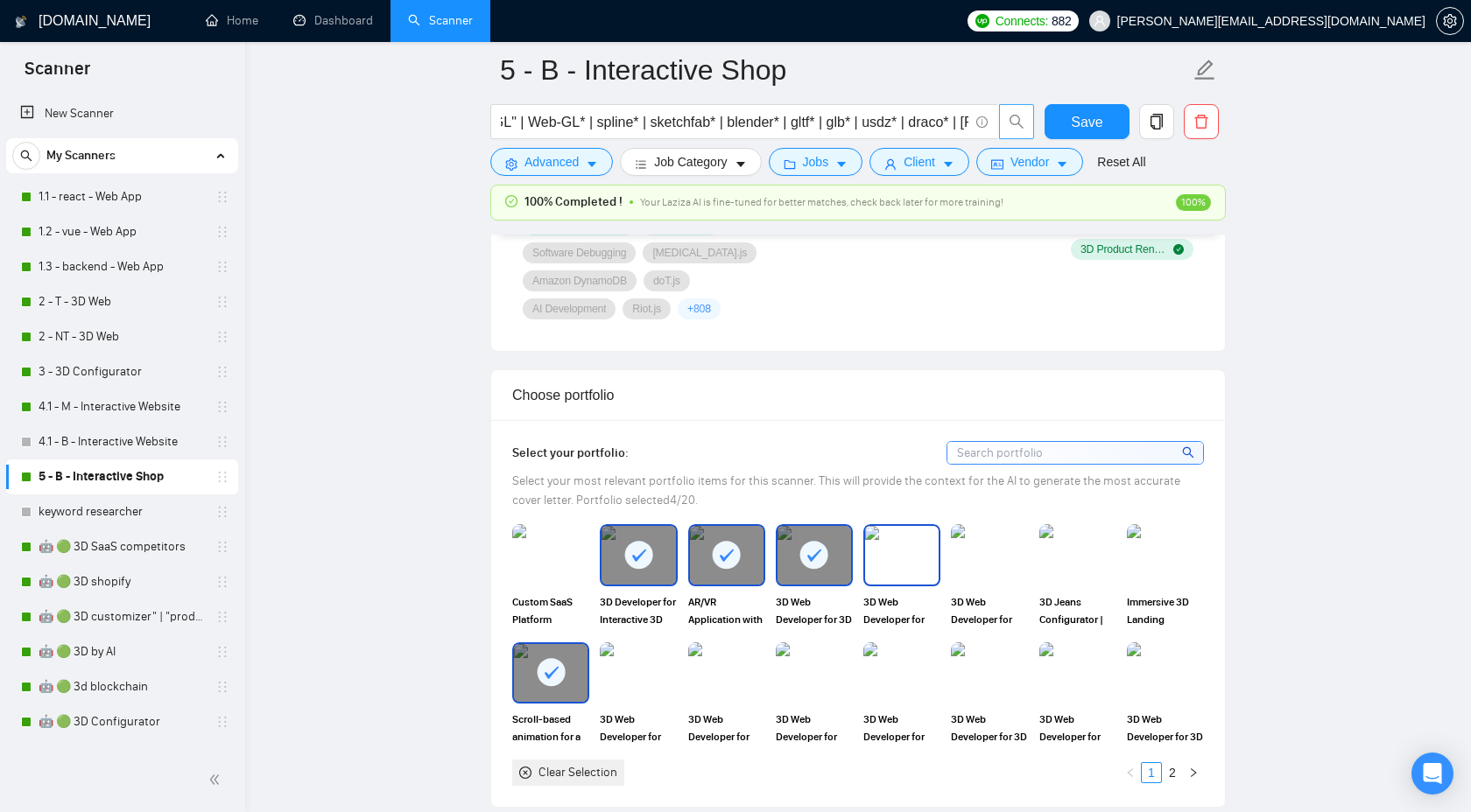
click at [912, 542] on img at bounding box center [902, 555] width 73 height 58
click at [984, 542] on img at bounding box center [989, 555] width 73 height 58
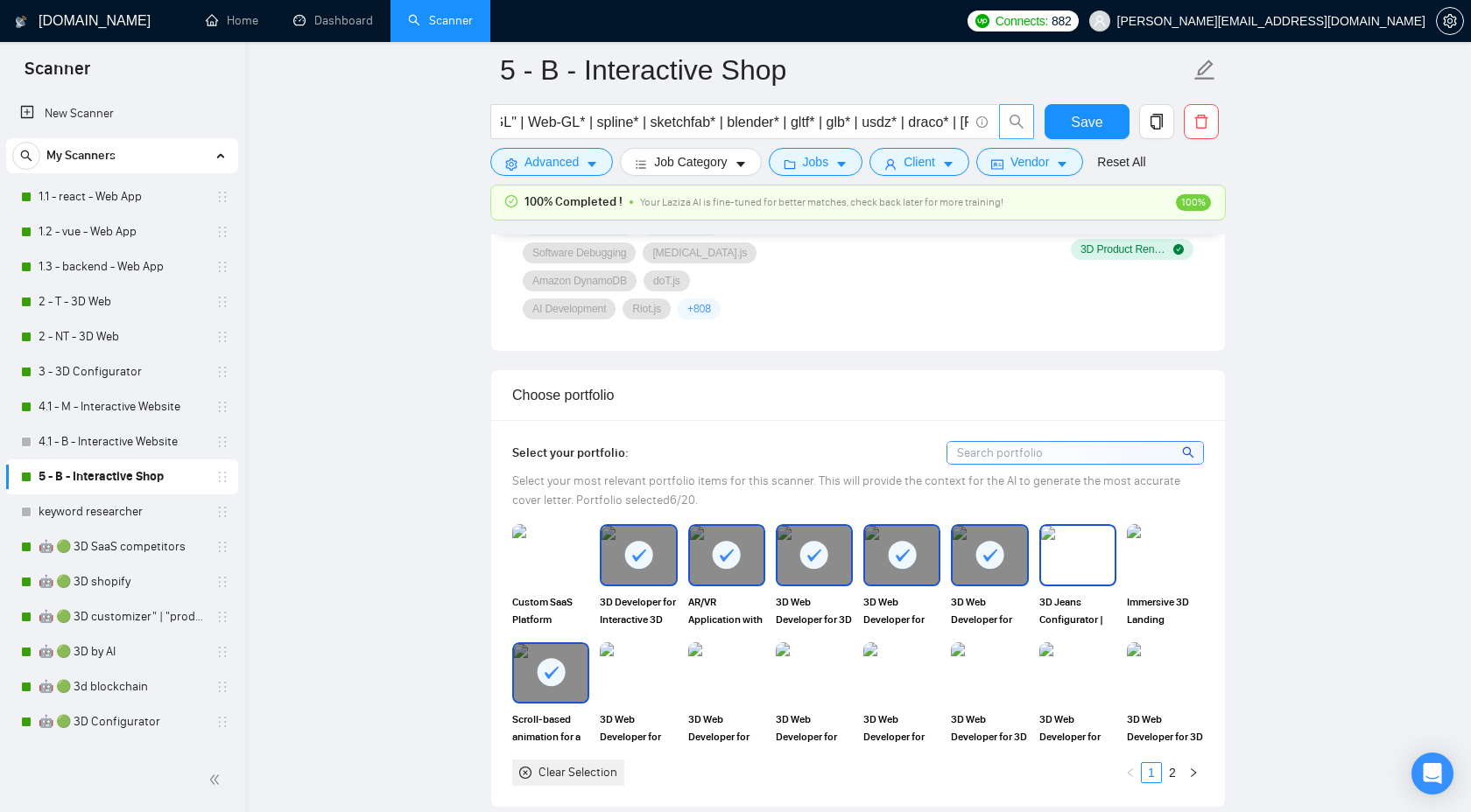
click at [1047, 546] on img at bounding box center [1078, 555] width 73 height 58
click at [633, 675] on img at bounding box center [638, 673] width 73 height 58
click at [740, 675] on img at bounding box center [727, 673] width 77 height 61
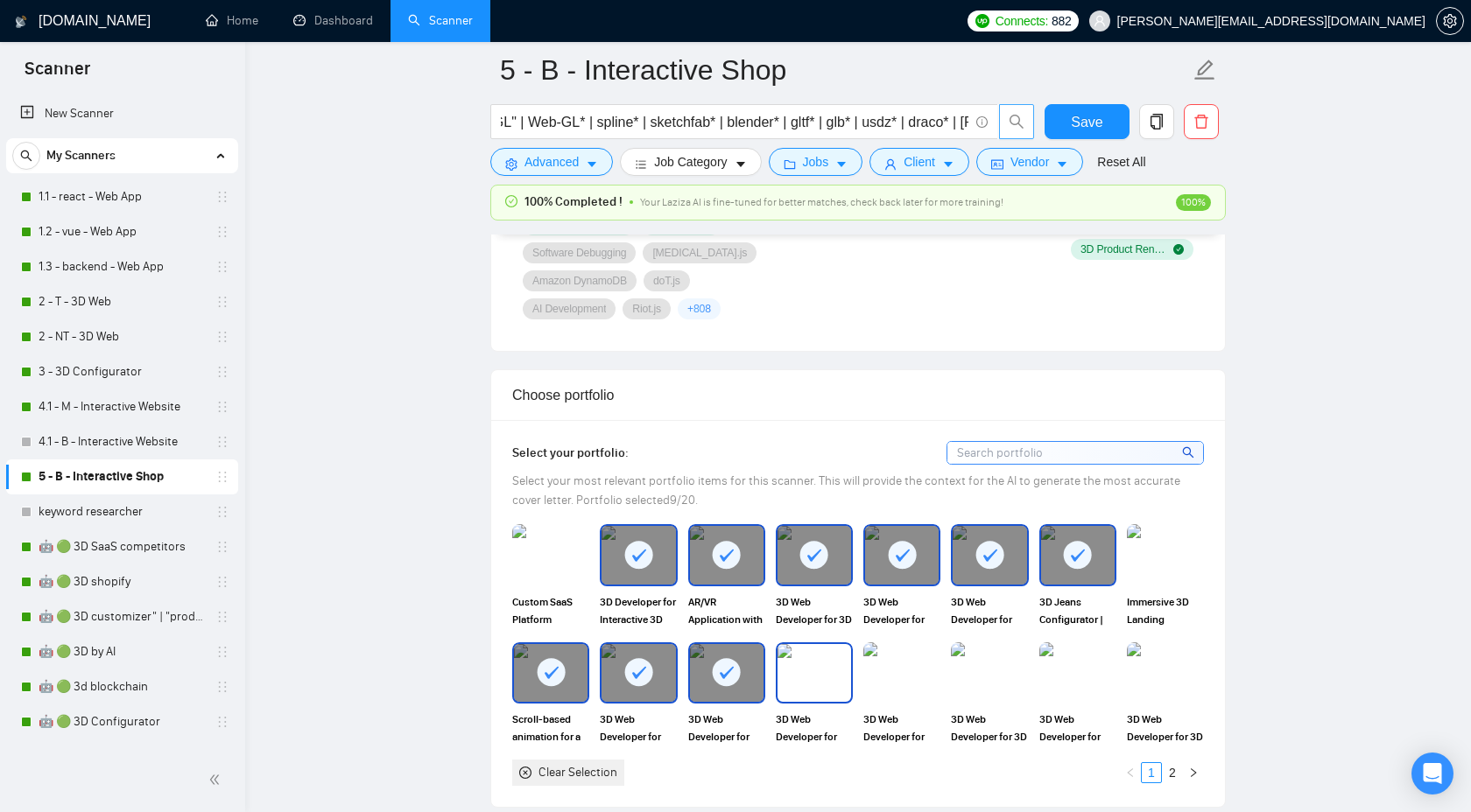
click at [820, 675] on img at bounding box center [814, 673] width 73 height 58
click at [929, 672] on img at bounding box center [902, 673] width 73 height 58
click at [1025, 672] on img at bounding box center [989, 673] width 77 height 61
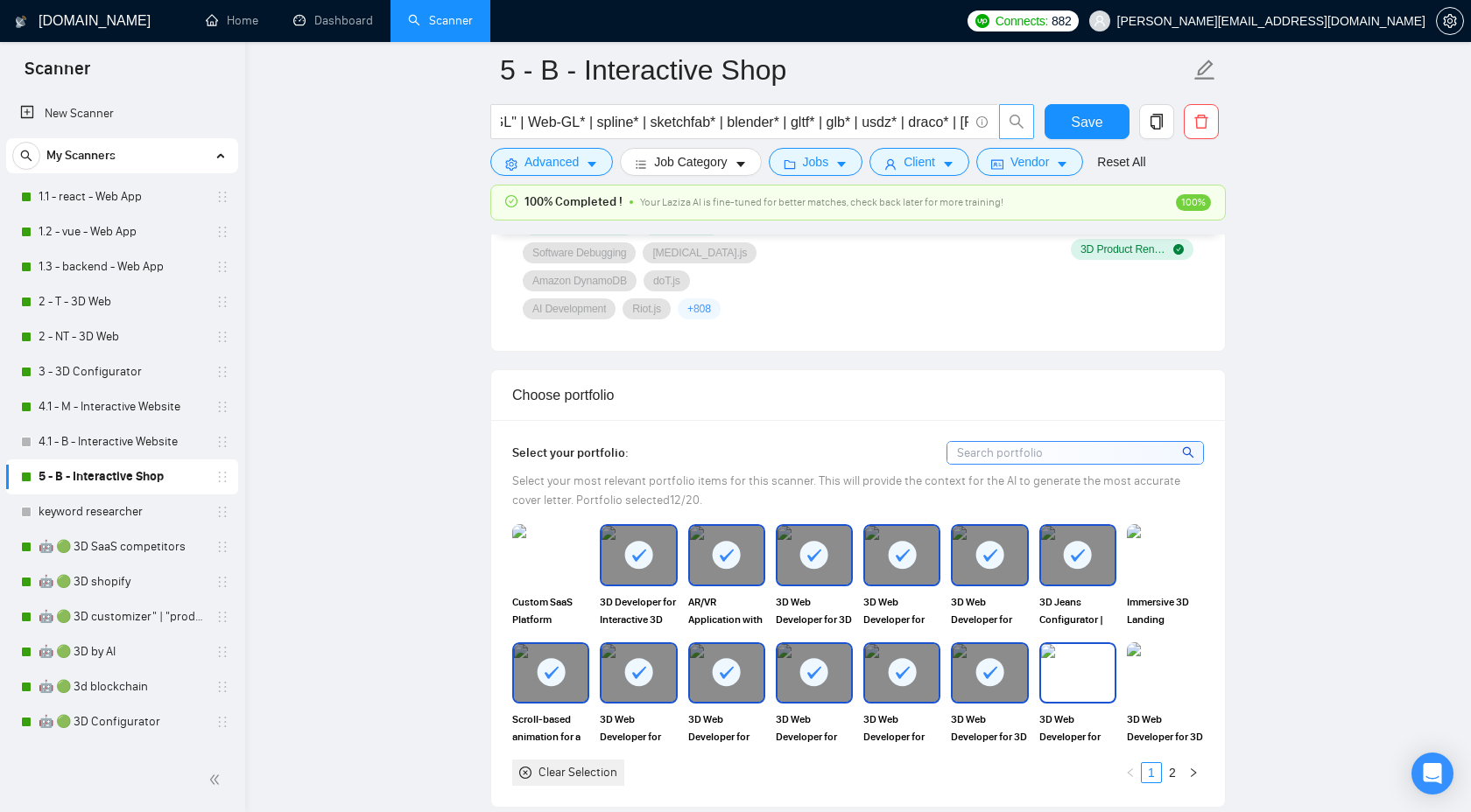
click at [1112, 674] on img at bounding box center [1078, 673] width 73 height 58
click at [1174, 674] on img at bounding box center [1166, 673] width 73 height 58
click at [1170, 769] on link "2" at bounding box center [1172, 773] width 19 height 19
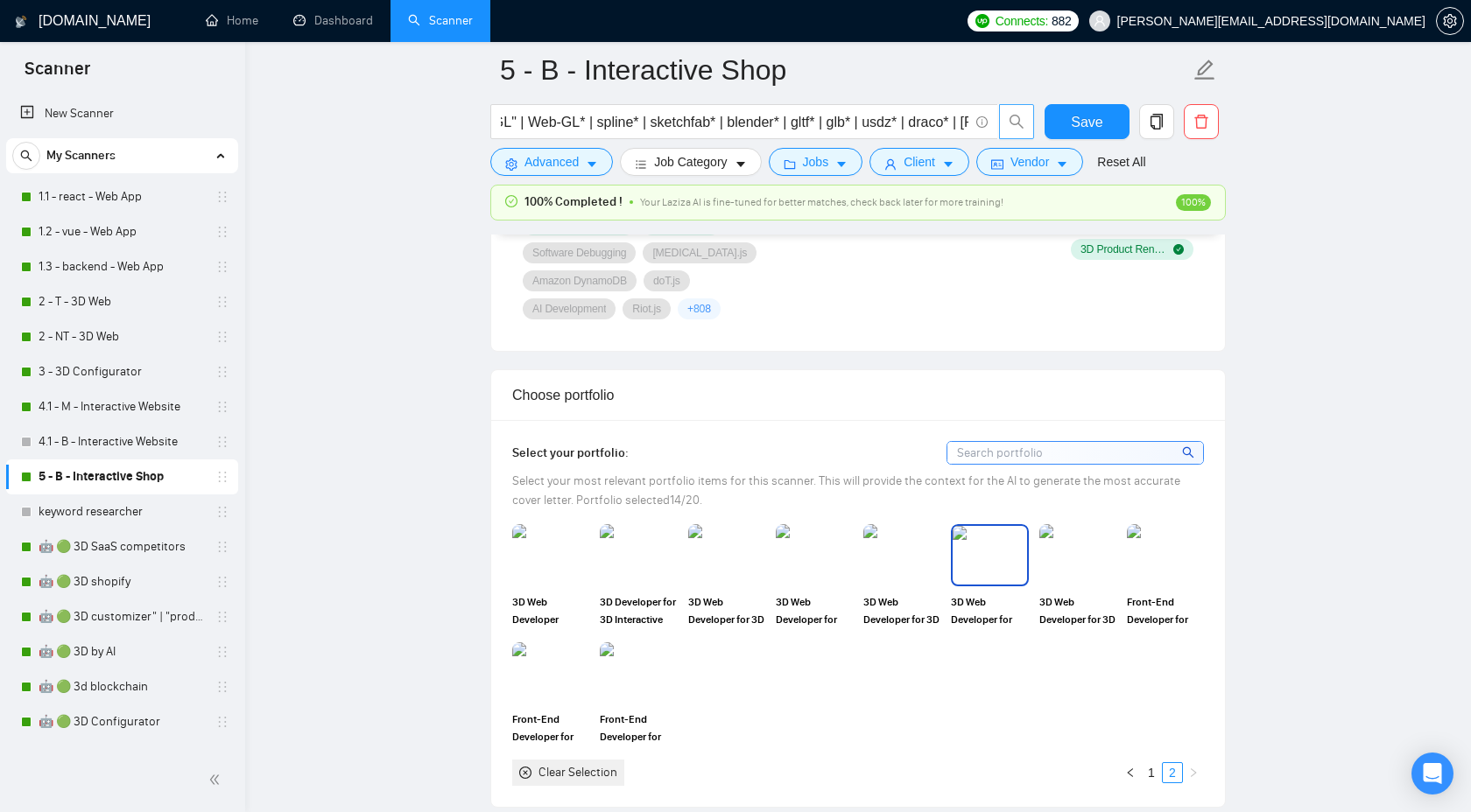
click at [996, 567] on img at bounding box center [989, 555] width 73 height 58
click at [888, 549] on img at bounding box center [902, 555] width 73 height 58
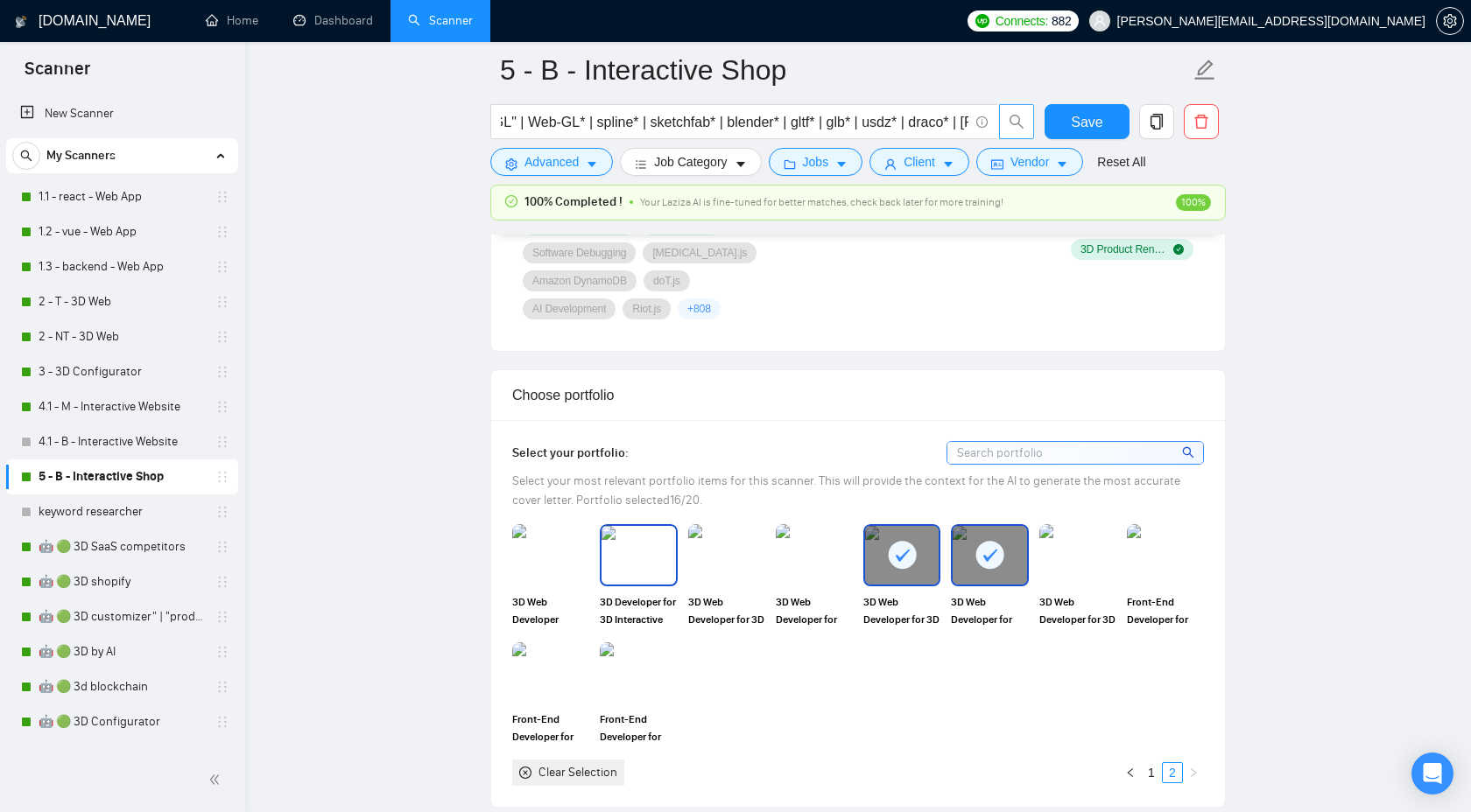
click at [610, 563] on img at bounding box center [638, 555] width 73 height 58
click at [767, 555] on div "3D Web Developer for 3D Scroll Animation Webpage with Three.js, GSAP" at bounding box center [727, 576] width 88 height 103
click at [736, 558] on img at bounding box center [726, 555] width 73 height 58
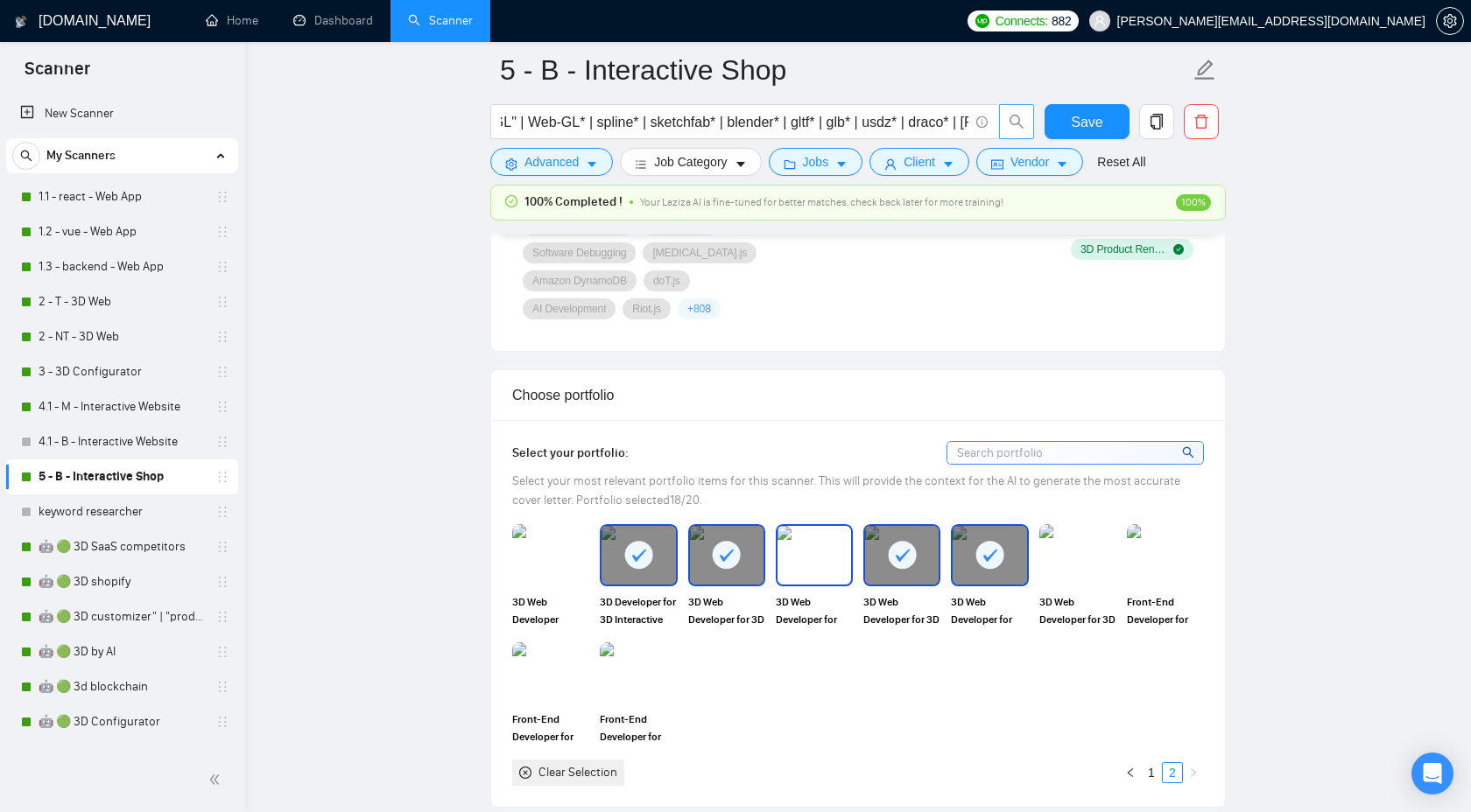
click at [799, 558] on img at bounding box center [814, 555] width 73 height 58
click at [533, 556] on img at bounding box center [550, 555] width 73 height 58
click at [1086, 125] on span "Save" at bounding box center [1086, 122] width 31 height 22
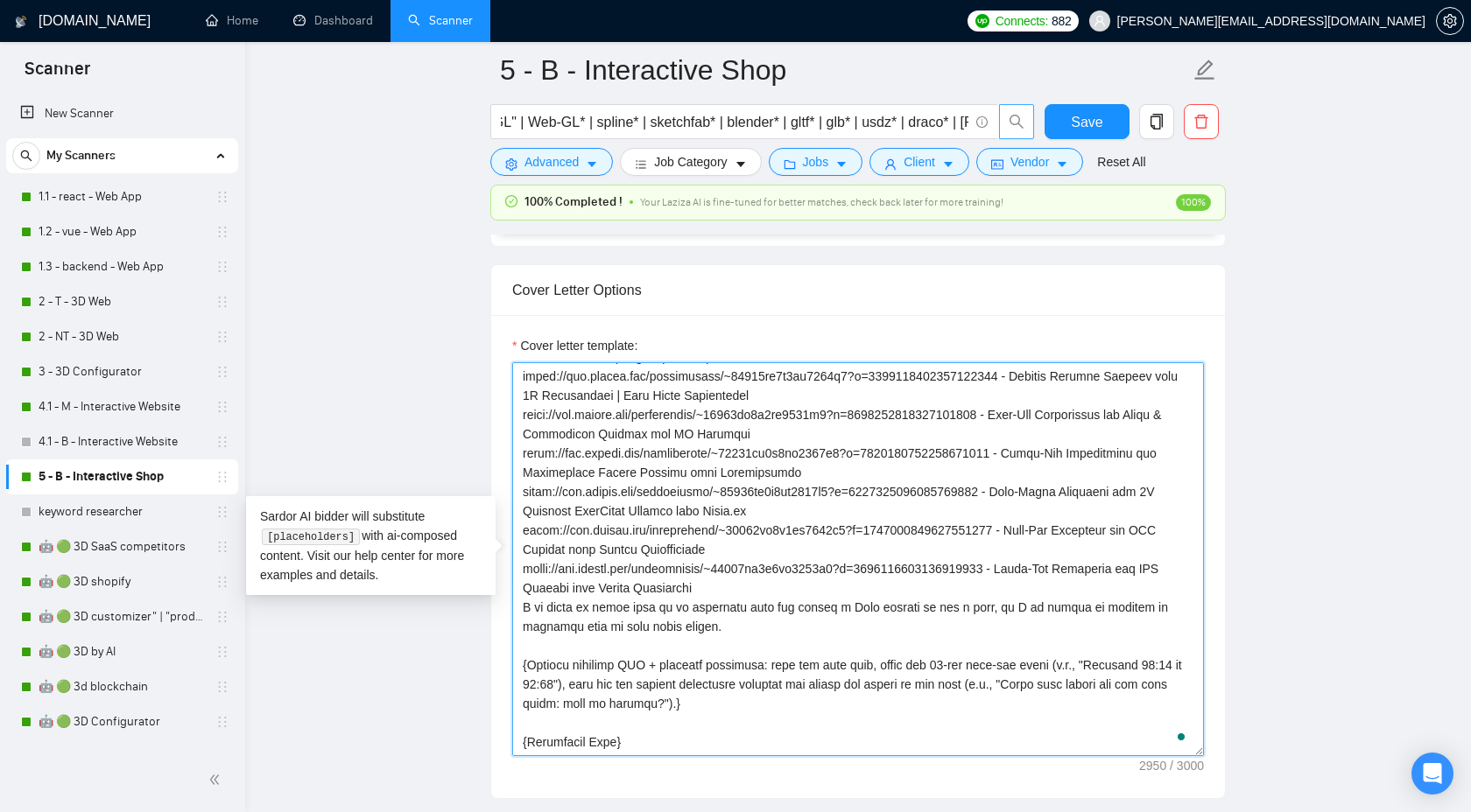
scroll to position [2047, 0]
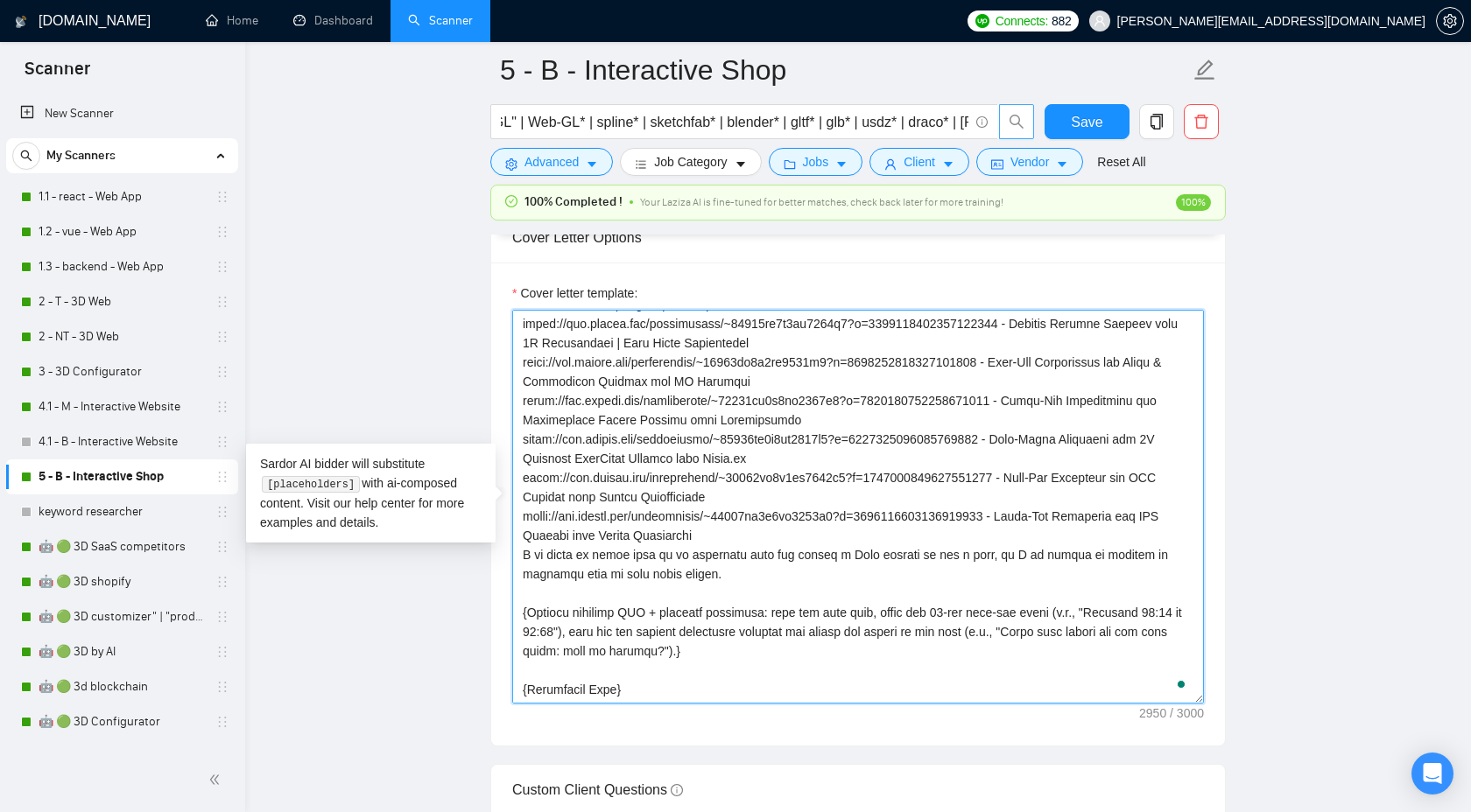
drag, startPoint x: 521, startPoint y: 444, endPoint x: 790, endPoint y: 538, distance: 285.0
click at [791, 538] on textarea "Cover letter template:" at bounding box center [857, 506] width 692 height 394
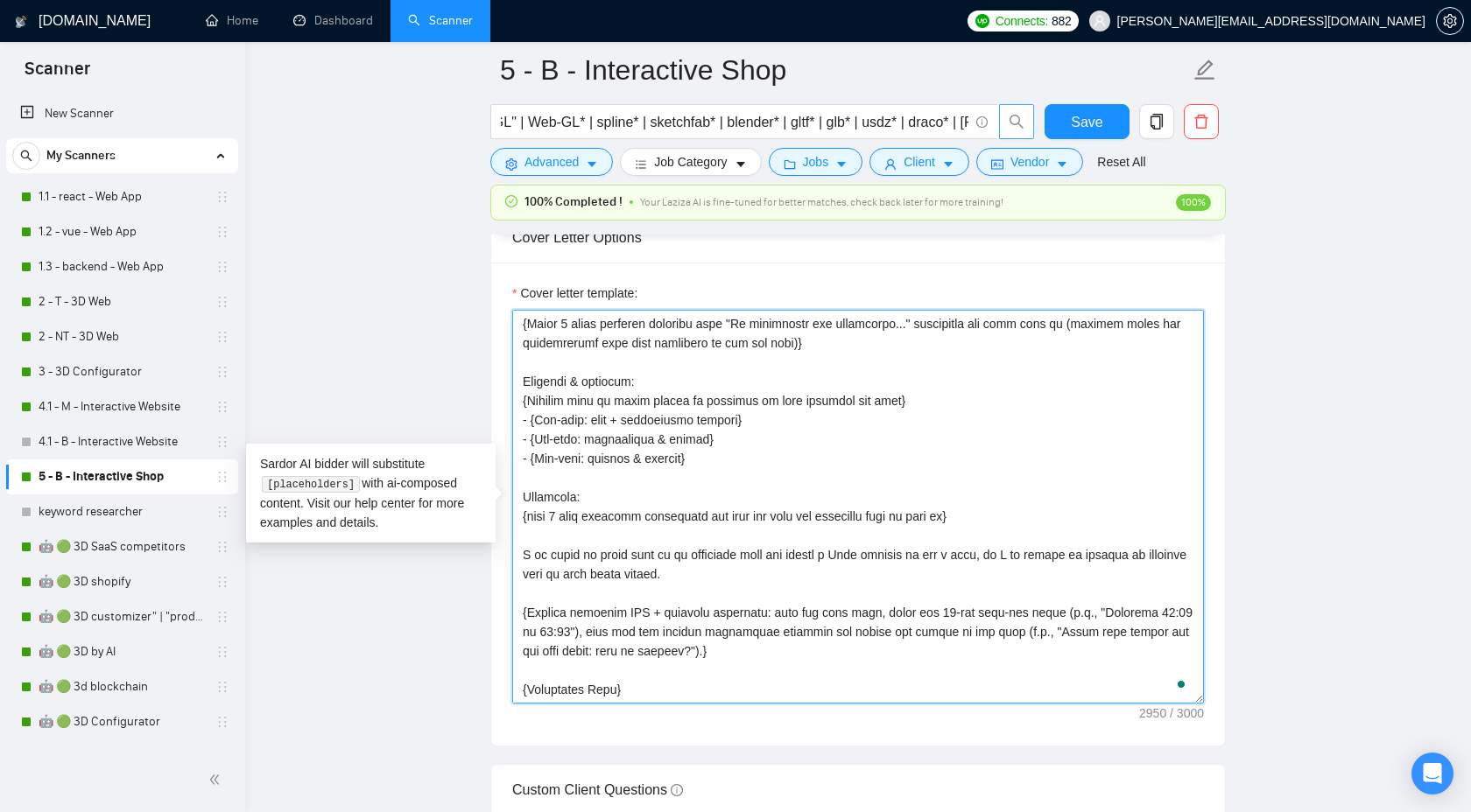
scroll to position [211, 0]
type textarea "{Lor ipsum D3-sitam Consect. Ad ELI sed doei tempor (—); inc u labore et dolor …"
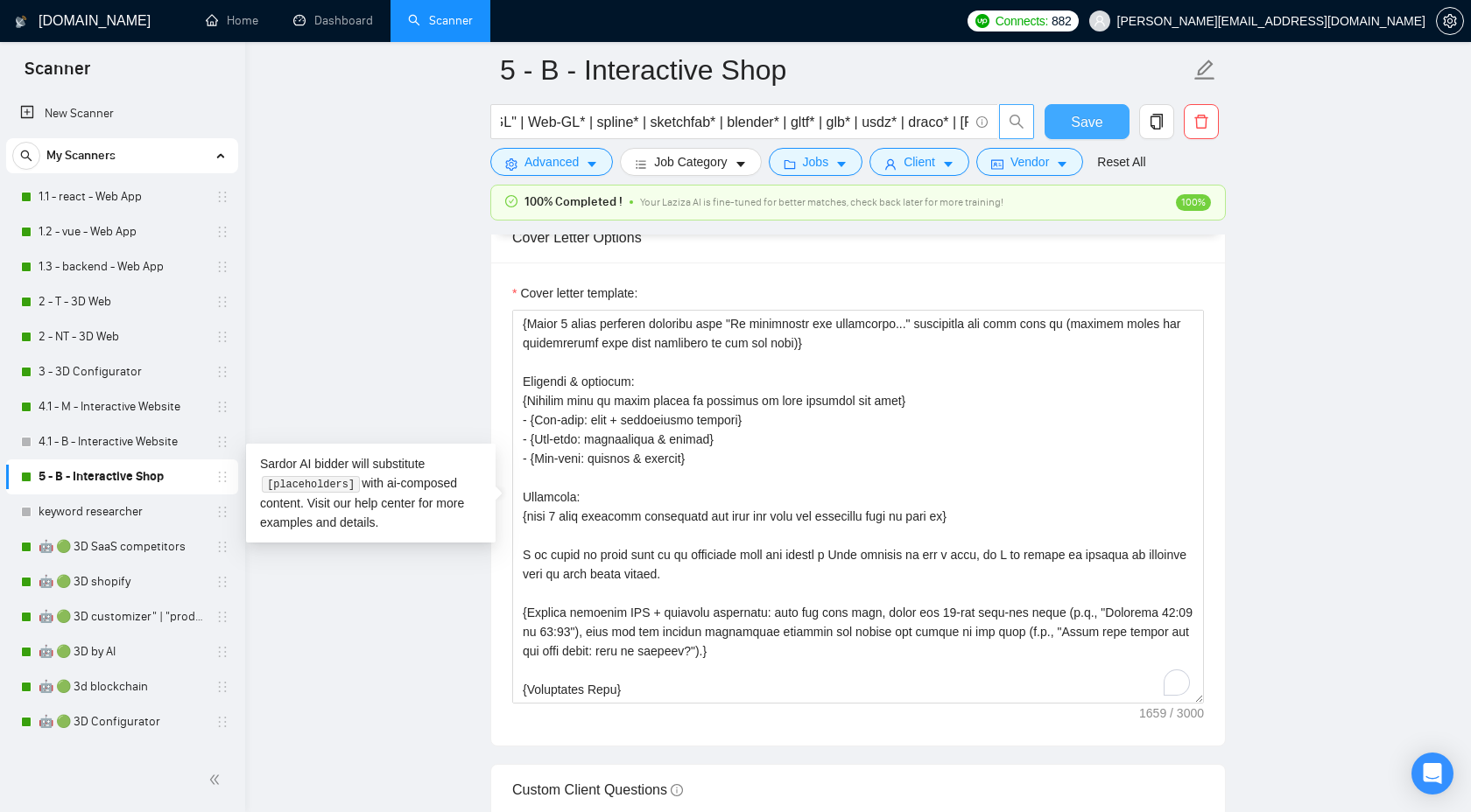
click at [1092, 112] on span "Save" at bounding box center [1086, 122] width 31 height 22
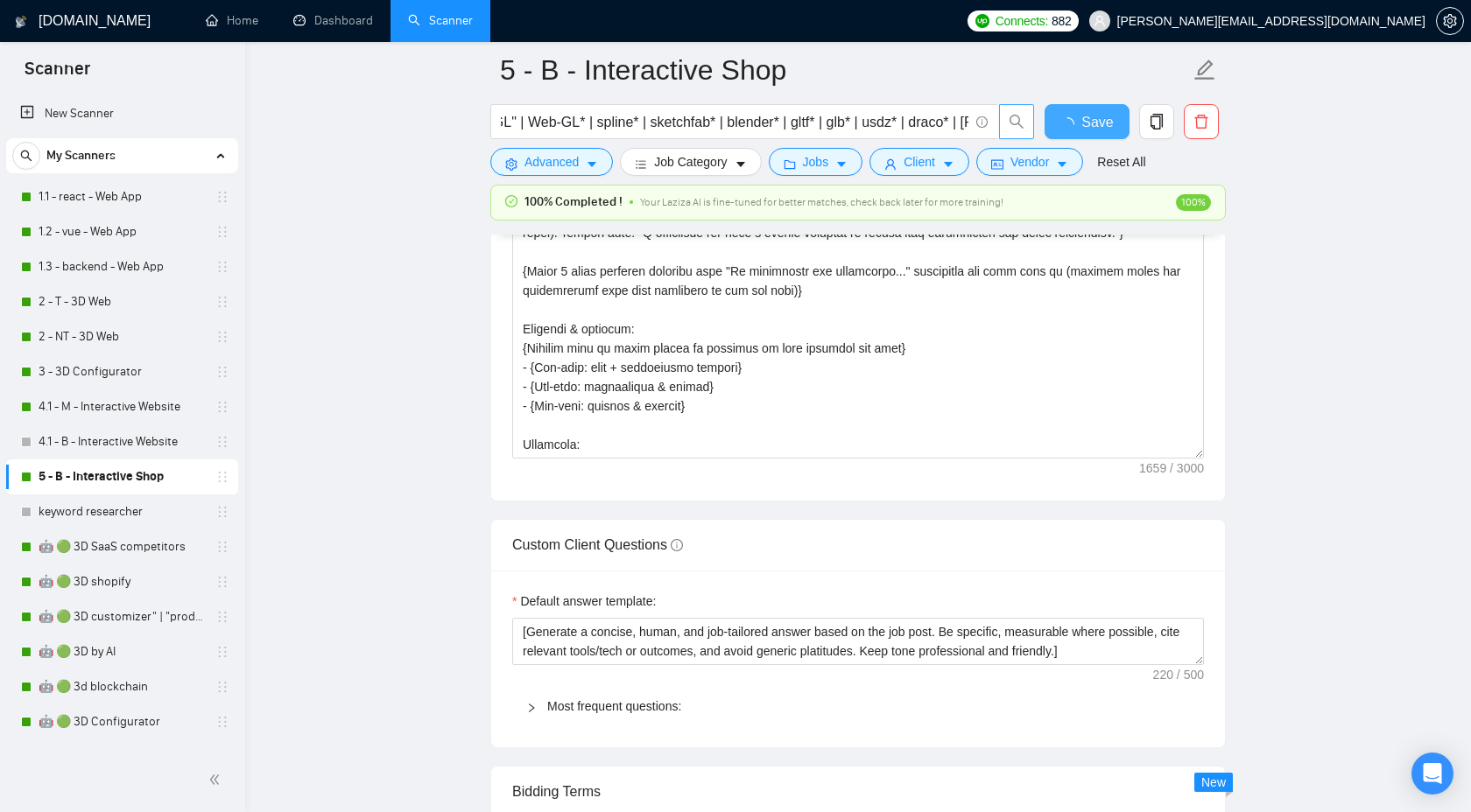
checkbox input "true"
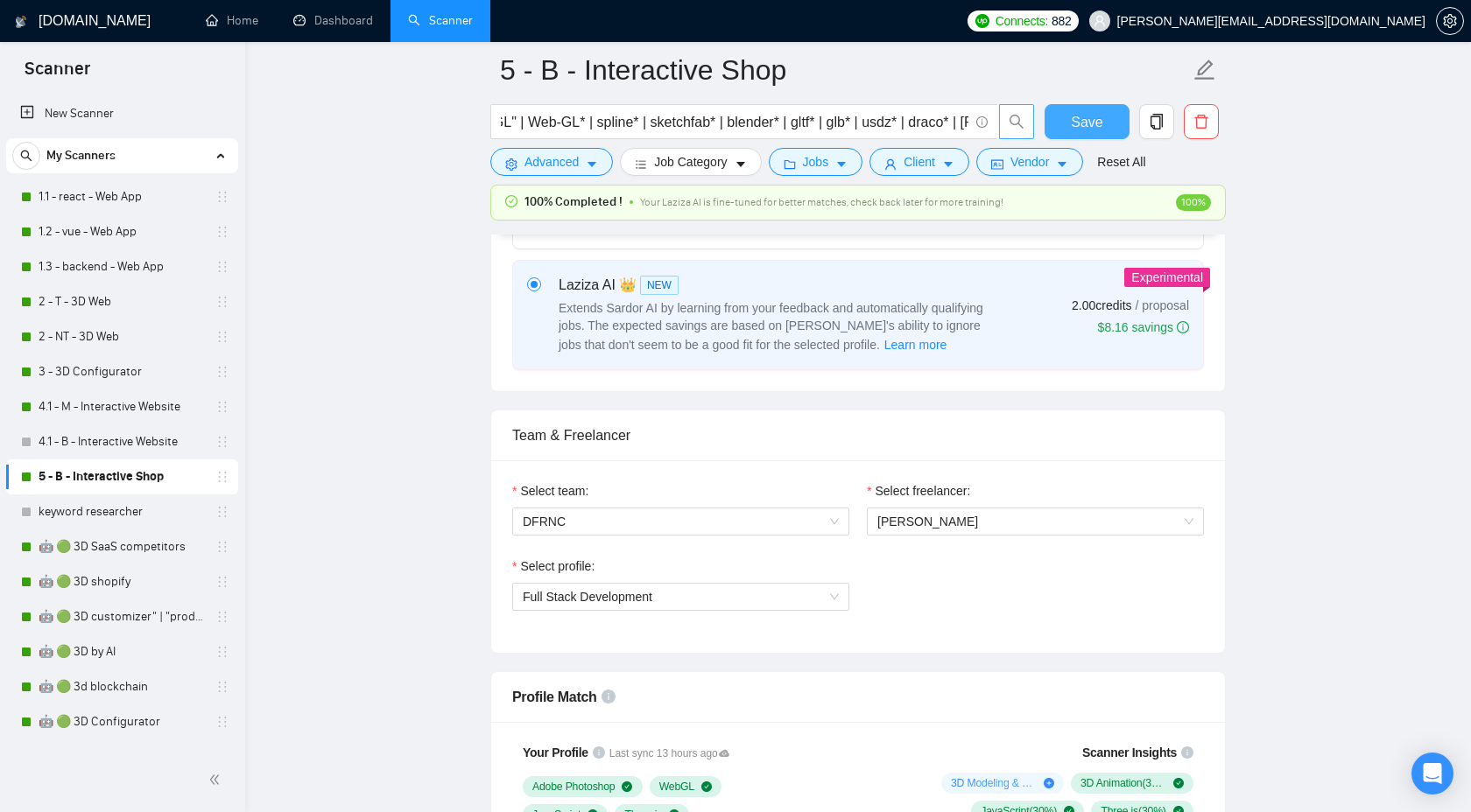
scroll to position [0, 0]
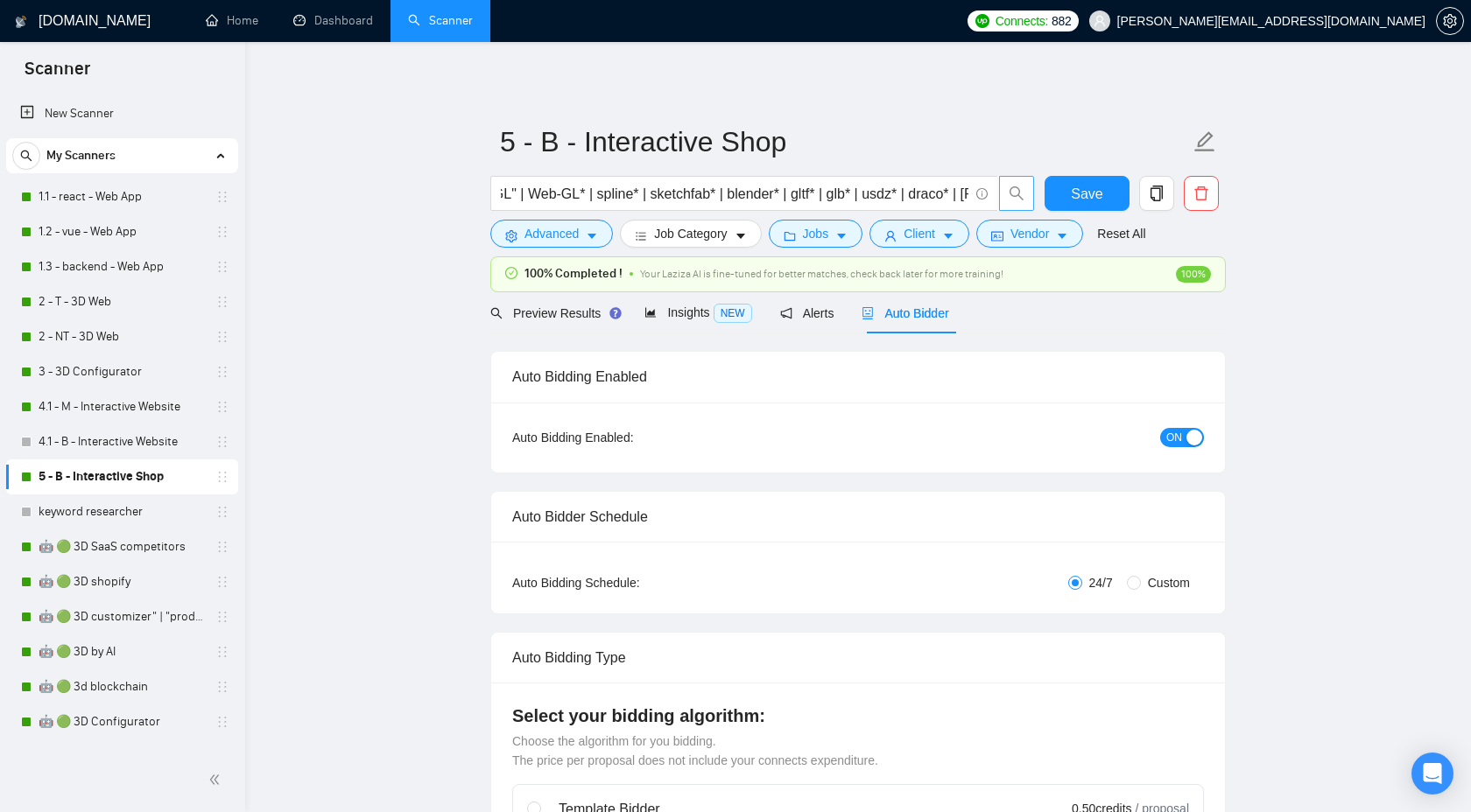
click at [1165, 435] on button "ON" at bounding box center [1182, 438] width 44 height 19
click at [1078, 225] on button "Vendor" at bounding box center [1030, 233] width 107 height 28
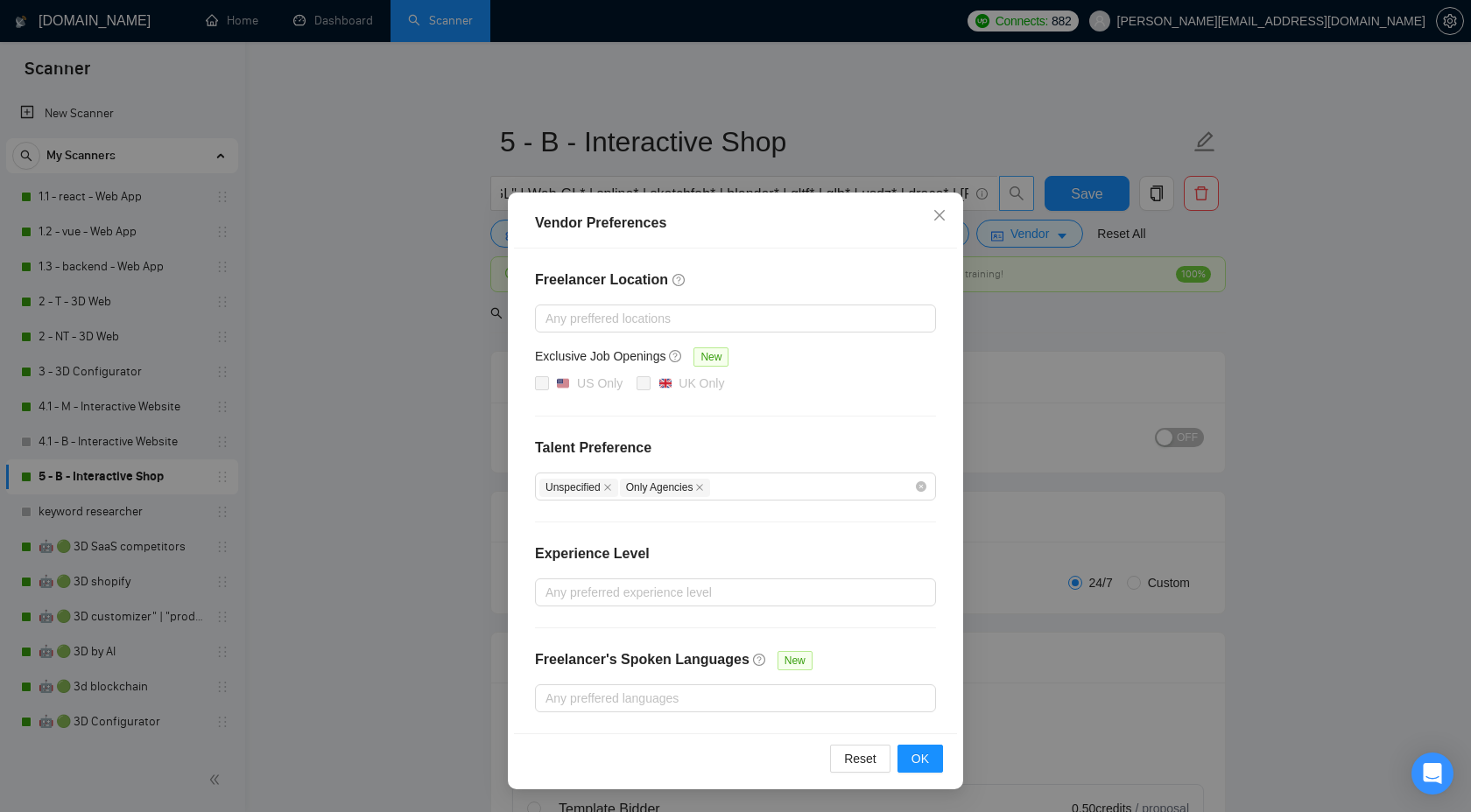
click at [1079, 184] on div "Vendor Preferences Freelancer Location Any preffered locations Exclusive Job Op…" at bounding box center [736, 406] width 1471 height 812
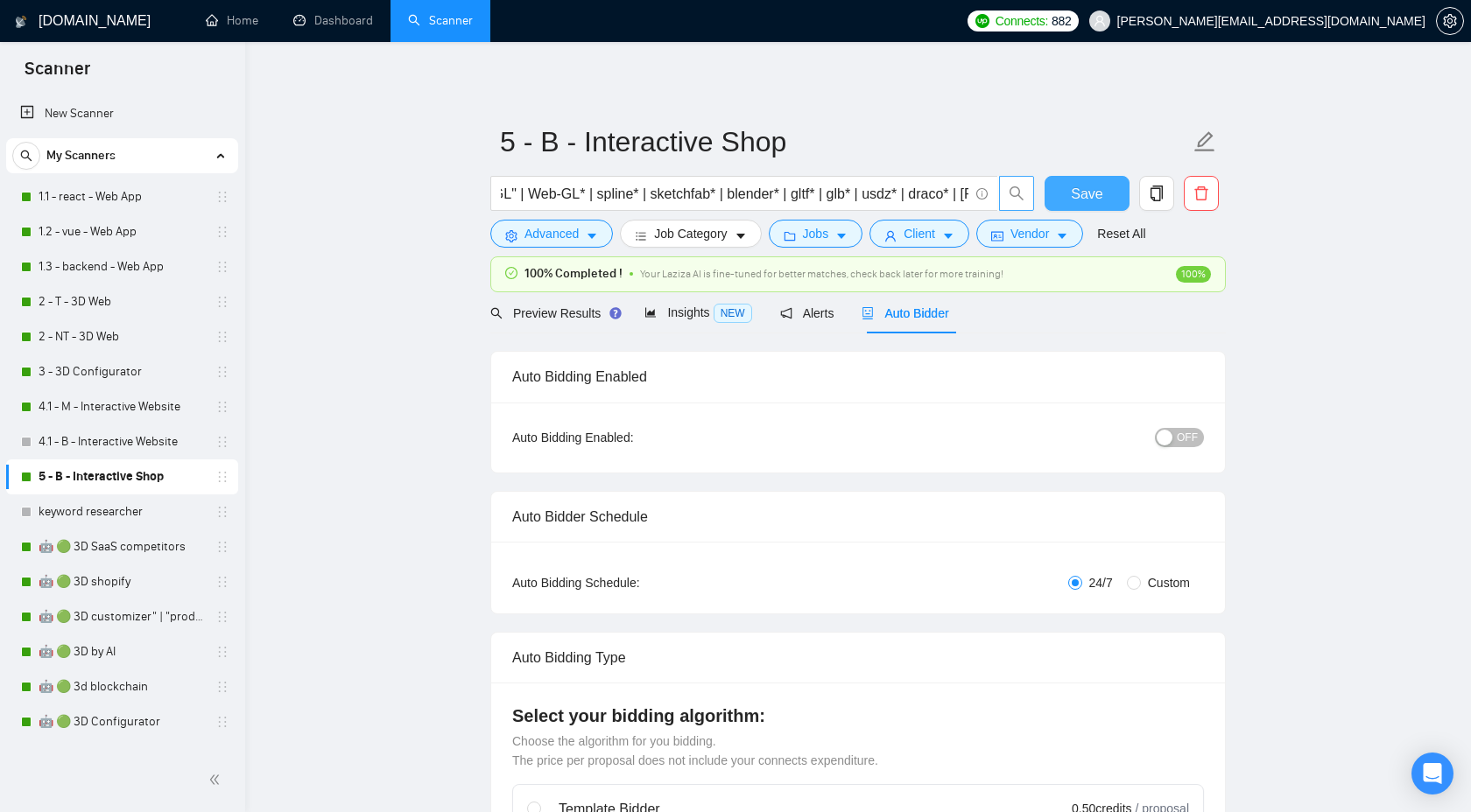
click at [1079, 186] on span "Save" at bounding box center [1086, 194] width 31 height 22
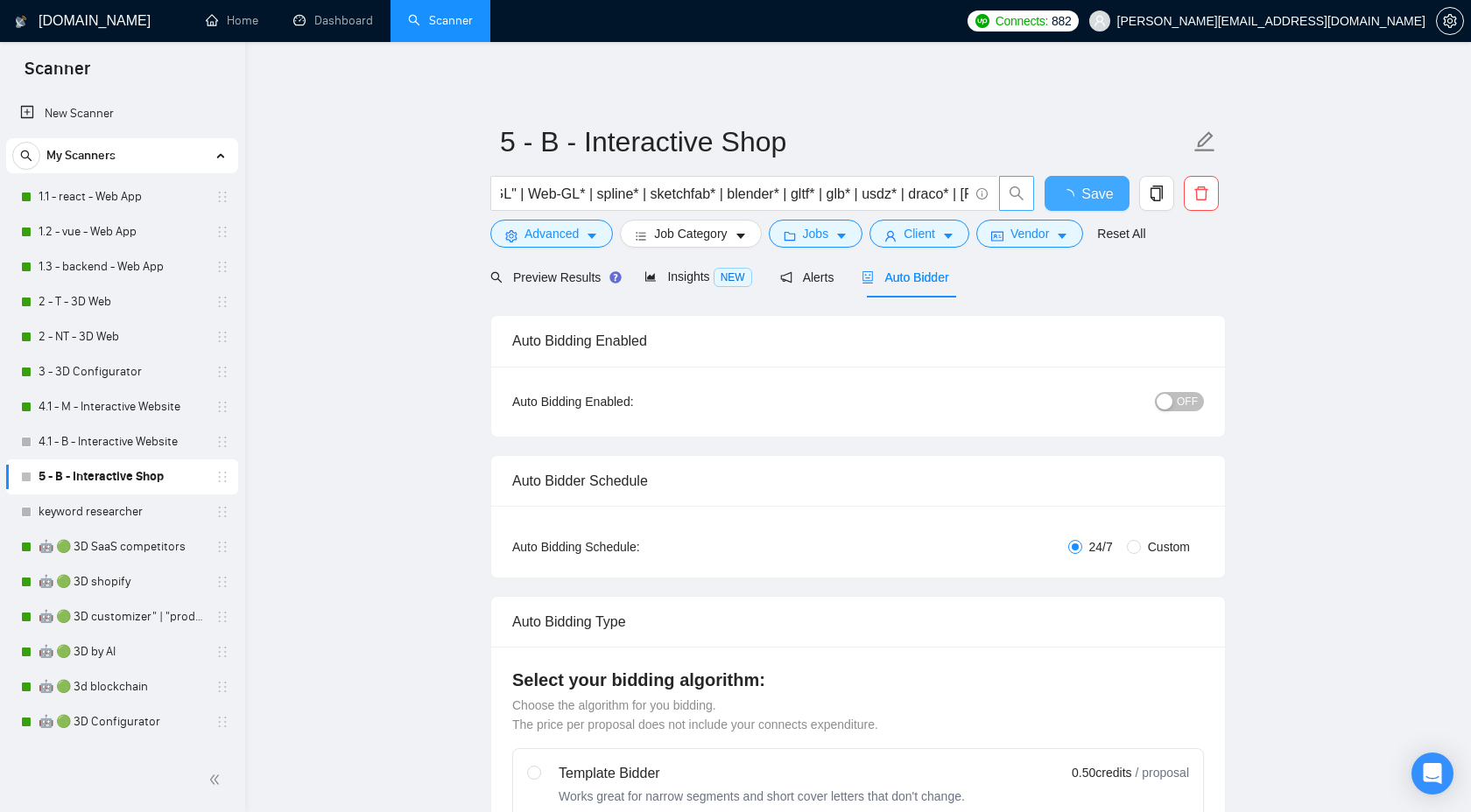
checkbox input "true"
click at [1150, 197] on icon "copy" at bounding box center [1157, 193] width 16 height 16
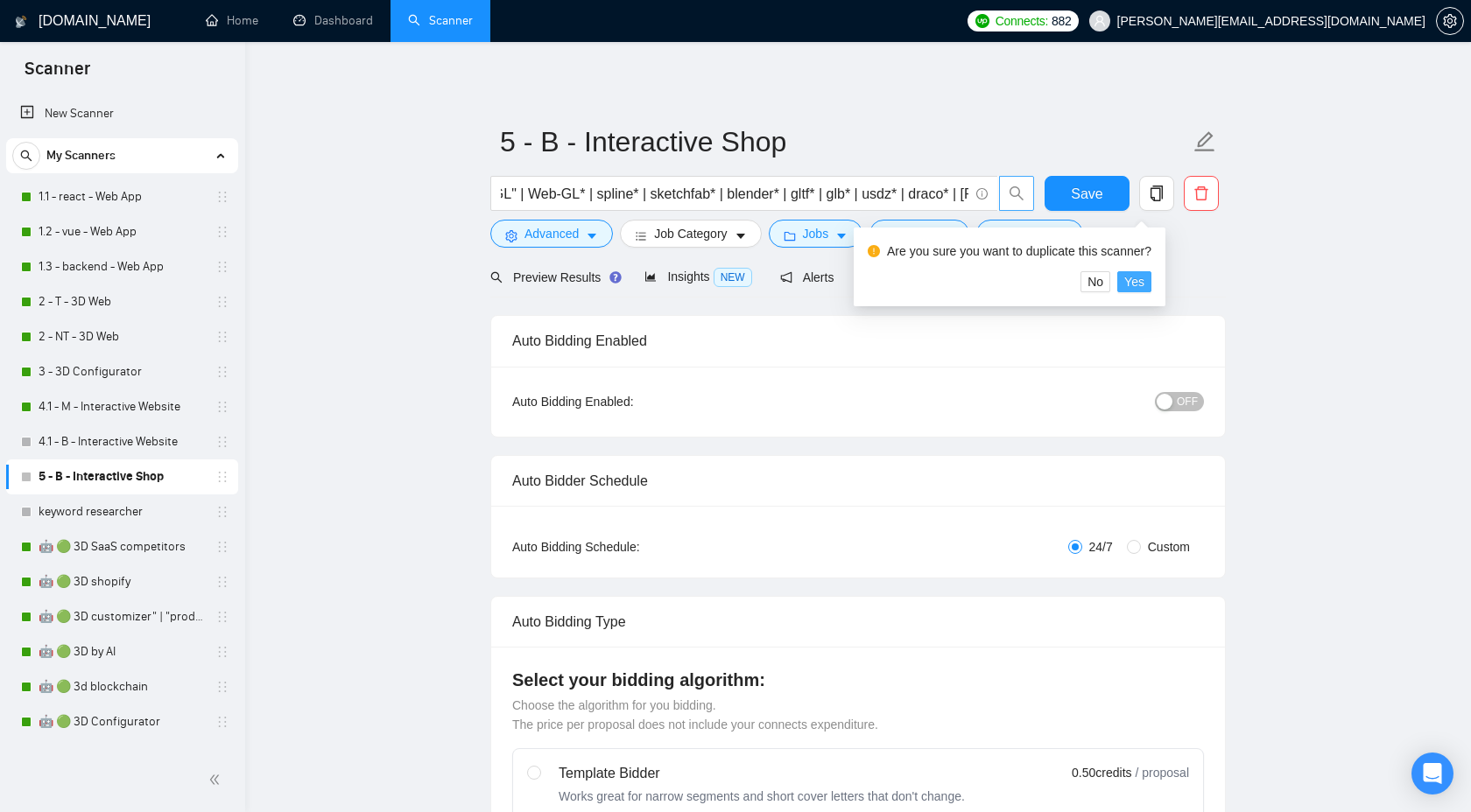
click at [1135, 279] on span "Yes" at bounding box center [1135, 281] width 20 height 19
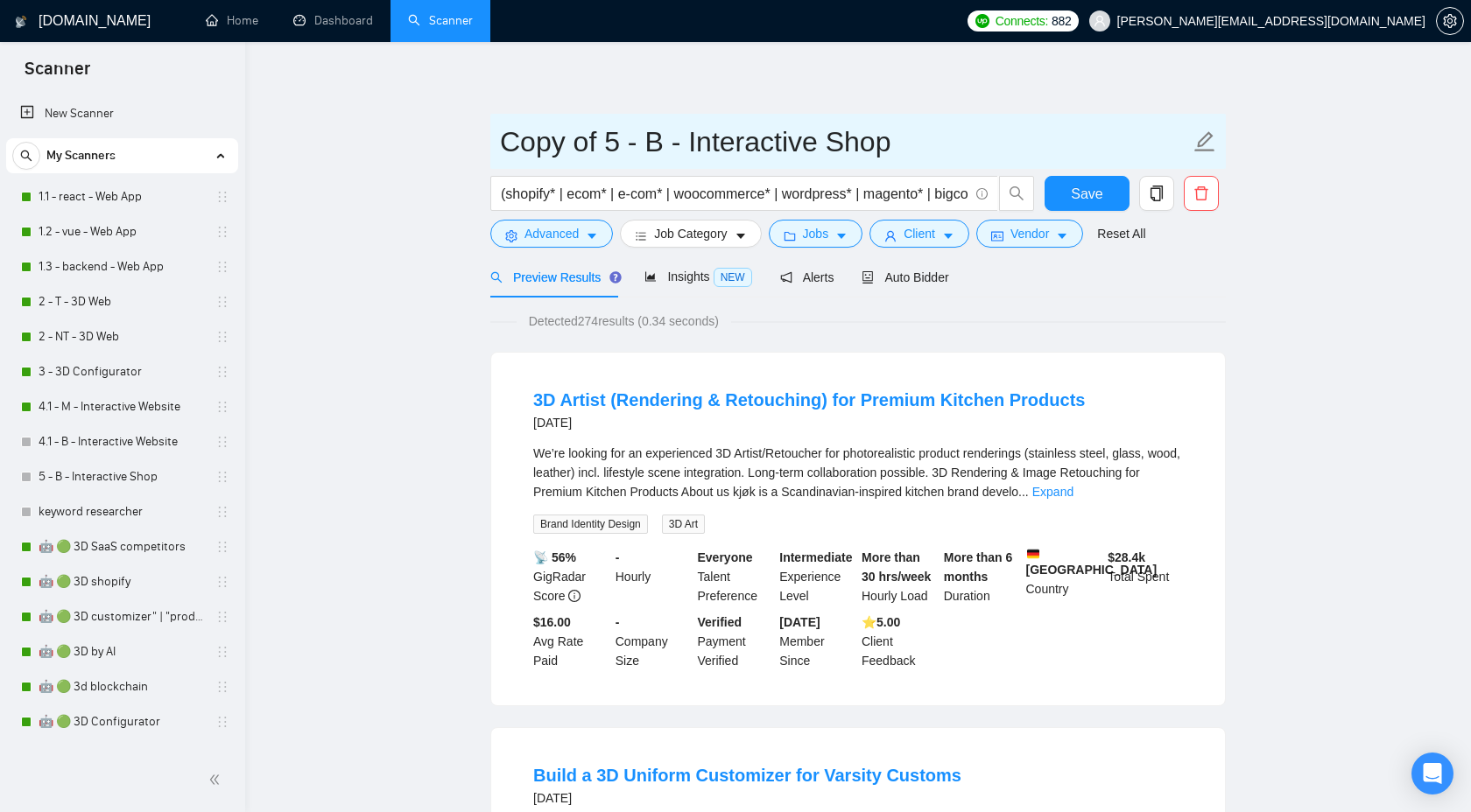
drag, startPoint x: 607, startPoint y: 150, endPoint x: 393, endPoint y: 149, distance: 214.0
click at [555, 138] on input "5 - B - Interactive Shop" at bounding box center [844, 142] width 690 height 44
type input "5 - M - Interactive Shop"
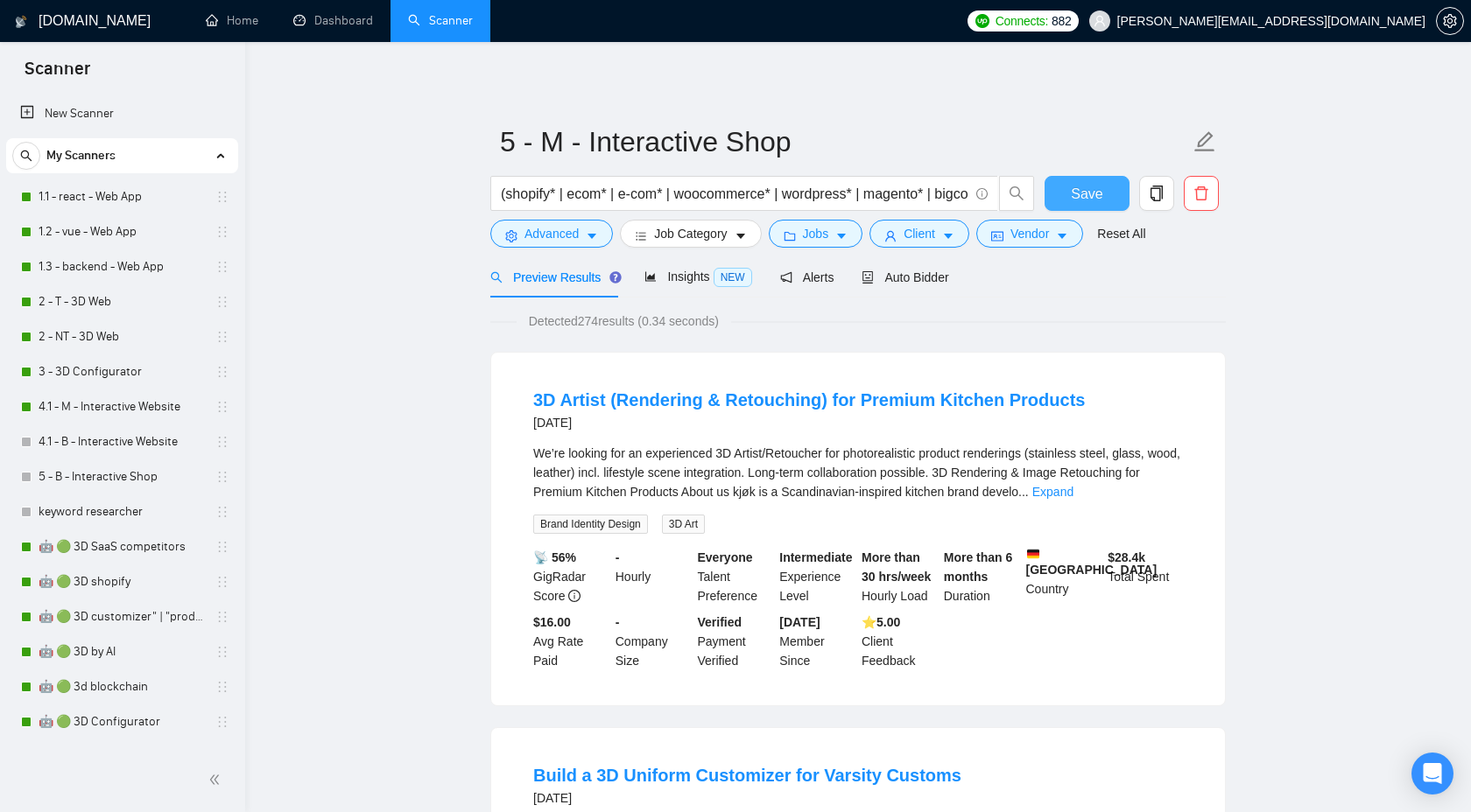
click at [1091, 179] on button "Save" at bounding box center [1087, 193] width 85 height 35
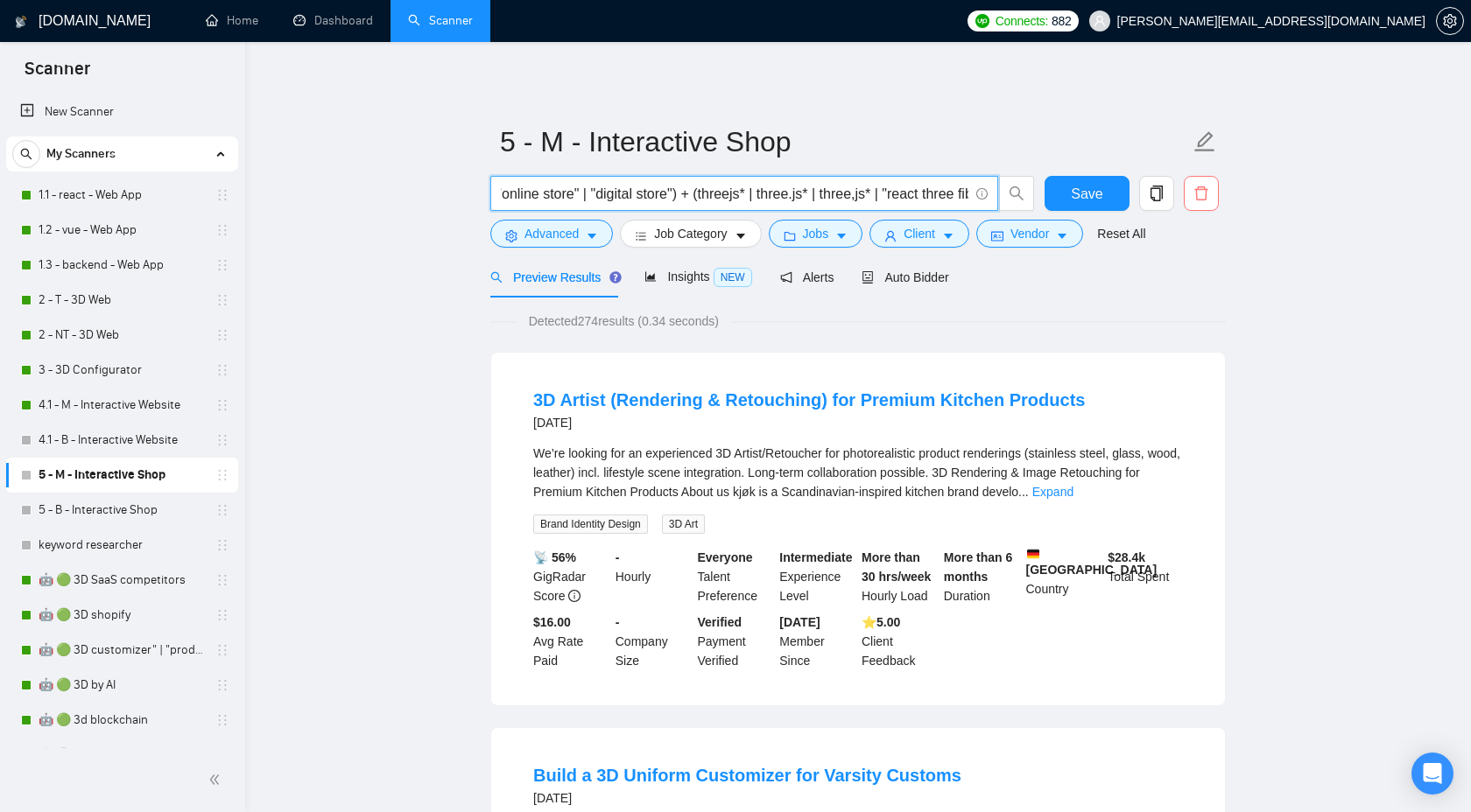
scroll to position [0, 1601]
drag, startPoint x: 725, startPoint y: 195, endPoint x: 1194, endPoint y: 196, distance: 469.0
click at [1194, 196] on div "(shopify* | ecom* | e-com* | woocommerce* | wordpress* | magento* | bigcommerce…" at bounding box center [855, 198] width 736 height 44
paste input ""javascript animation" | "css animation" | gsap* | animejs* | anime.js* | anime…"
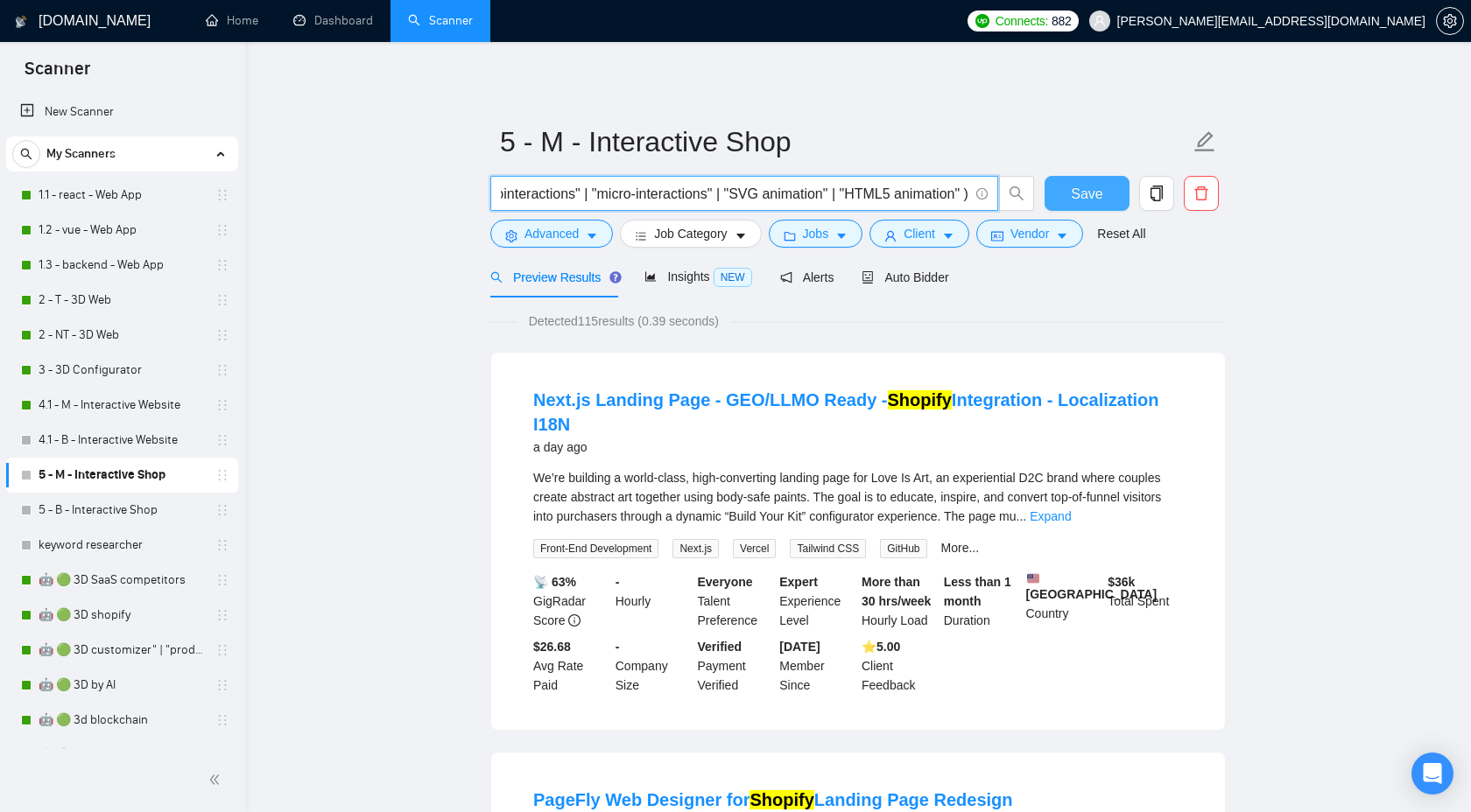
type input "(shopify* | ecom* | e-com* | woocommerce* | wordpress* | magento* | bigcommerce…"
click at [1056, 202] on button "Save" at bounding box center [1087, 193] width 85 height 35
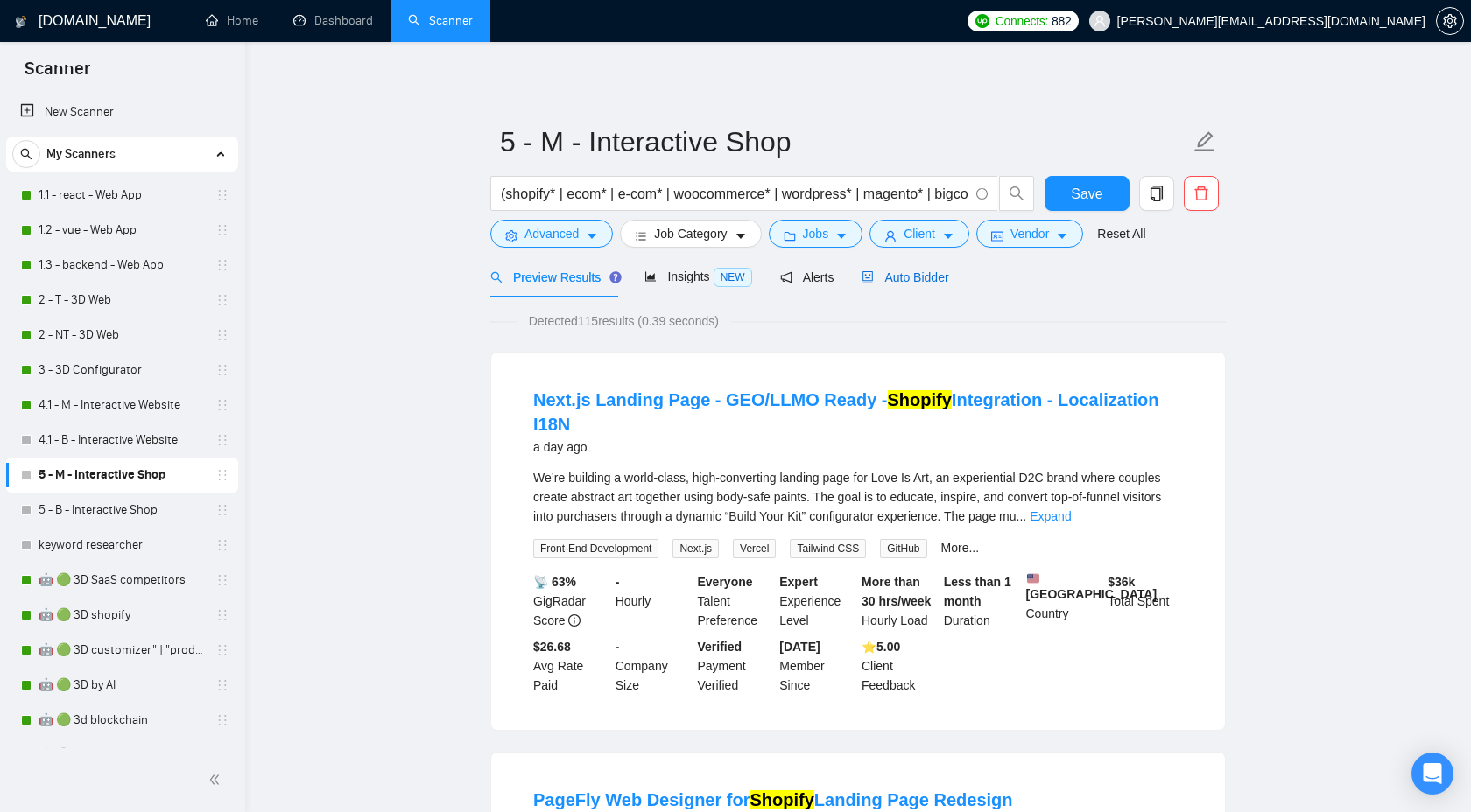
click at [905, 286] on div "Auto Bidder" at bounding box center [905, 277] width 87 height 19
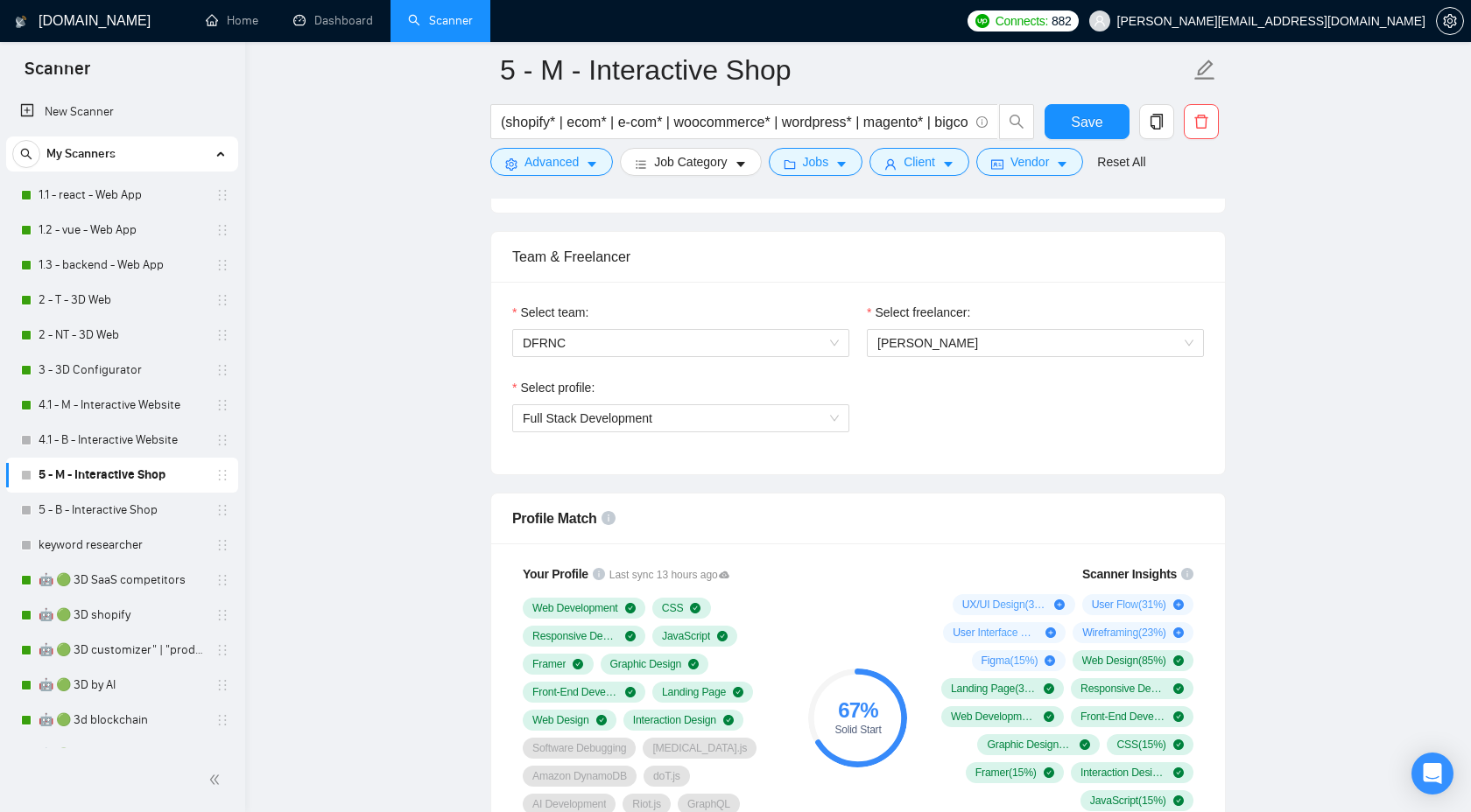
scroll to position [856, 0]
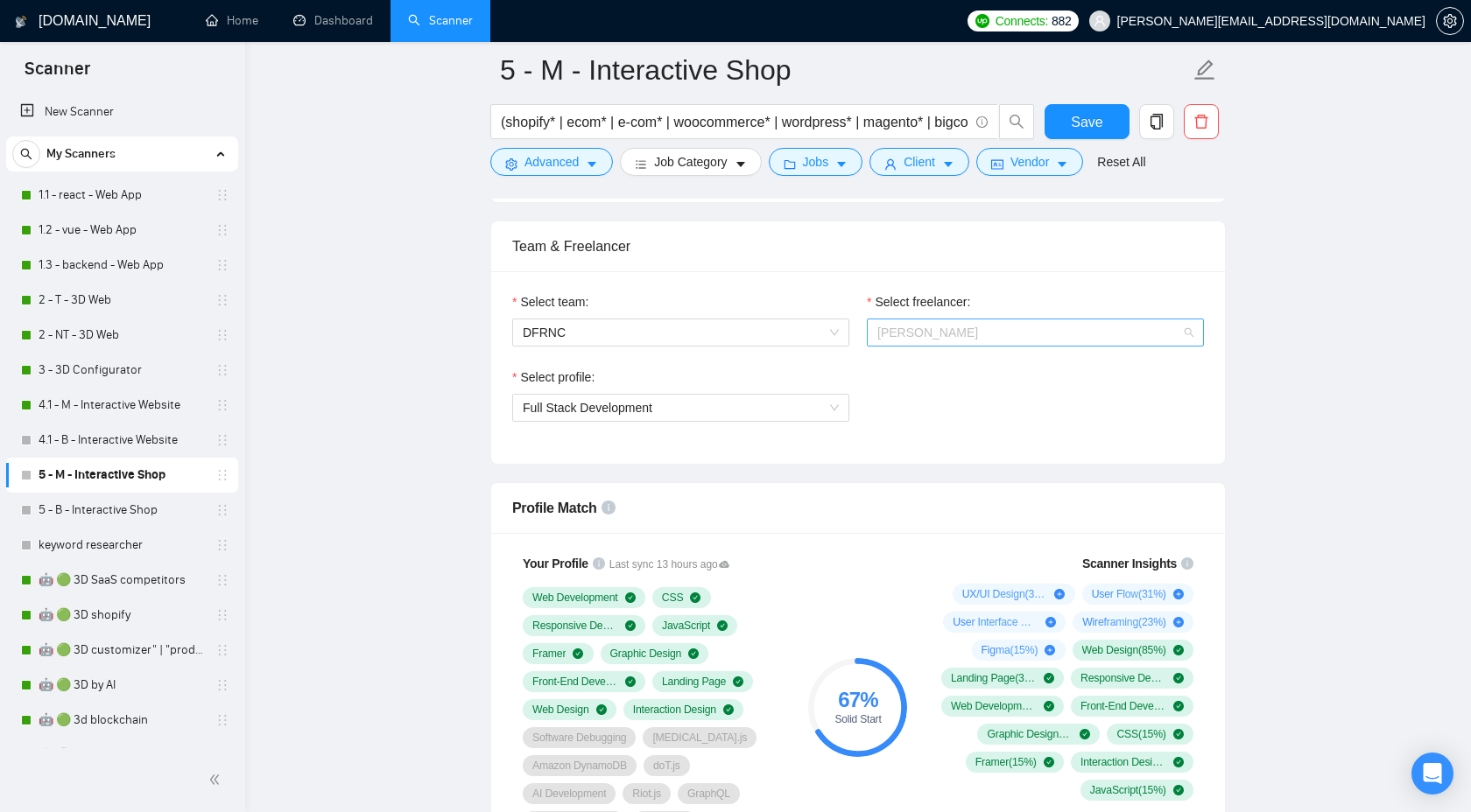
click at [922, 336] on span "[PERSON_NAME]" at bounding box center [928, 332] width 101 height 14
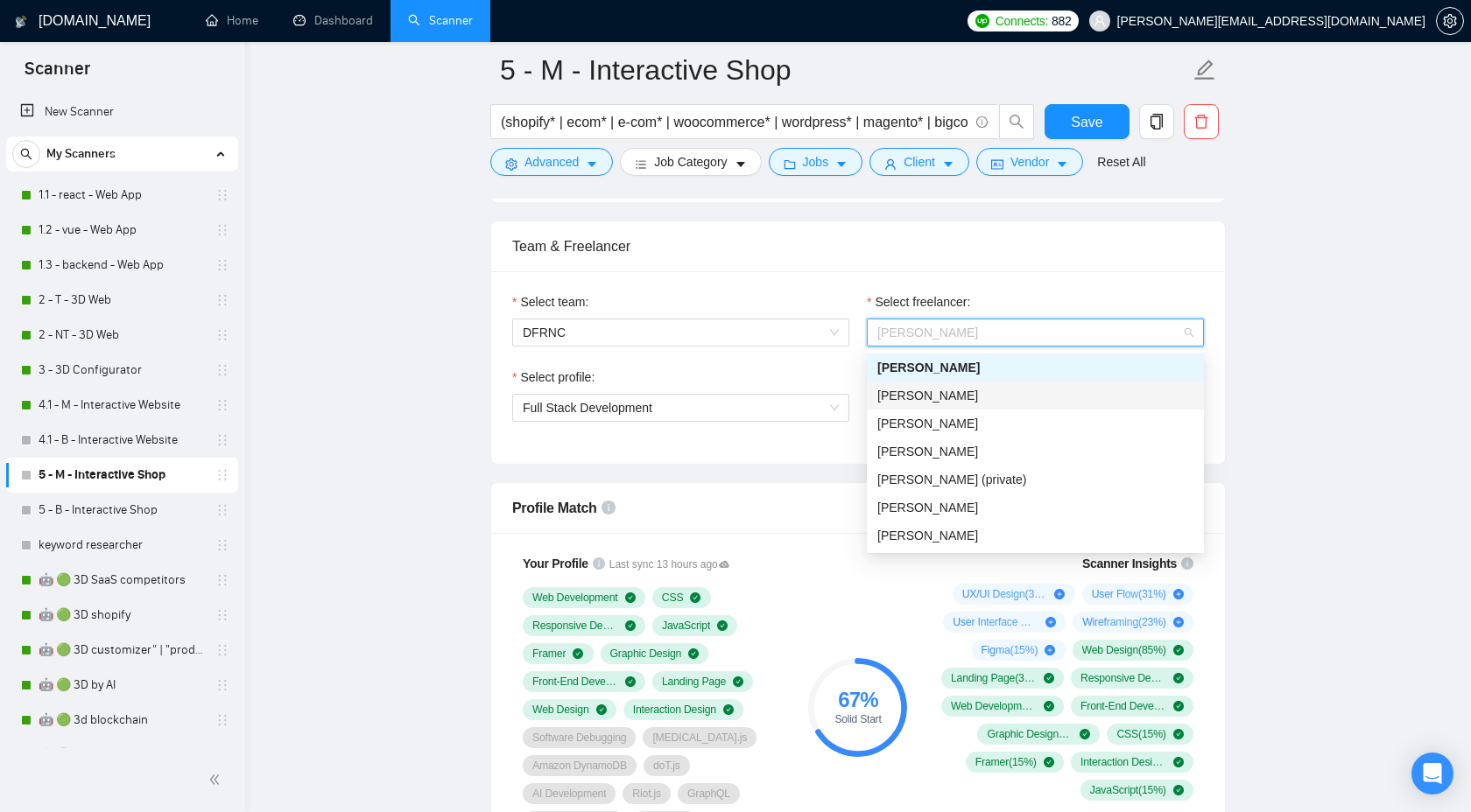
click at [925, 404] on div "[PERSON_NAME]" at bounding box center [1035, 395] width 316 height 19
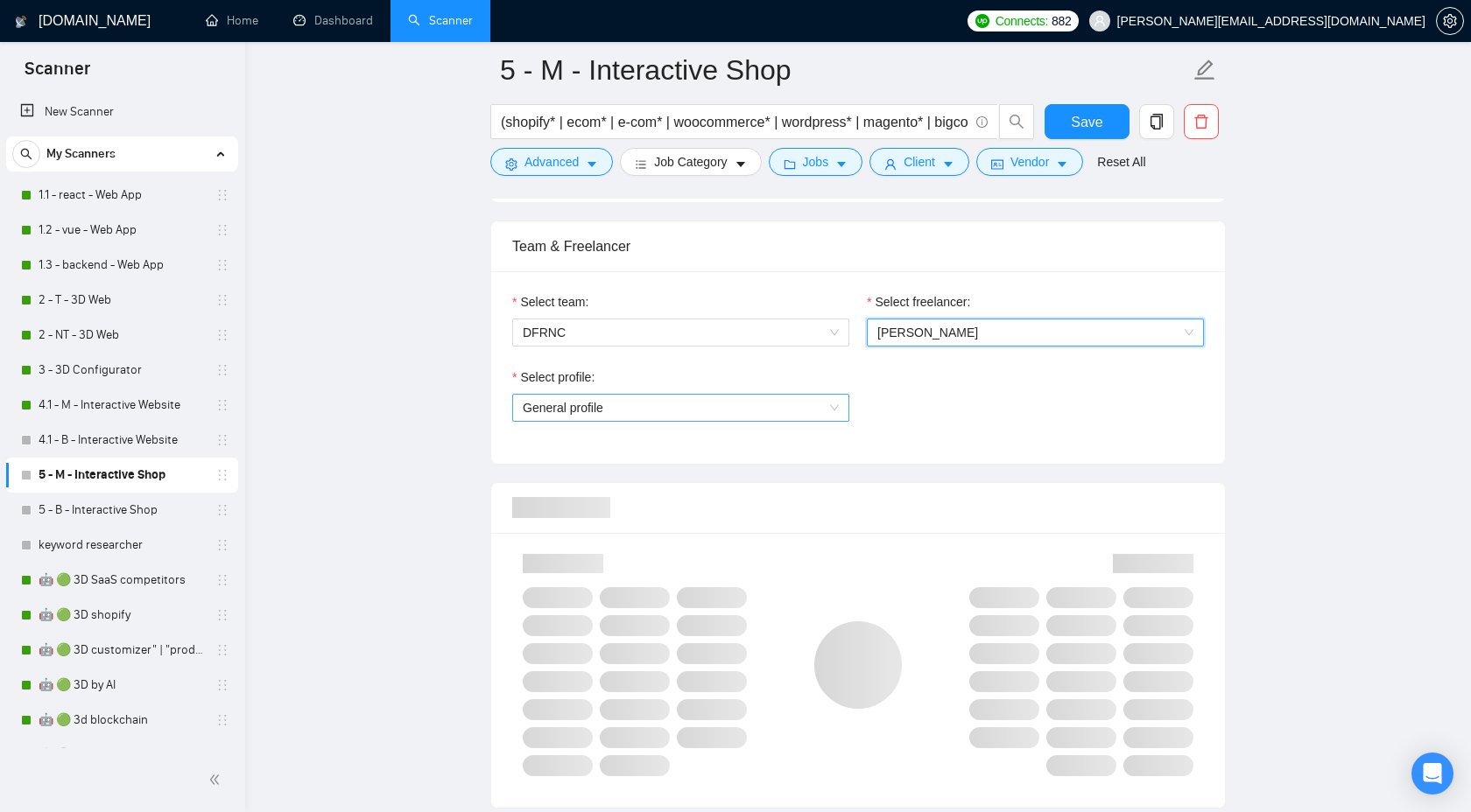
click at [784, 412] on span "General profile" at bounding box center [681, 407] width 316 height 27
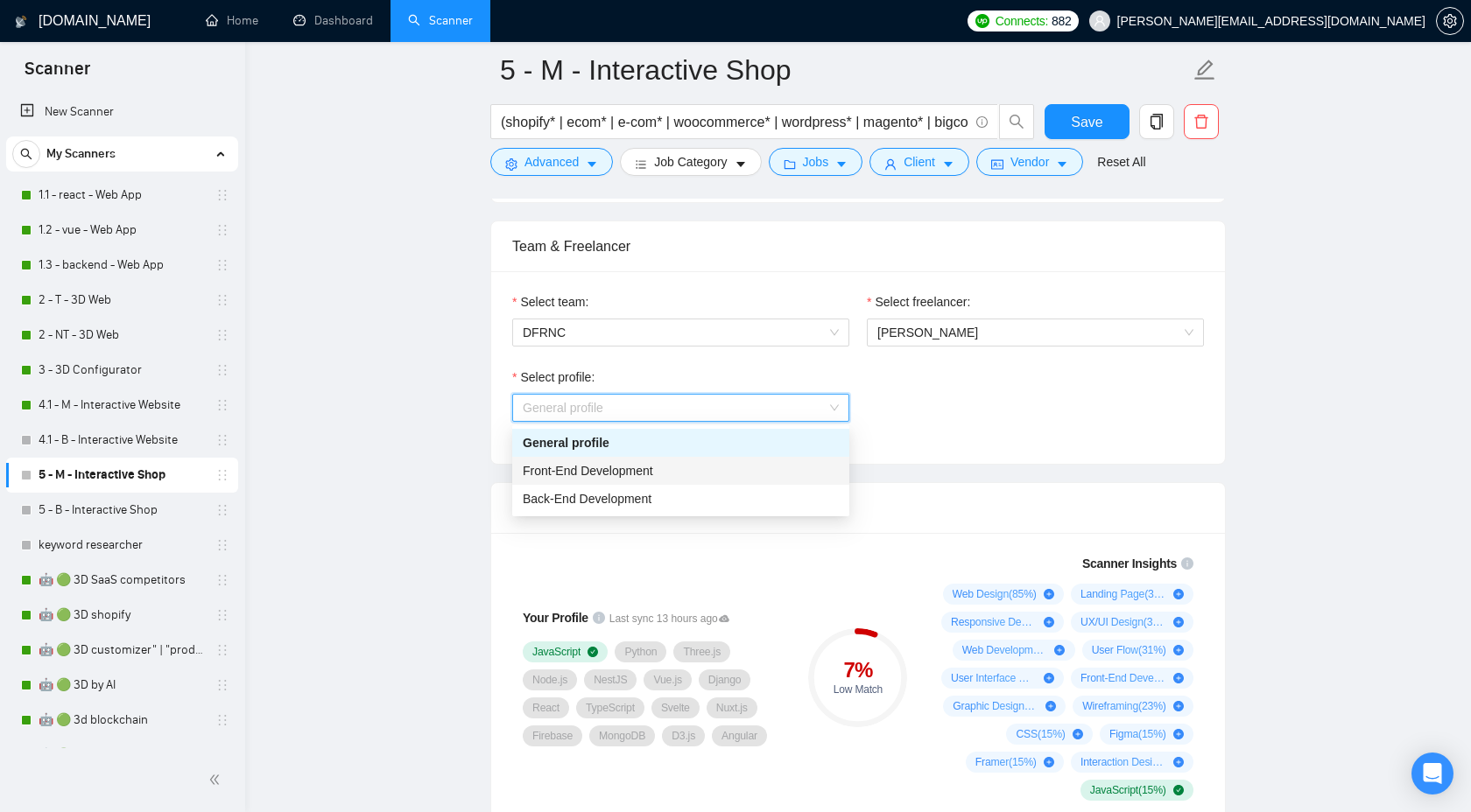
click at [747, 480] on div "Front-End Development" at bounding box center [681, 471] width 337 height 28
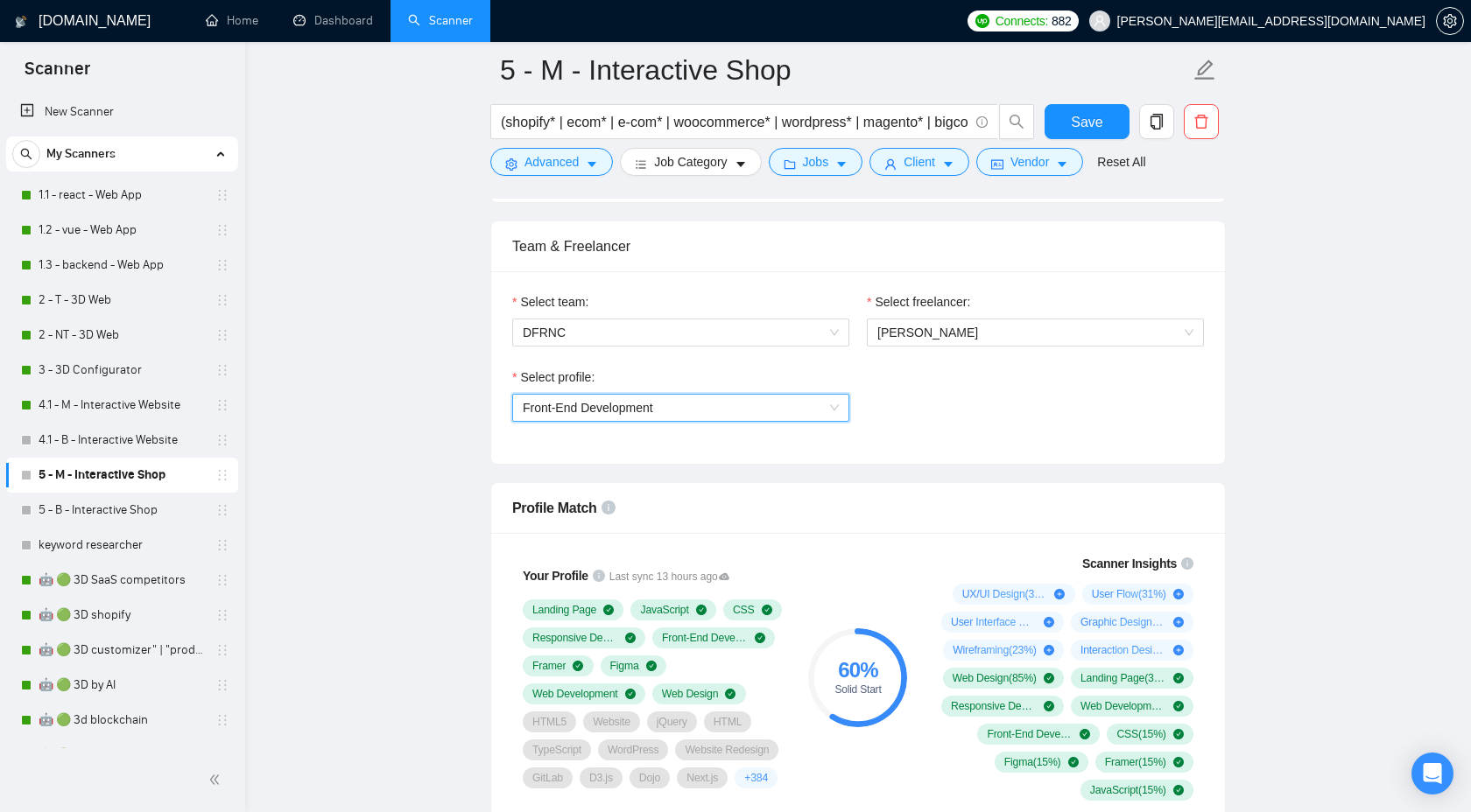
click at [808, 410] on span "Front-End Development" at bounding box center [681, 407] width 316 height 27
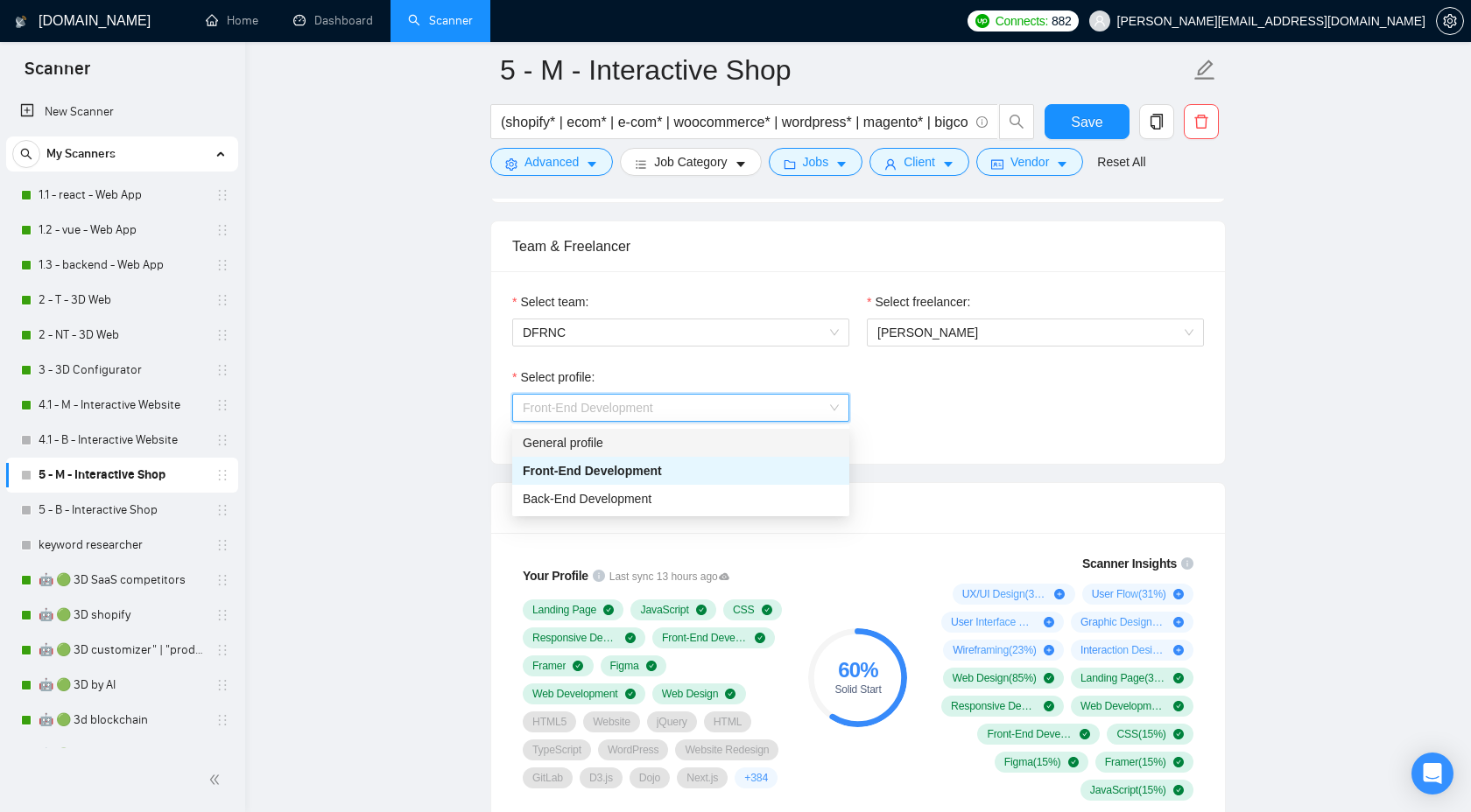
click at [921, 389] on div "Select profile: Front-End Development" at bounding box center [858, 406] width 710 height 75
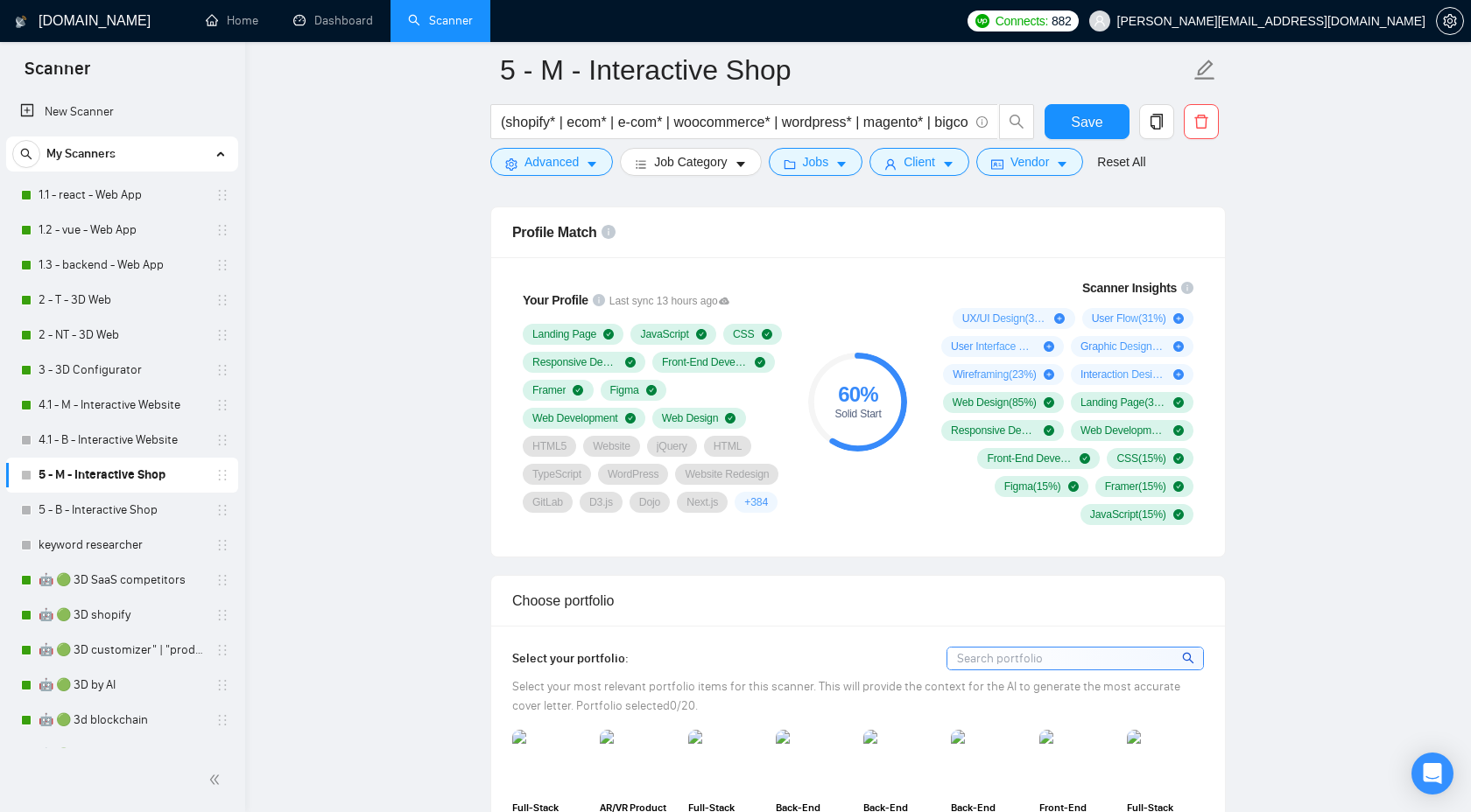
scroll to position [1135, 0]
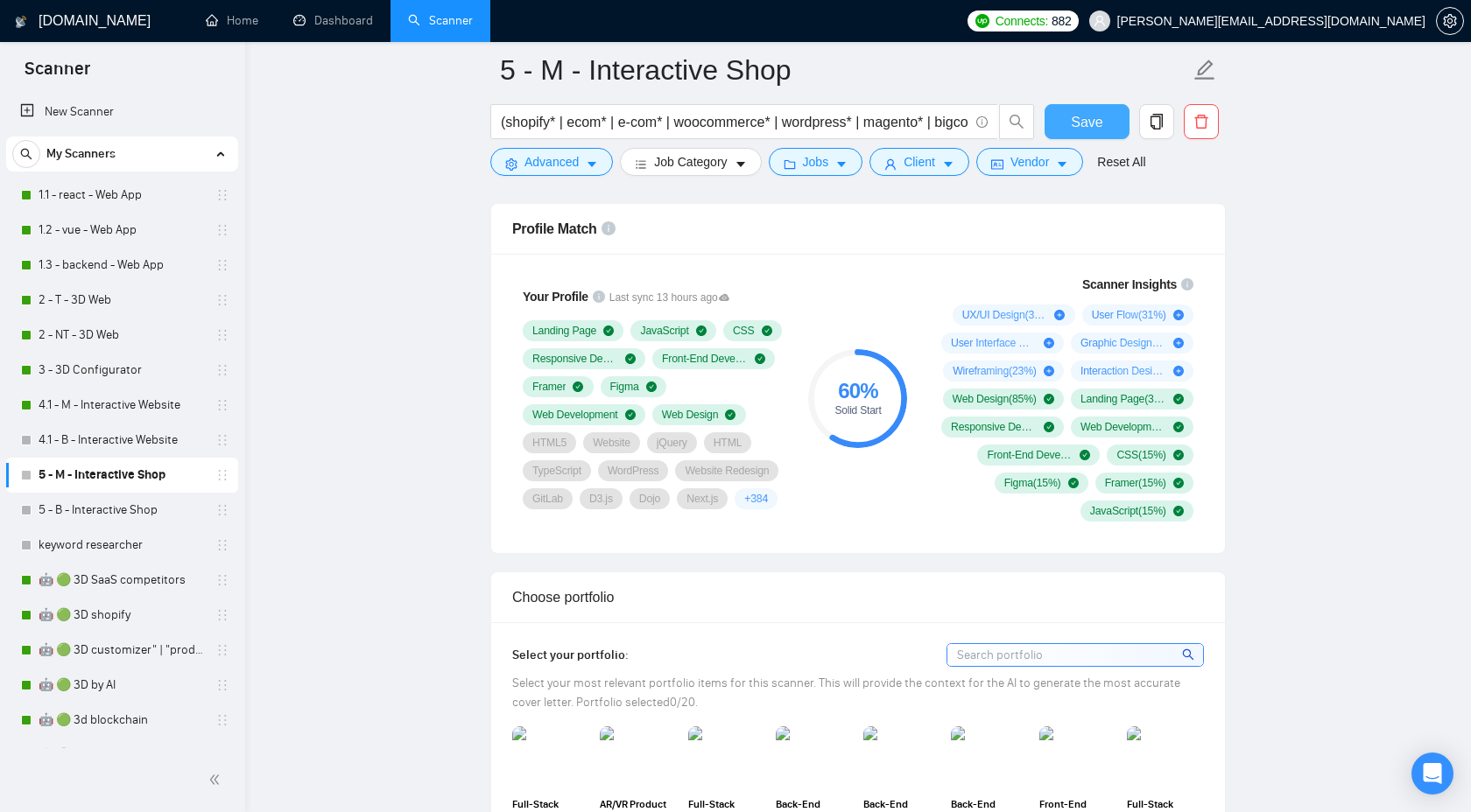
click at [1071, 115] on button "Save" at bounding box center [1087, 122] width 85 height 35
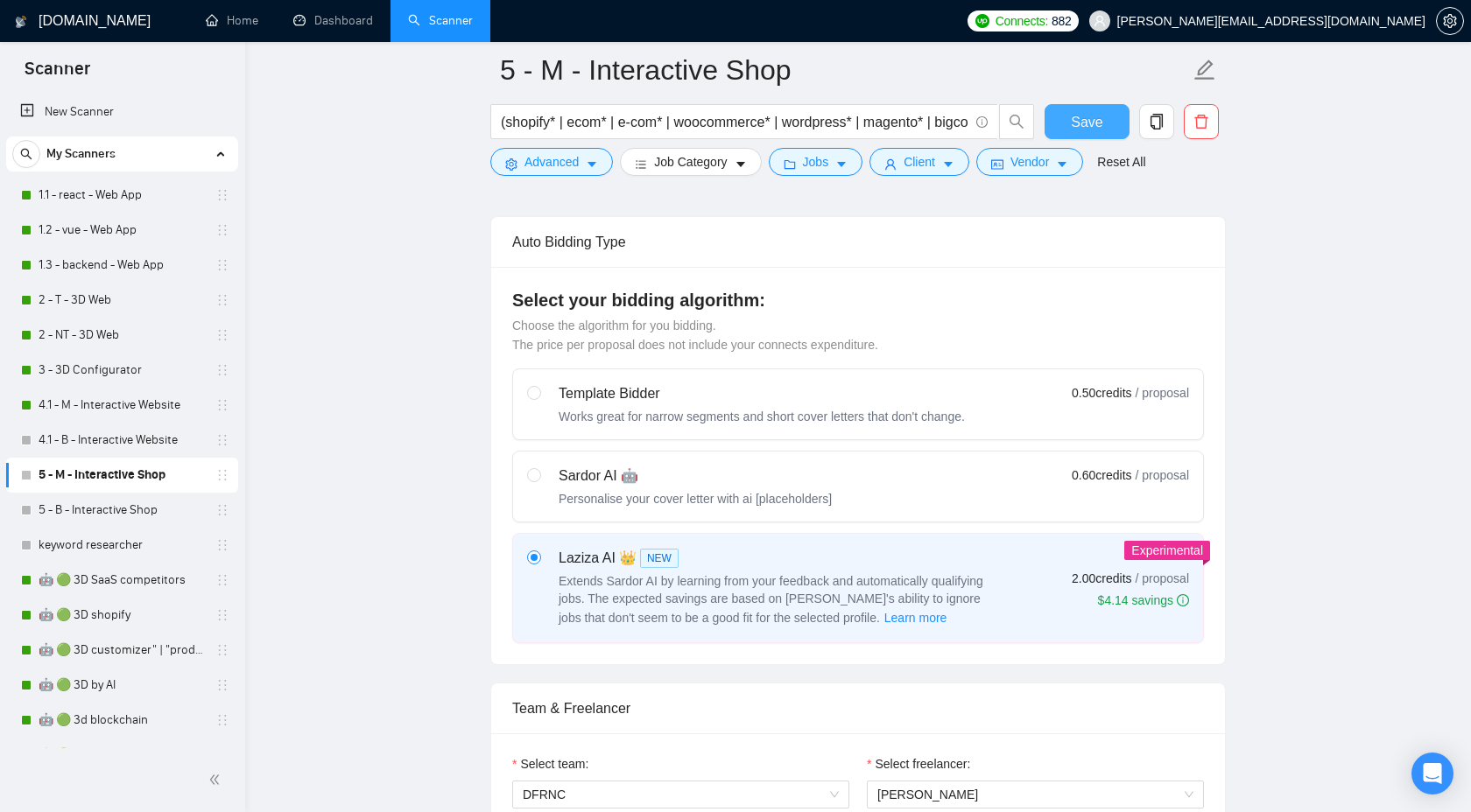
scroll to position [383, 0]
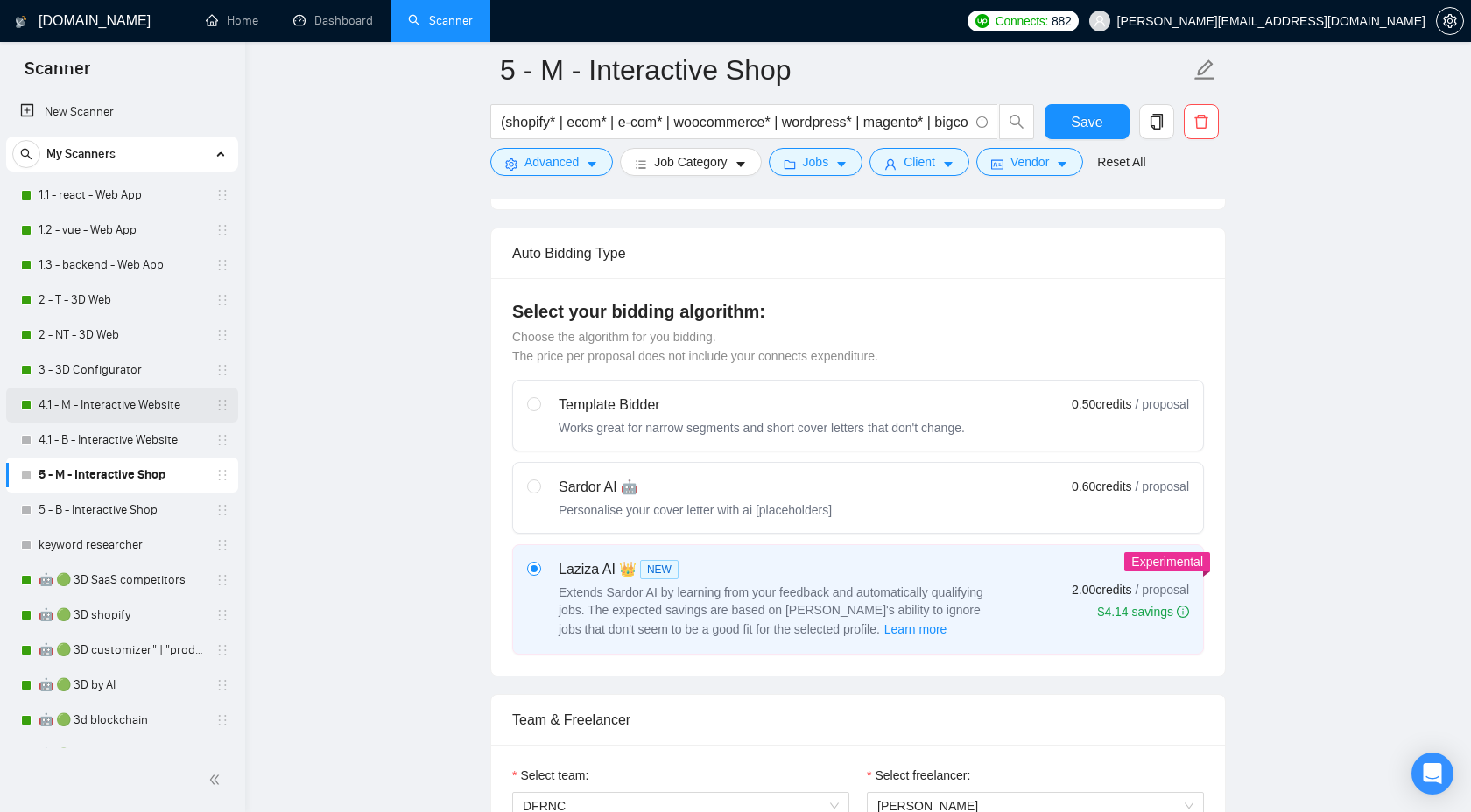
click at [143, 405] on link "4.1 - M - Interactive Website" at bounding box center [122, 406] width 167 height 35
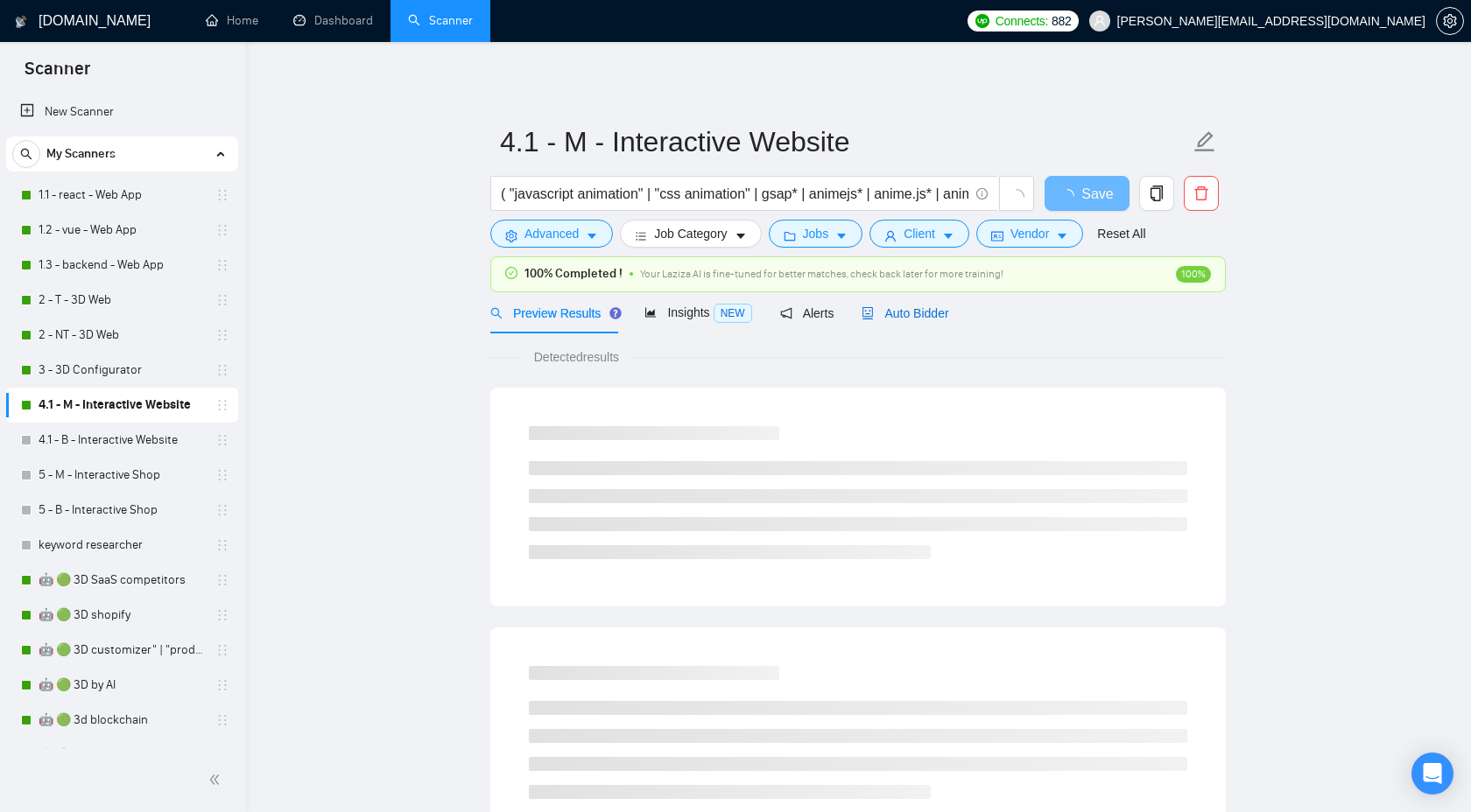
click at [891, 305] on div "Auto Bidder" at bounding box center [905, 313] width 87 height 19
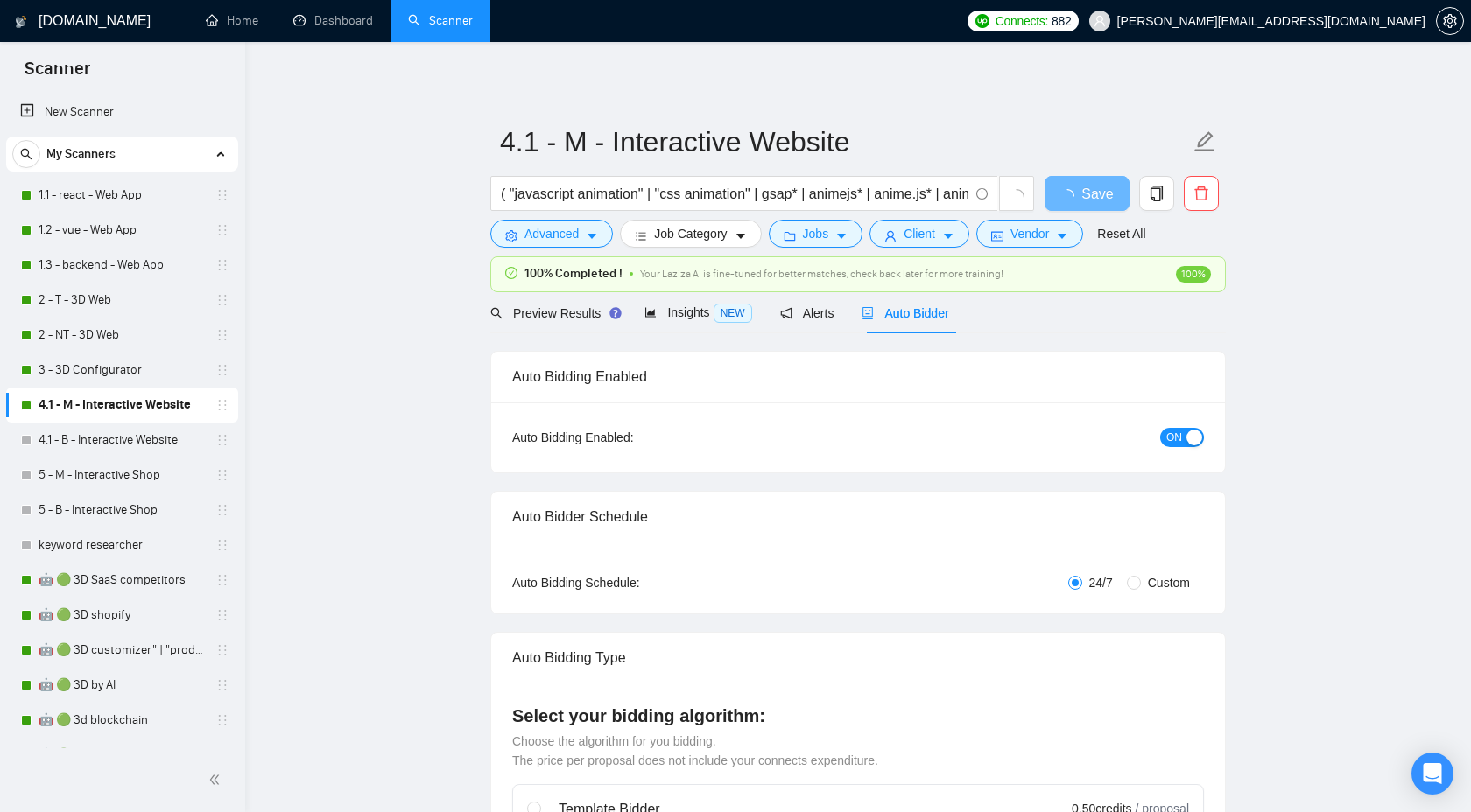
checkbox input "true"
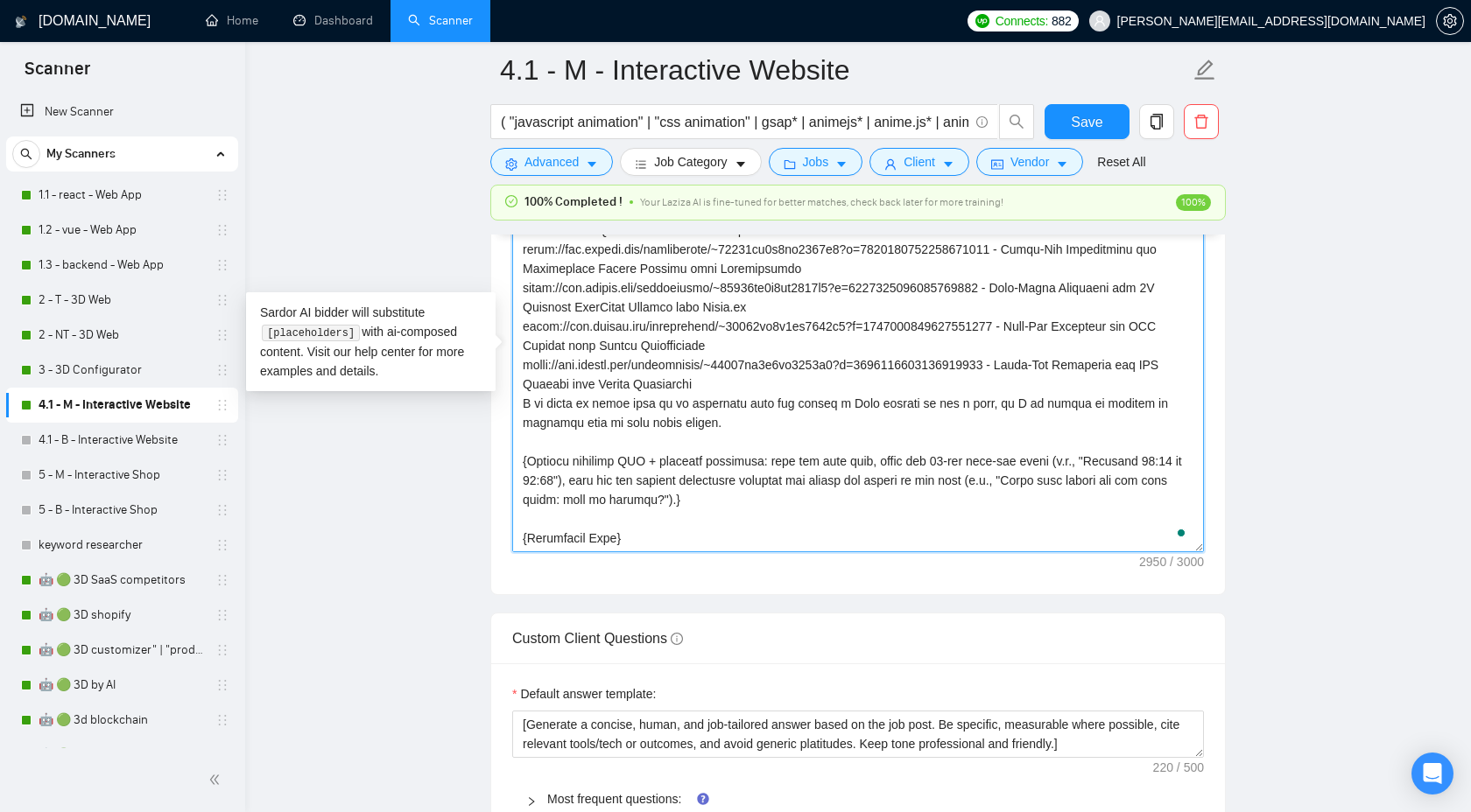
scroll to position [2171, 0]
drag, startPoint x: 524, startPoint y: 381, endPoint x: 844, endPoint y: 387, distance: 320.1
click at [844, 389] on textarea "Cover letter template:" at bounding box center [857, 353] width 692 height 394
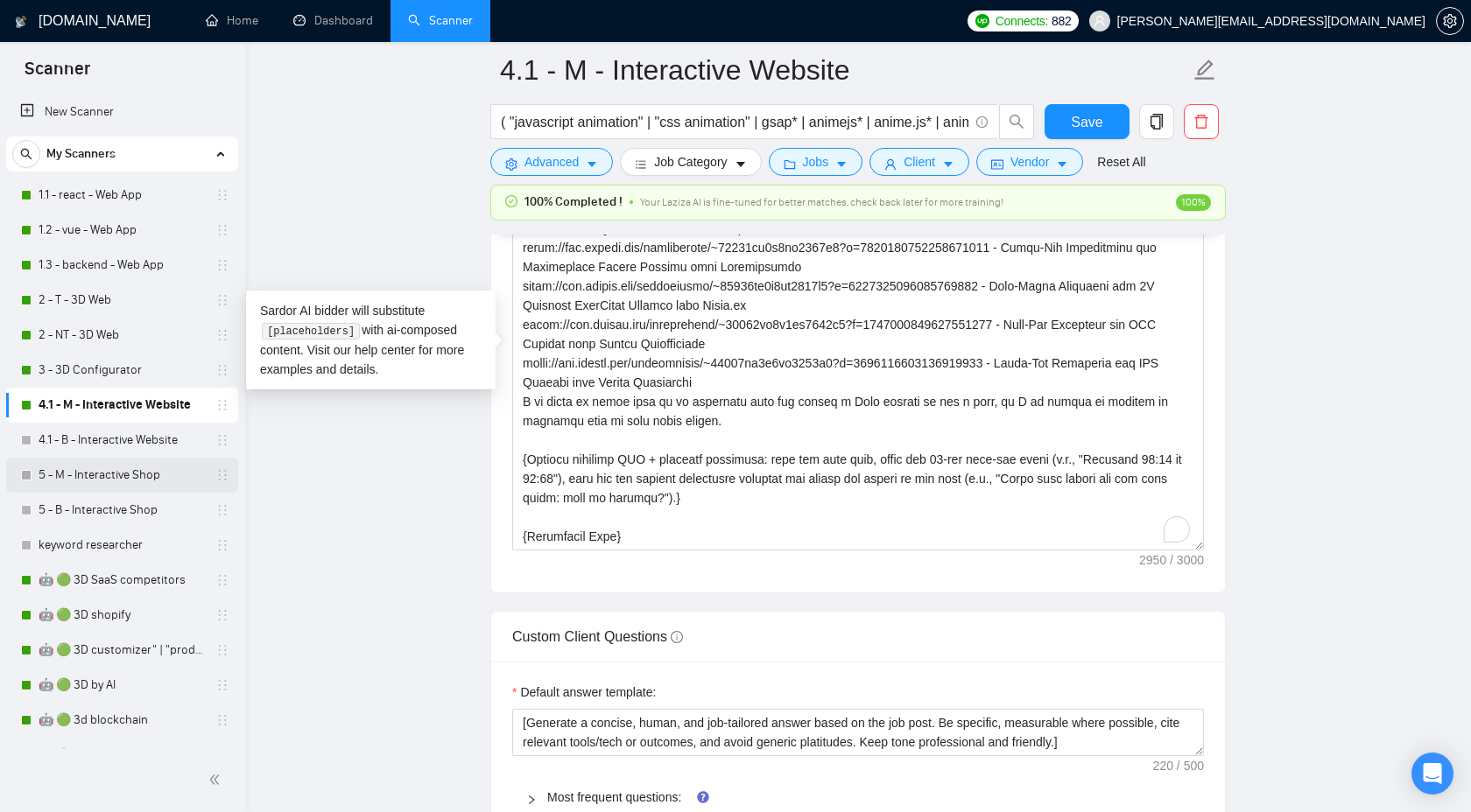
click at [111, 477] on link "5 - M - Interactive Shop" at bounding box center [122, 475] width 167 height 35
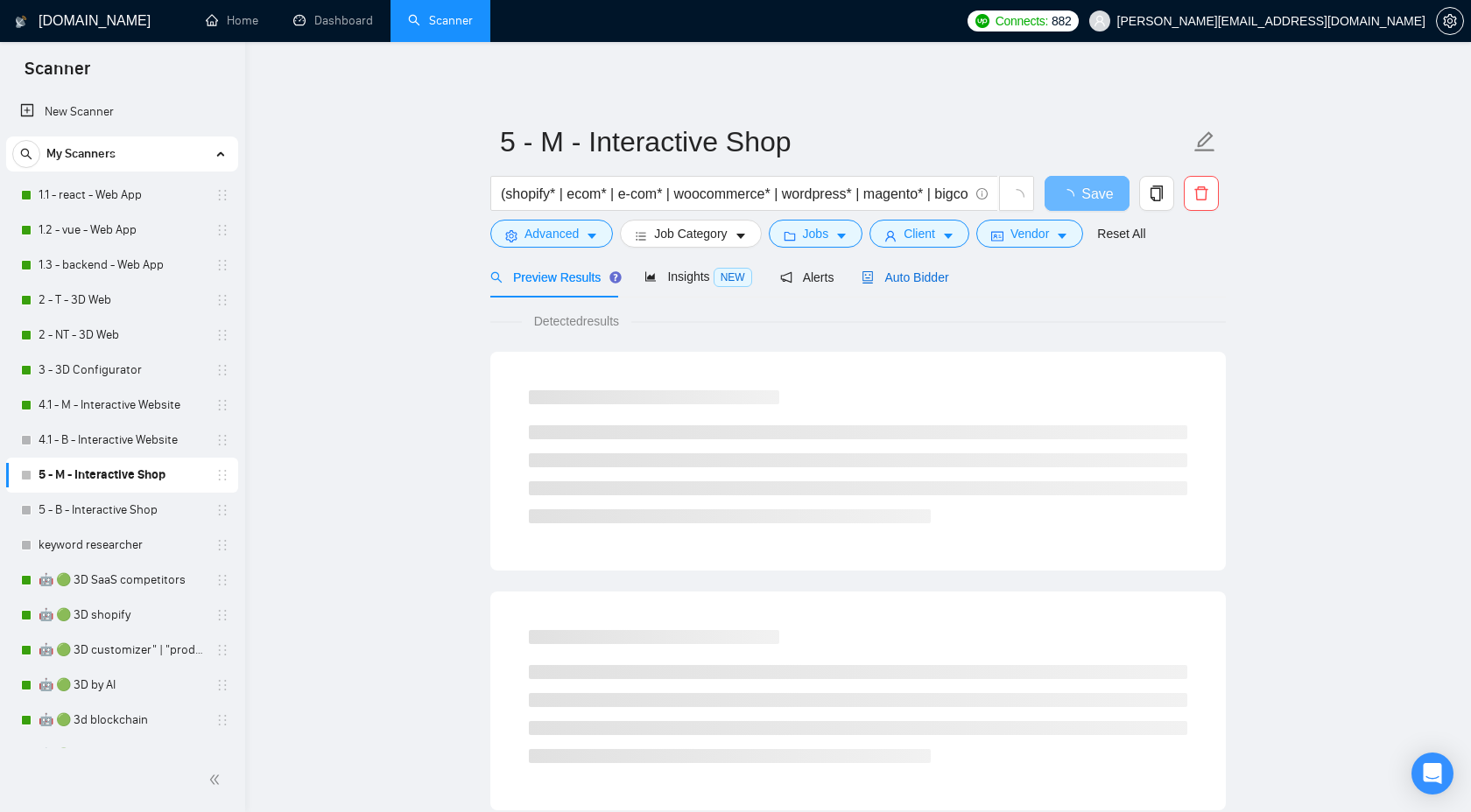
click at [904, 270] on span "Auto Bidder" at bounding box center [905, 276] width 87 height 14
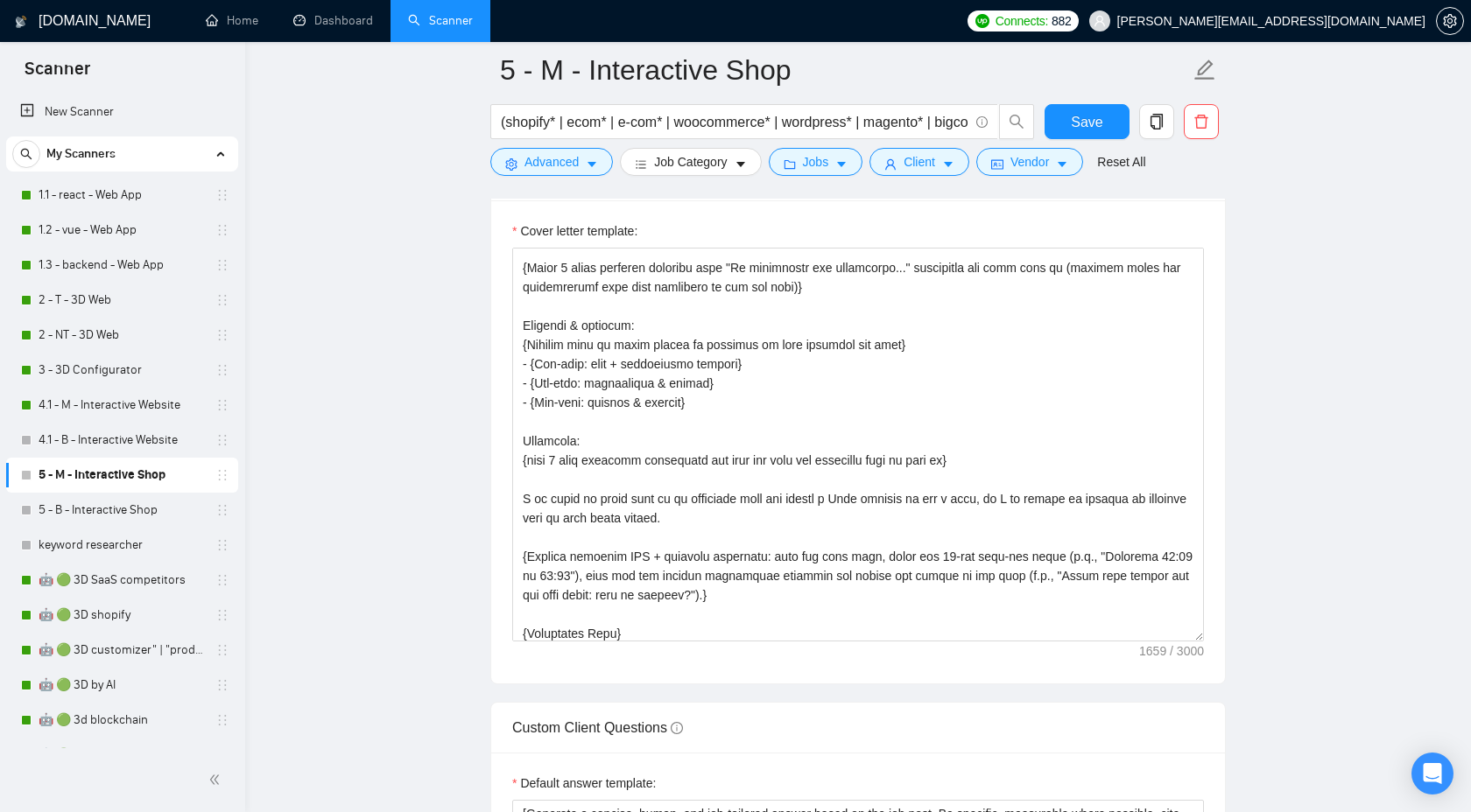
scroll to position [197, 0]
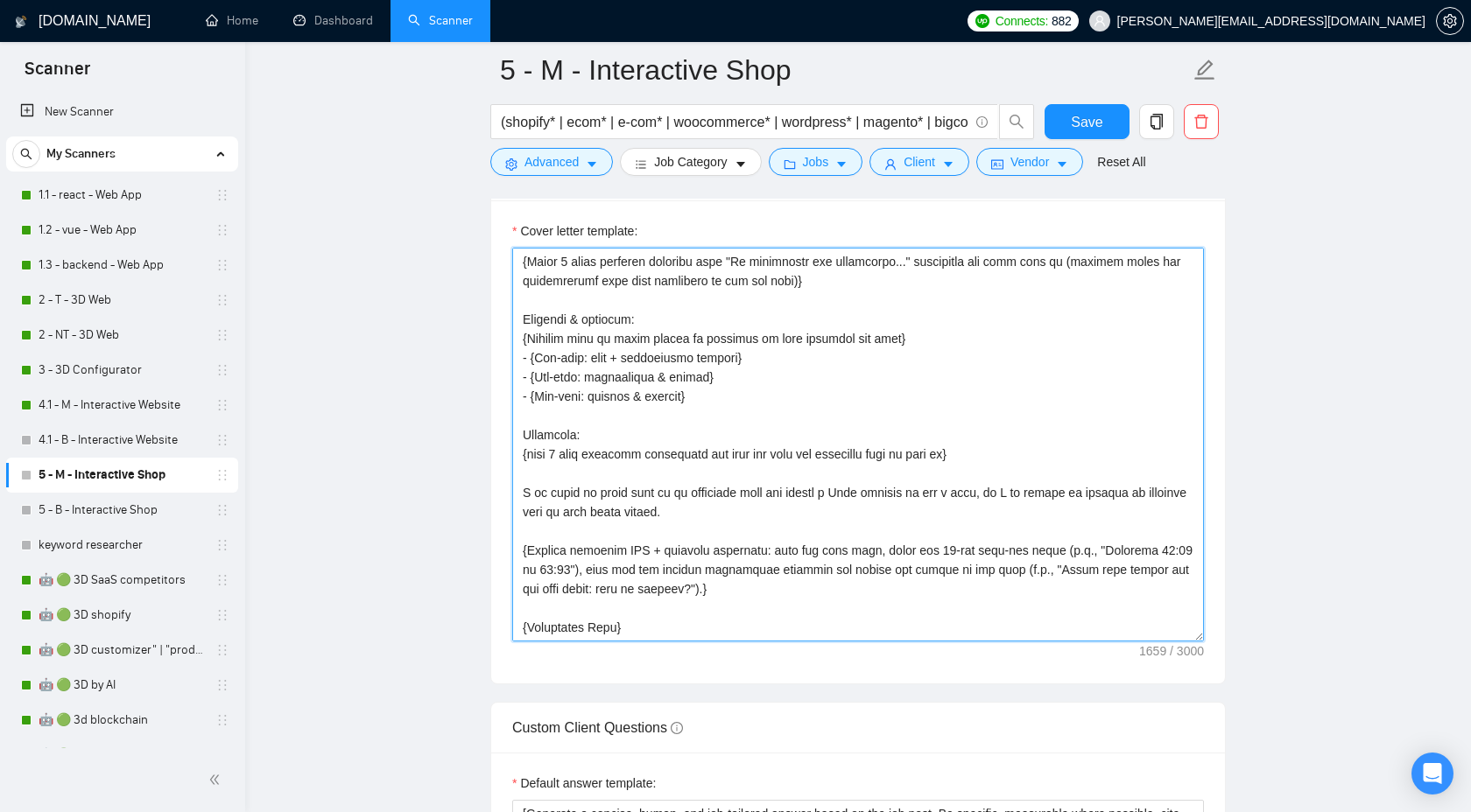
click at [741, 513] on textarea "Cover letter template:" at bounding box center [857, 445] width 692 height 394
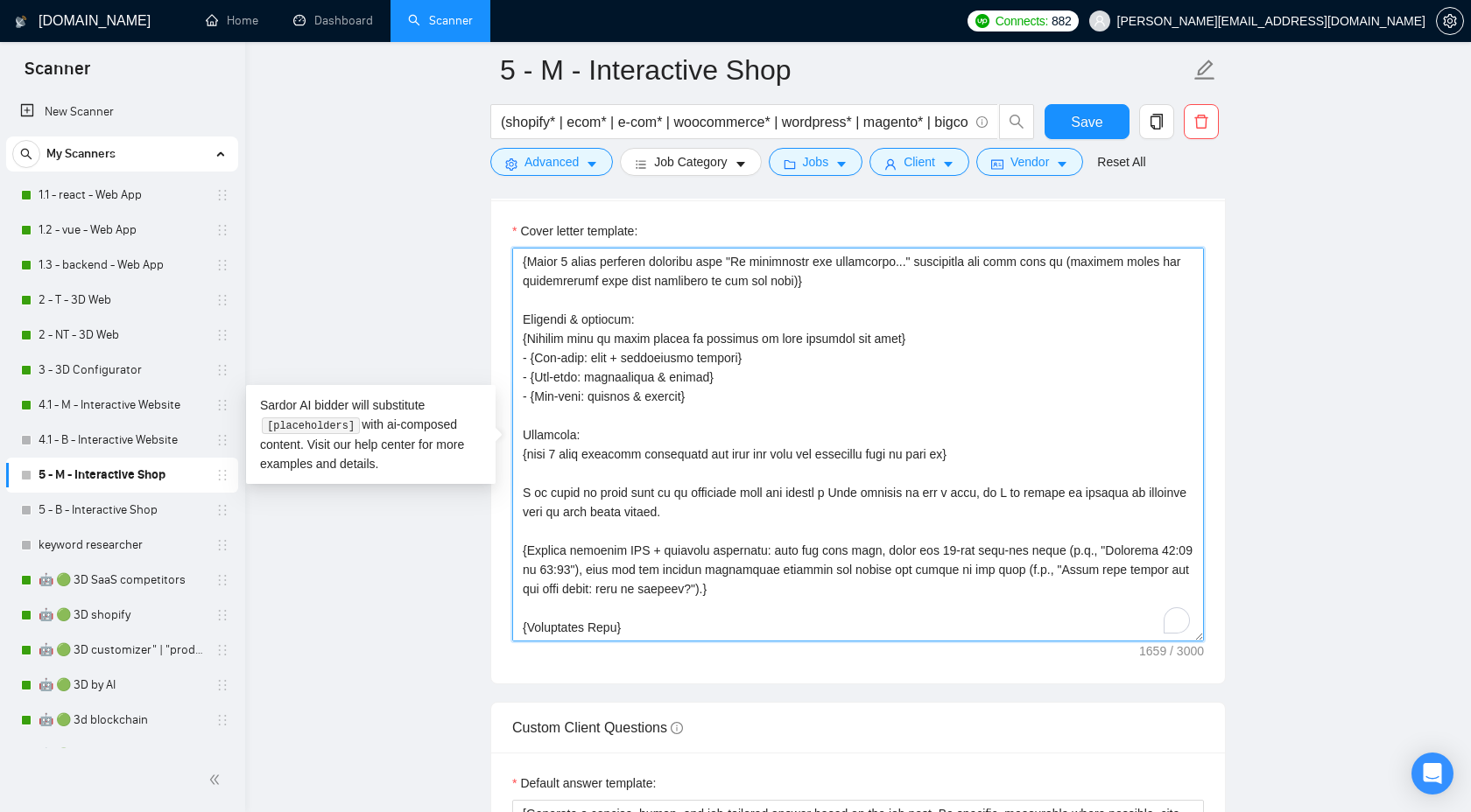
paste textarea "[URL][DOMAIN_NAME] - E-Commerce Website with Customizable Products [URL][DOMAIN…"
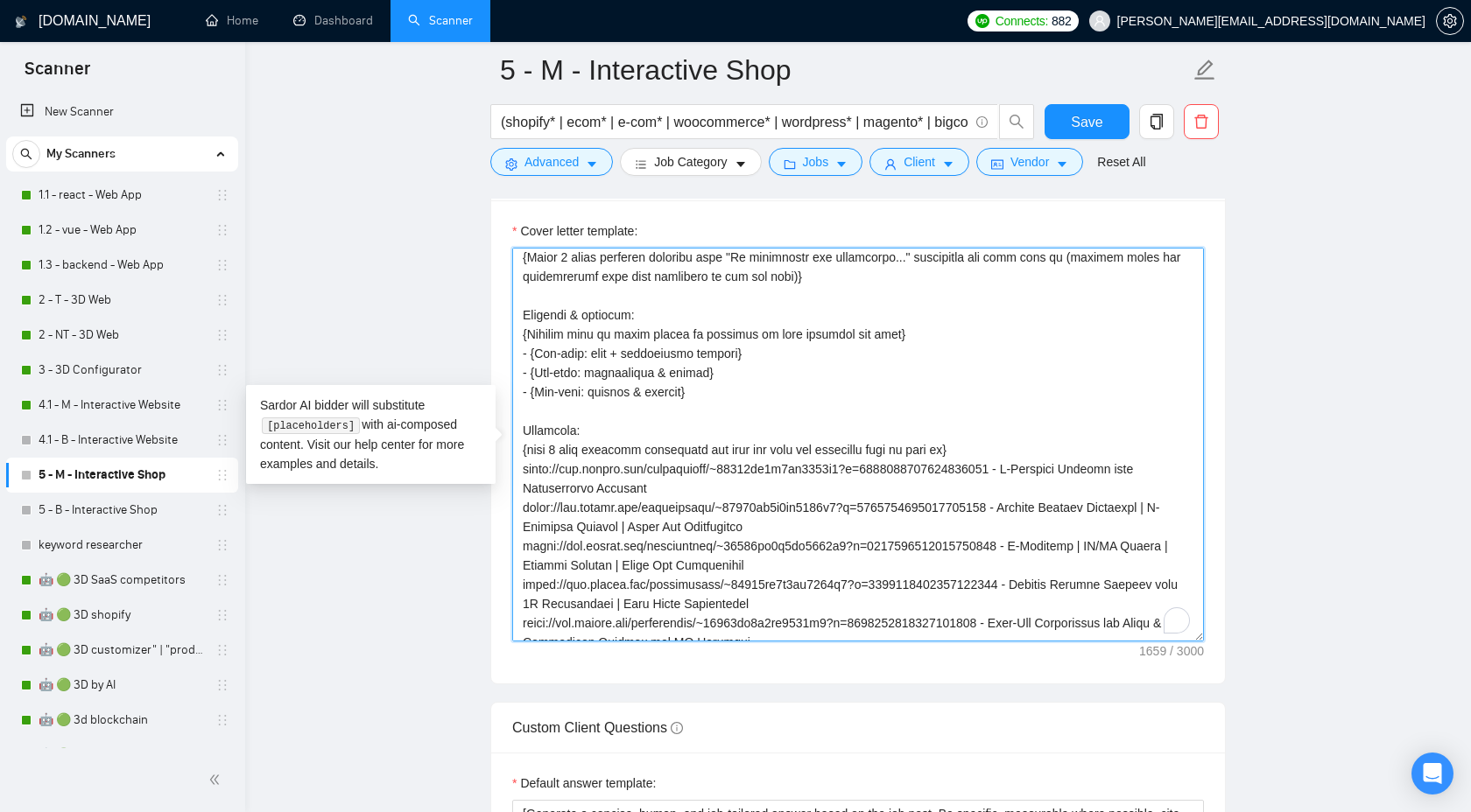
scroll to position [398, 0]
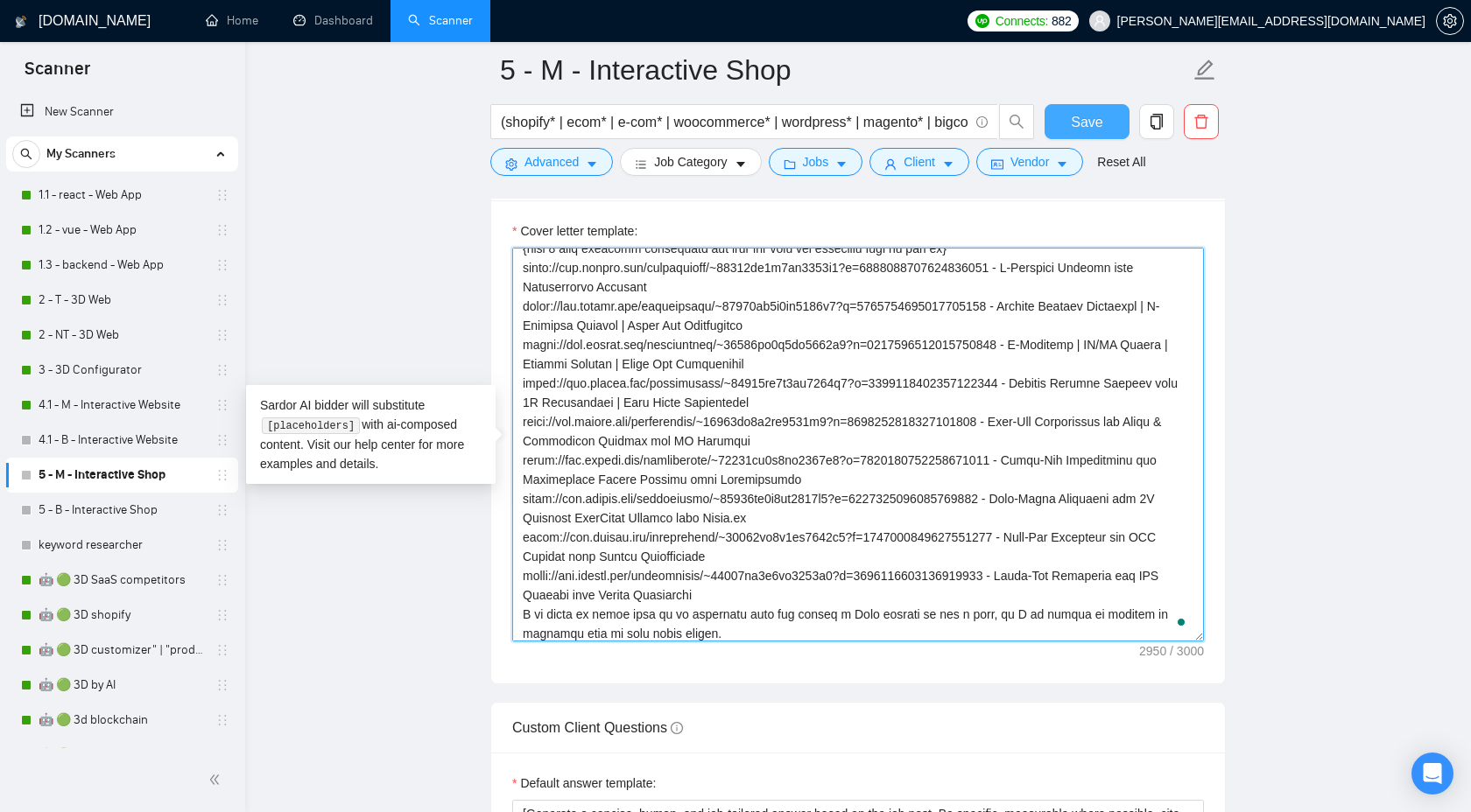
type textarea "{Lor ipsum D3-sitam Consect. Ad ELI sed doei tempor (—); inc u labore et dolor …"
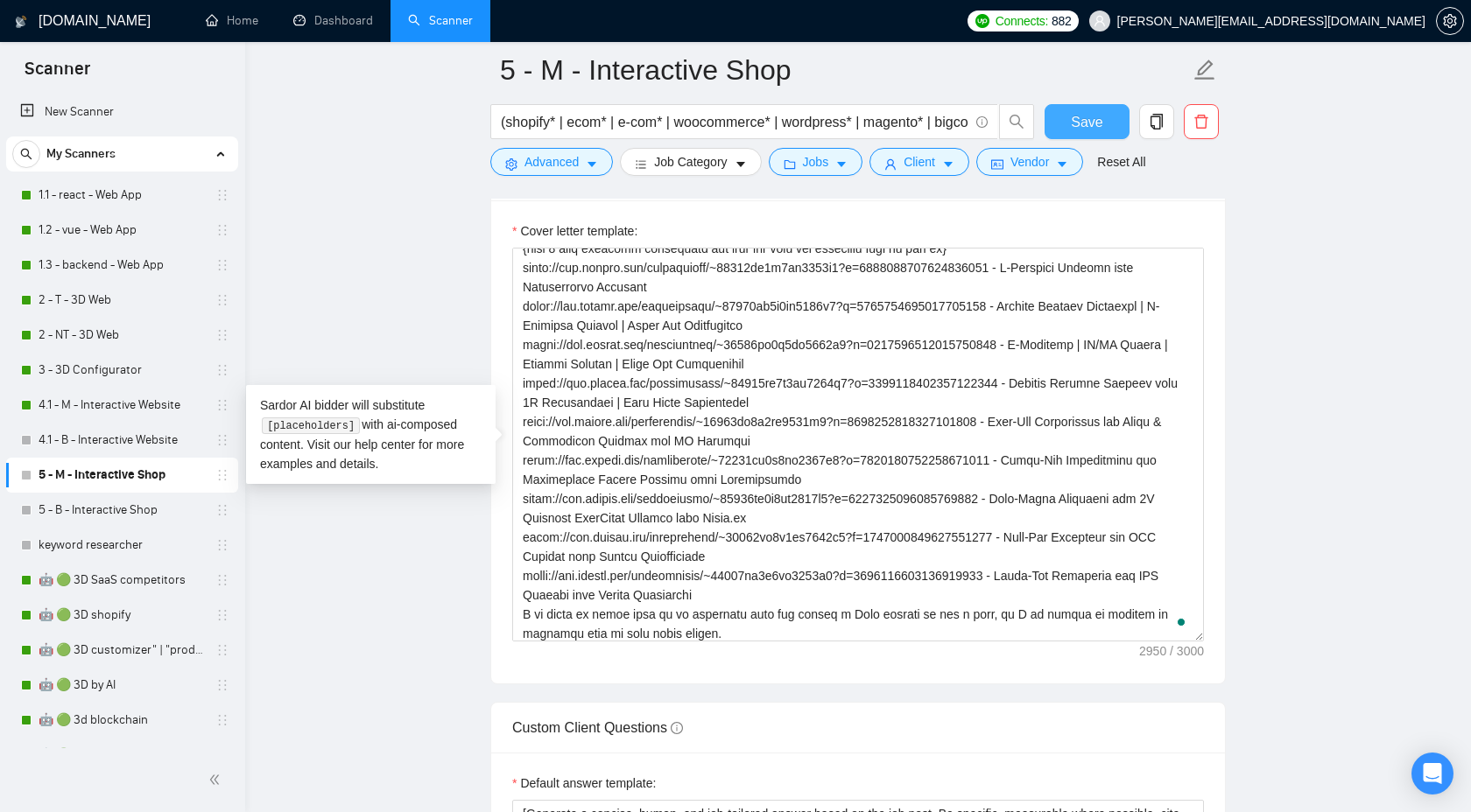
click at [1090, 118] on span "Save" at bounding box center [1086, 122] width 31 height 22
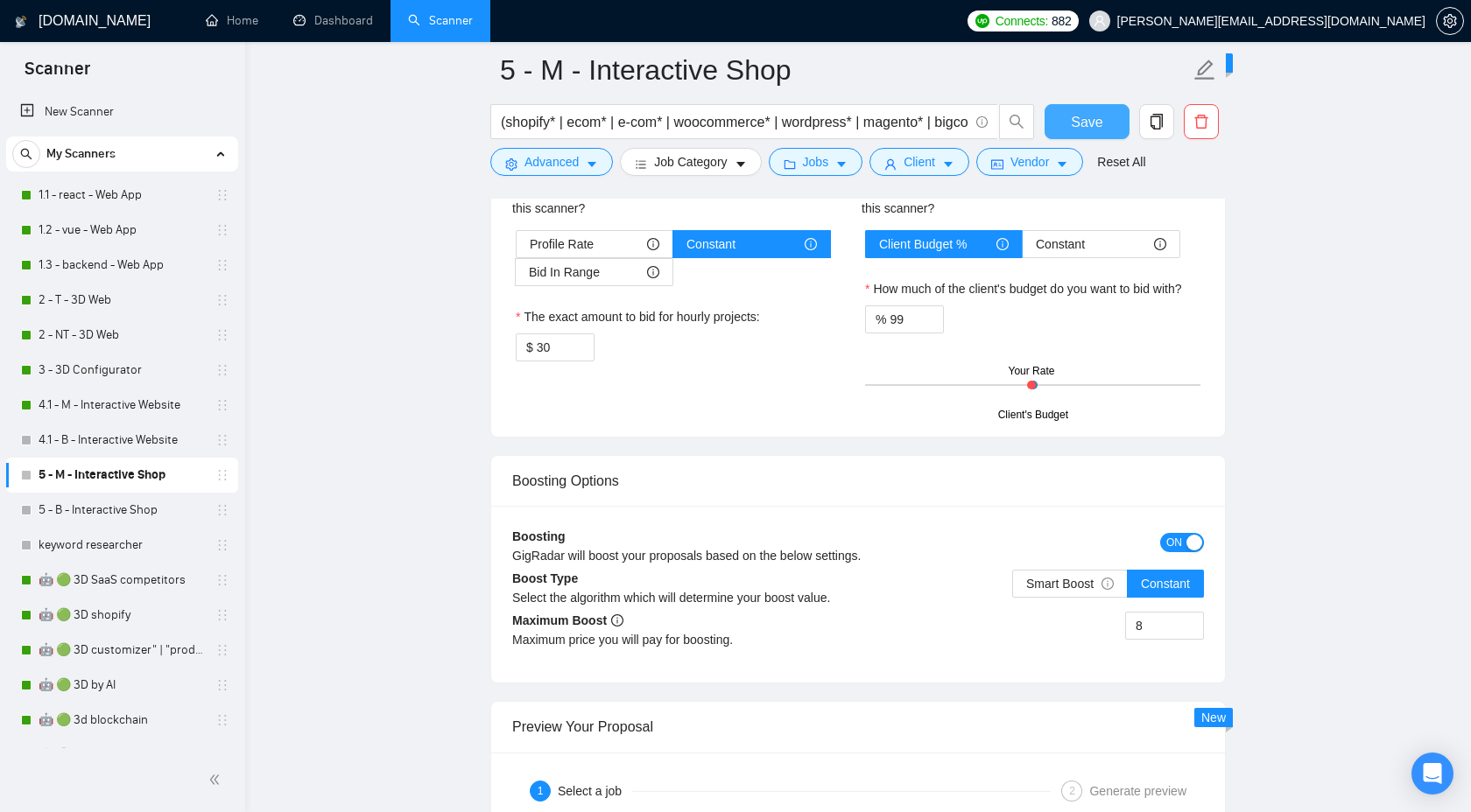
scroll to position [2745, 0]
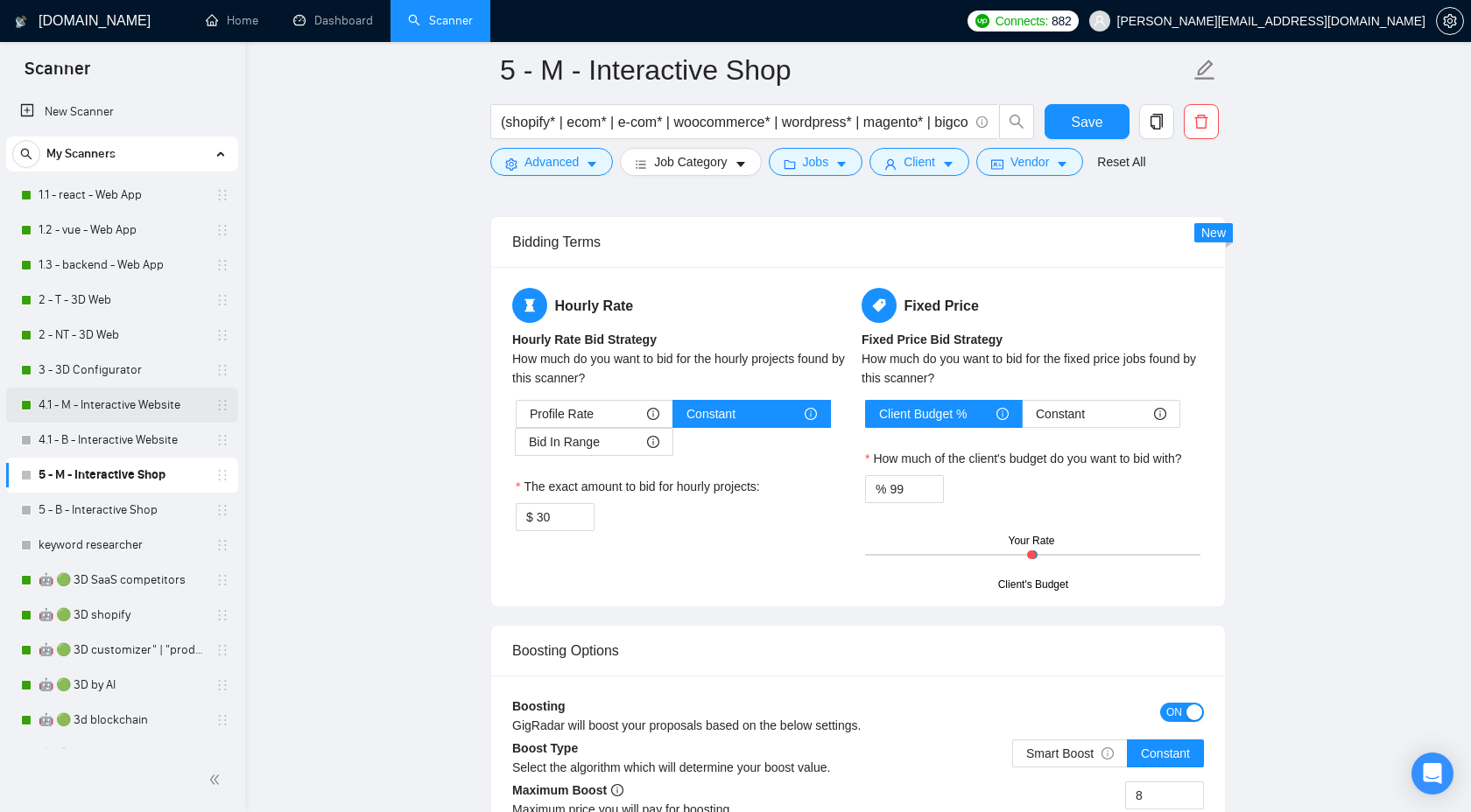
click at [138, 390] on link "4.1 - M - Interactive Website" at bounding box center [122, 406] width 167 height 35
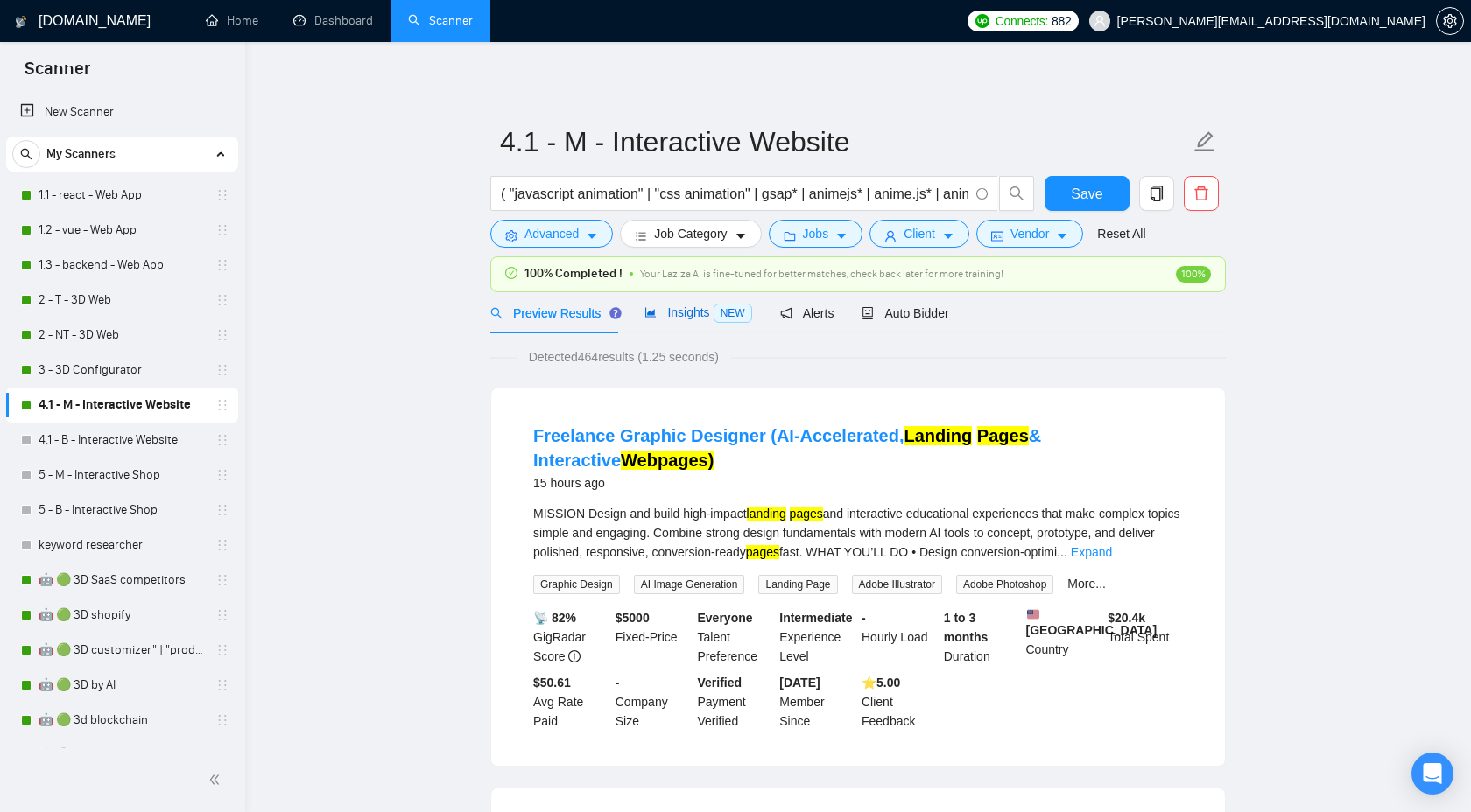
click at [693, 315] on span "Insights NEW" at bounding box center [698, 312] width 107 height 14
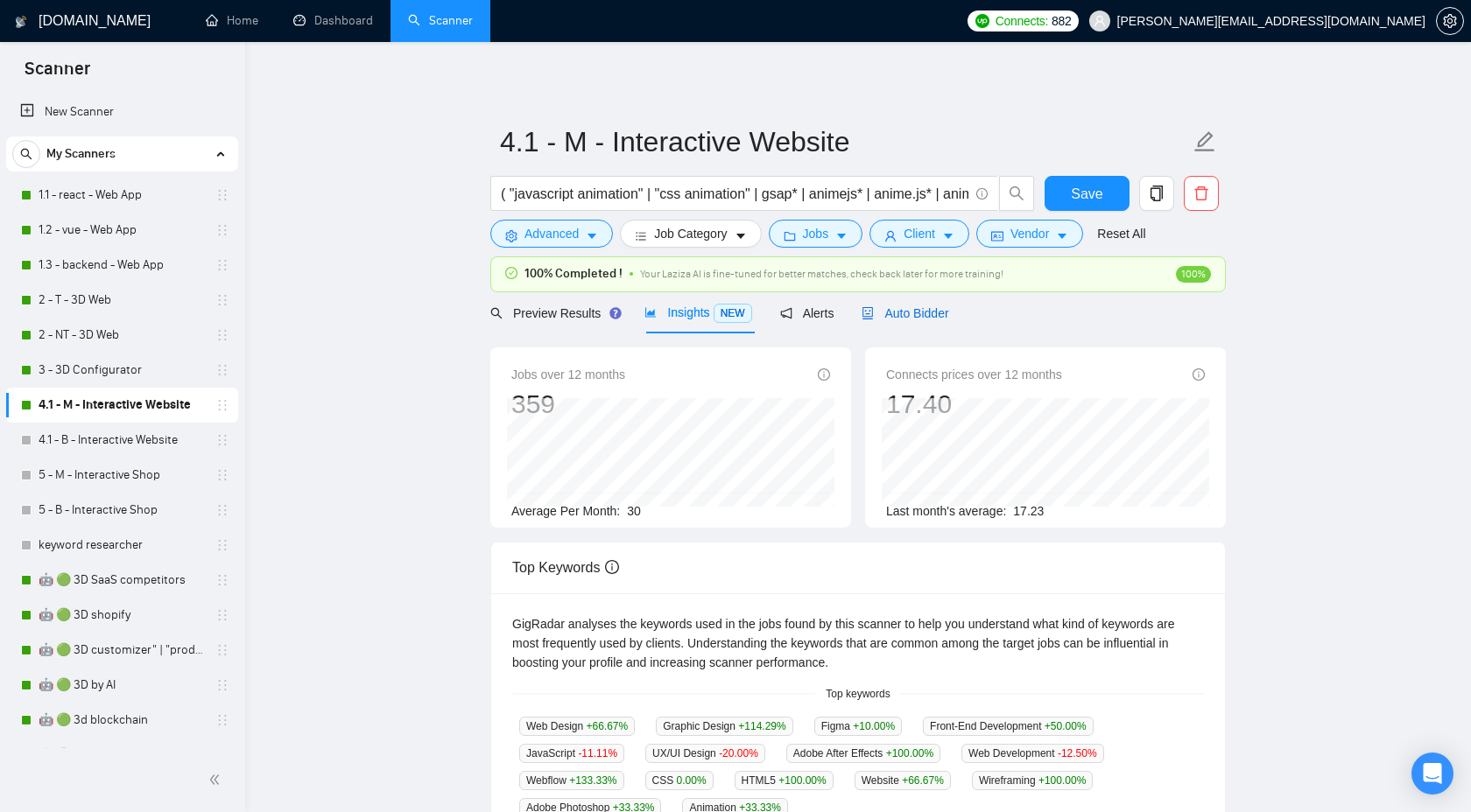
click at [928, 307] on span "Auto Bidder" at bounding box center [905, 313] width 87 height 14
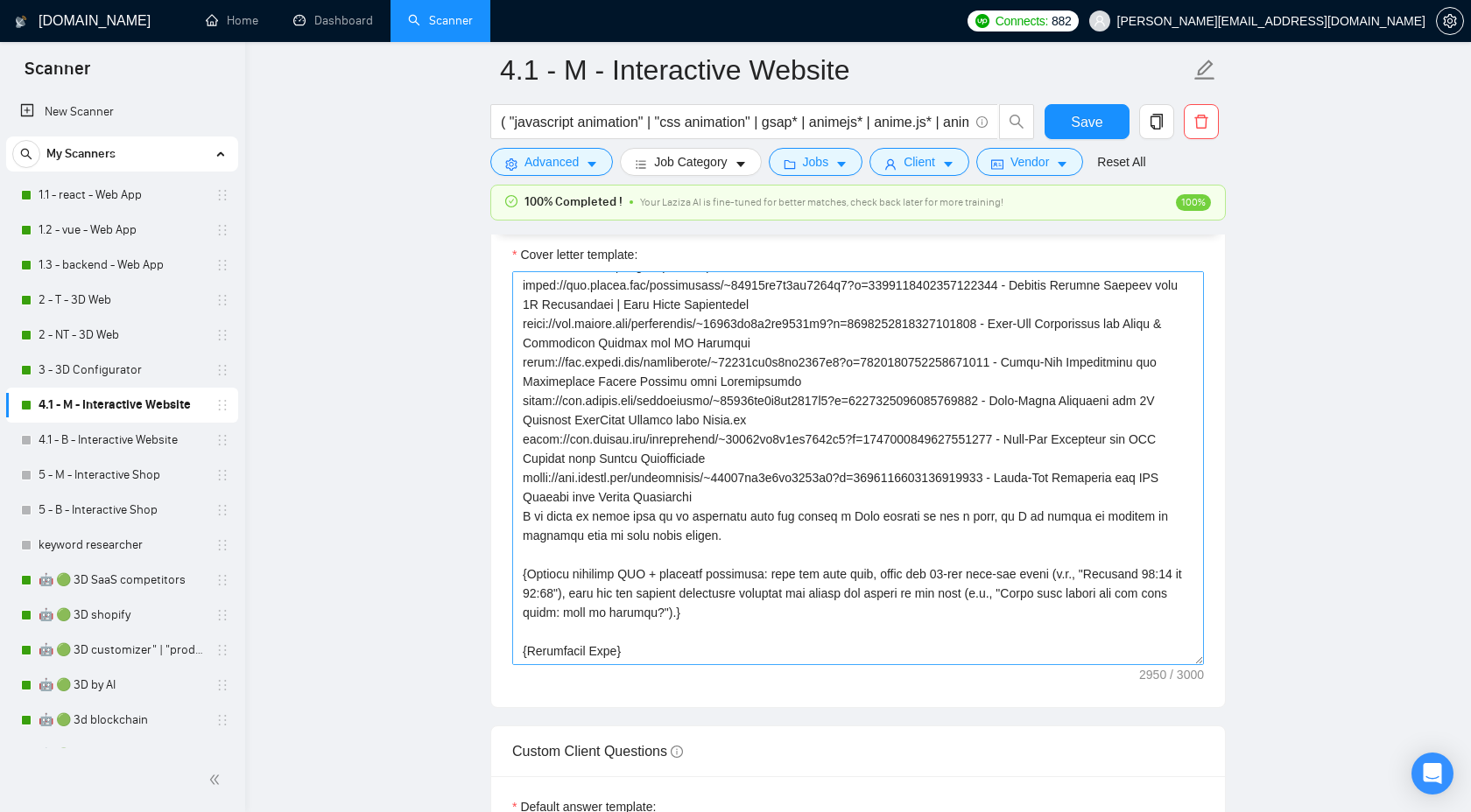
scroll to position [538, 0]
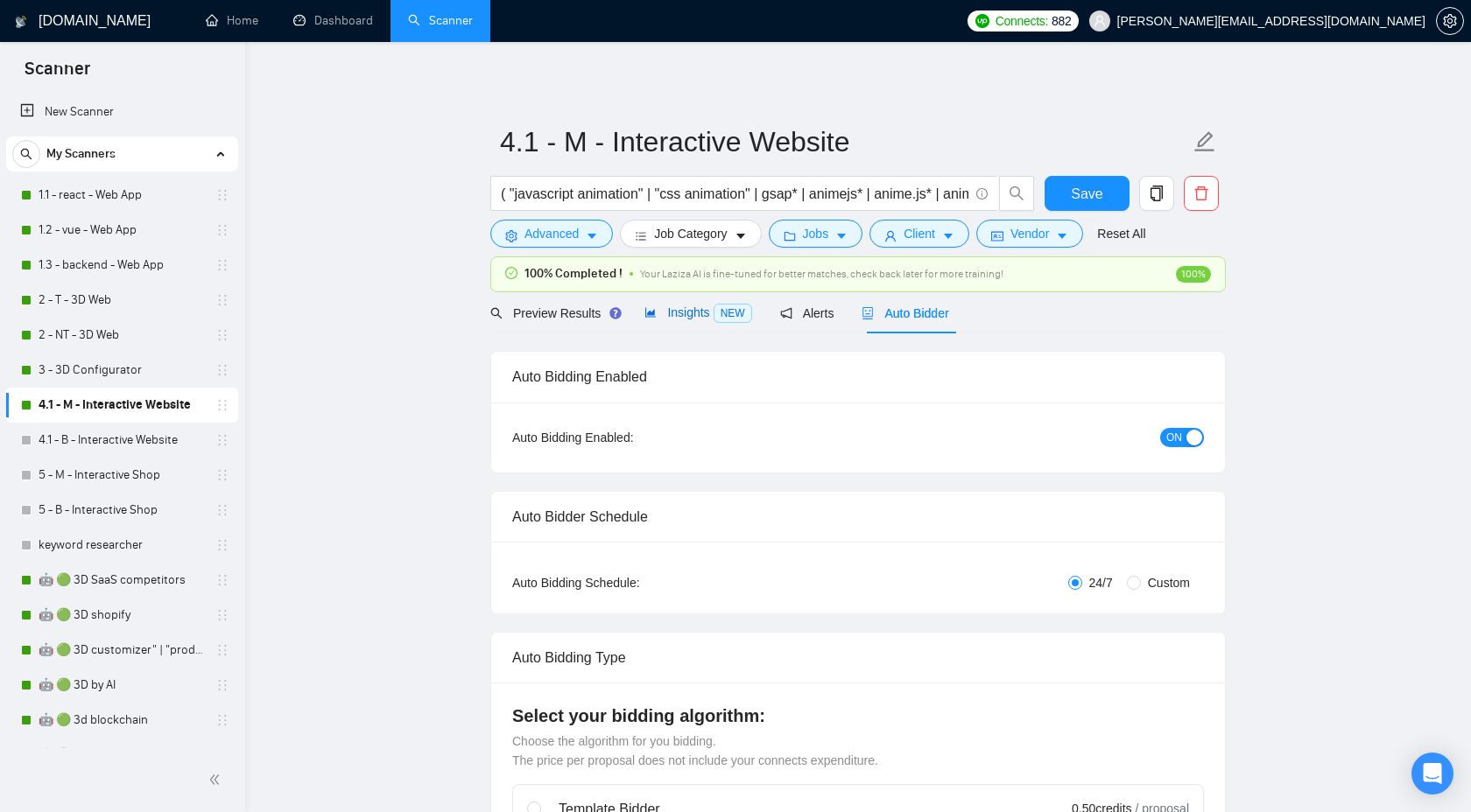
click at [650, 322] on div "Insights NEW" at bounding box center [698, 313] width 107 height 20
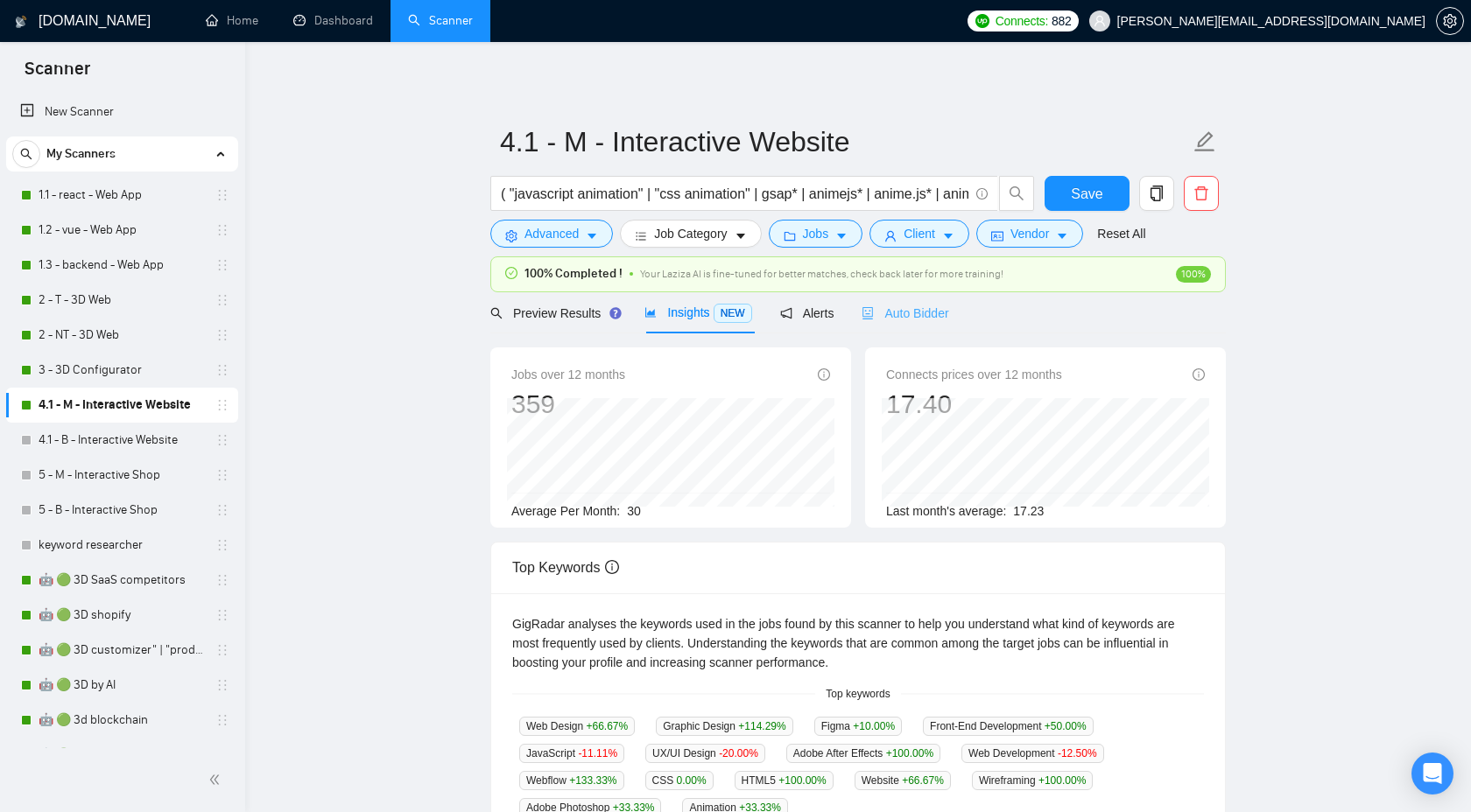
click at [905, 324] on div "Auto Bidder" at bounding box center [905, 312] width 87 height 41
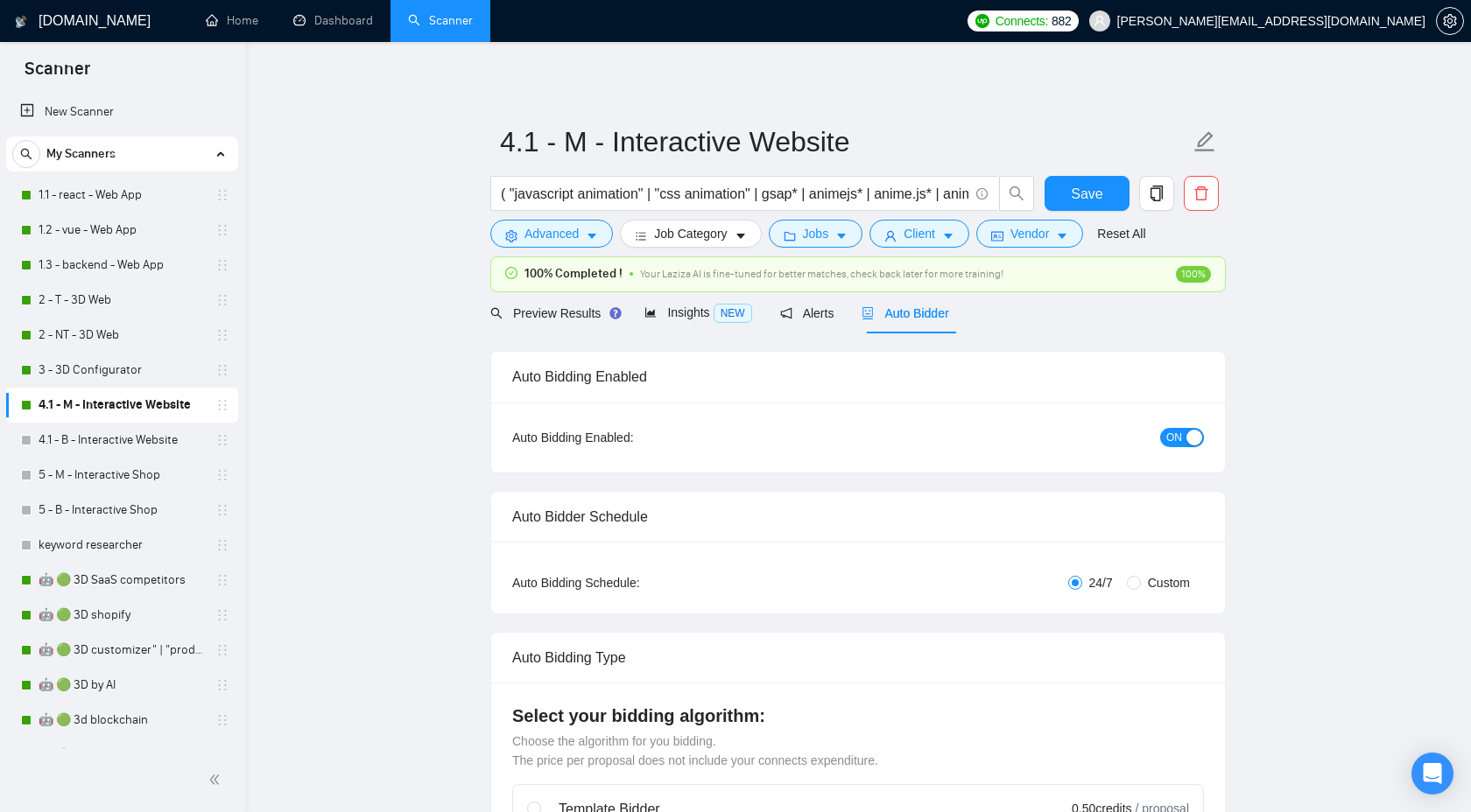
checkbox input "true"
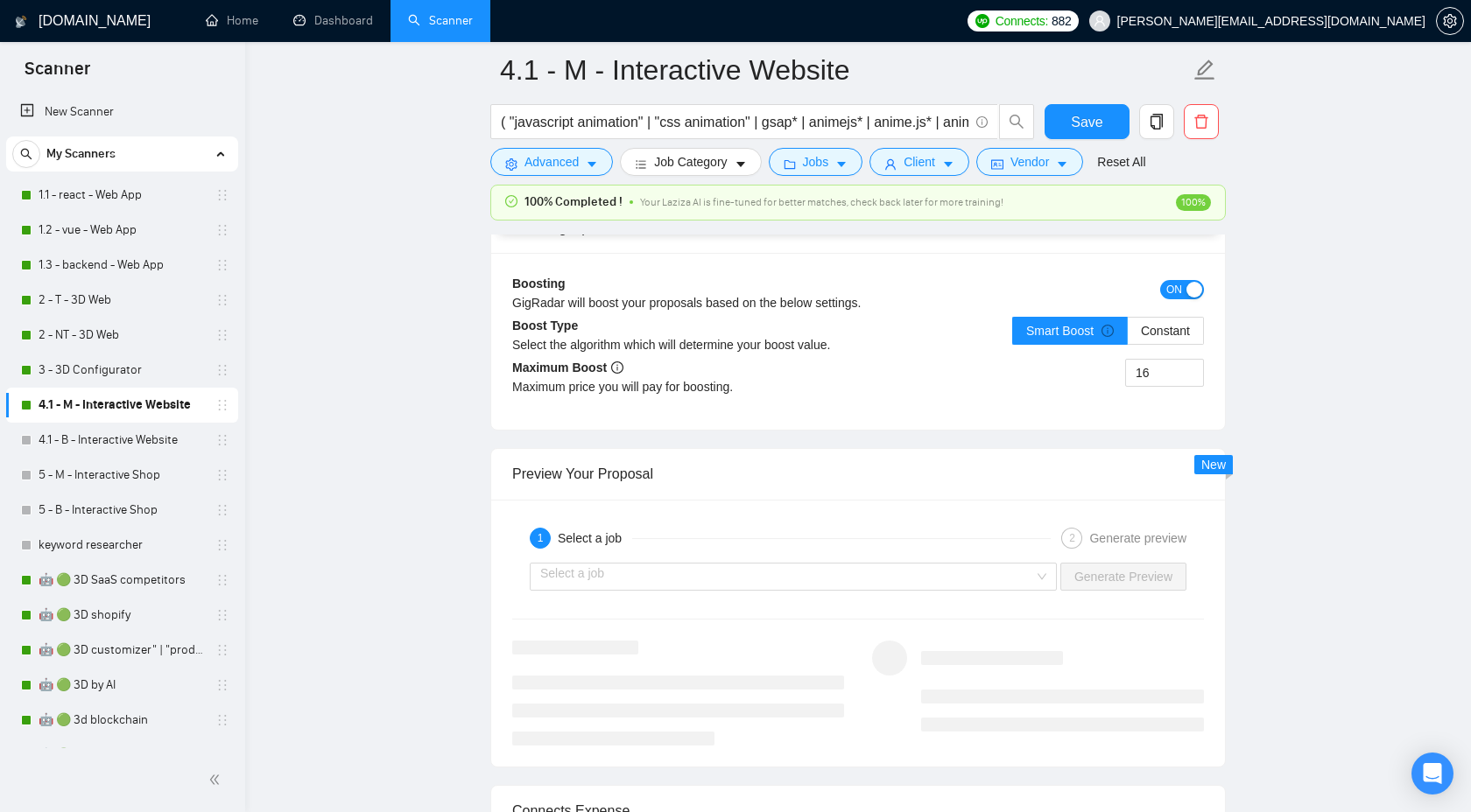
scroll to position [3210, 0]
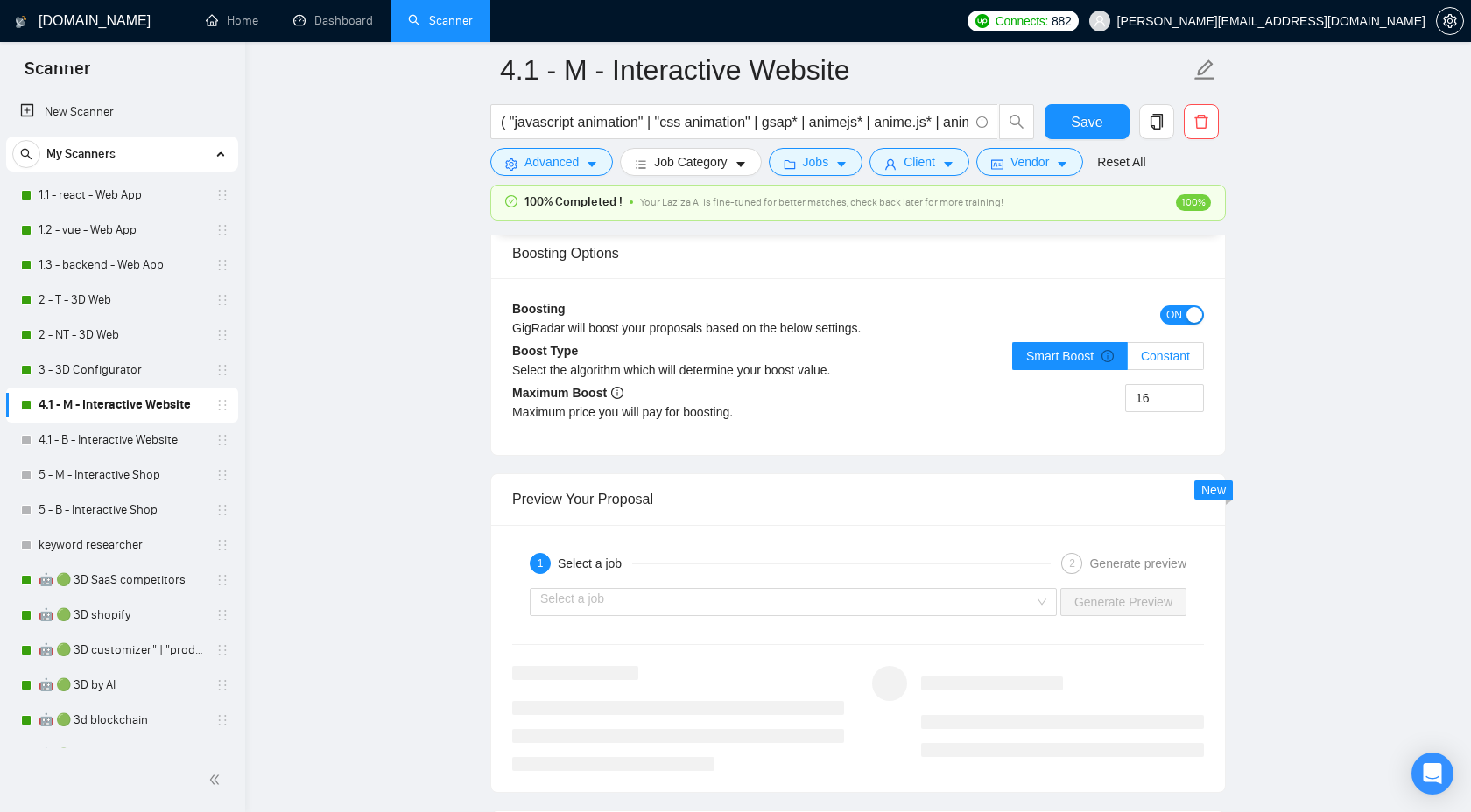
click at [1151, 350] on span "Constant" at bounding box center [1166, 356] width 49 height 14
click at [1128, 361] on input "Constant" at bounding box center [1128, 361] width 0 height 0
drag, startPoint x: 1158, startPoint y: 403, endPoint x: 1124, endPoint y: 399, distance: 34.2
click at [1124, 400] on div "16" at bounding box center [1031, 409] width 346 height 49
type input "10"
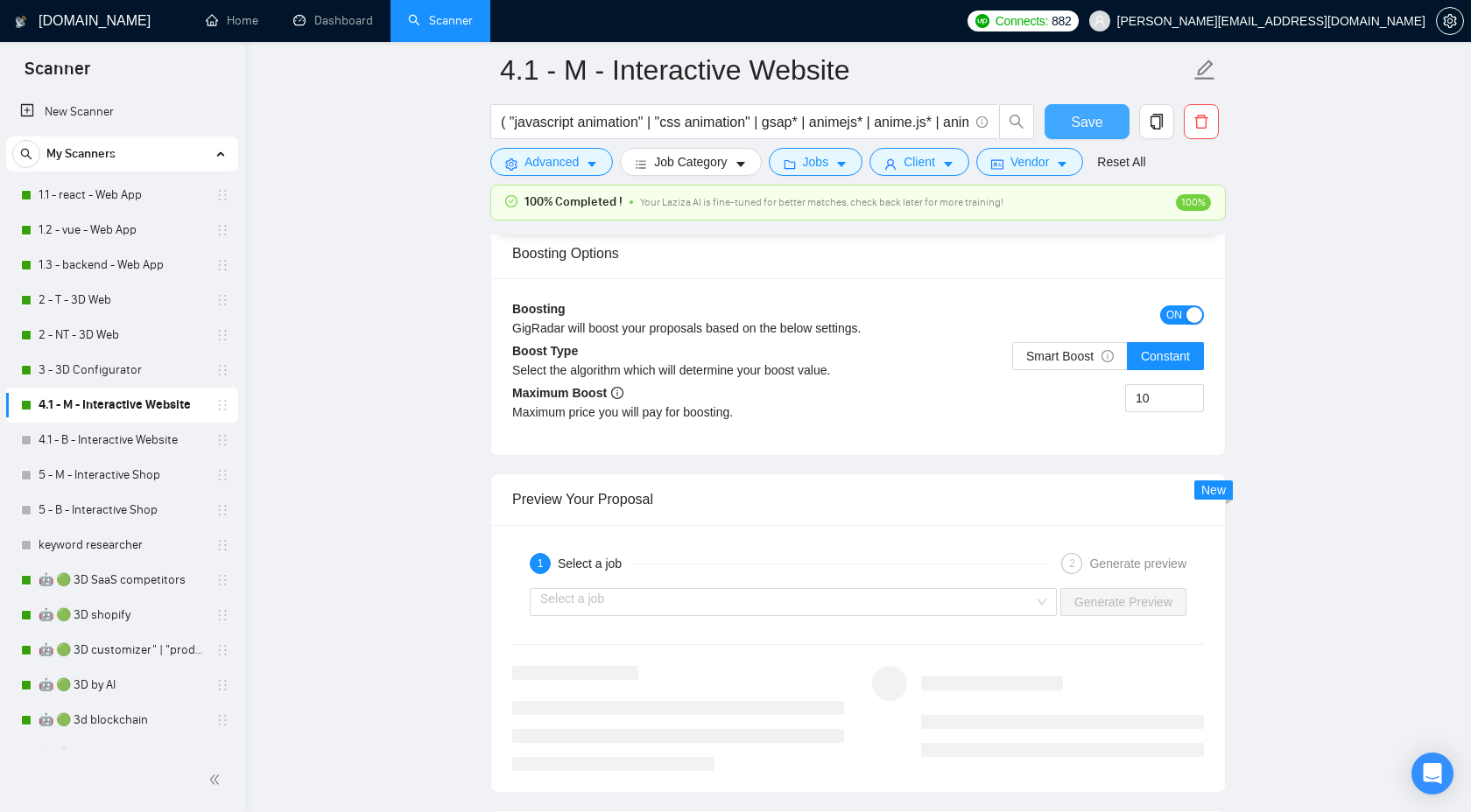
click at [1099, 108] on button "Save" at bounding box center [1087, 122] width 85 height 35
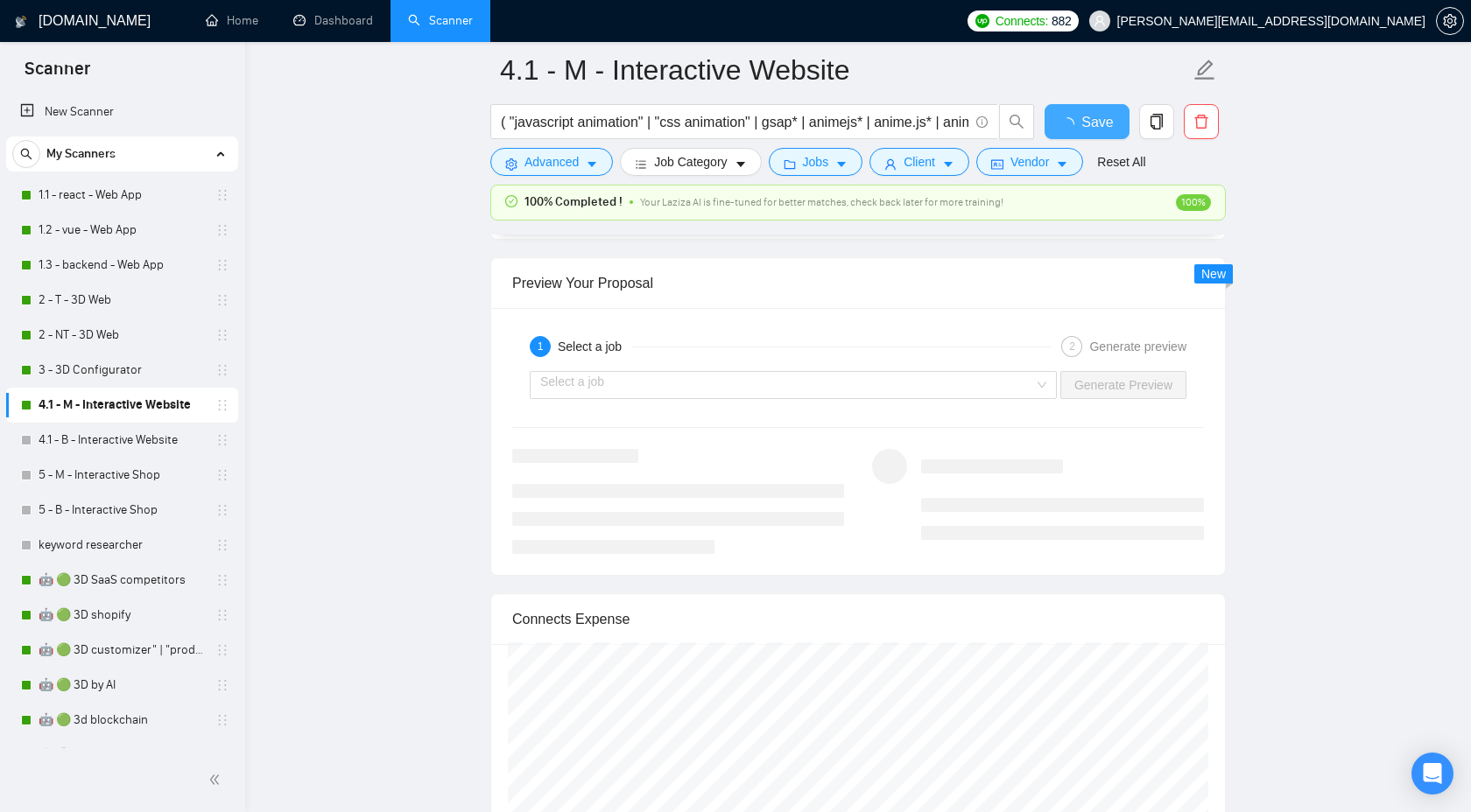
checkbox input "true"
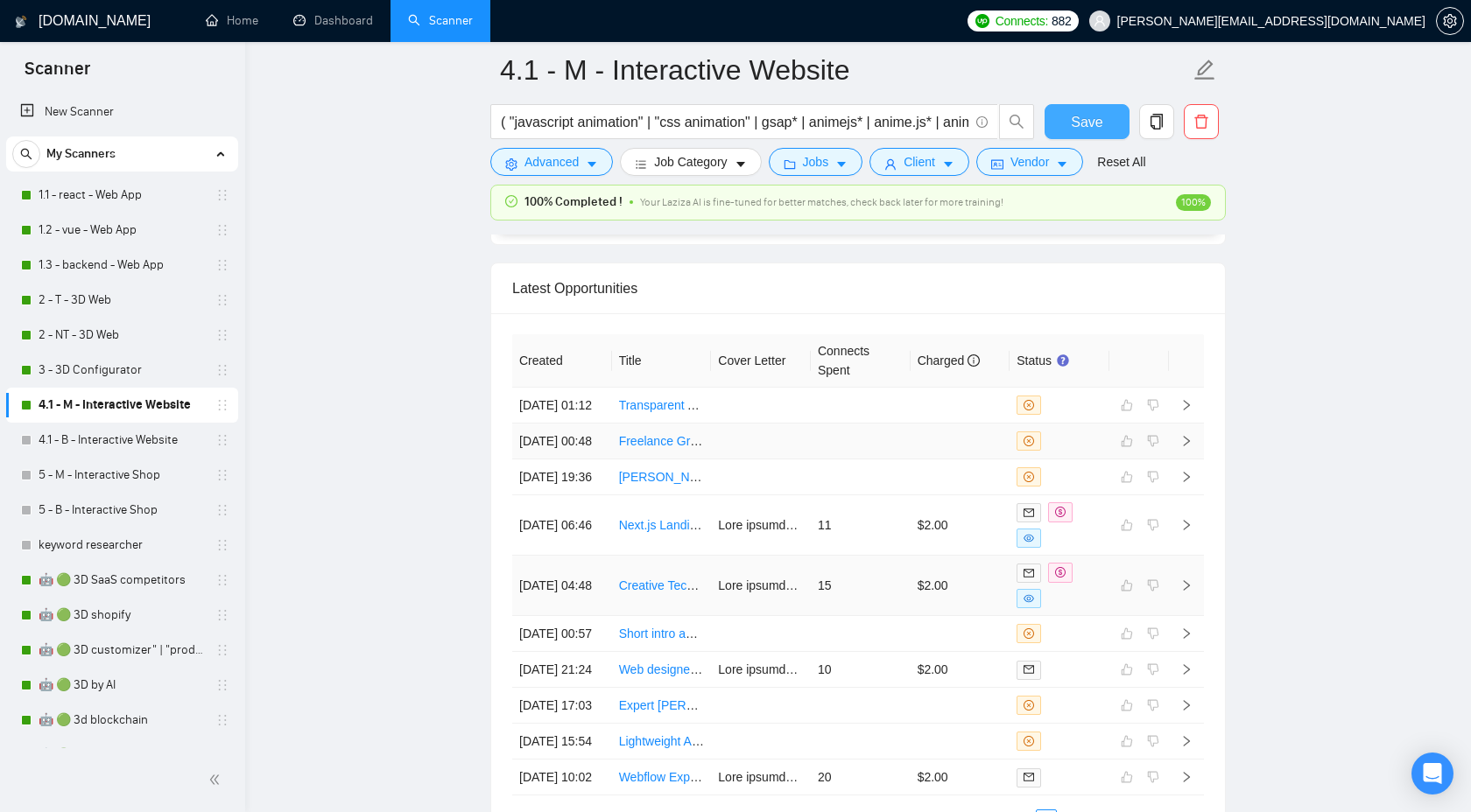
scroll to position [4622, 0]
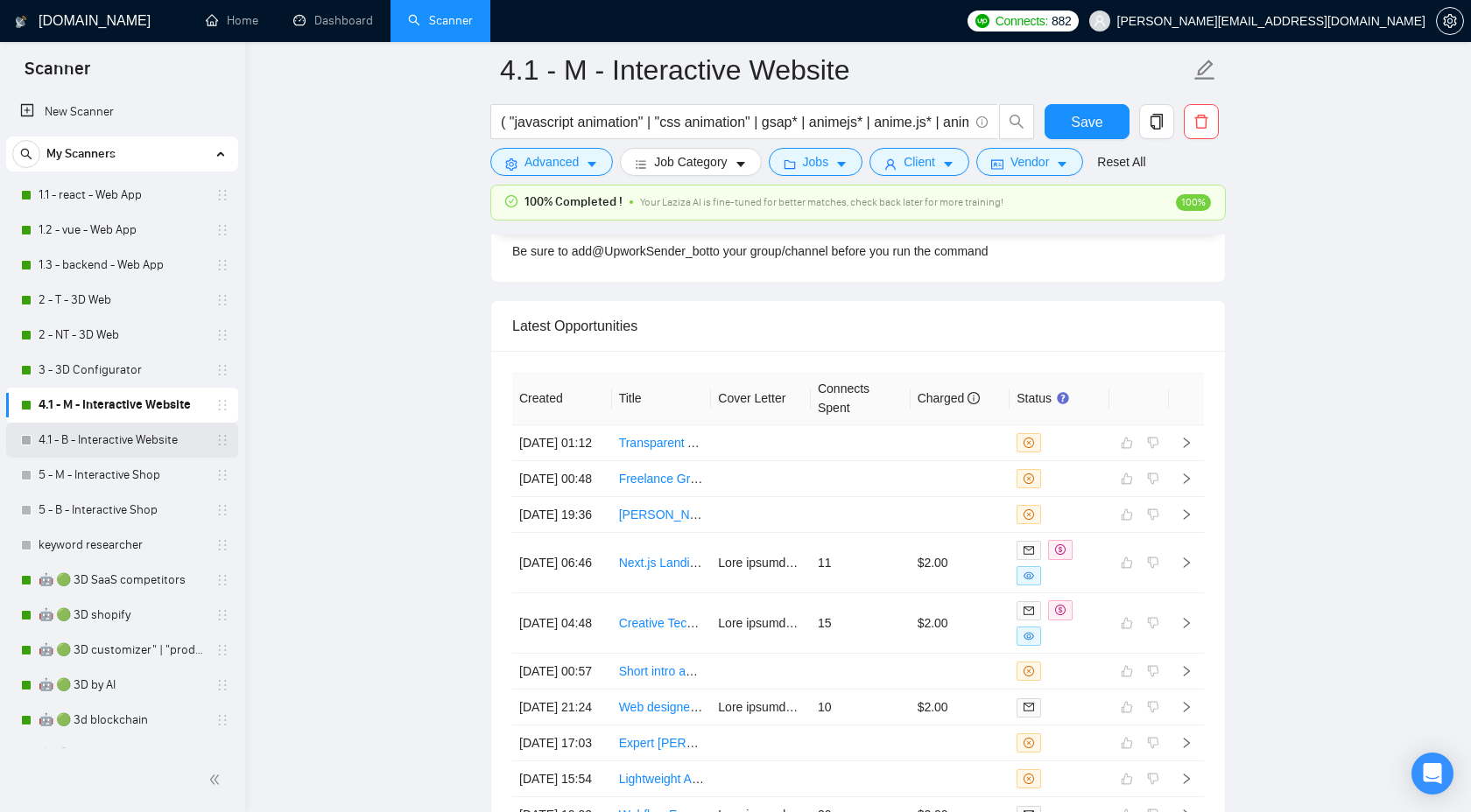
click at [152, 435] on link "4.1 - B - Interactive Website" at bounding box center [122, 440] width 167 height 35
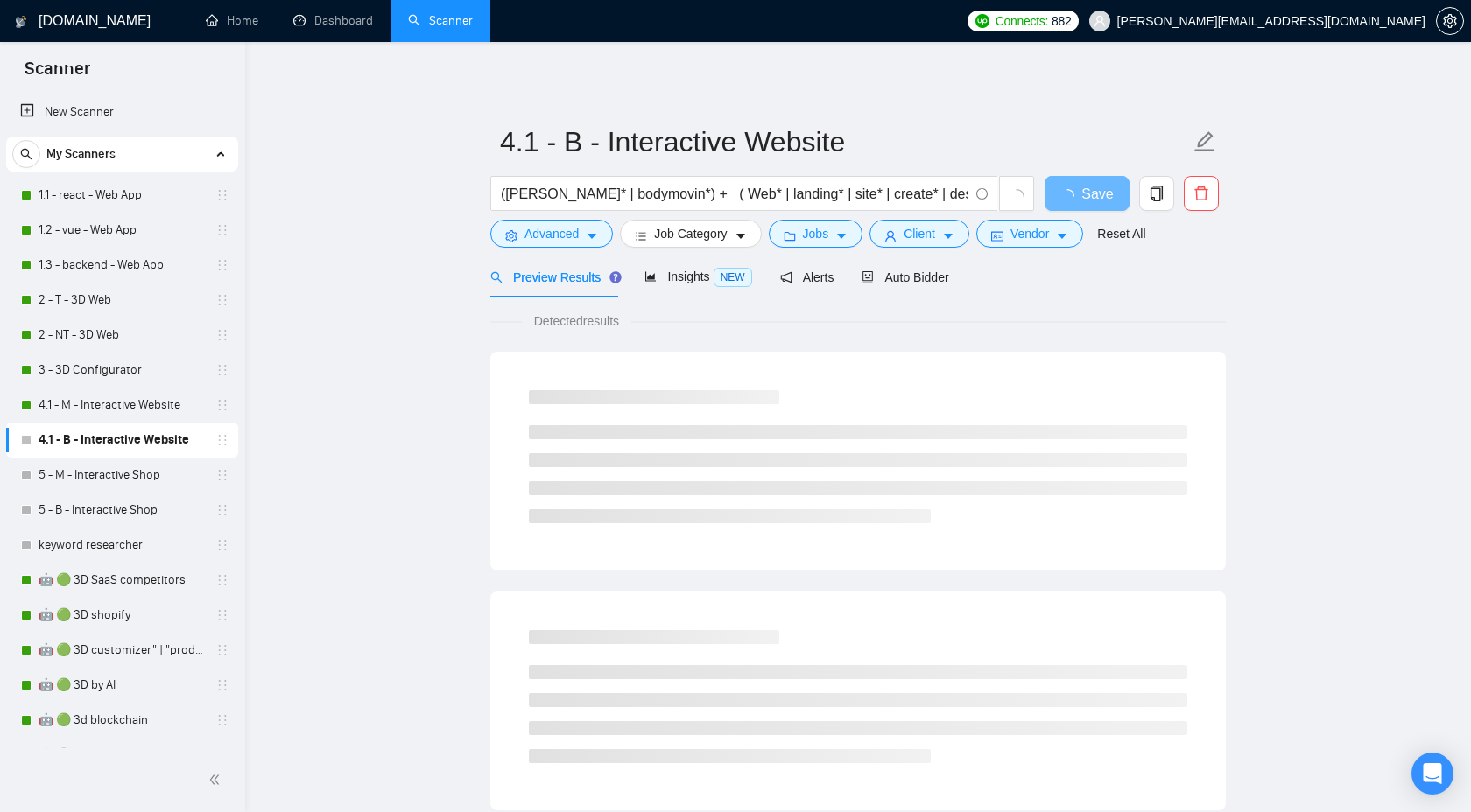
click at [864, 296] on div "Preview Results Insights NEW Alerts Auto Bidder" at bounding box center [719, 276] width 459 height 41
click at [898, 283] on span "Auto Bidder" at bounding box center [905, 276] width 87 height 14
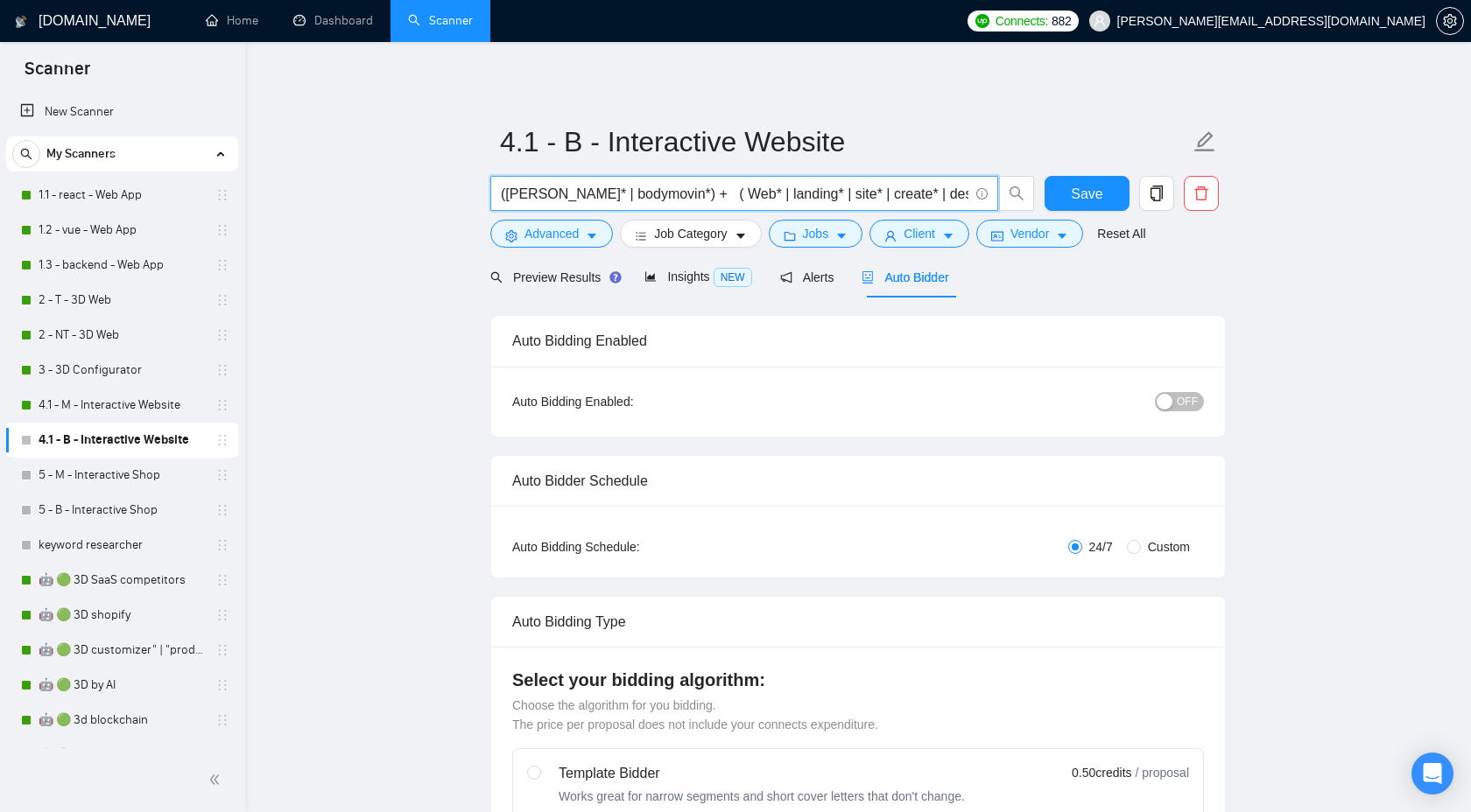
click at [669, 198] on input "([PERSON_NAME]* | bodymovin*) + ( Web* | landing* | site* | create* | design* |…" at bounding box center [735, 194] width 468 height 22
click at [665, 194] on input "([PERSON_NAME]* | bodymovin*) + ( Web* | landing* | site* | create* | design* |…" at bounding box center [735, 194] width 468 height 22
type input "(lottie* | bodymovin*) + ( Web* | landing* | site* | create* | design* | homepa…"
click at [1086, 203] on span "Save" at bounding box center [1086, 194] width 31 height 22
click at [1088, 194] on span "Save" at bounding box center [1086, 194] width 31 height 22
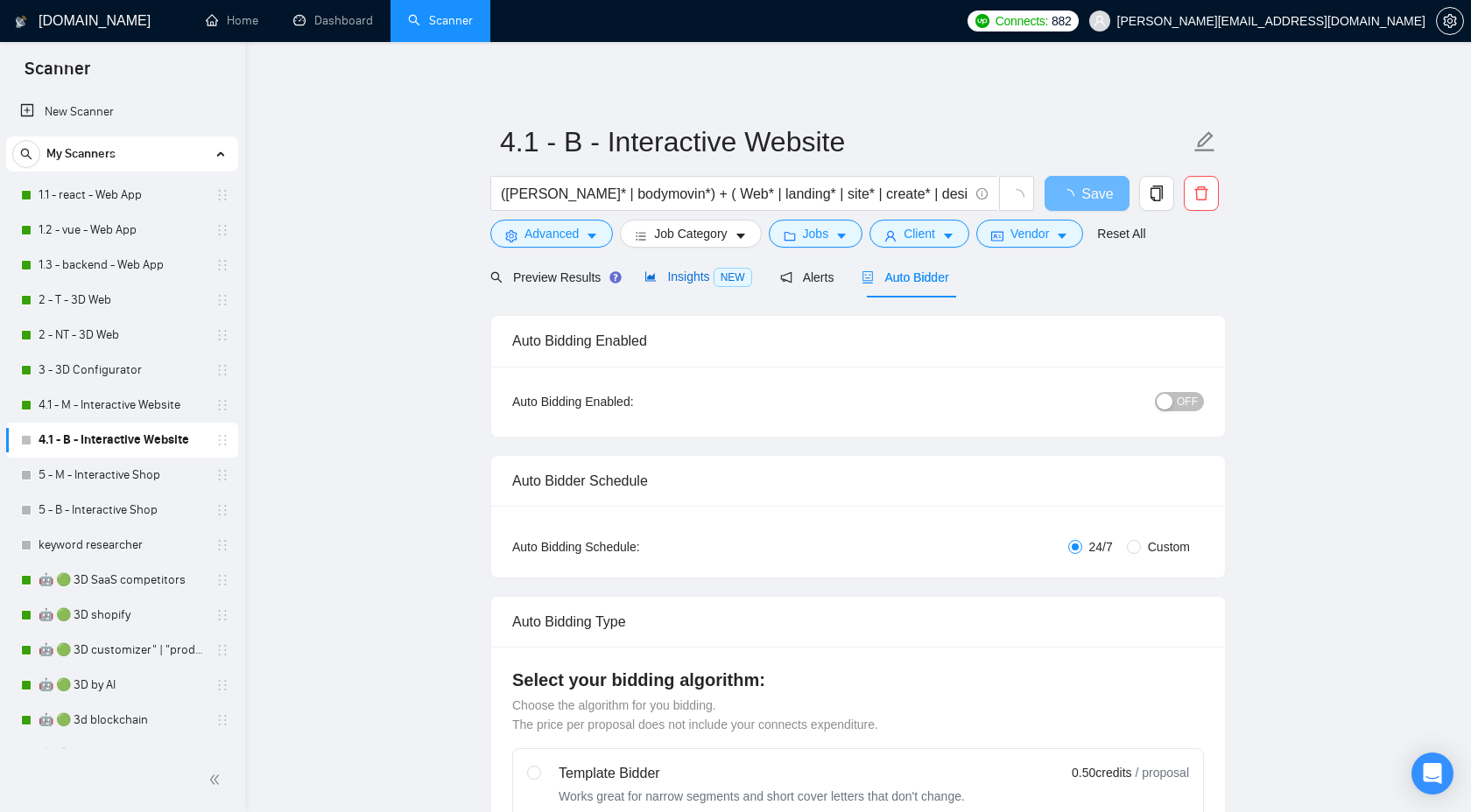
click at [723, 273] on span "NEW" at bounding box center [733, 277] width 38 height 19
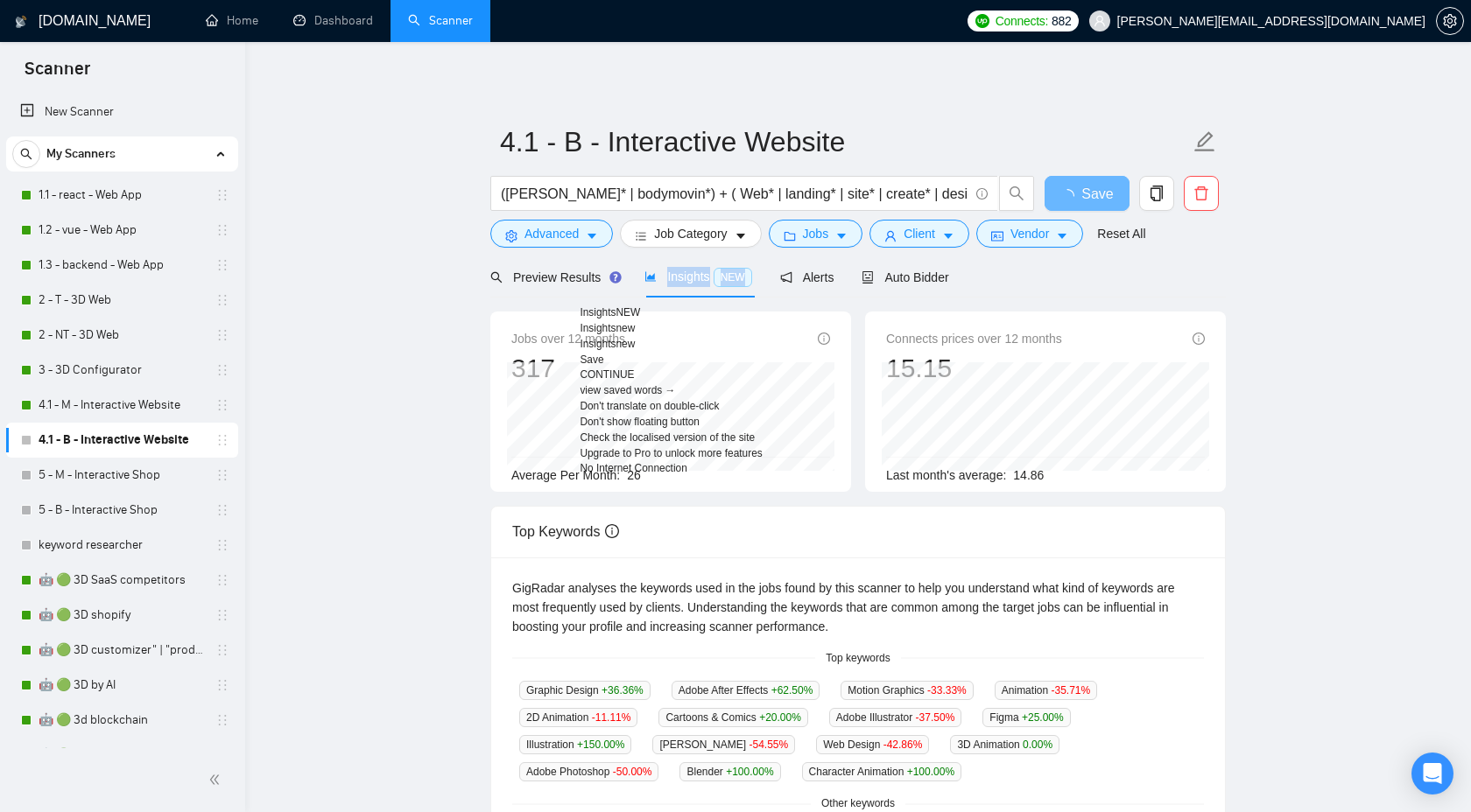
click at [1311, 273] on main "4.1 - B - Interactive Website (lottie* | bodymovin*) + ( Web* | landing* | site…" at bounding box center [857, 656] width 1170 height 1174
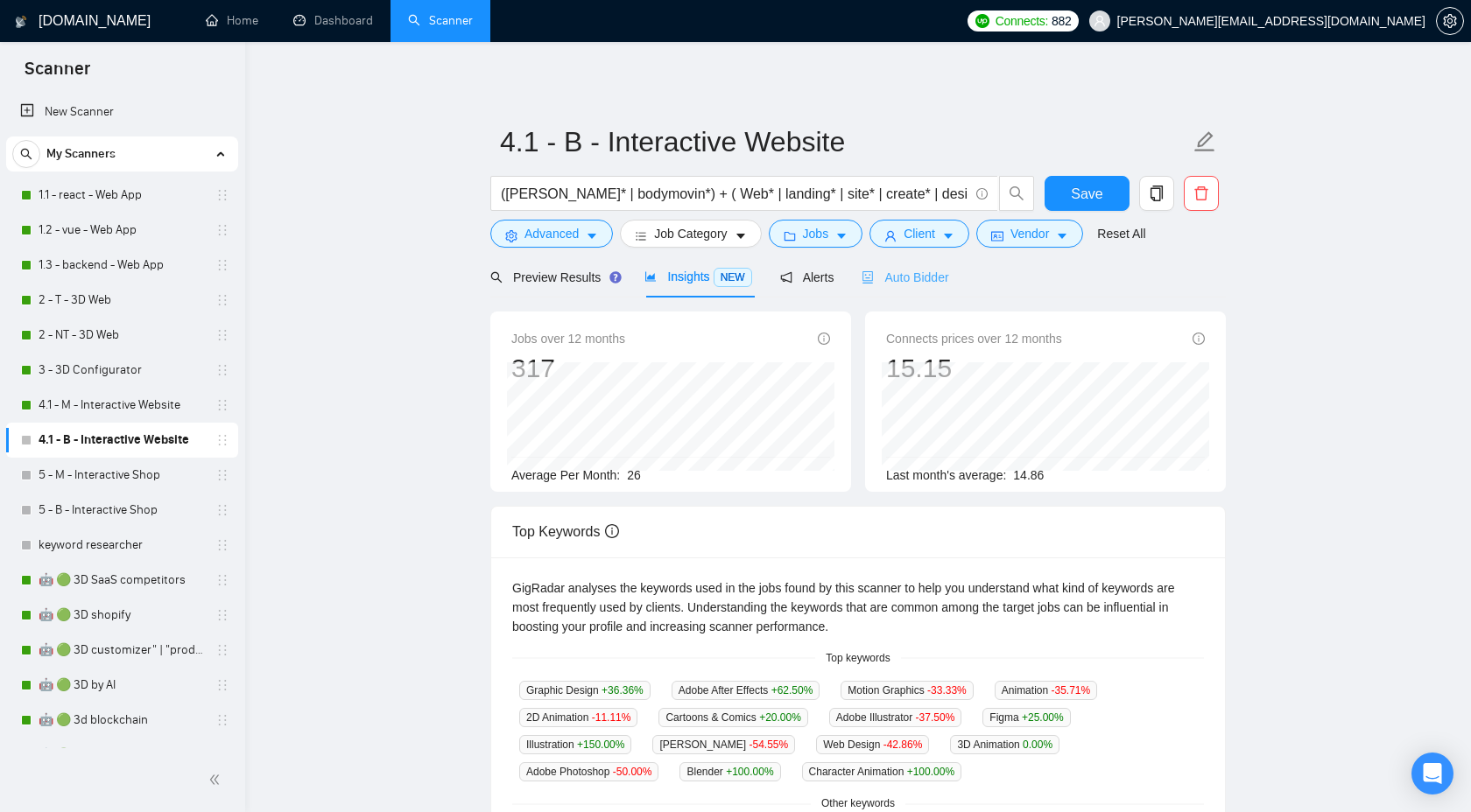
click at [881, 266] on div "Auto Bidder" at bounding box center [905, 276] width 87 height 41
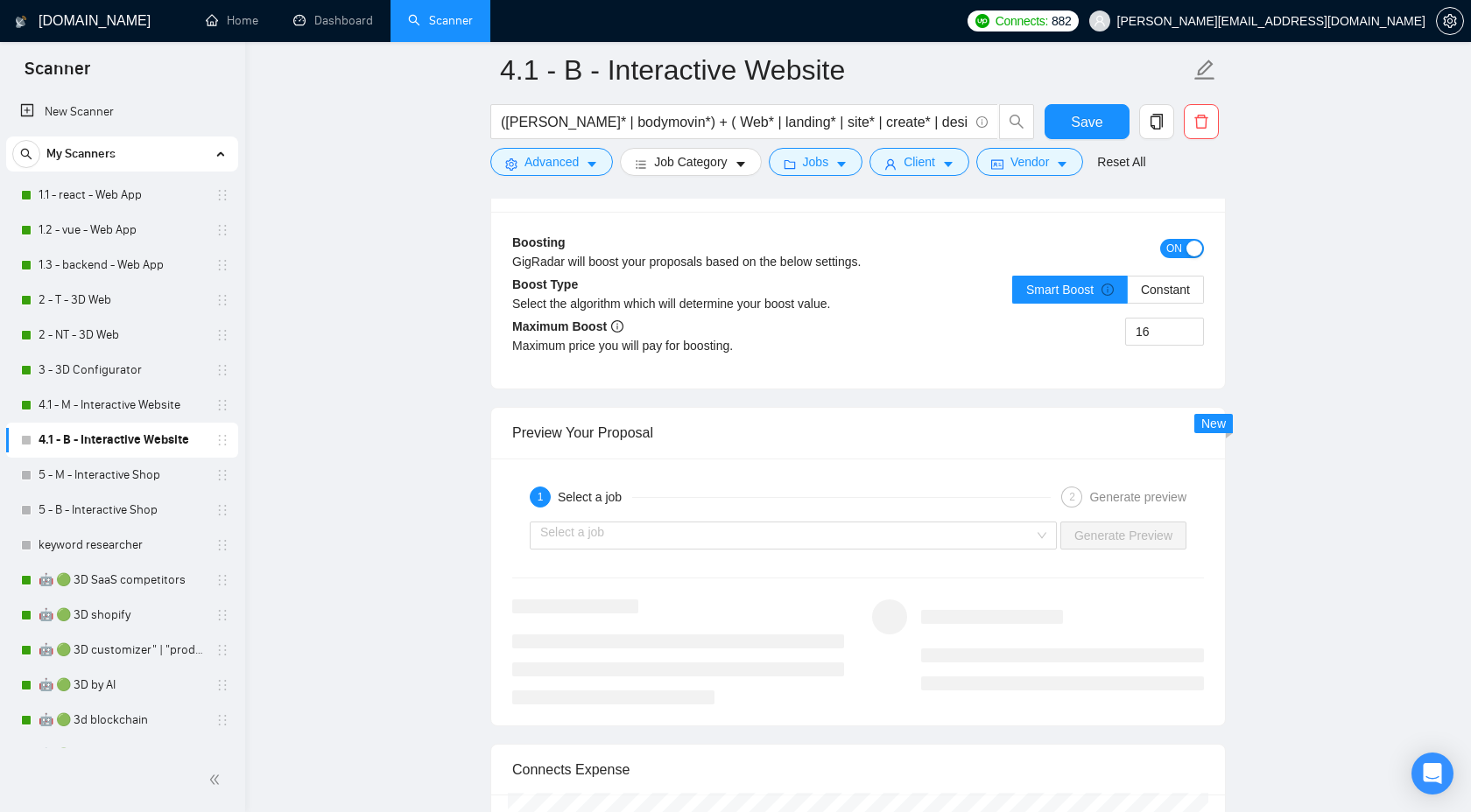
scroll to position [3270, 0]
click at [1161, 298] on label "Constant" at bounding box center [1166, 287] width 76 height 28
click at [1128, 292] on input "Constant" at bounding box center [1128, 292] width 0 height 0
drag, startPoint x: 1160, startPoint y: 330, endPoint x: 1127, endPoint y: 330, distance: 33.0
click at [1127, 330] on input "16" at bounding box center [1165, 330] width 77 height 27
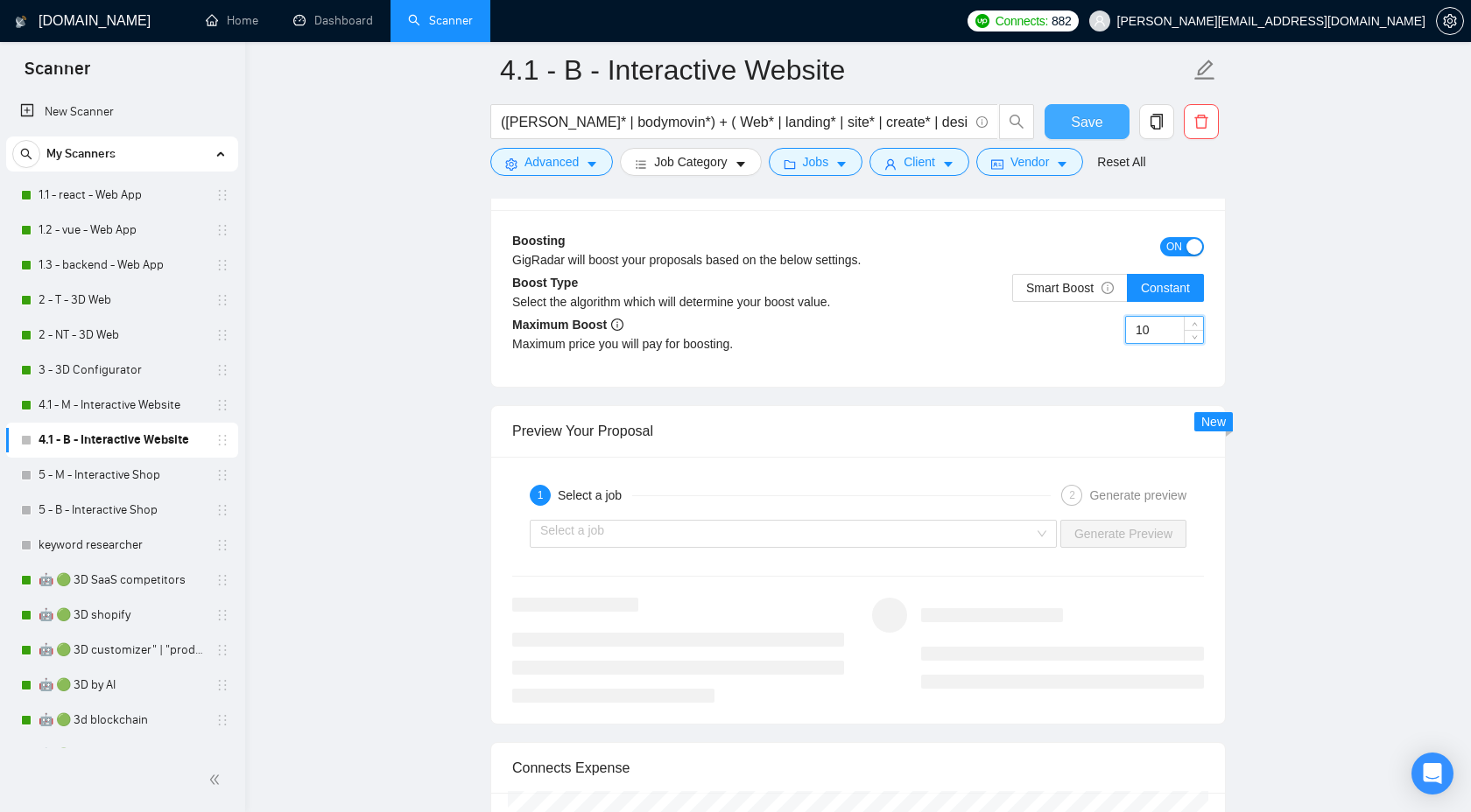
type input "10"
click at [1092, 121] on span "Save" at bounding box center [1086, 122] width 31 height 22
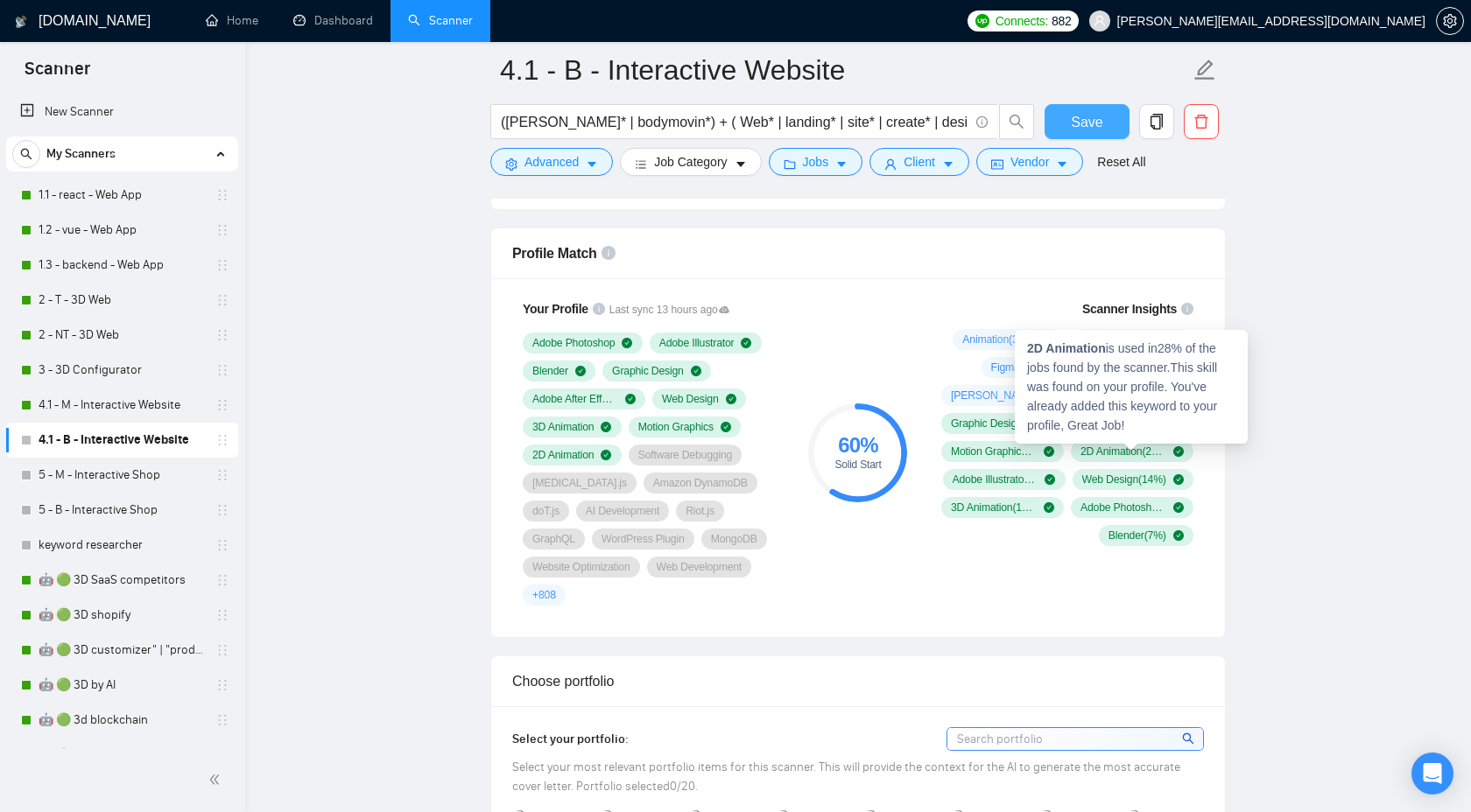
scroll to position [1160, 0]
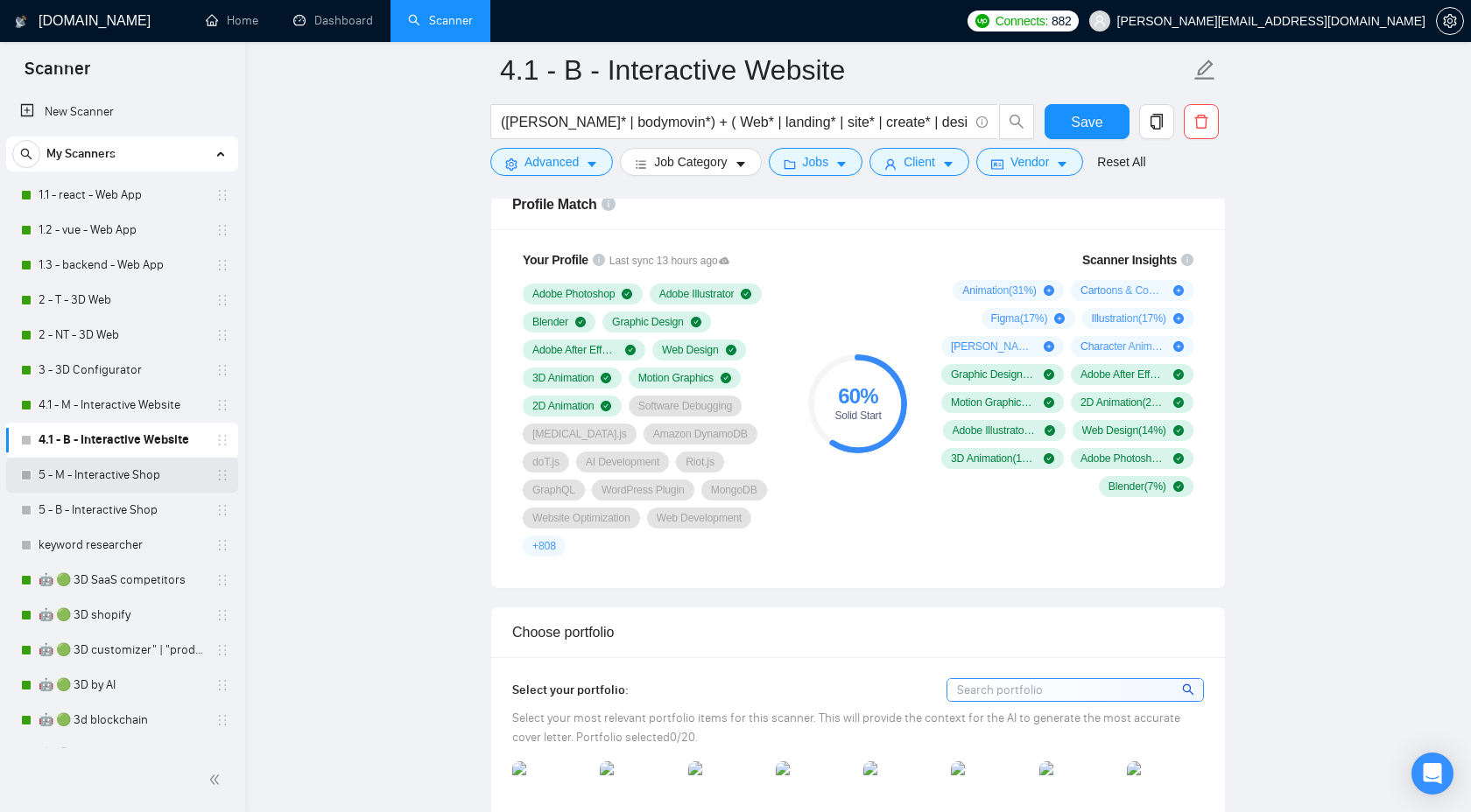
click at [153, 473] on link "5 - M - Interactive Shop" at bounding box center [122, 475] width 167 height 35
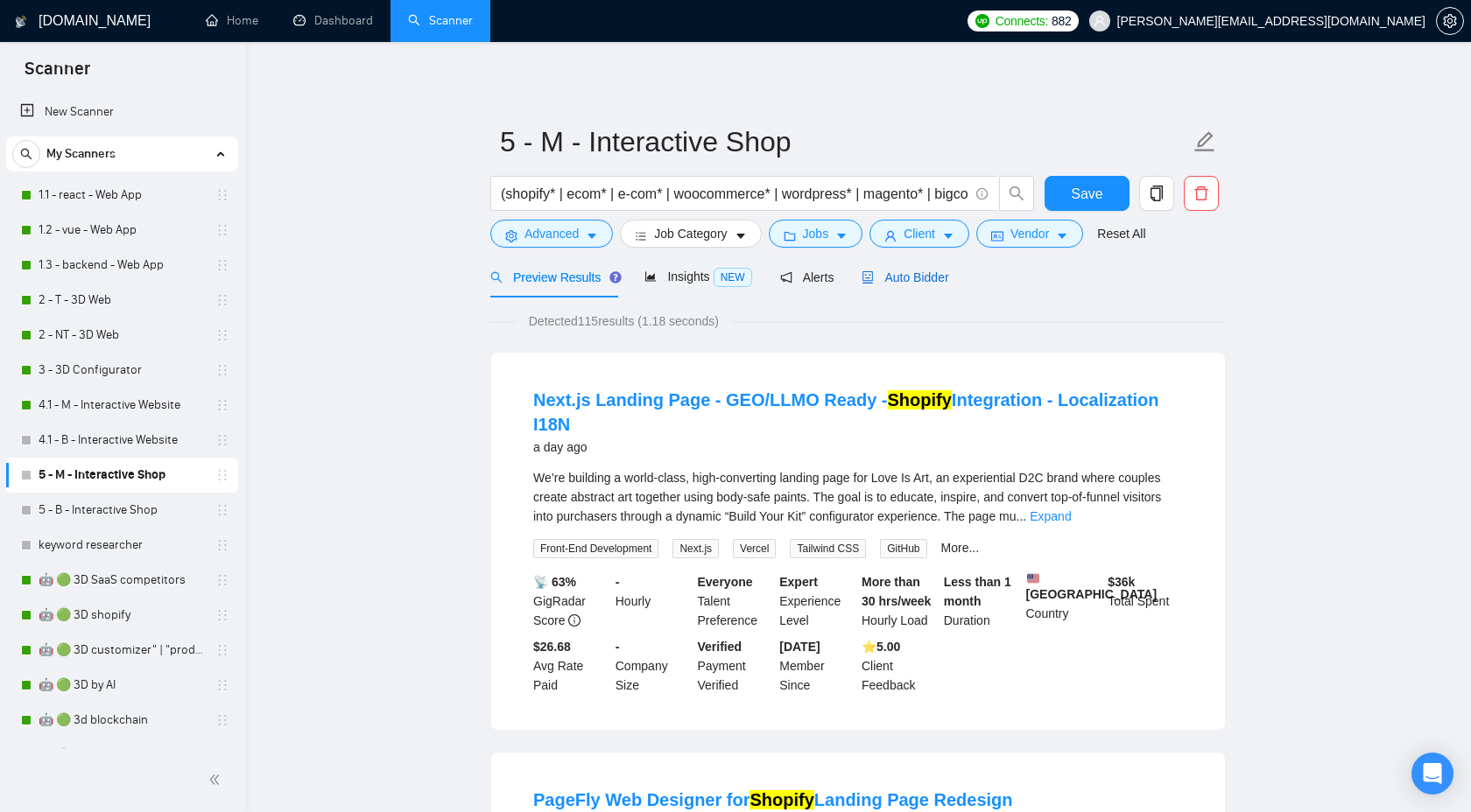
click at [915, 281] on span "Auto Bidder" at bounding box center [905, 276] width 87 height 14
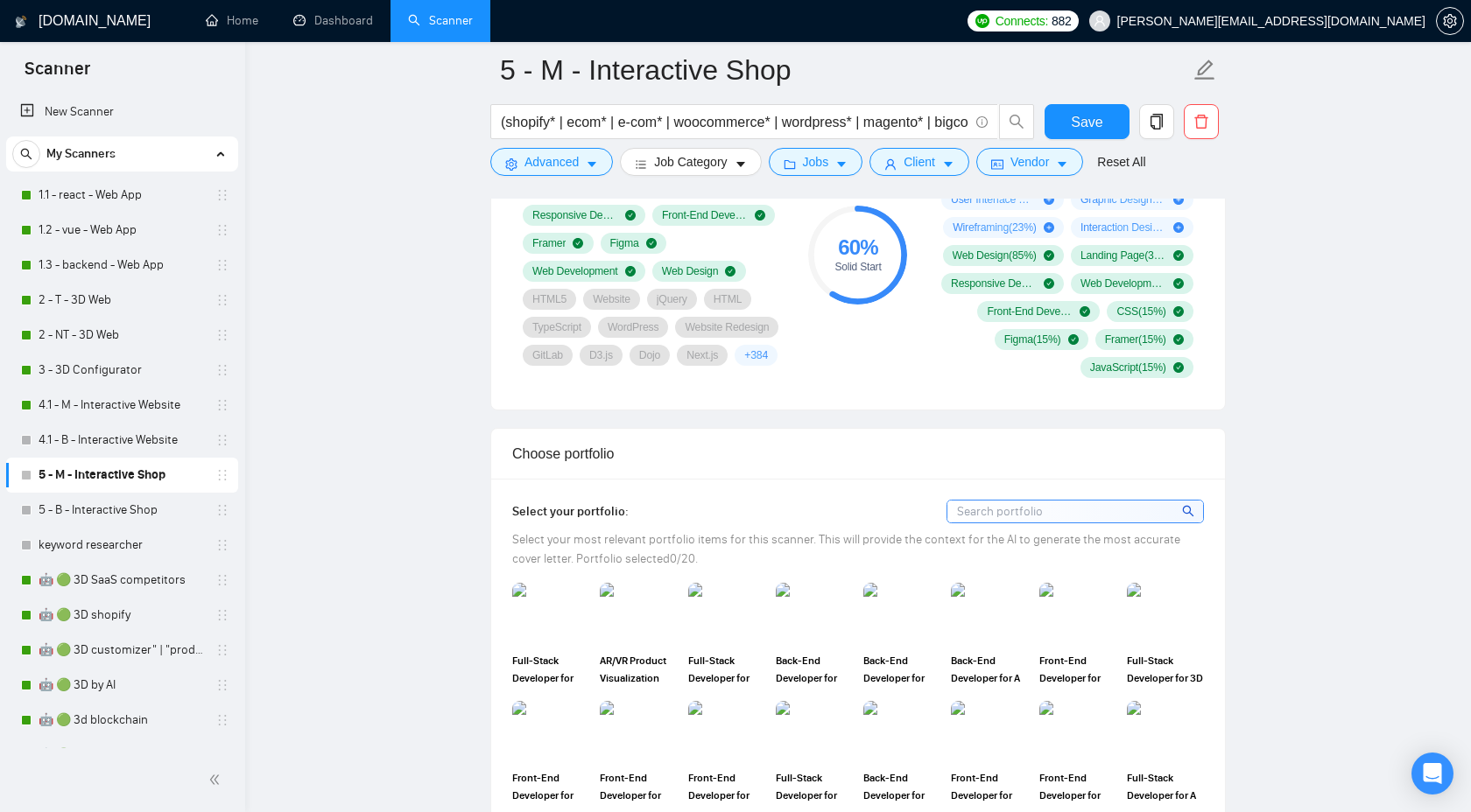
scroll to position [1285, 0]
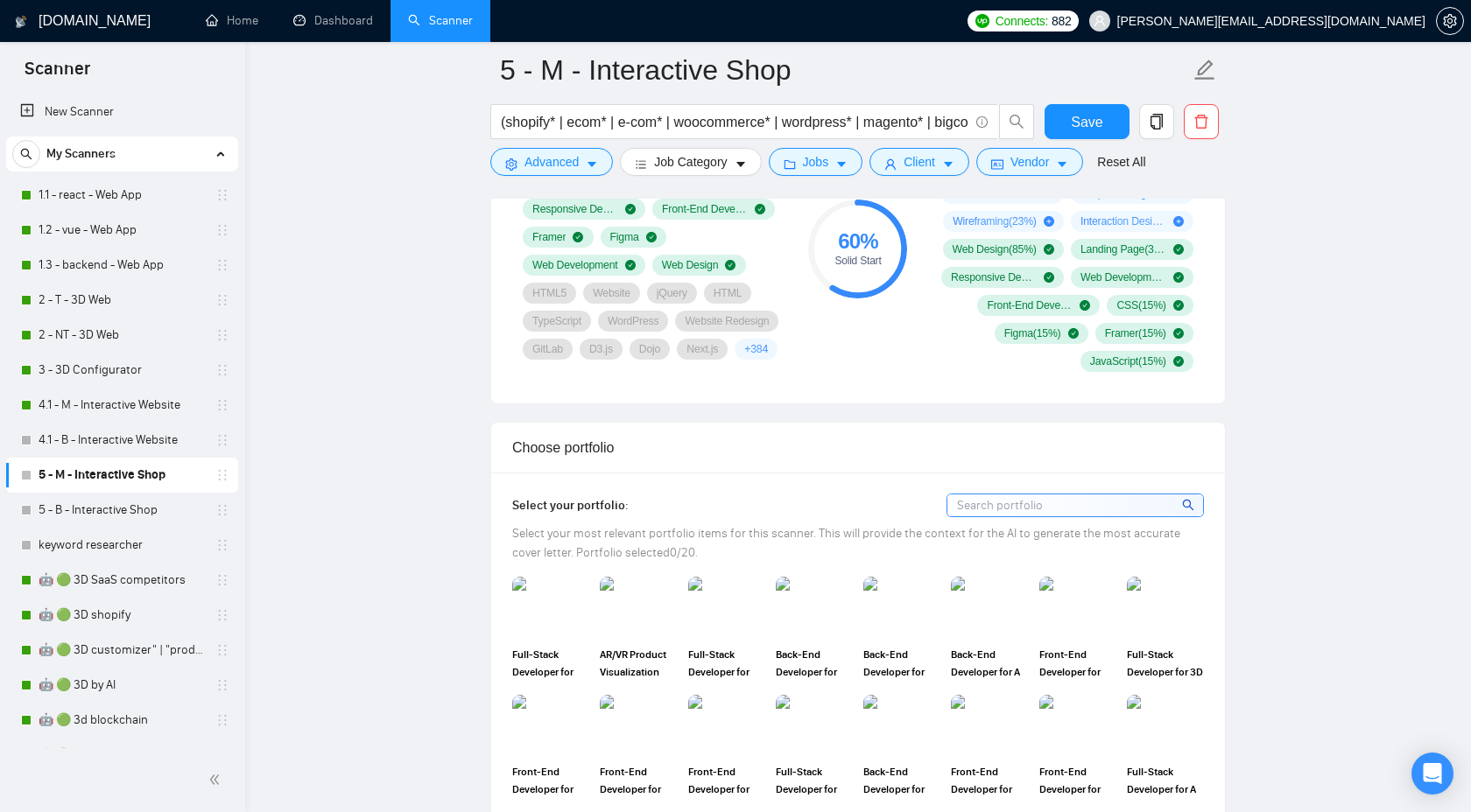
click at [510, 625] on div "Full-Stack Developer for the Interactive Website for a Music Company" at bounding box center [551, 628] width 88 height 103
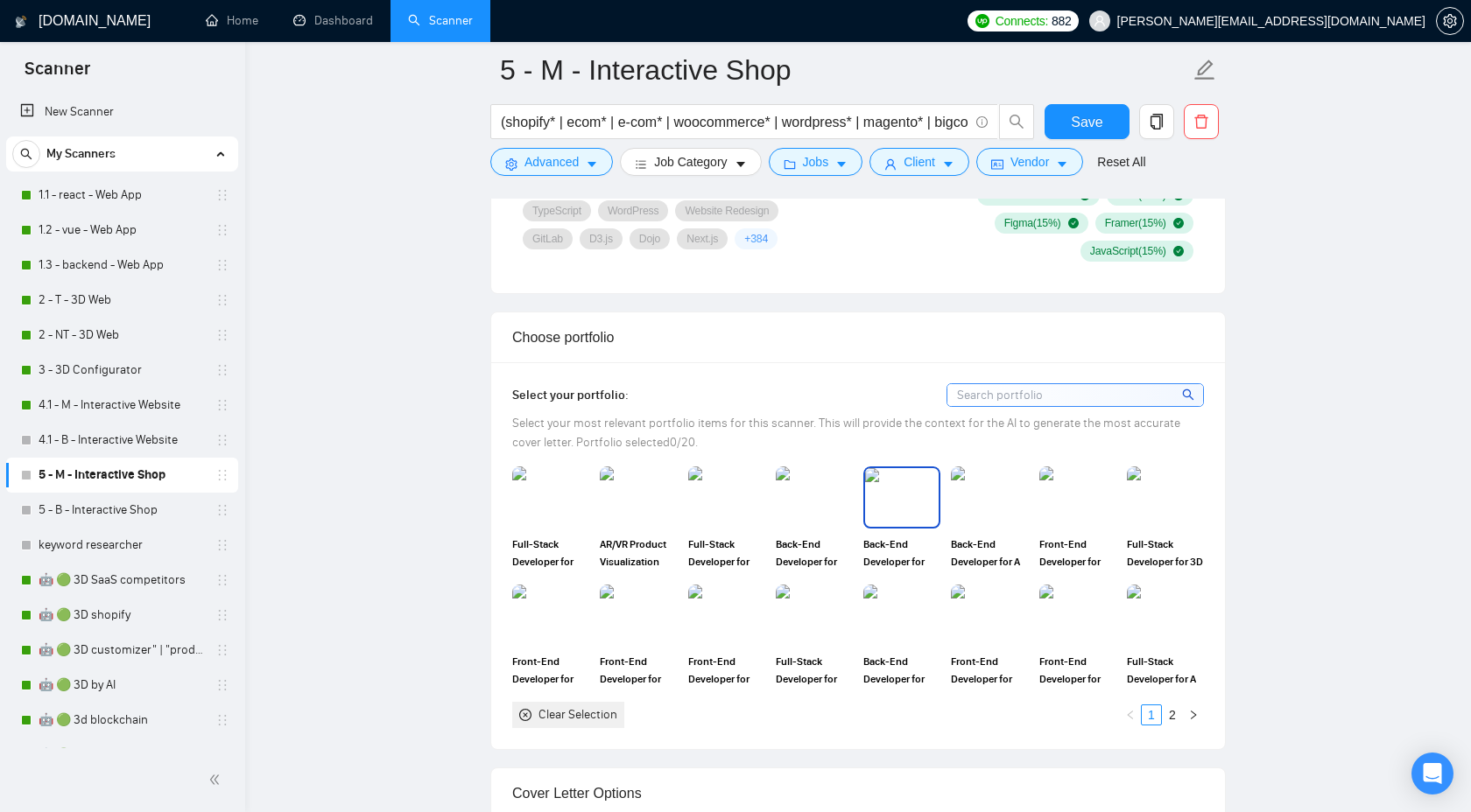
scroll to position [1429, 0]
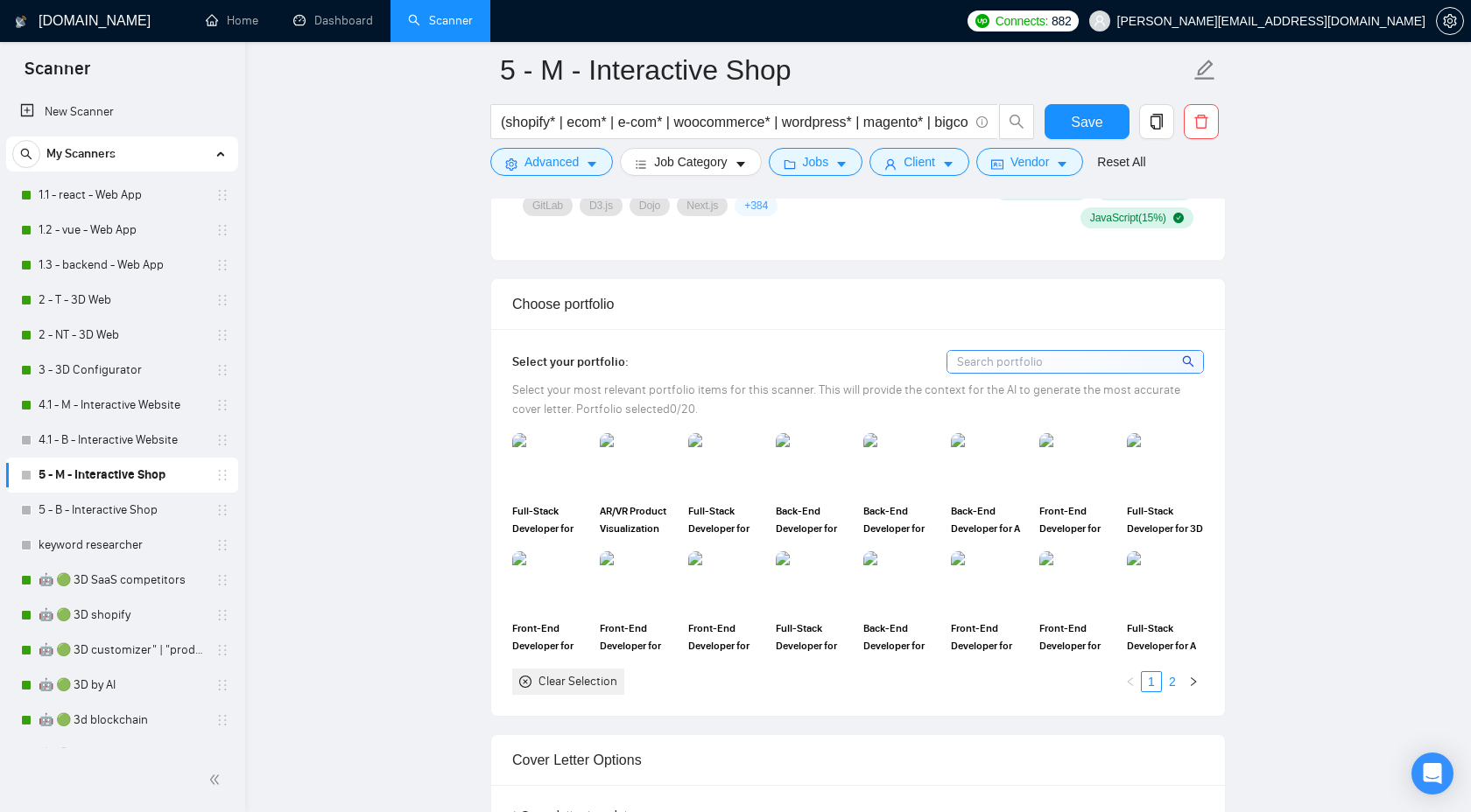
click at [1172, 681] on link "2" at bounding box center [1172, 681] width 19 height 19
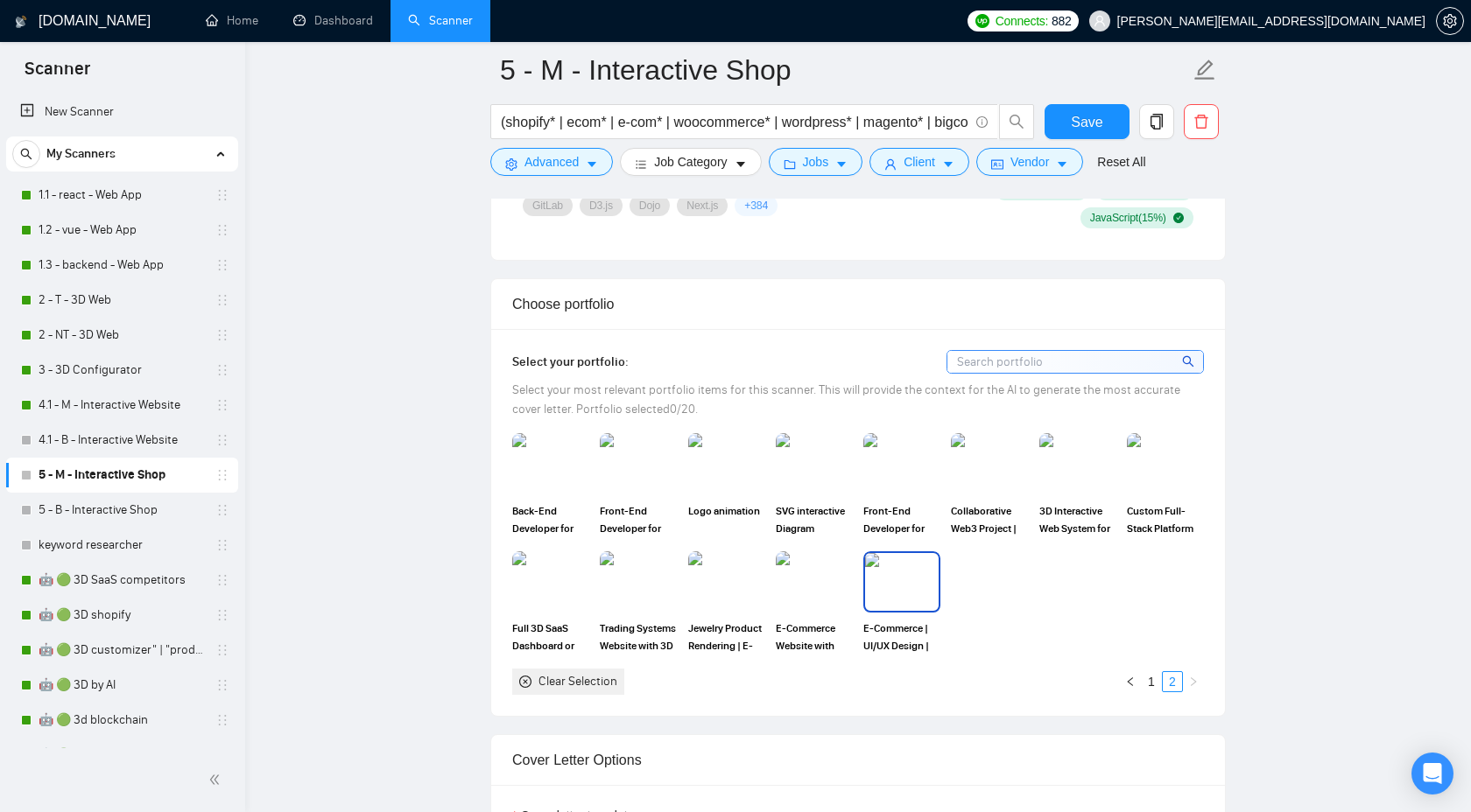
click at [874, 579] on img at bounding box center [902, 581] width 73 height 58
click at [768, 597] on div "Jewelry Product Rendering | E-Commerce Website | Front End Developer" at bounding box center [727, 602] width 88 height 103
click at [795, 588] on img at bounding box center [814, 581] width 73 height 58
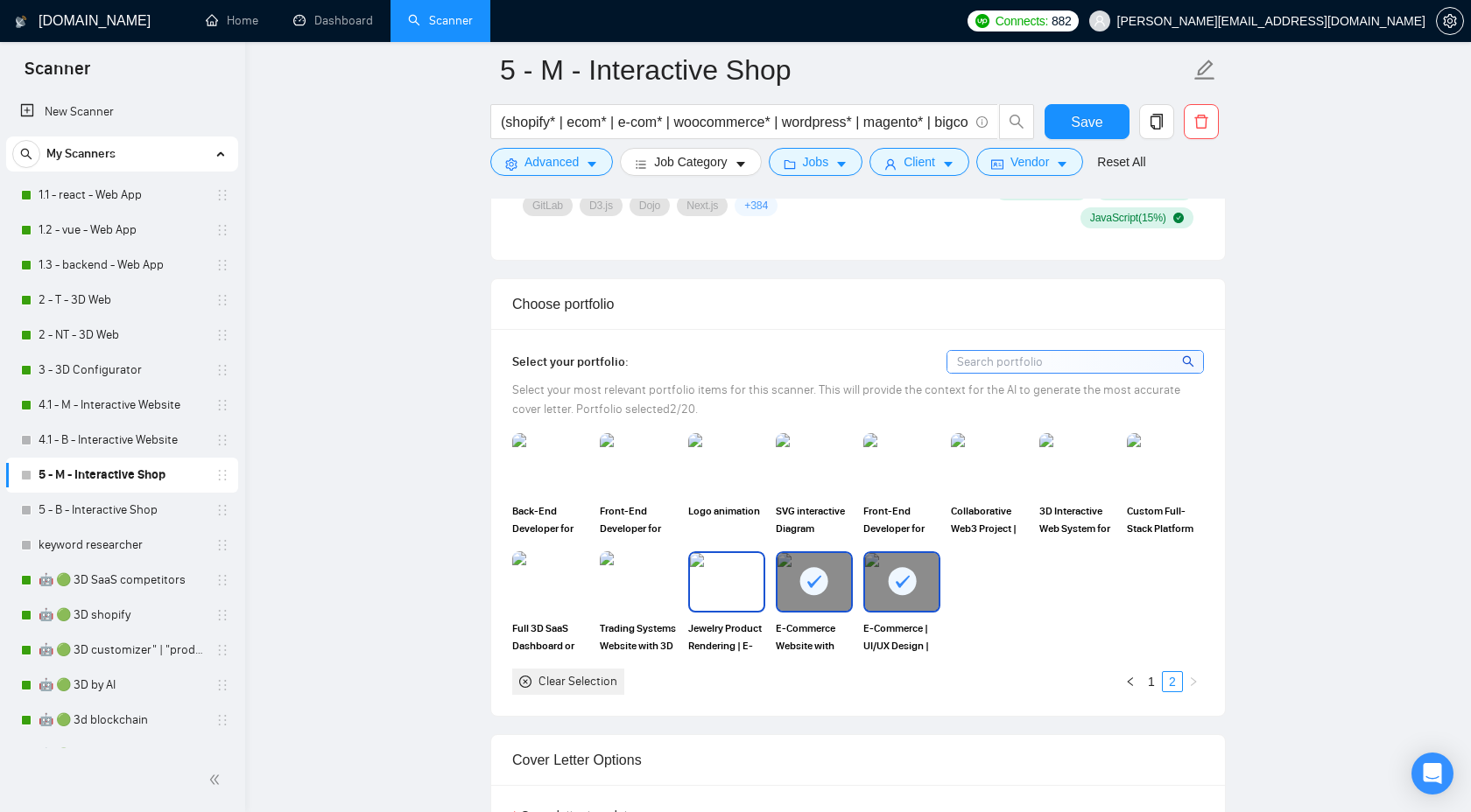
click at [704, 596] on img at bounding box center [726, 581] width 73 height 58
click at [613, 605] on img at bounding box center [638, 581] width 73 height 58
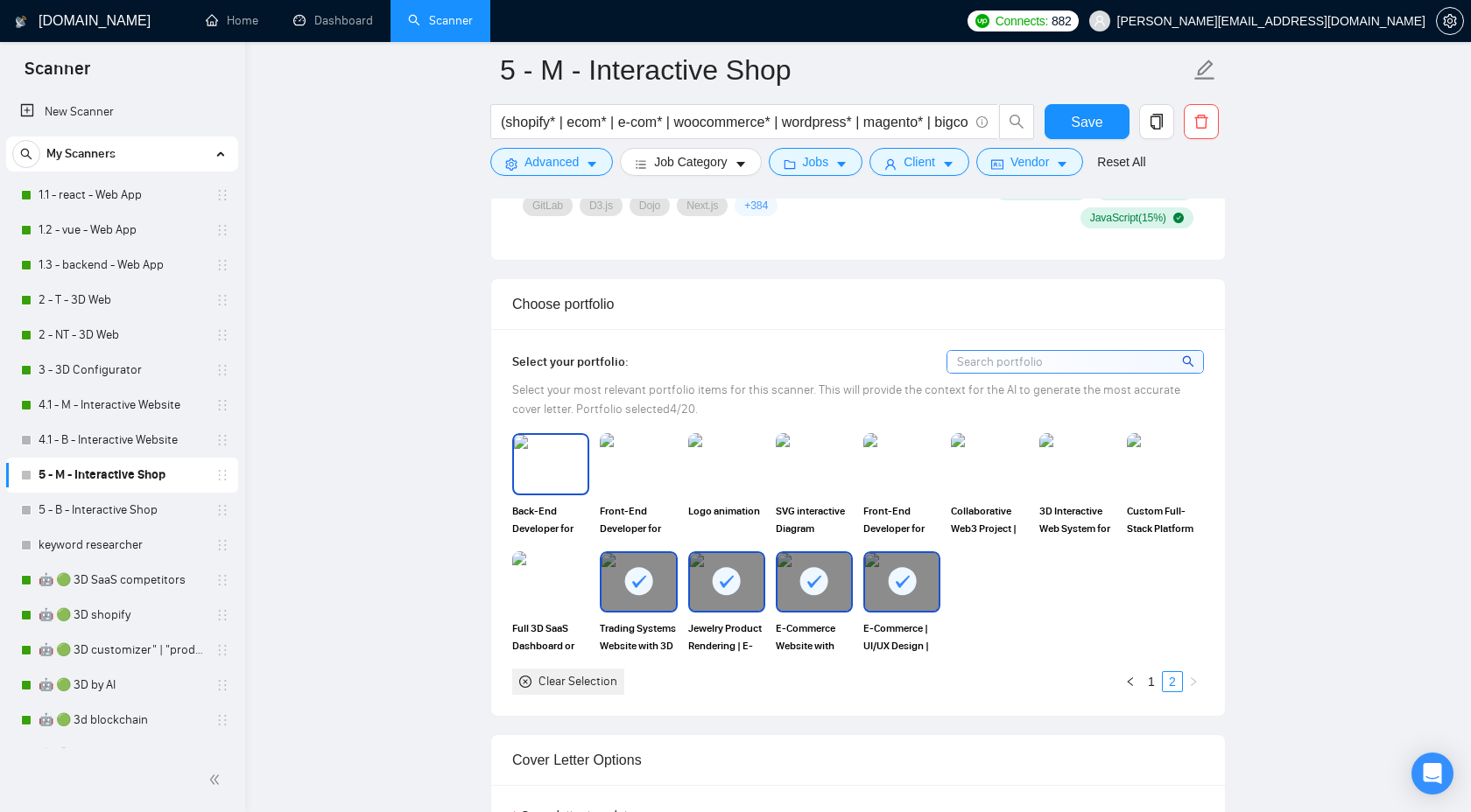
click at [554, 470] on img at bounding box center [550, 463] width 73 height 58
click at [1146, 687] on link "1" at bounding box center [1151, 681] width 19 height 19
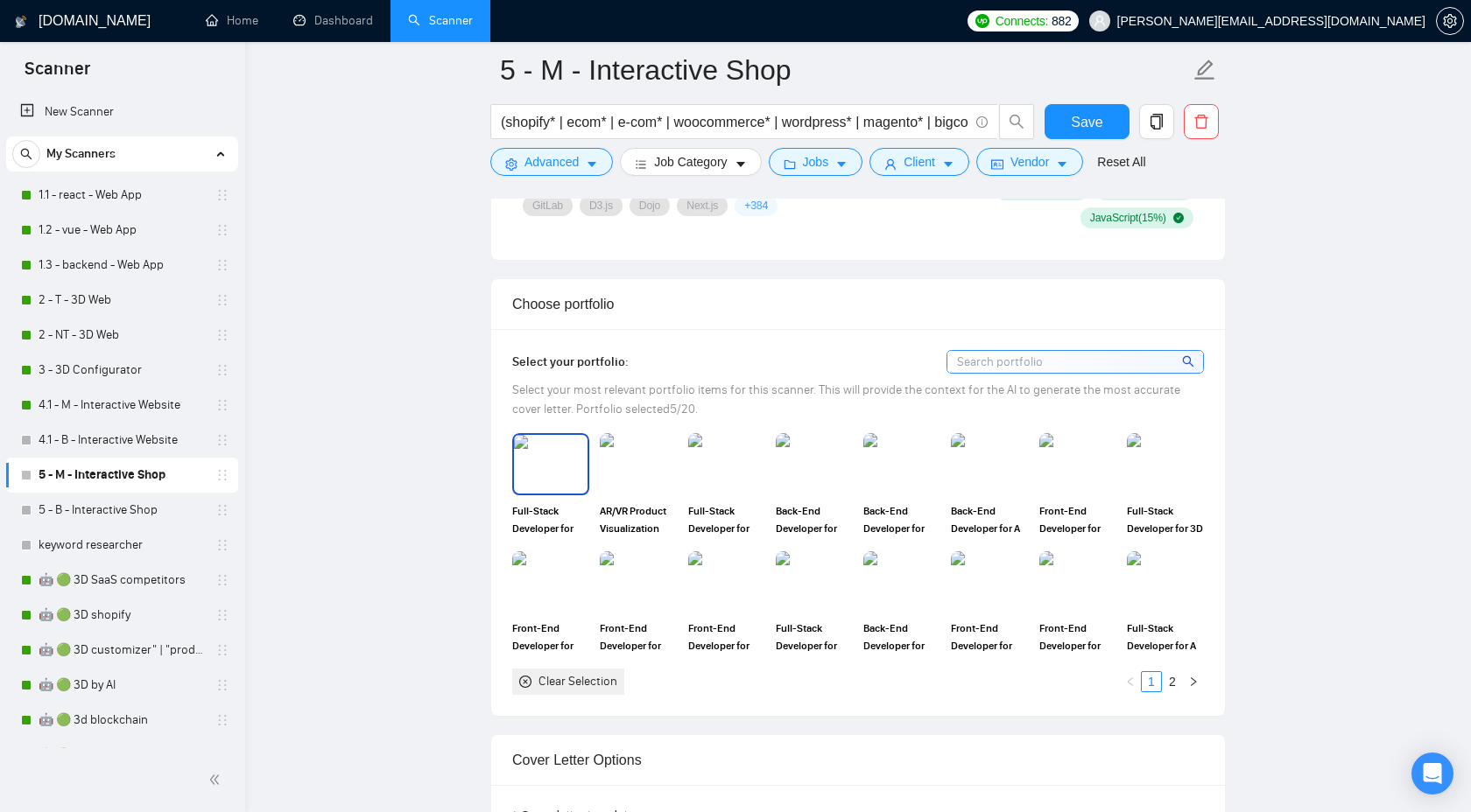
click at [565, 459] on img at bounding box center [550, 463] width 73 height 58
click at [618, 460] on img at bounding box center [638, 463] width 73 height 58
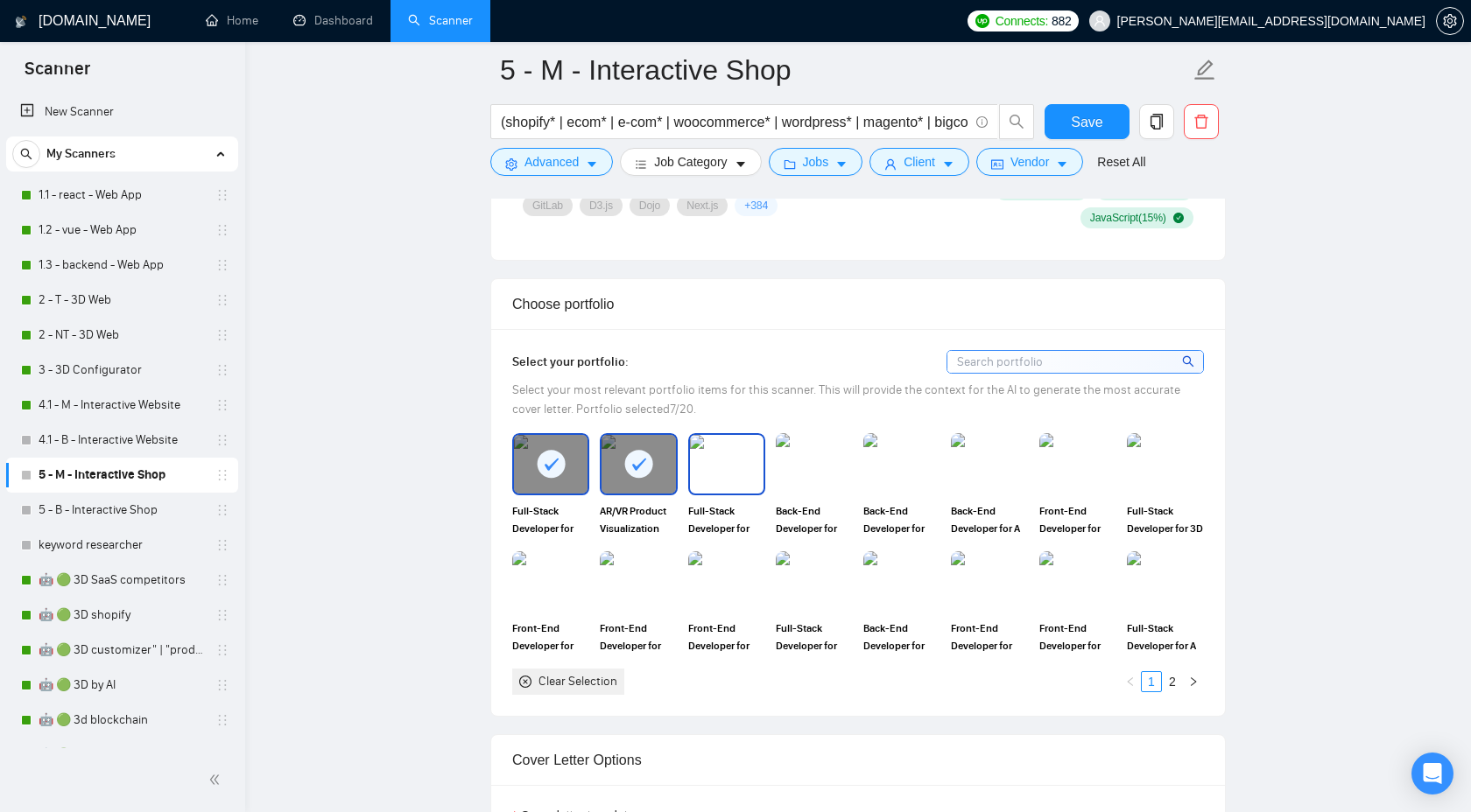
click at [711, 460] on img at bounding box center [726, 463] width 73 height 58
click at [804, 474] on img at bounding box center [814, 463] width 73 height 58
click at [888, 468] on img at bounding box center [902, 463] width 73 height 58
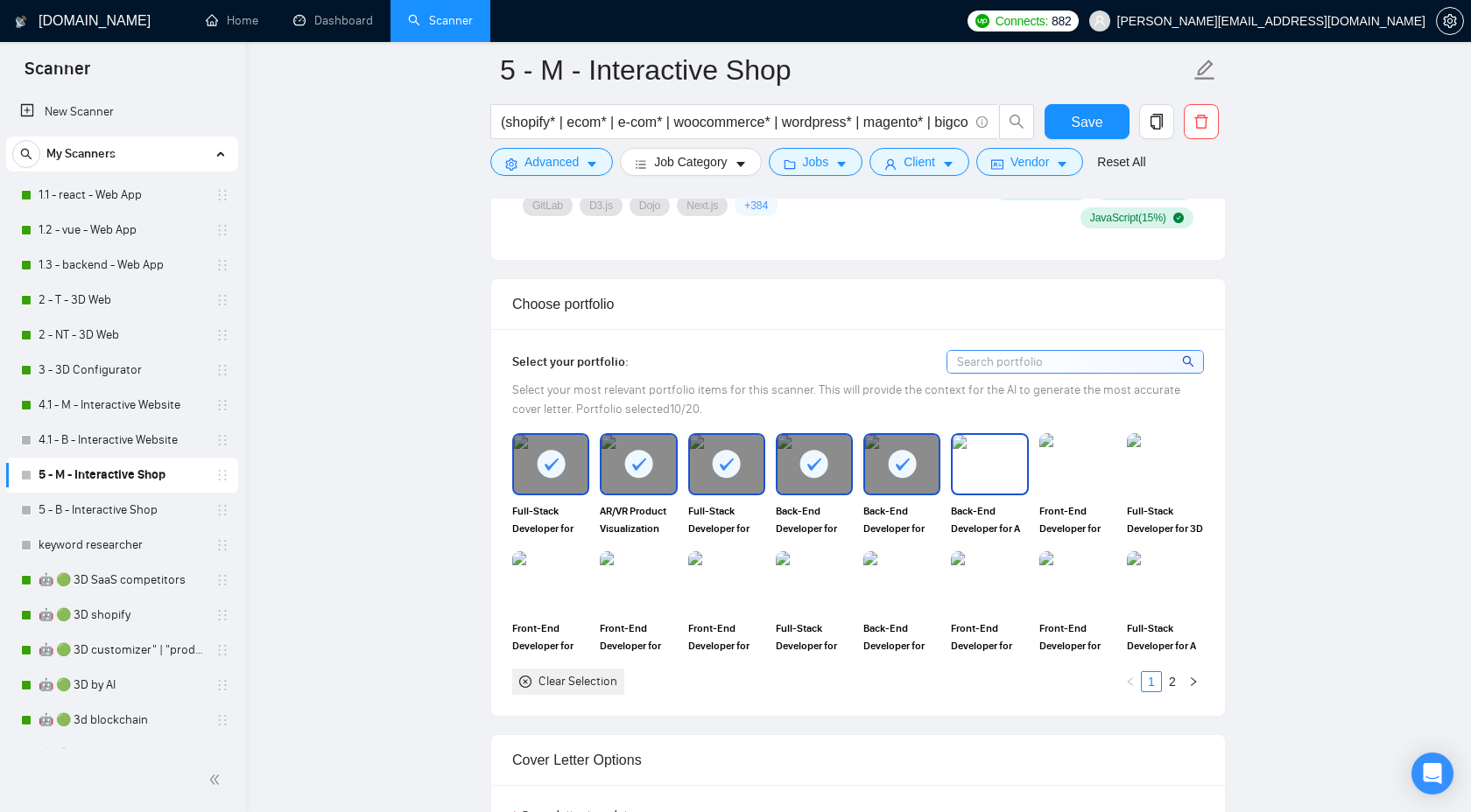
click at [971, 460] on img at bounding box center [989, 463] width 73 height 58
click at [1045, 466] on img at bounding box center [1078, 463] width 73 height 58
click at [1165, 467] on img at bounding box center [1166, 463] width 73 height 58
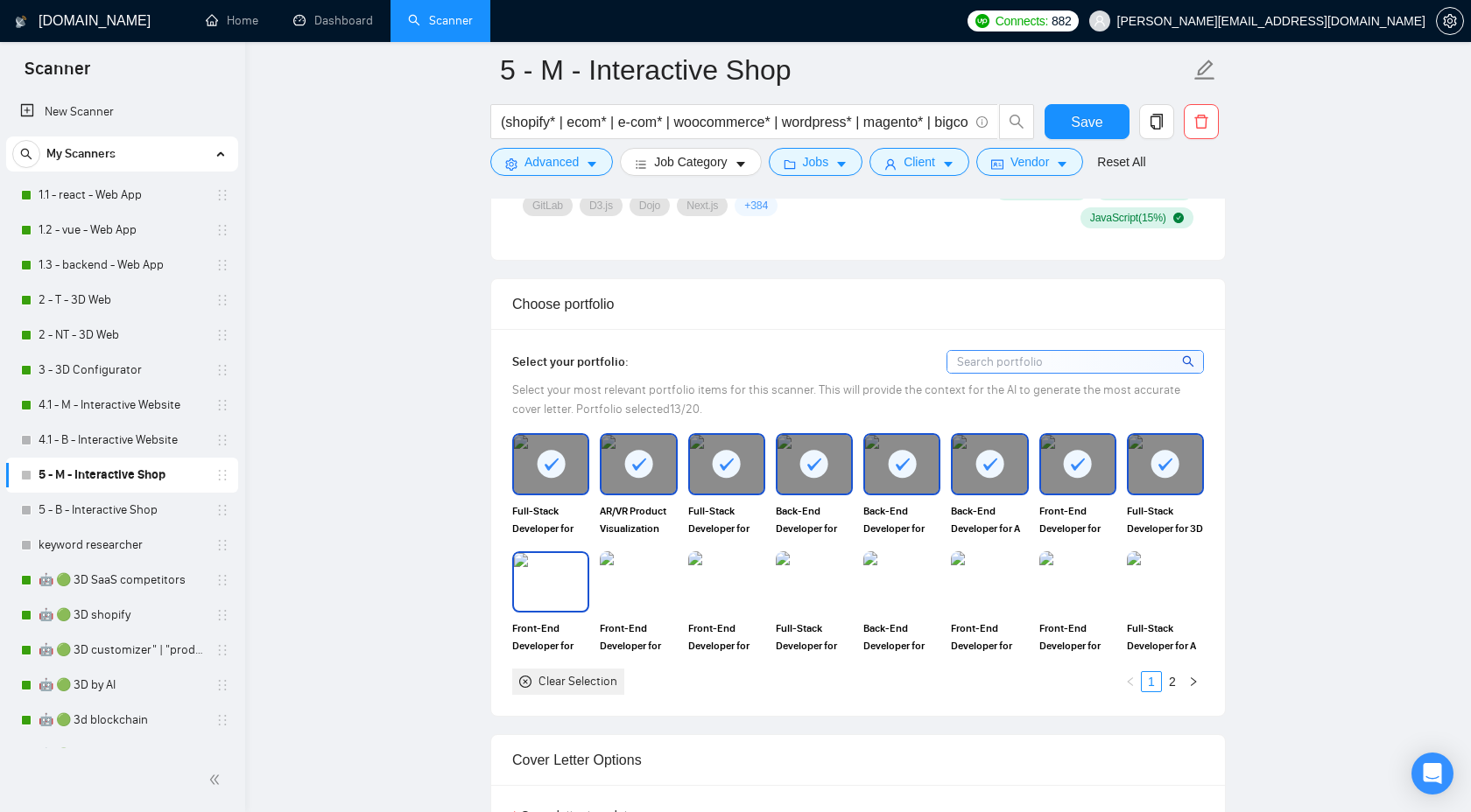
click at [531, 590] on img at bounding box center [550, 581] width 73 height 58
click at [605, 590] on img at bounding box center [638, 581] width 73 height 58
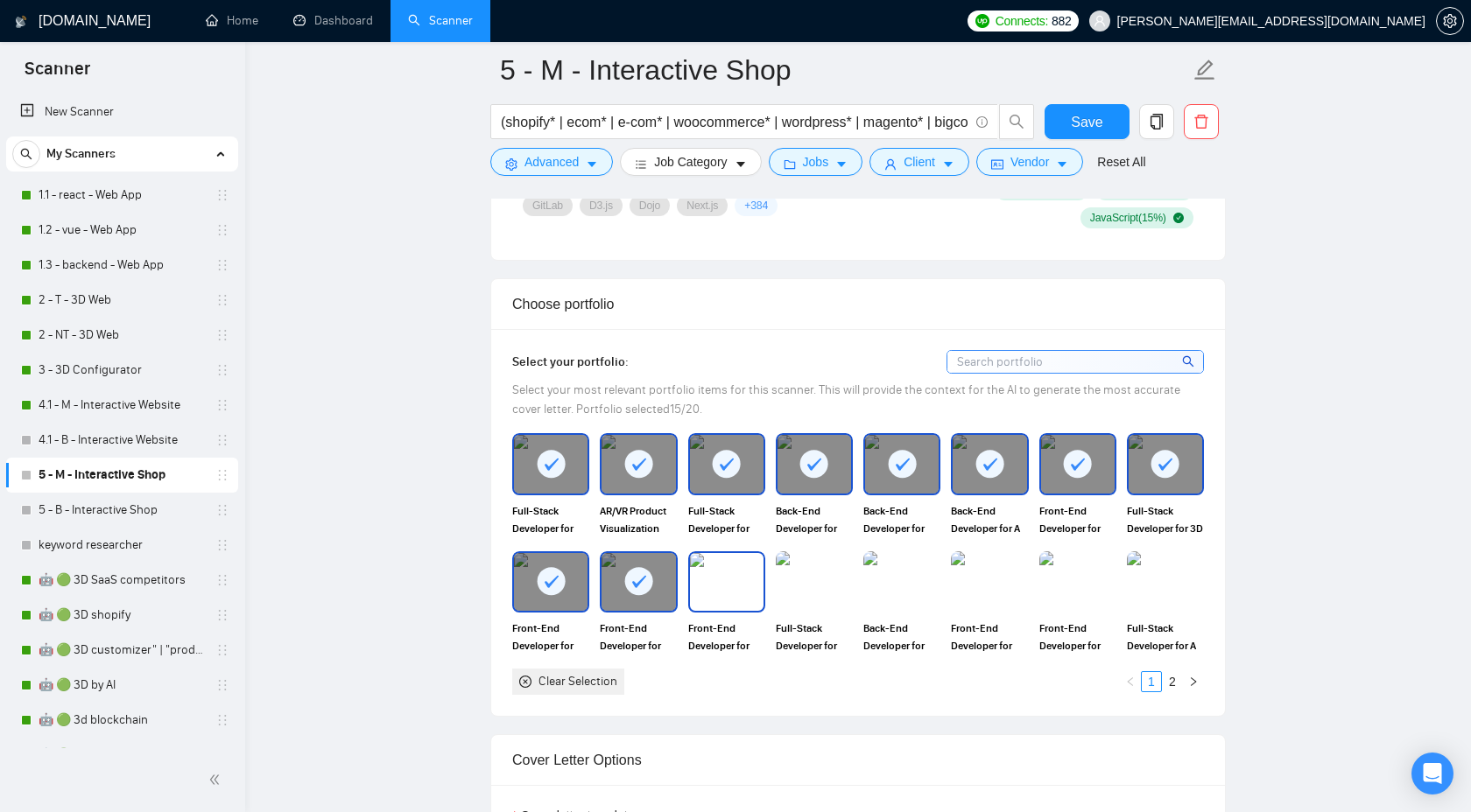
click at [717, 588] on img at bounding box center [726, 581] width 73 height 58
click at [809, 590] on img at bounding box center [814, 581] width 73 height 58
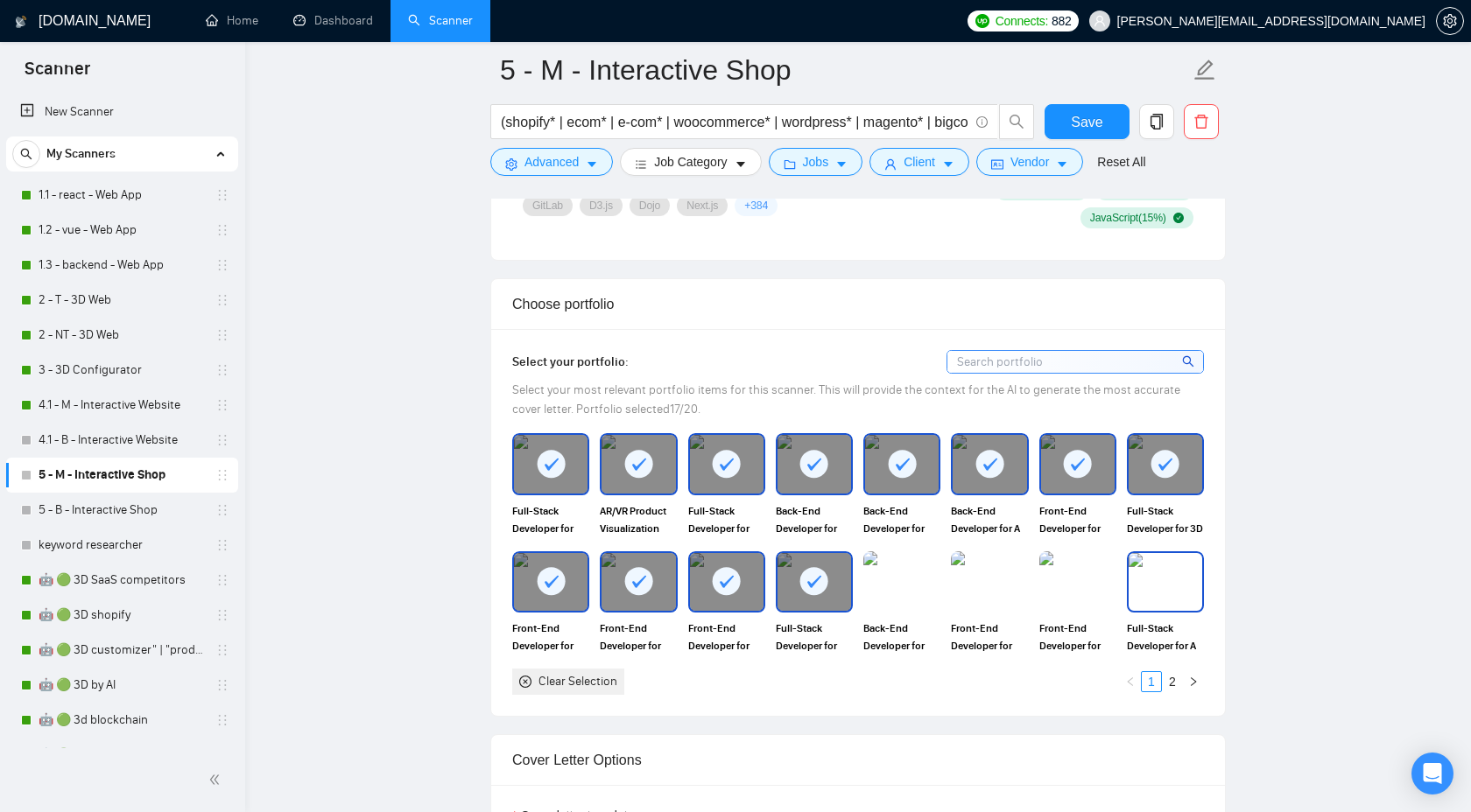
click at [1178, 585] on img at bounding box center [1166, 581] width 73 height 58
click at [1078, 598] on img at bounding box center [1078, 581] width 73 height 58
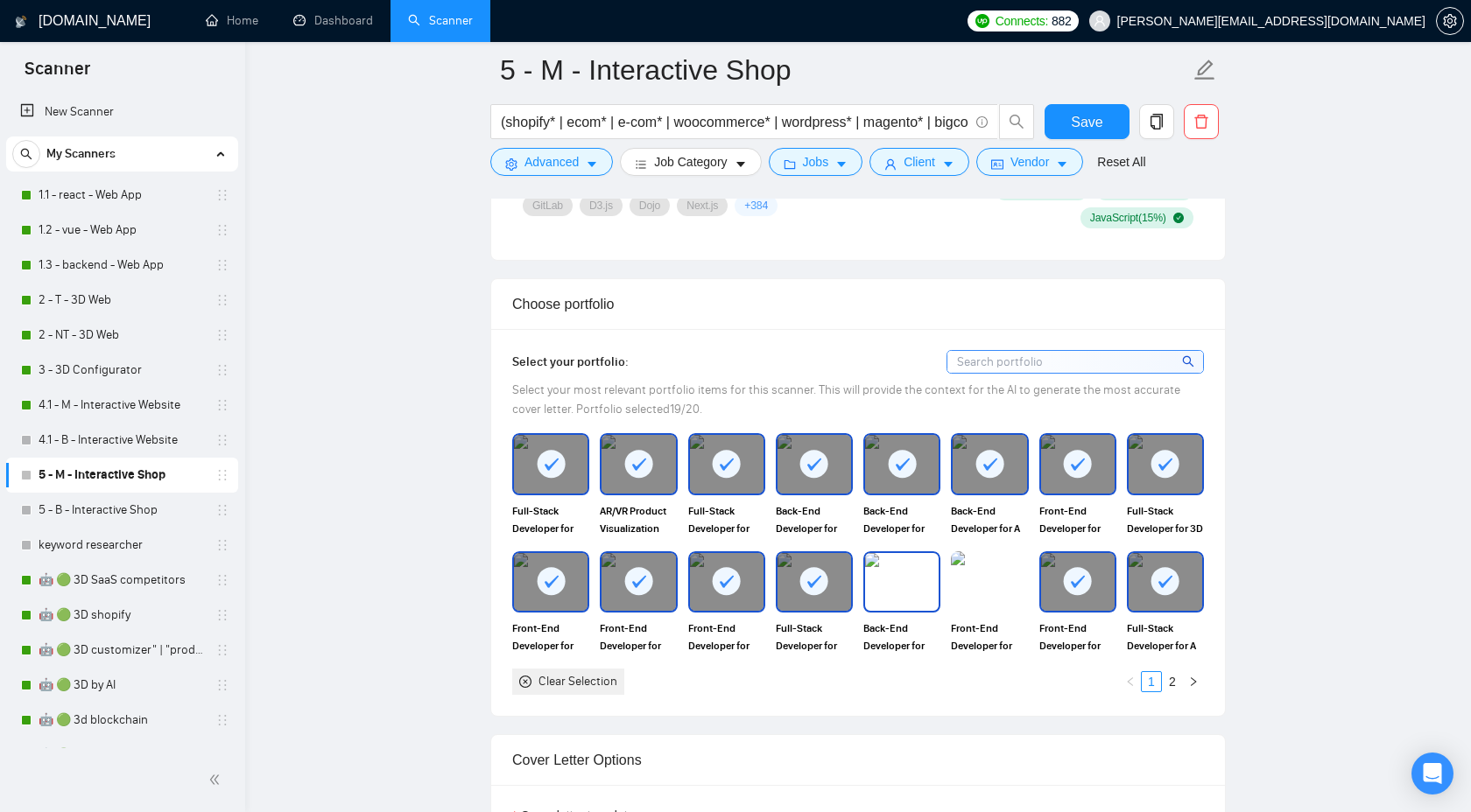
click at [873, 573] on img at bounding box center [902, 581] width 73 height 58
click at [1082, 114] on span "Save" at bounding box center [1086, 122] width 31 height 22
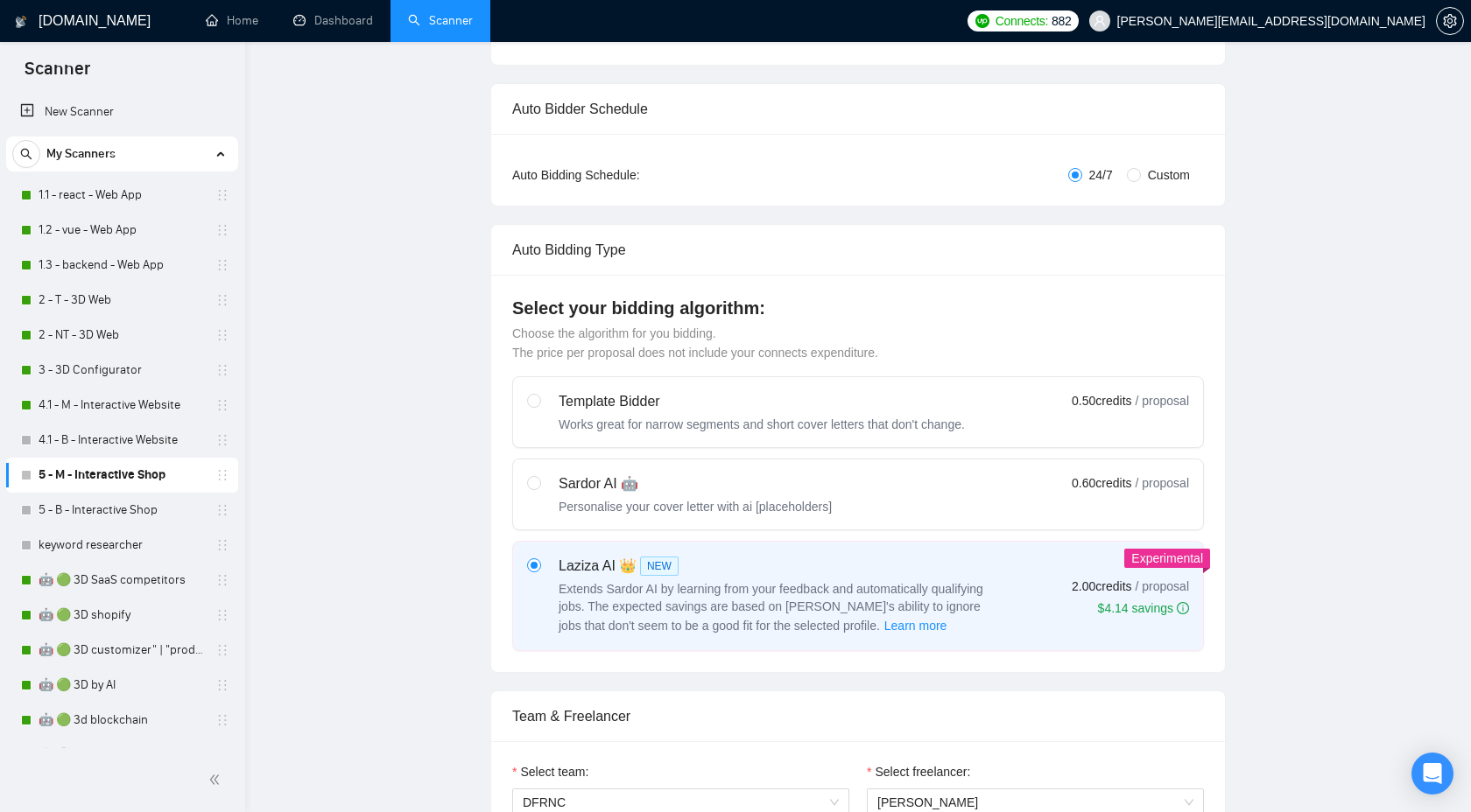
scroll to position [0, 0]
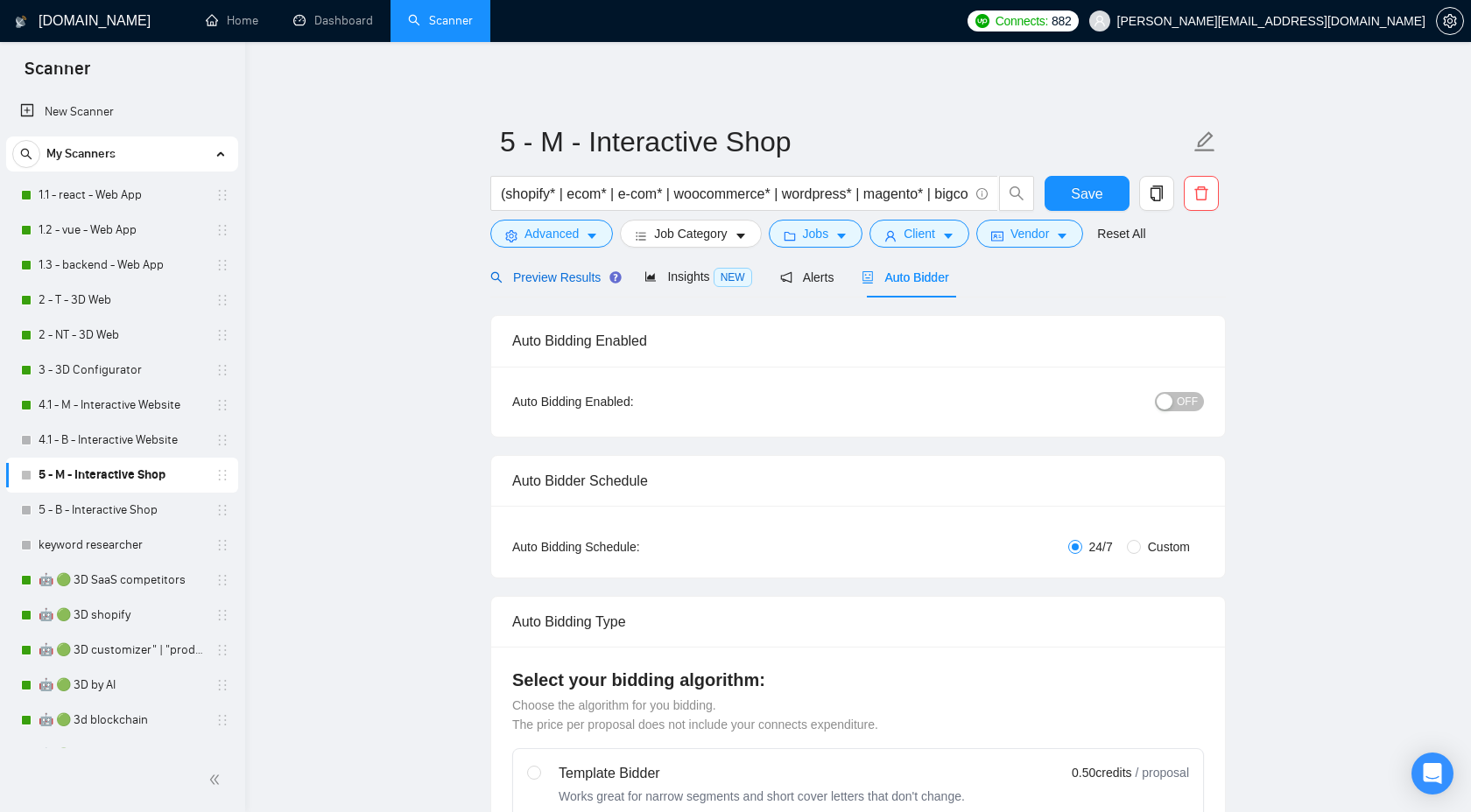
click at [571, 286] on div "Preview Results" at bounding box center [553, 277] width 126 height 19
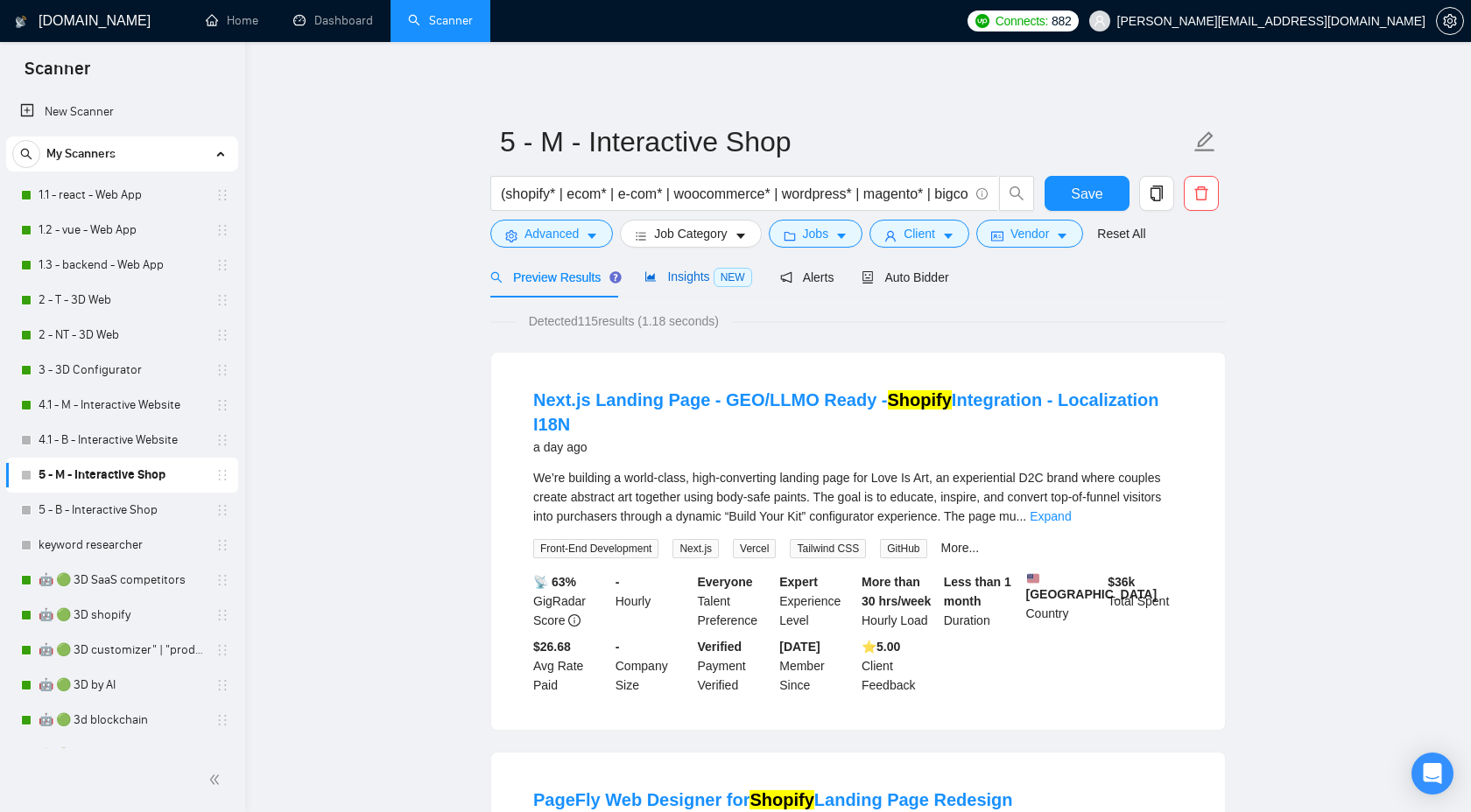
click at [715, 274] on span "Insights NEW" at bounding box center [698, 276] width 107 height 14
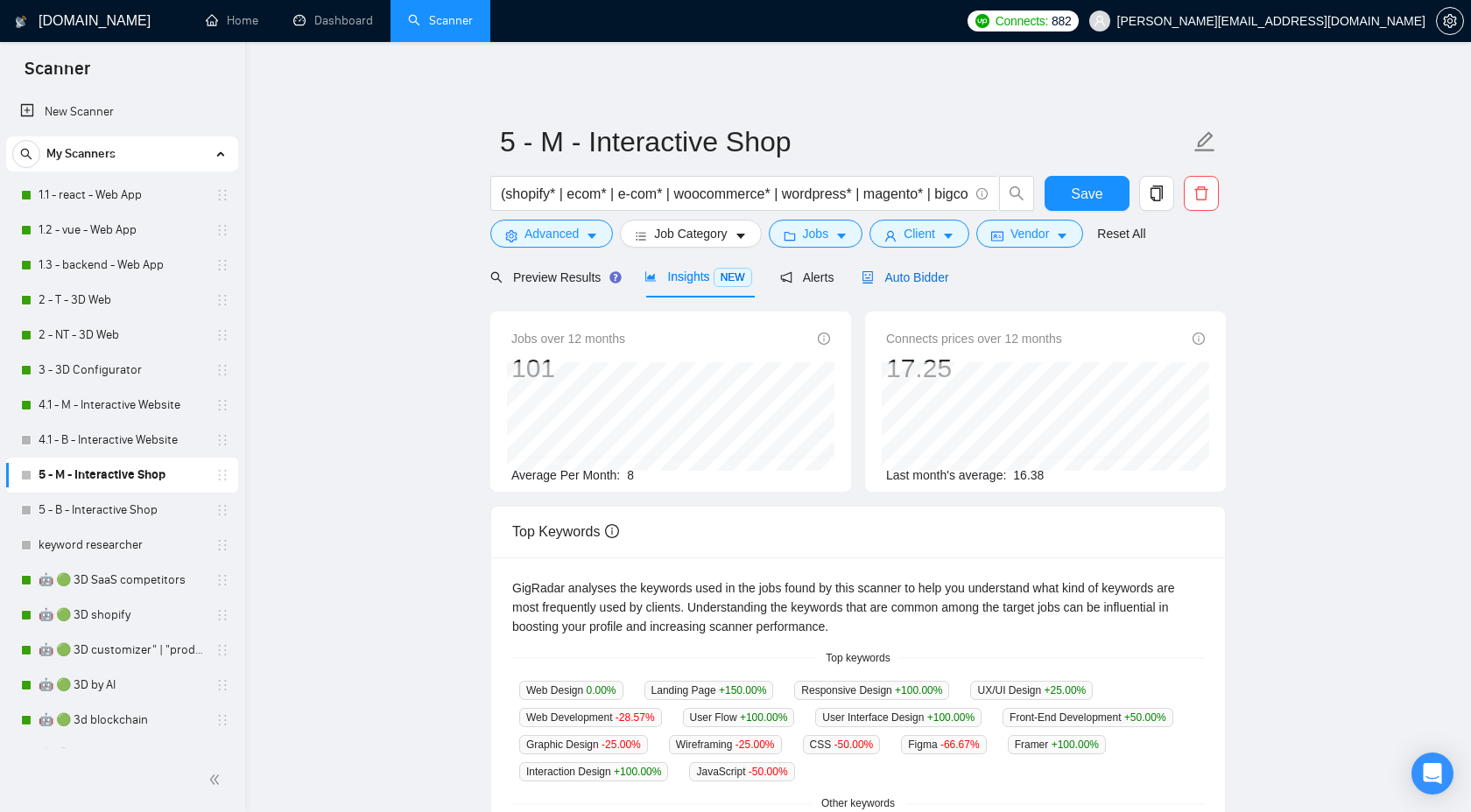
click at [931, 276] on span "Auto Bidder" at bounding box center [905, 276] width 87 height 14
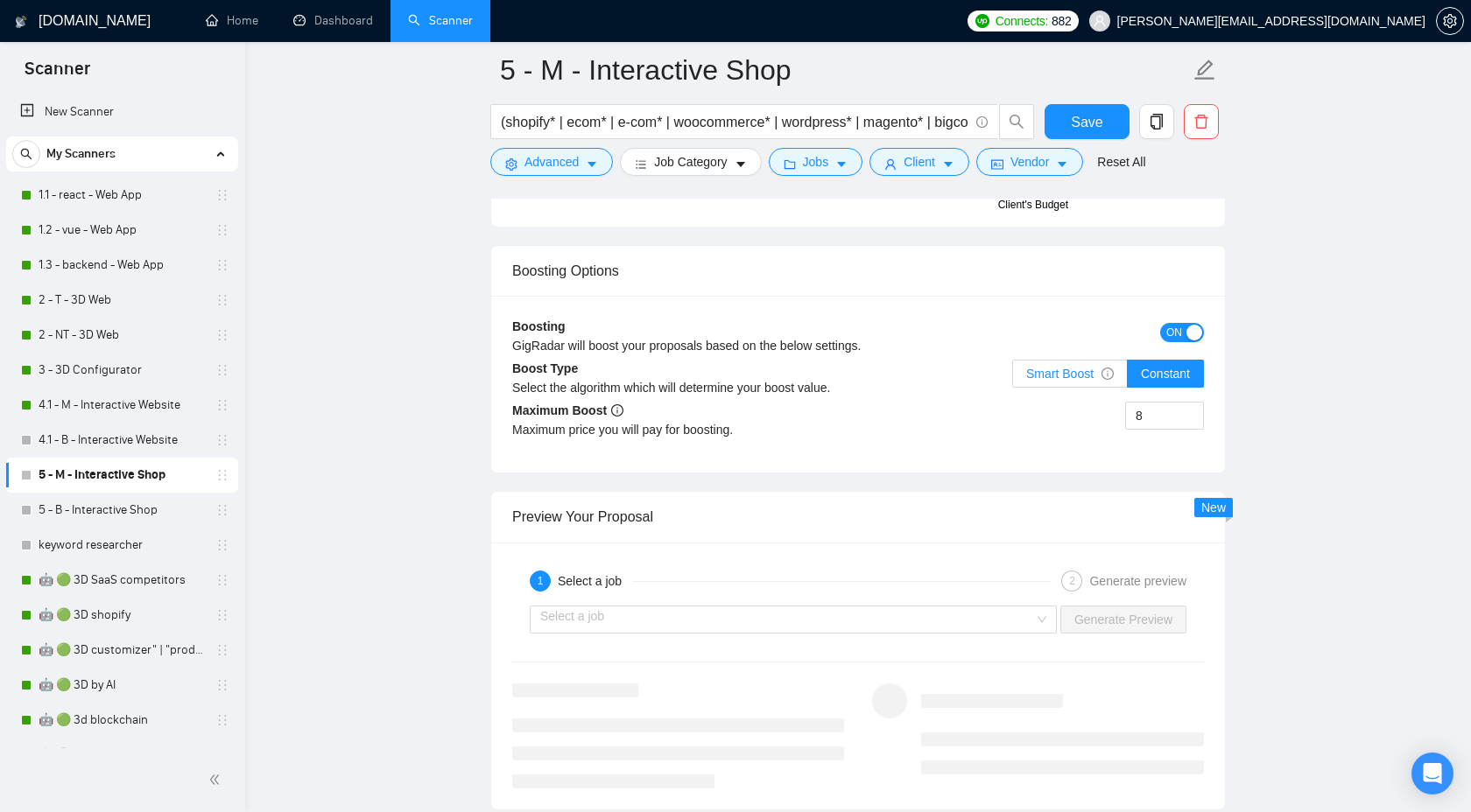
scroll to position [3042, 0]
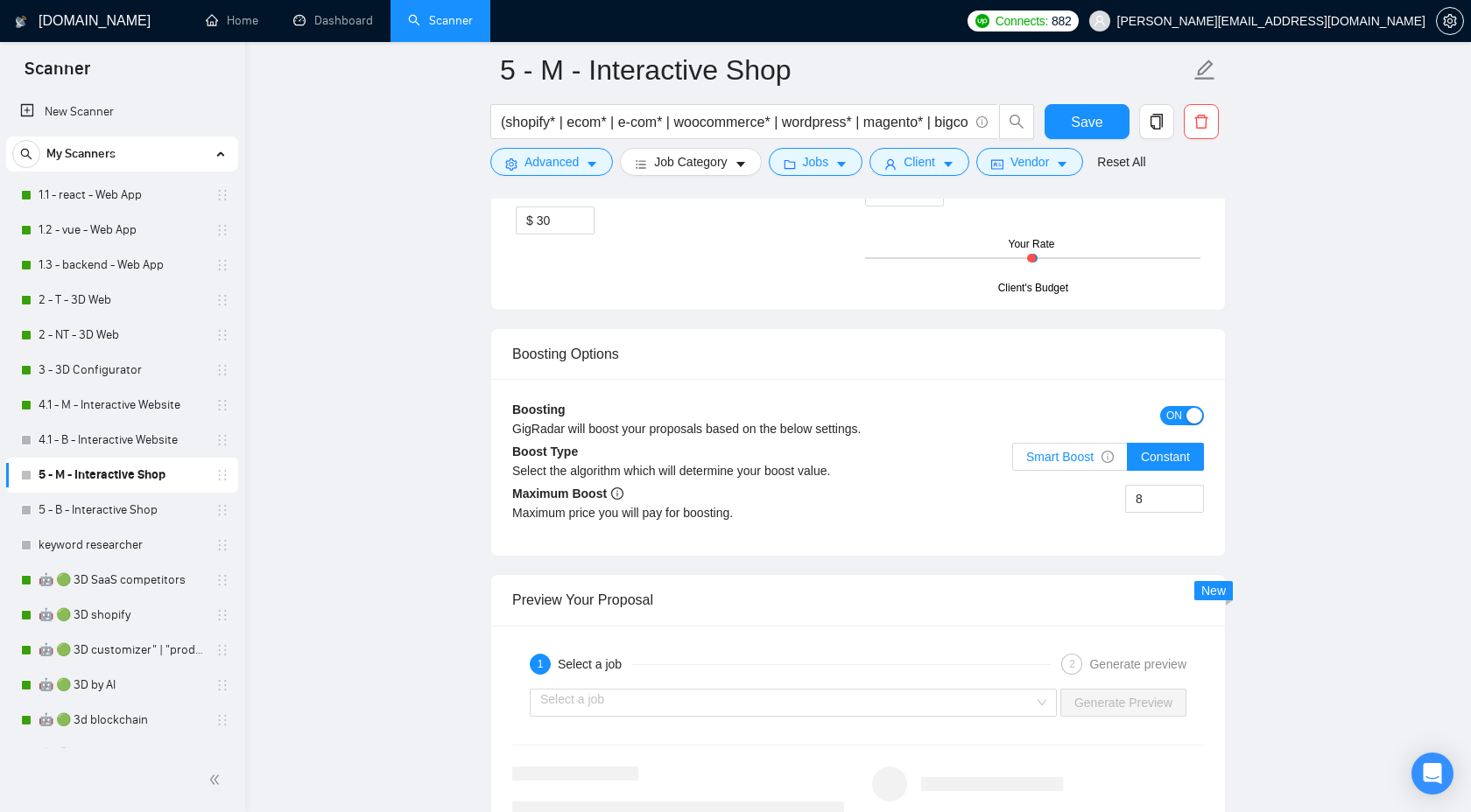
click at [1076, 471] on label "Smart Boost" at bounding box center [1070, 457] width 115 height 28
click at [1013, 461] on input "Smart Boost" at bounding box center [1013, 461] width 0 height 0
click at [1155, 464] on span "Constant" at bounding box center [1166, 456] width 49 height 14
click at [1128, 461] on input "Constant" at bounding box center [1128, 461] width 0 height 0
drag, startPoint x: 1162, startPoint y: 487, endPoint x: 1118, endPoint y: 487, distance: 44.0
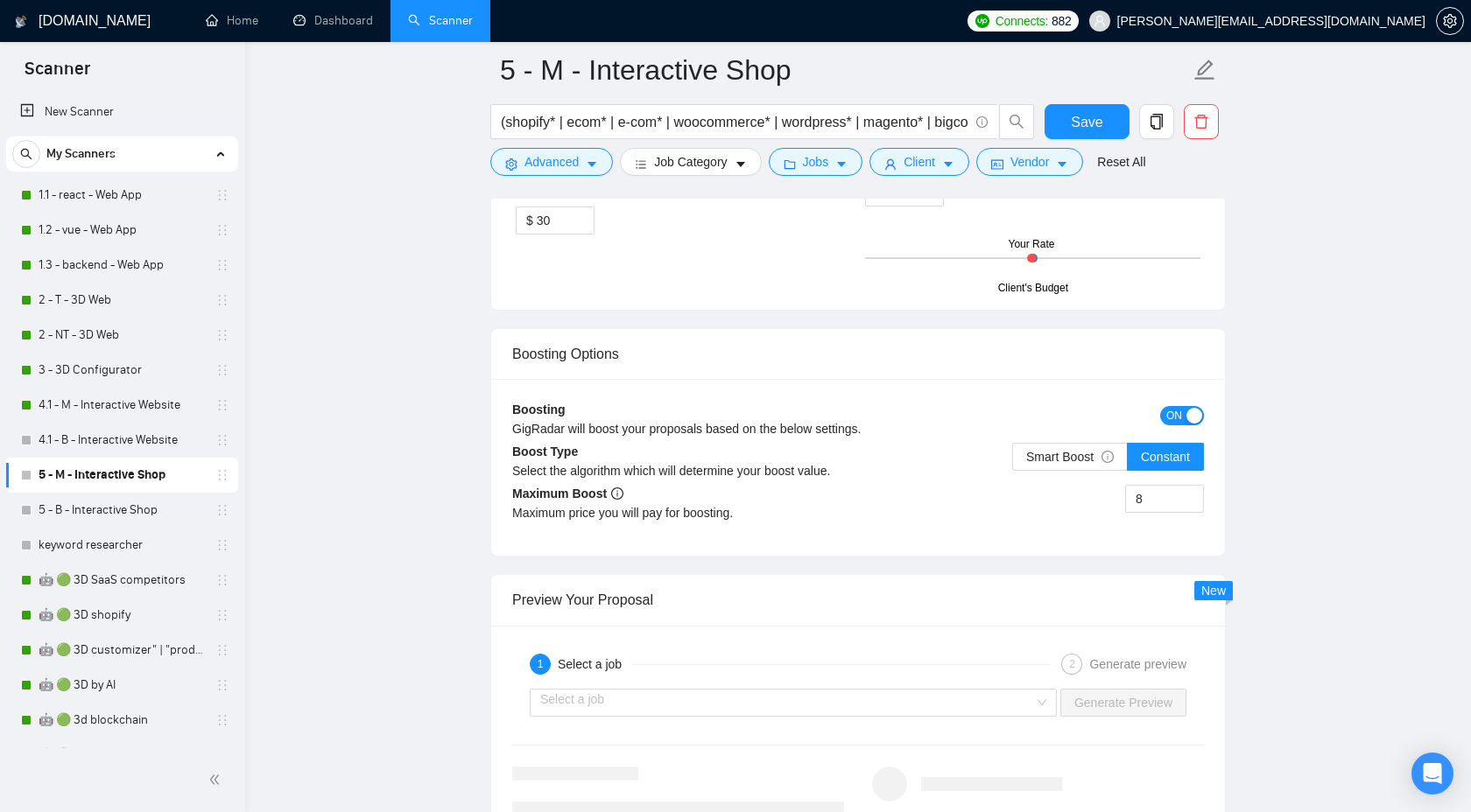
click at [1118, 487] on div "Smart Boost Constant" at bounding box center [1107, 468] width 191 height 49
drag, startPoint x: 1159, startPoint y: 505, endPoint x: 1048, endPoint y: 504, distance: 111.0
click at [1048, 505] on div "8" at bounding box center [1031, 510] width 346 height 49
type input "10"
click at [1092, 111] on span "Save" at bounding box center [1086, 122] width 31 height 22
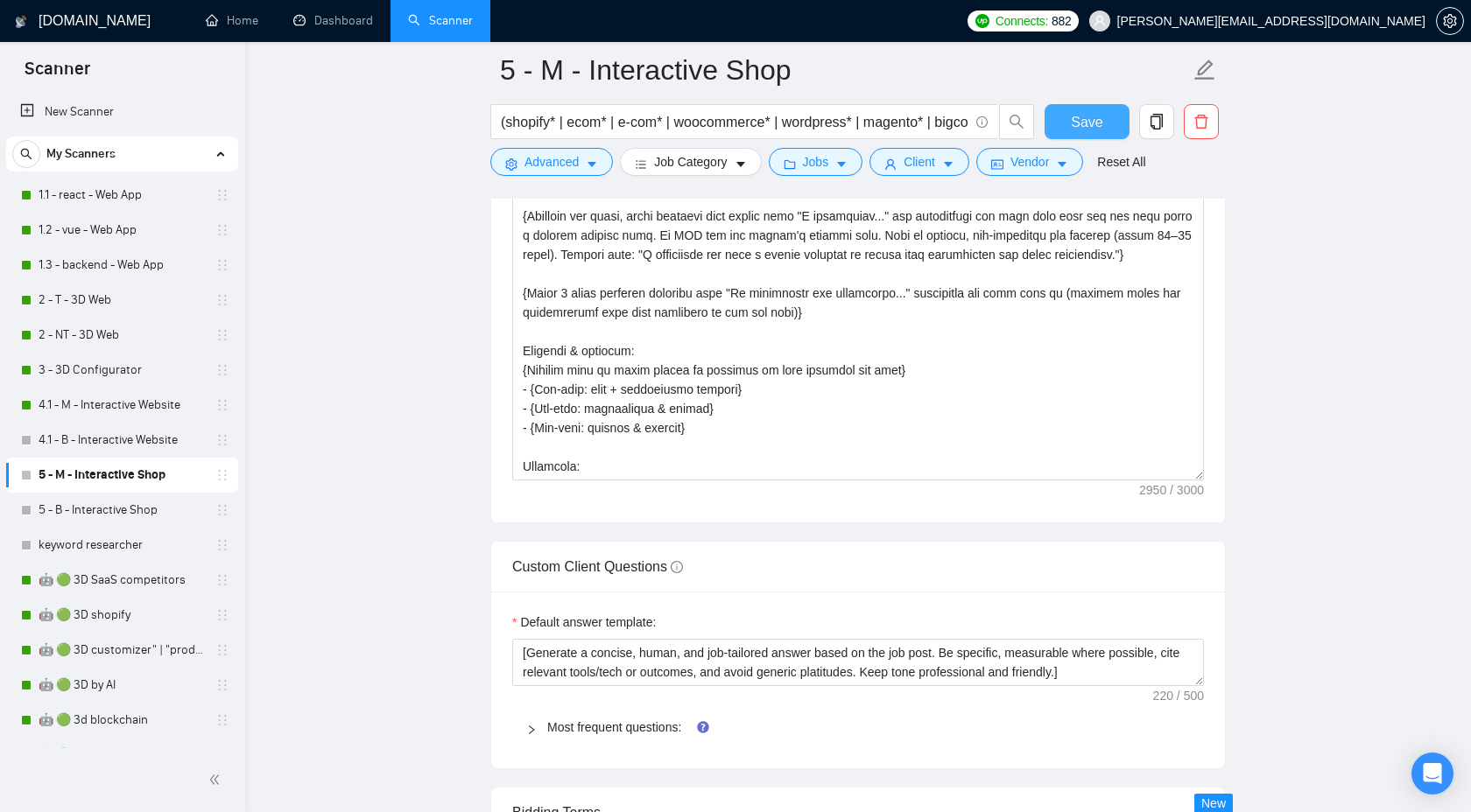
scroll to position [1968, 0]
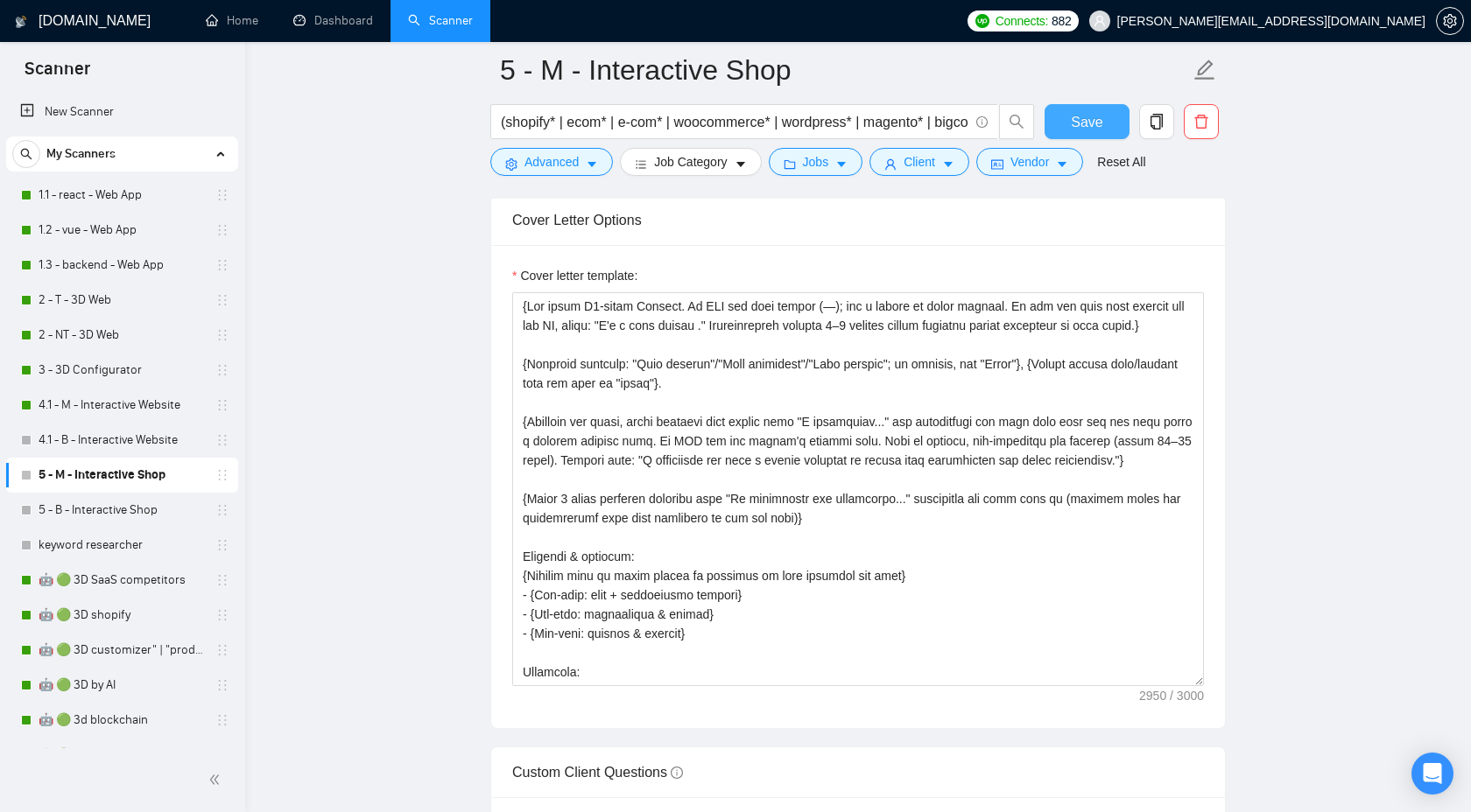
click at [1070, 124] on button "Save" at bounding box center [1087, 122] width 85 height 35
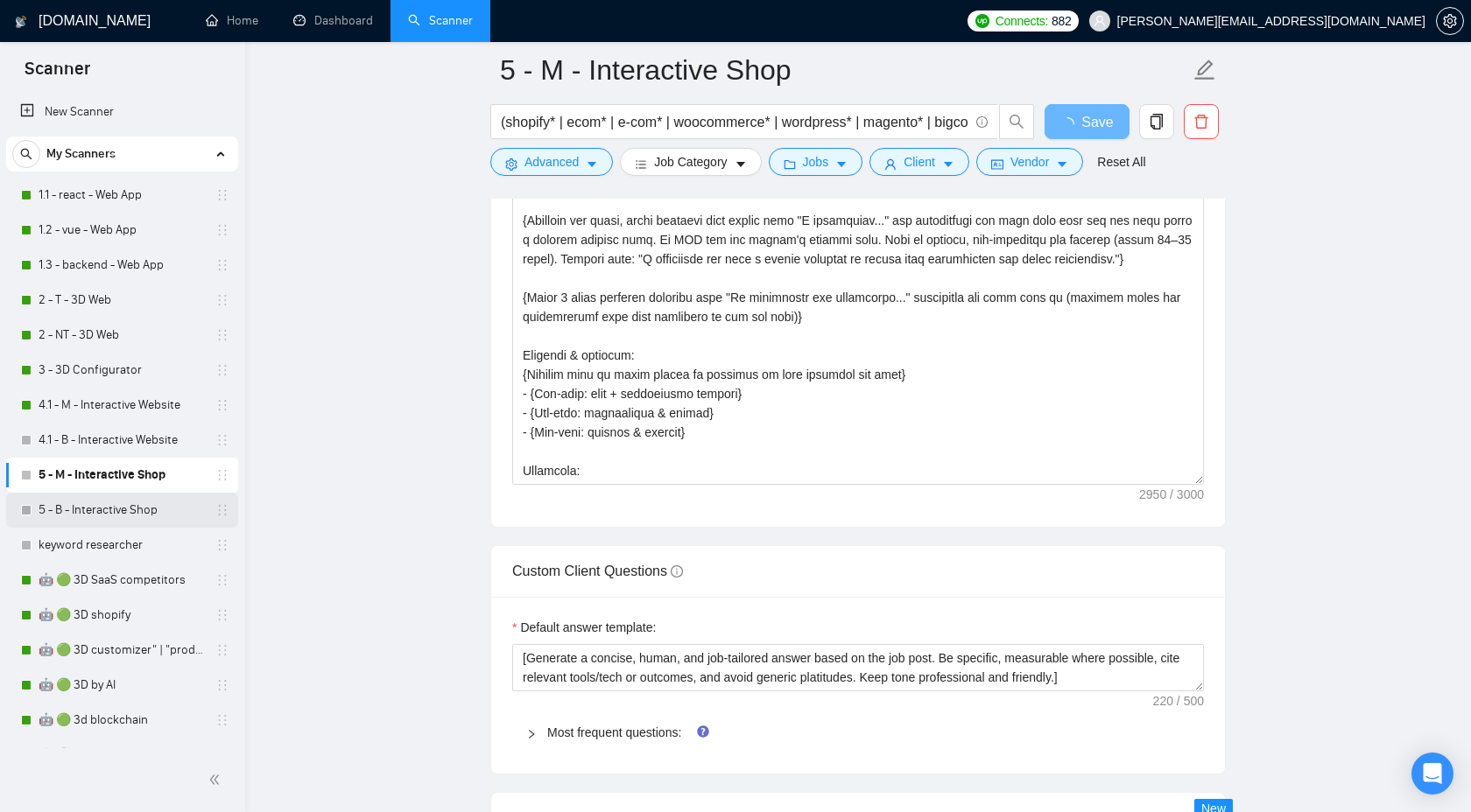
click at [136, 514] on link "5 - B - Interactive Shop" at bounding box center [122, 510] width 167 height 35
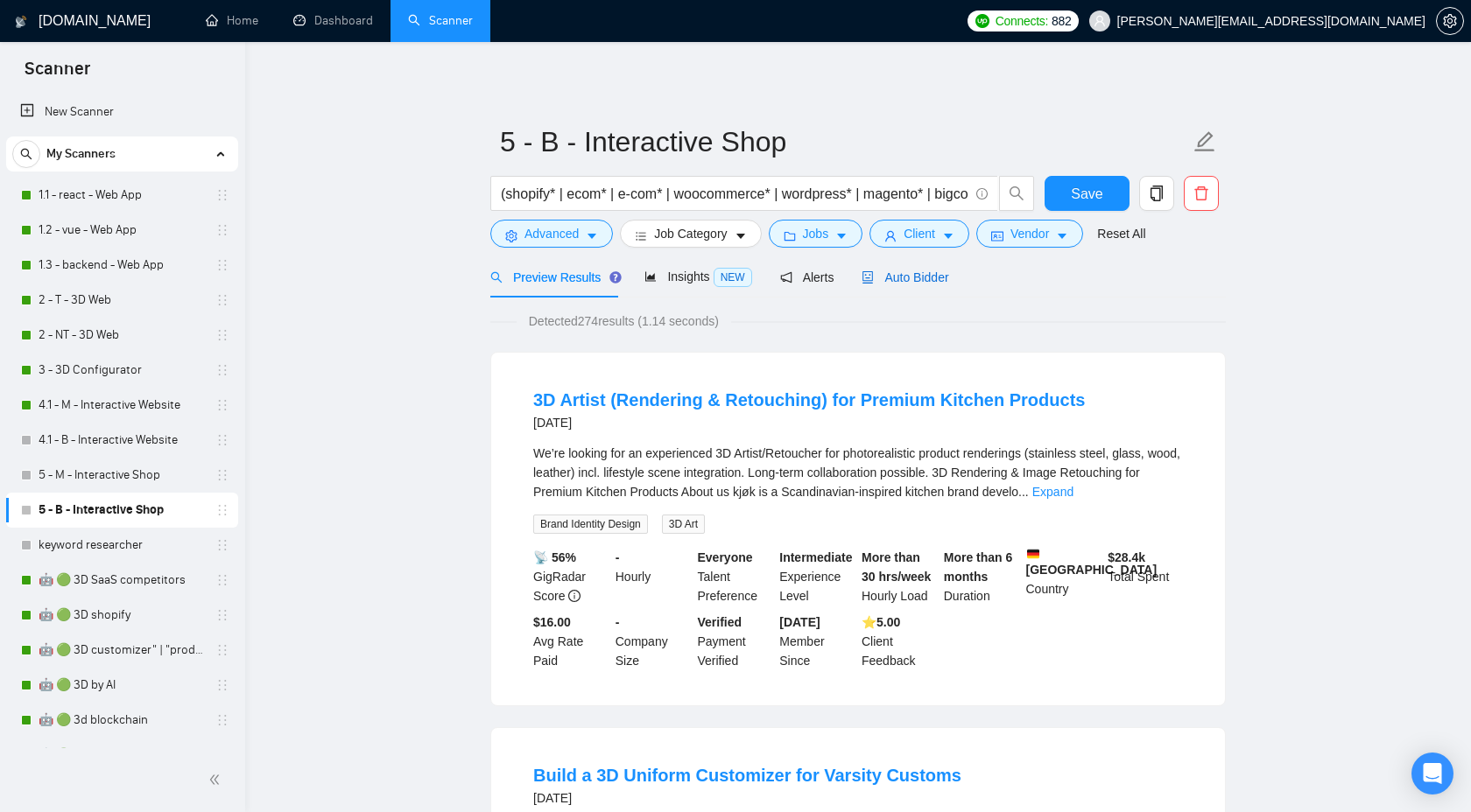
click at [913, 276] on span "Auto Bidder" at bounding box center [905, 276] width 87 height 14
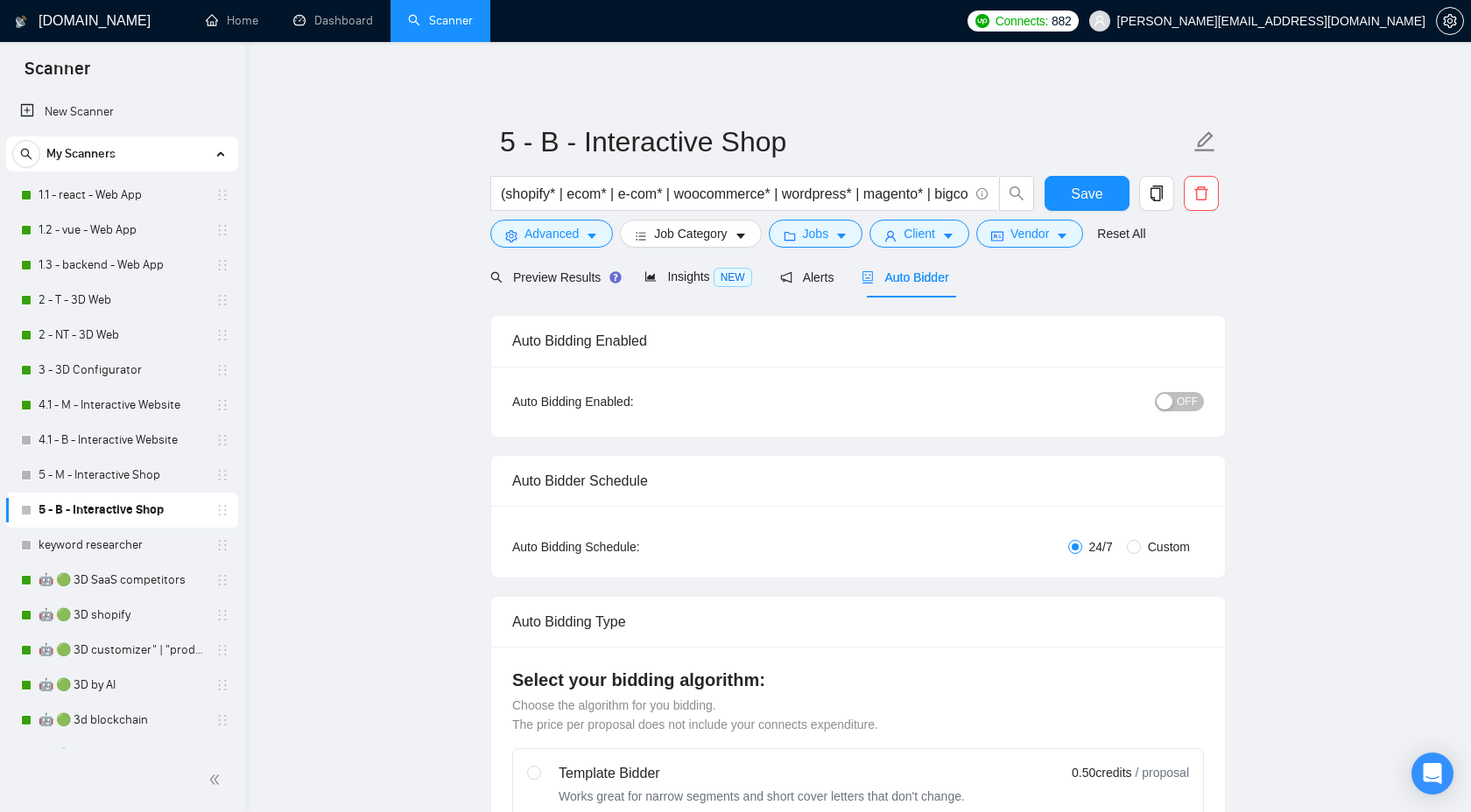
checkbox input "true"
click at [563, 283] on span "Preview Results" at bounding box center [553, 276] width 126 height 14
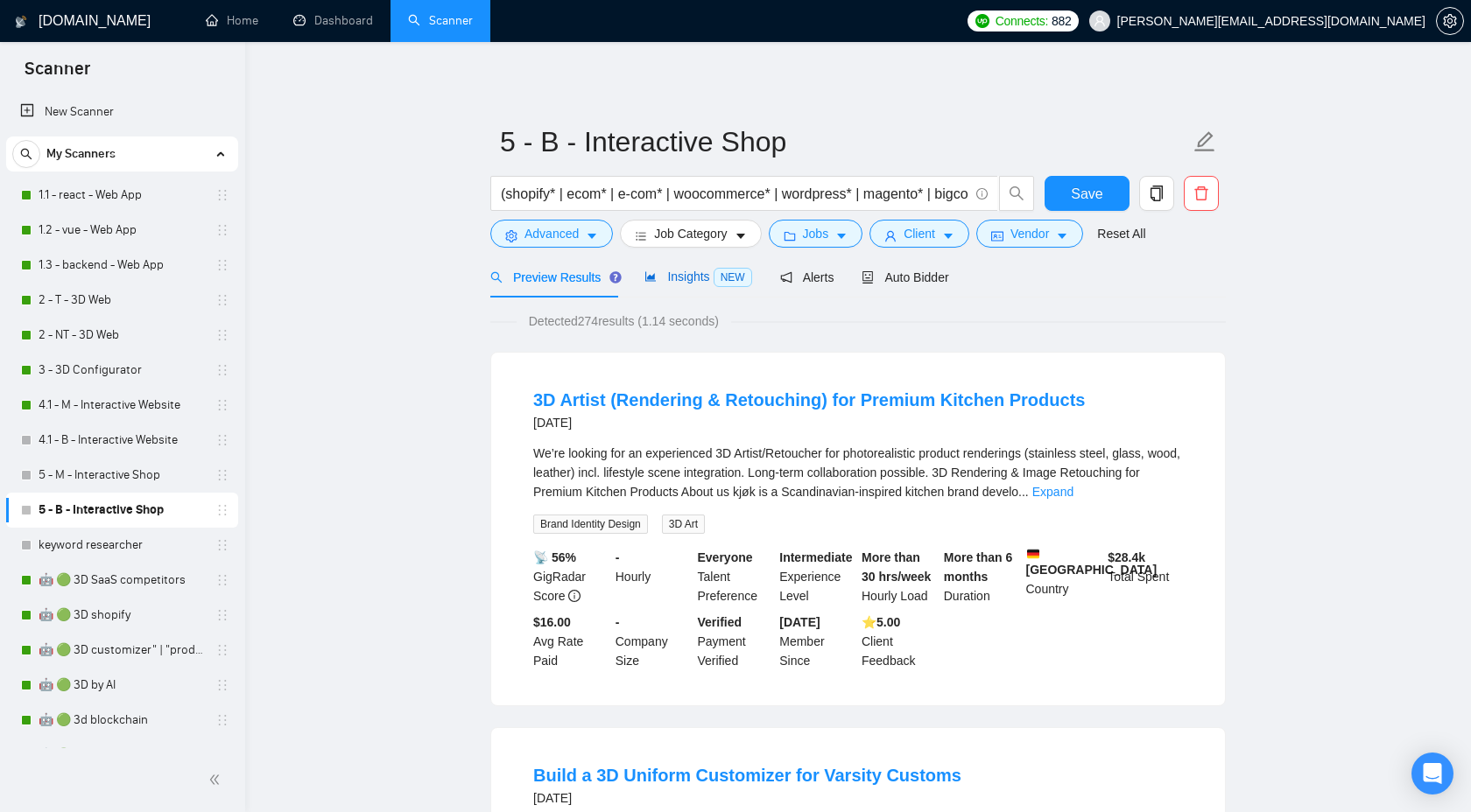
click at [681, 272] on span "Insights NEW" at bounding box center [698, 276] width 107 height 14
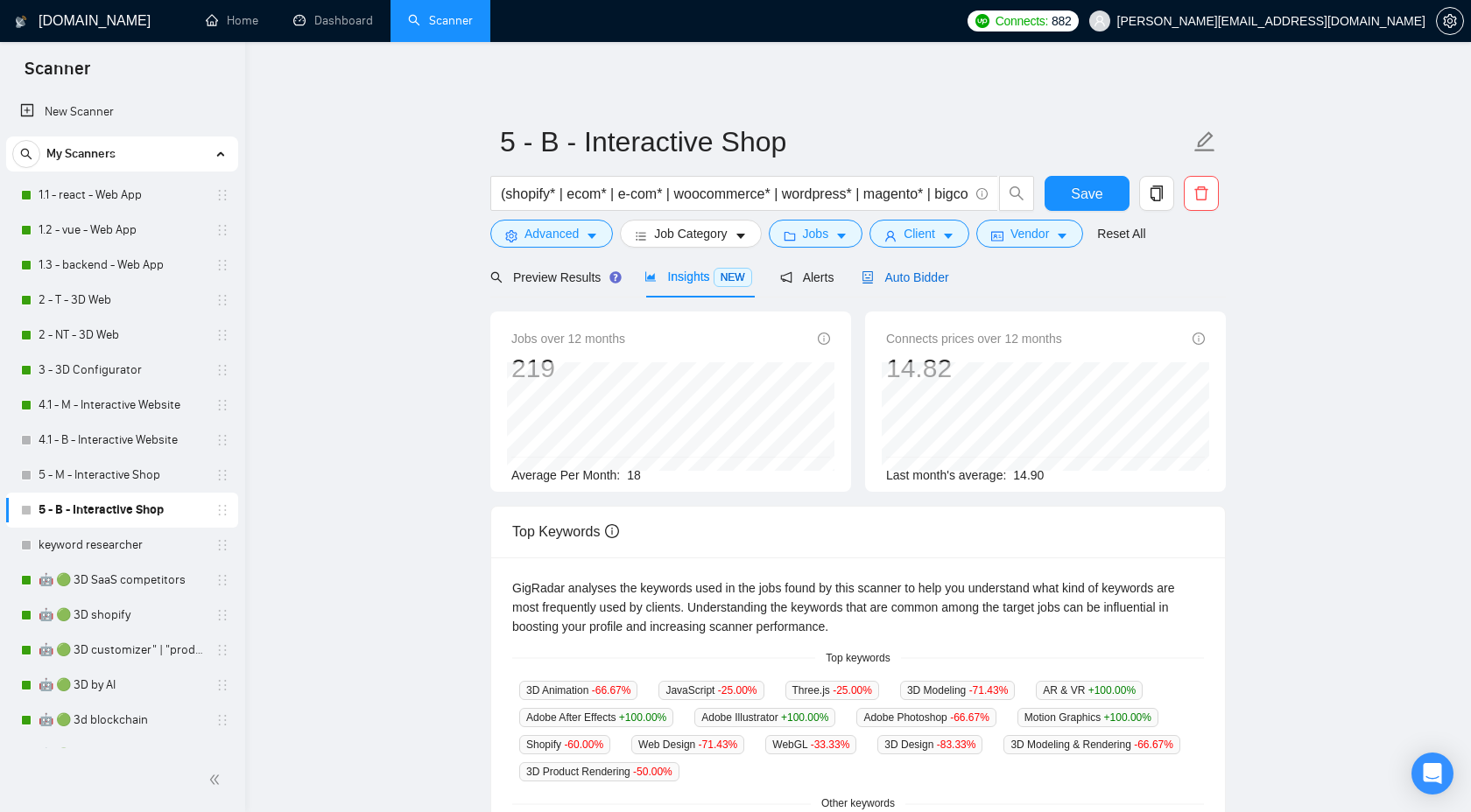
click at [914, 287] on div "Auto Bidder" at bounding box center [905, 277] width 87 height 19
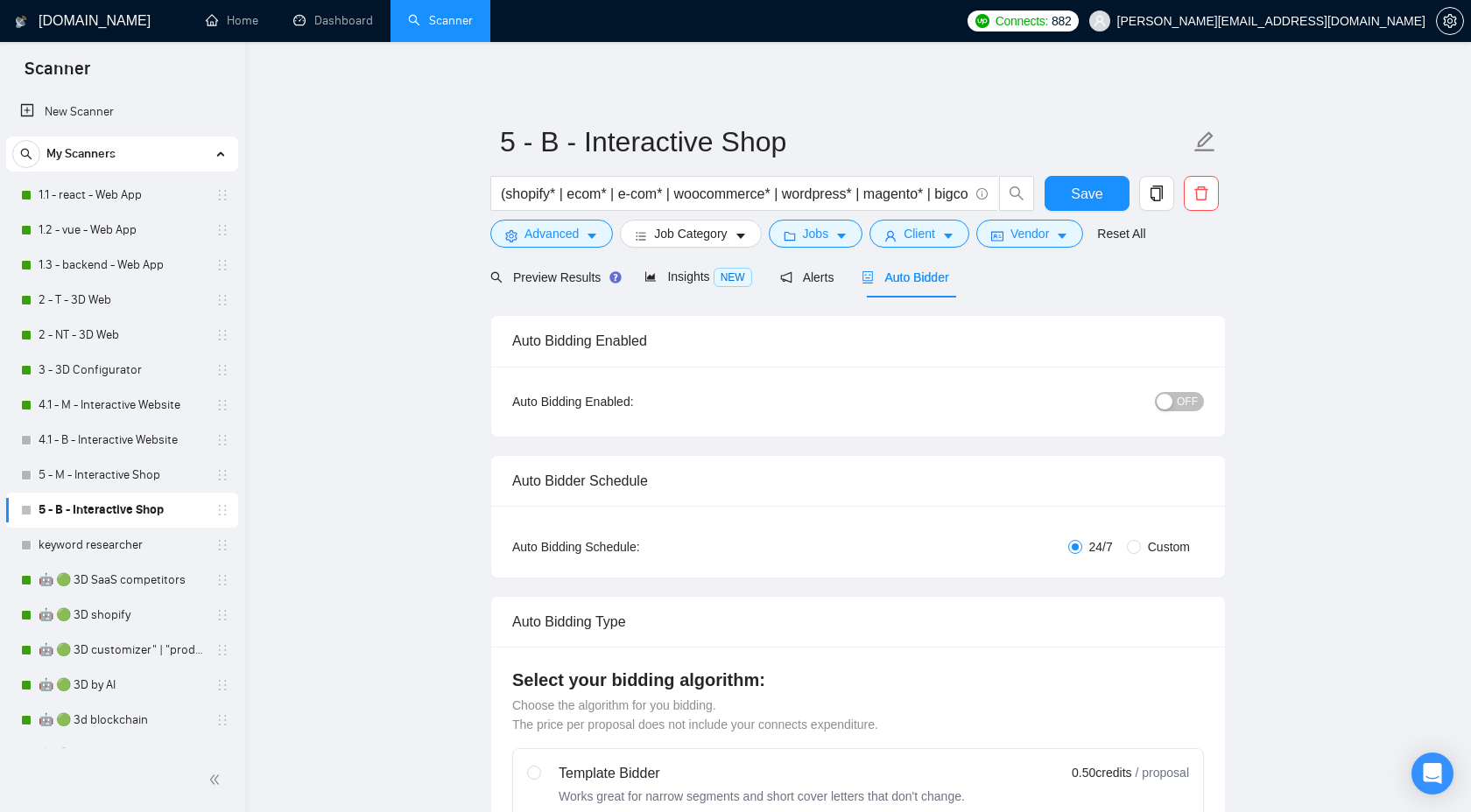
checkbox input "true"
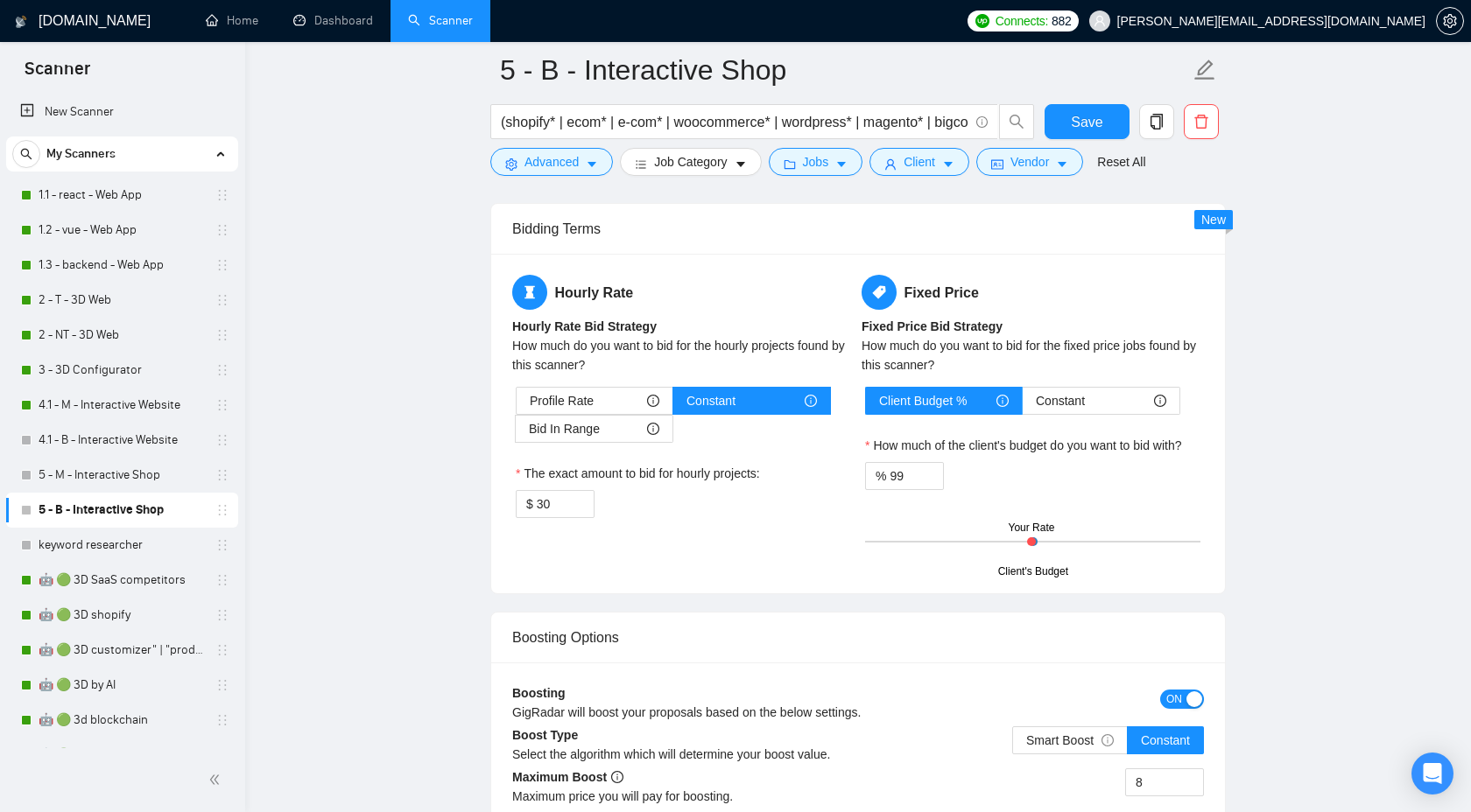
scroll to position [2867, 0]
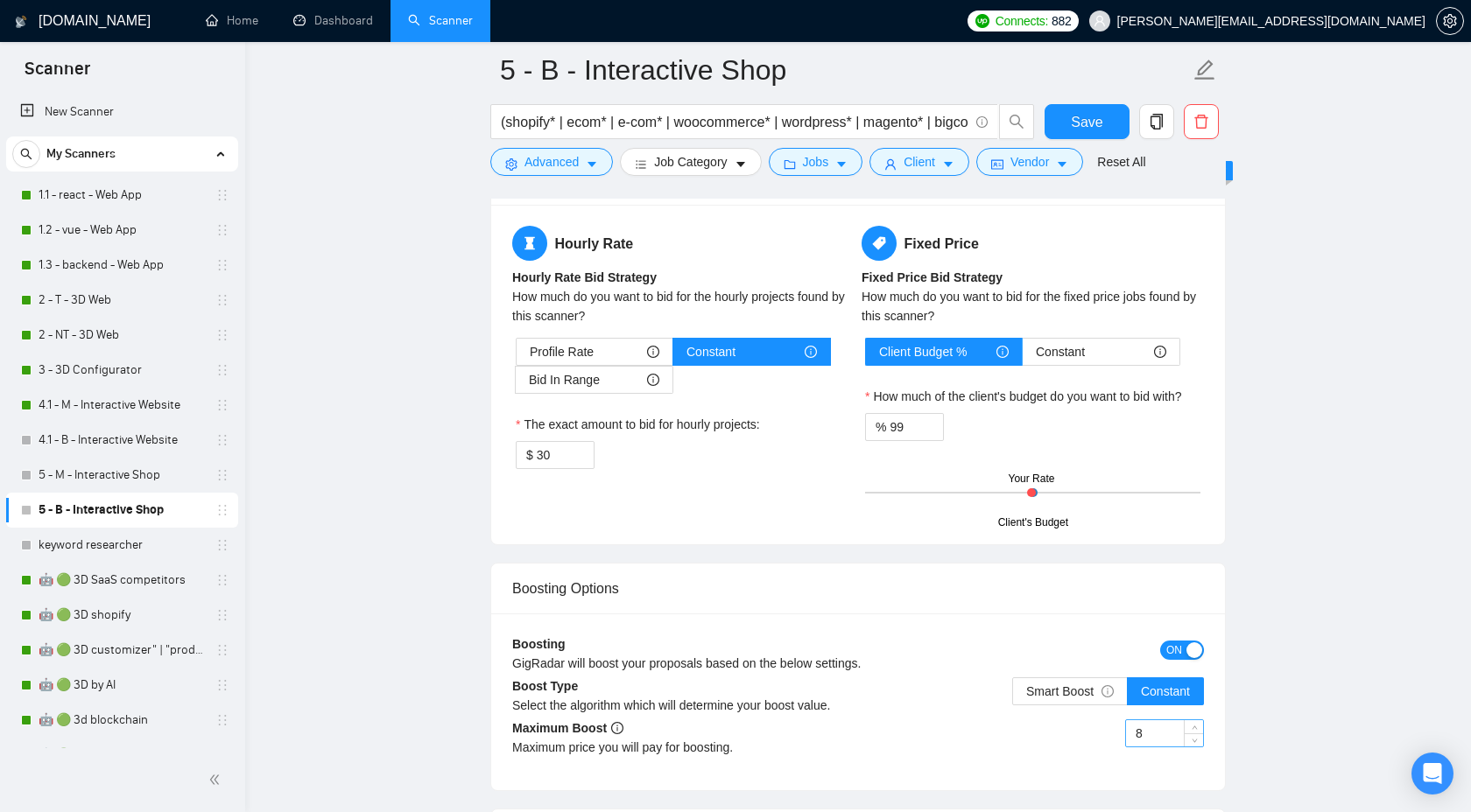
click at [1161, 736] on input "8" at bounding box center [1165, 733] width 77 height 27
type input "10"
click at [1062, 125] on button "Save" at bounding box center [1087, 122] width 85 height 35
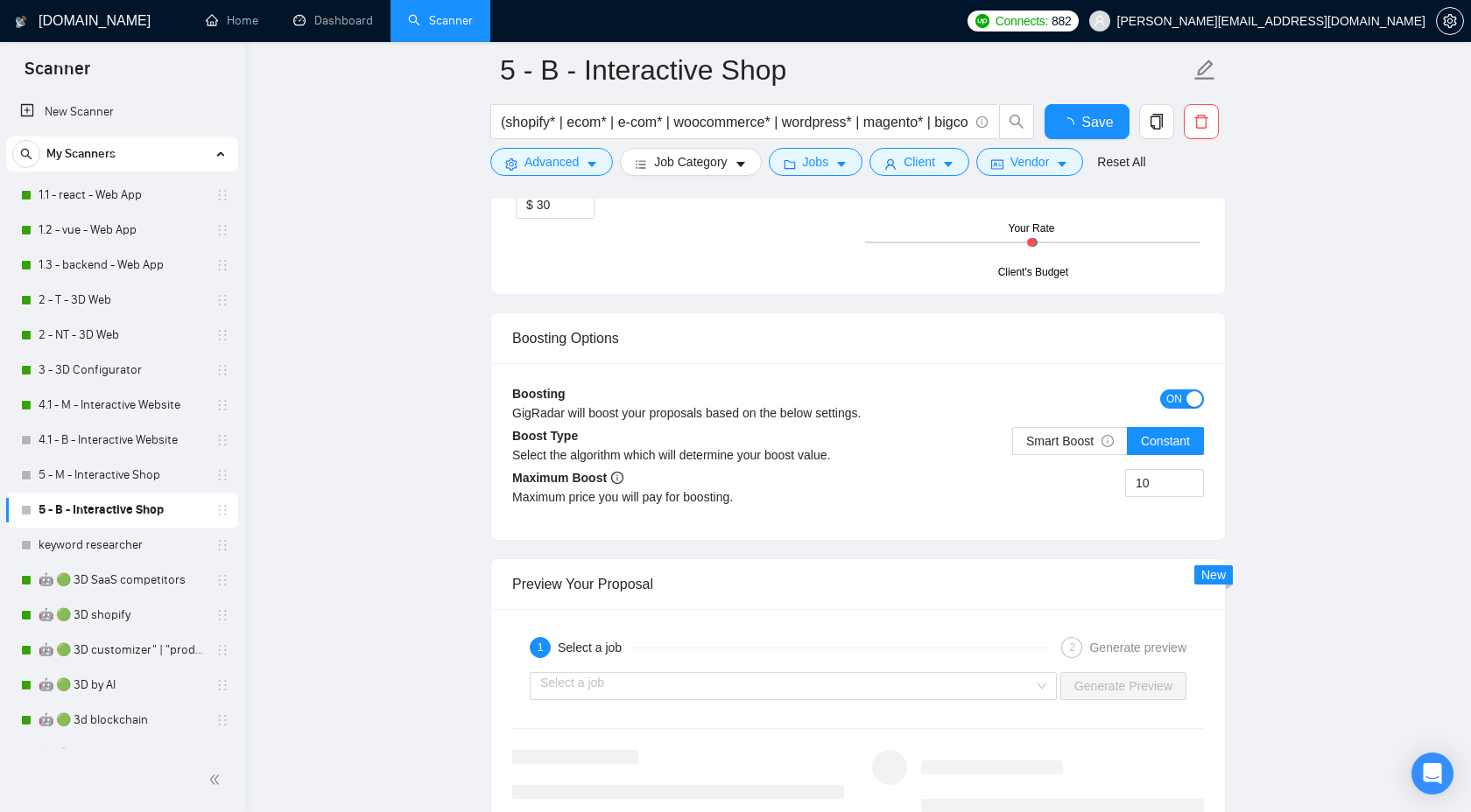
checkbox input "true"
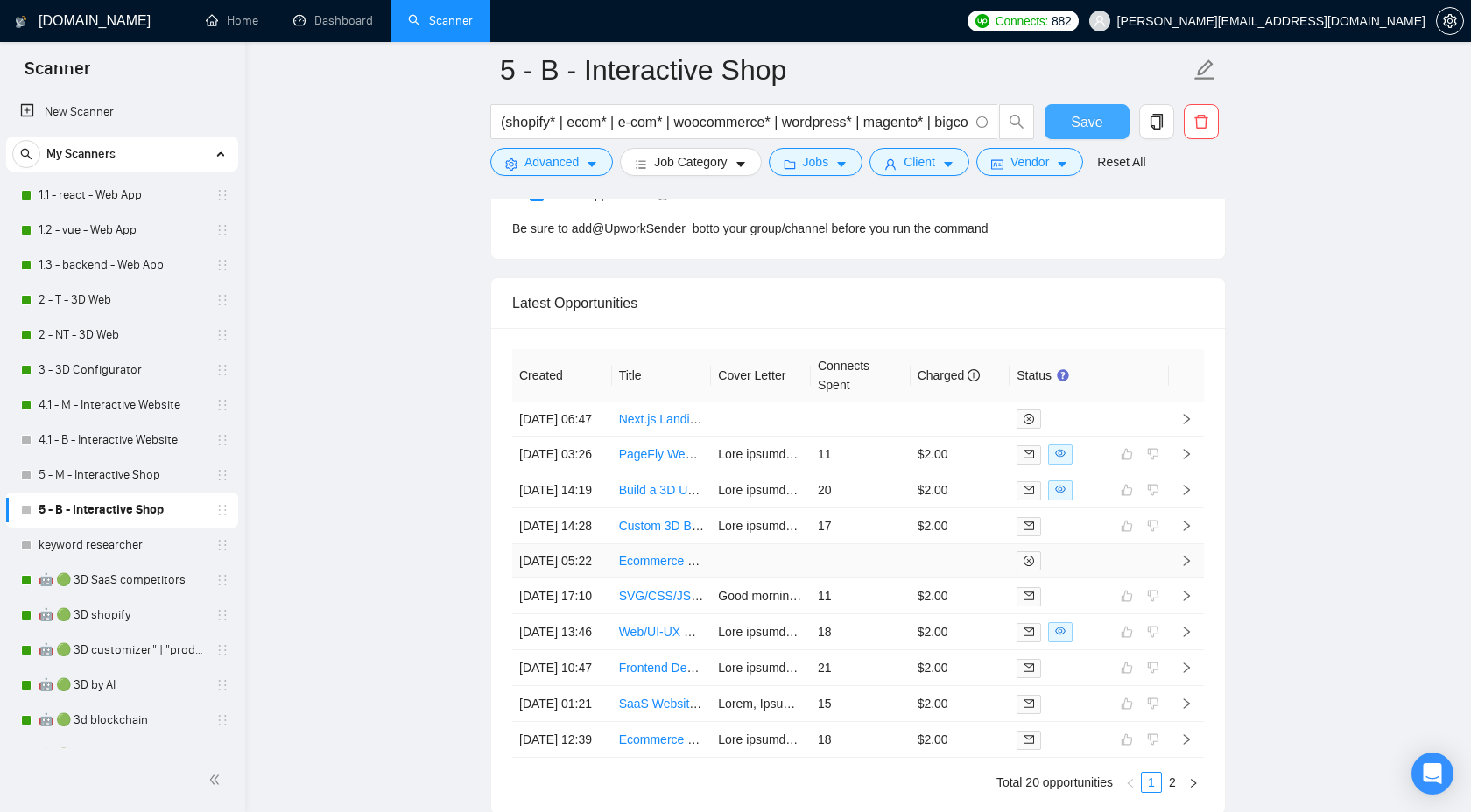
scroll to position [4639, 0]
click at [1080, 122] on span "Save" at bounding box center [1086, 122] width 31 height 22
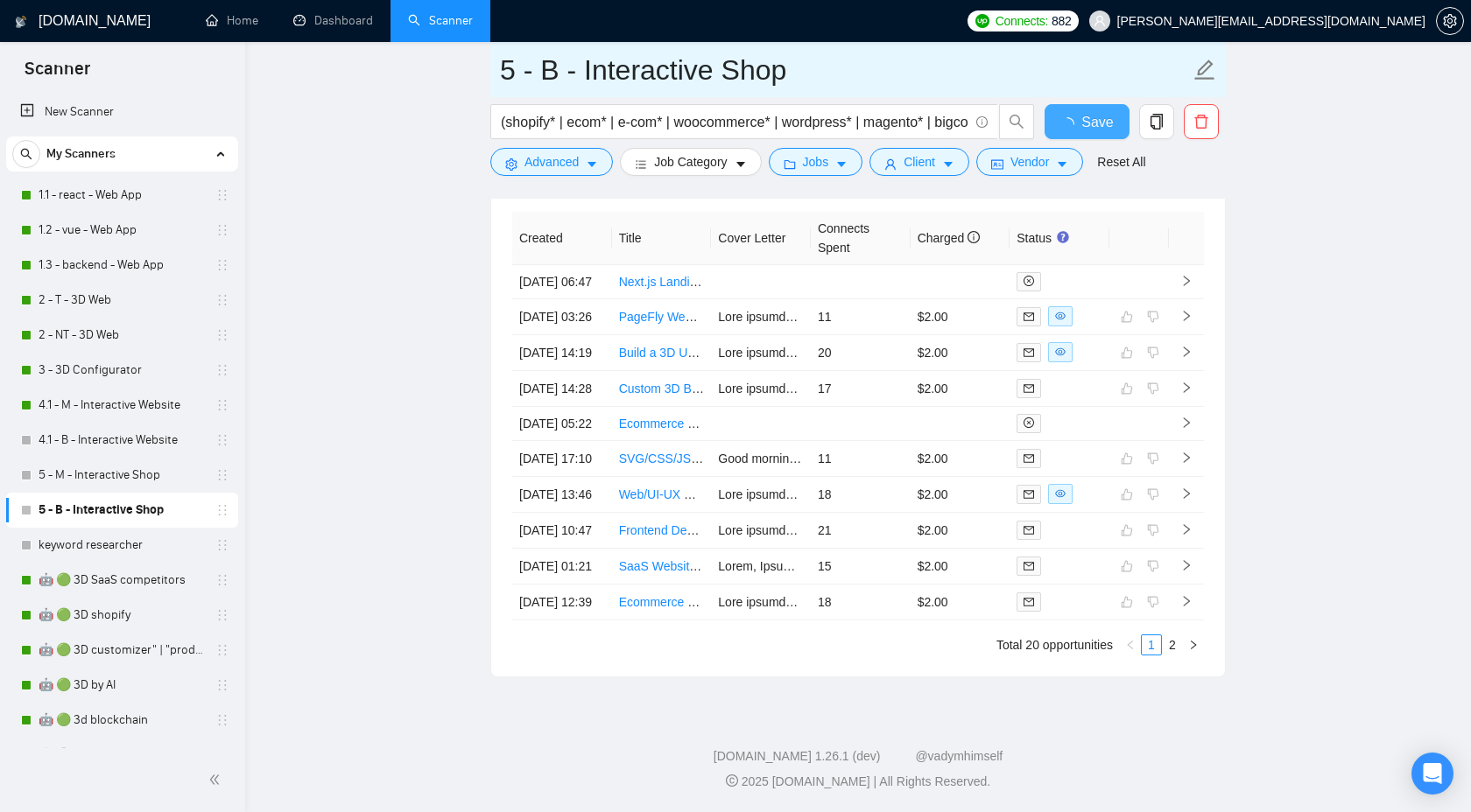
checkbox input "true"
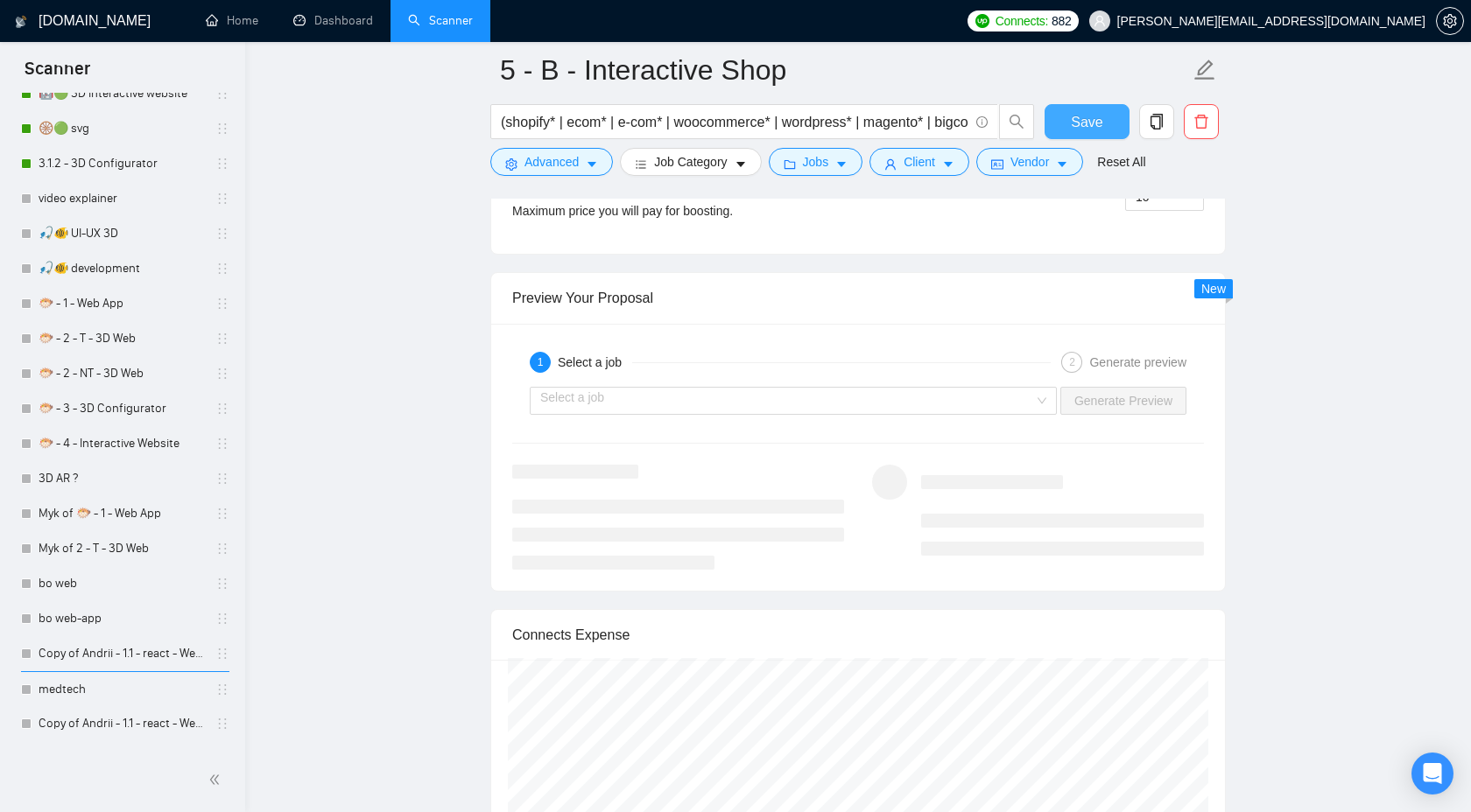
scroll to position [3329, 0]
